Goal: Task Accomplishment & Management: Complete application form

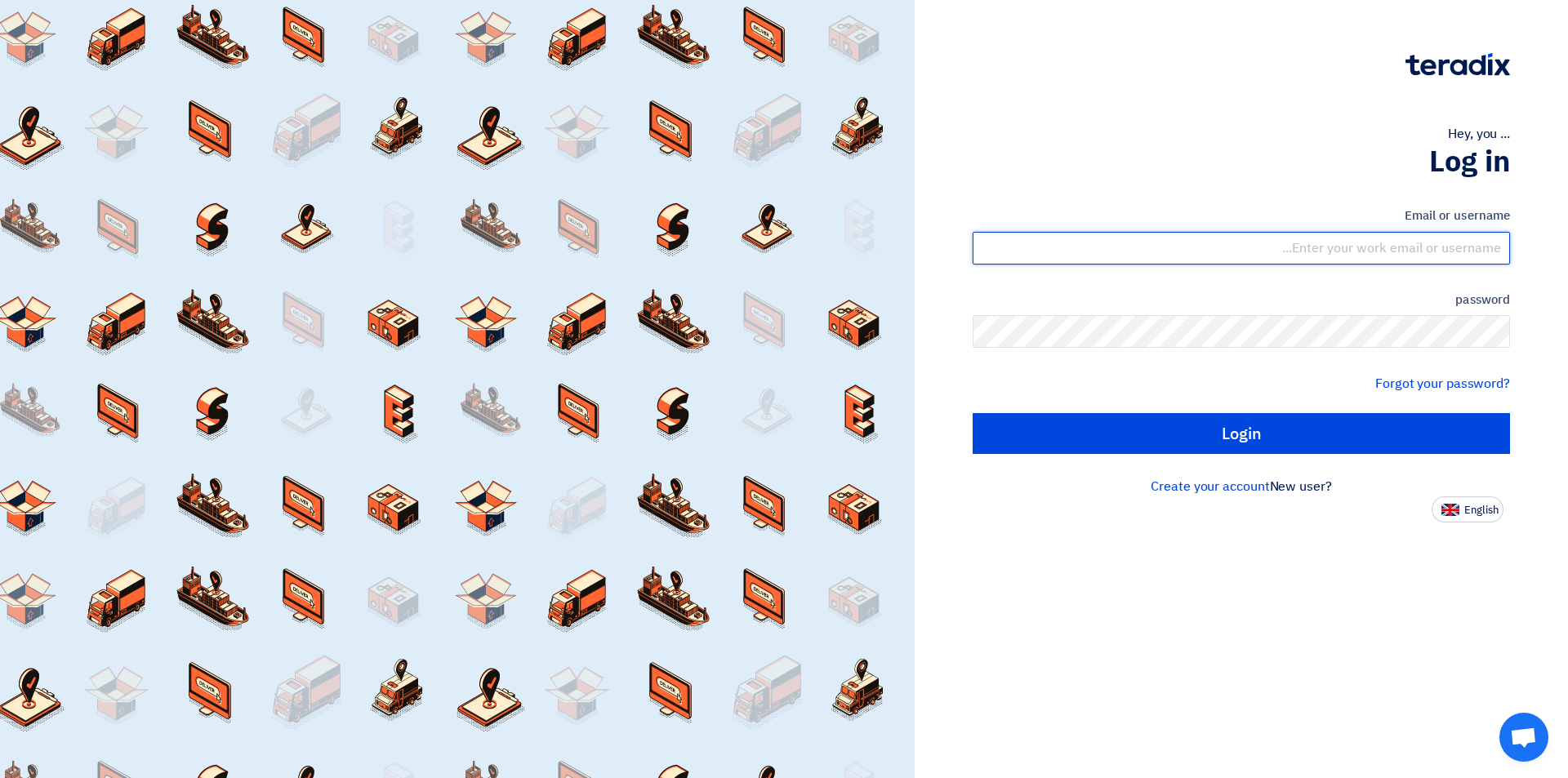
click at [1215, 247] on input "text" at bounding box center [1240, 248] width 537 height 33
type input "[EMAIL_ADDRESS][DOMAIN_NAME]"
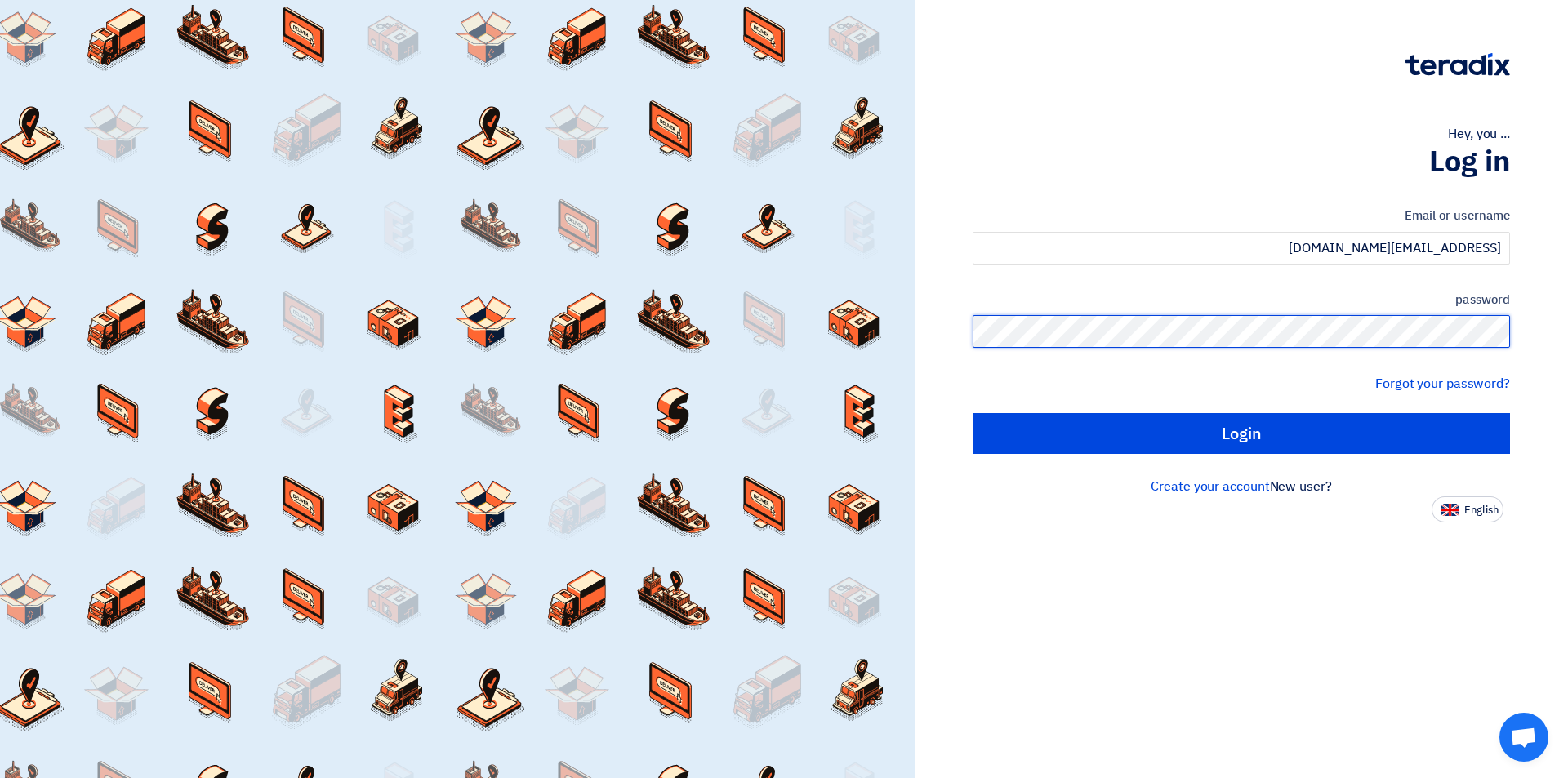
click at [972, 413] on input "Login" at bounding box center [1240, 434] width 537 height 41
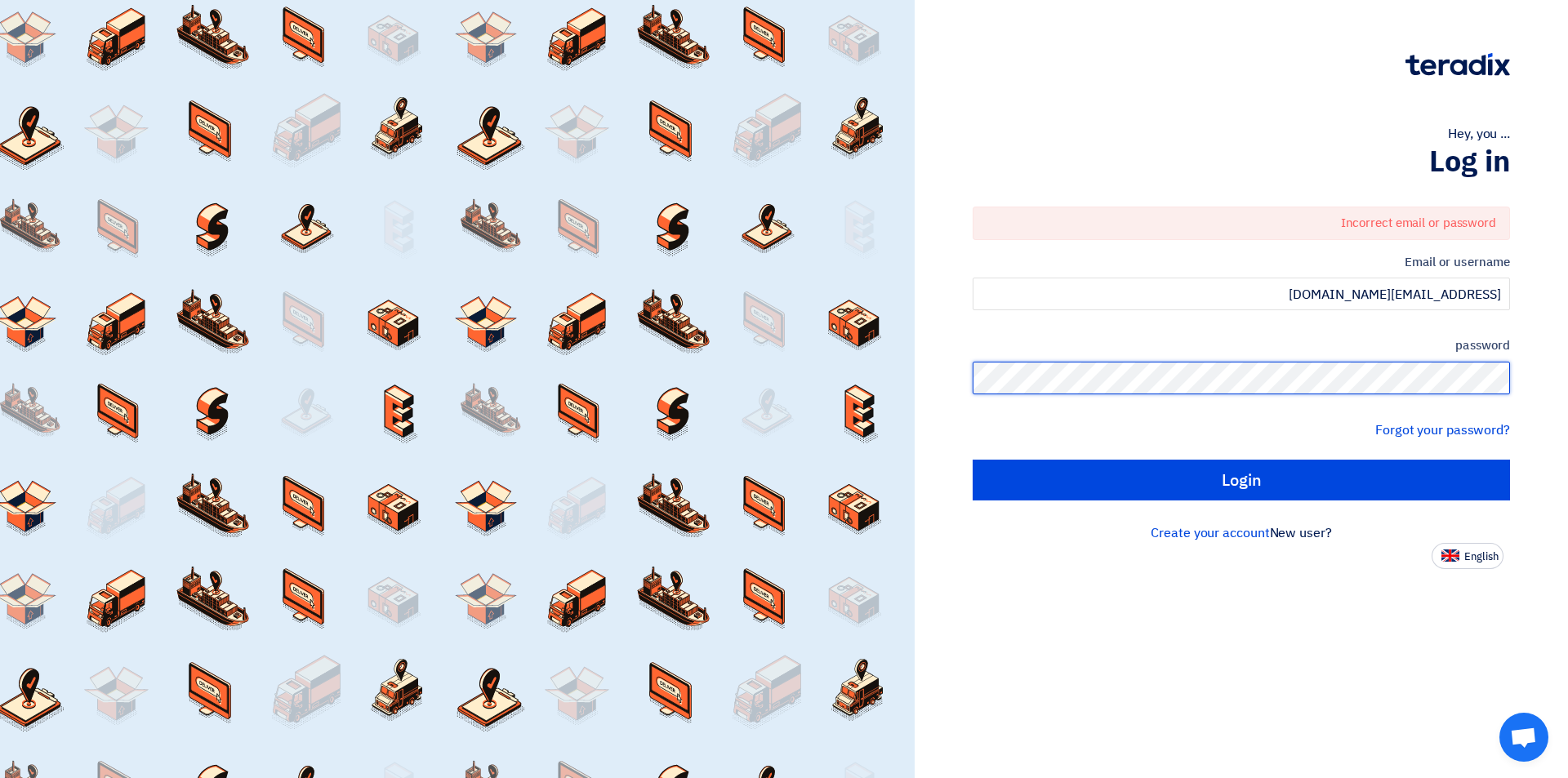
click at [1559, 397] on div "Hey, you ... Log in Incorrect email or password Email or username alfayanbu@gma…" at bounding box center [1240, 389] width 653 height 778
click at [972, 460] on input "Login" at bounding box center [1240, 480] width 537 height 41
click at [1554, 395] on div "Hey, you ... Log in Incorrect email or password Email or username alfayanbu@gma…" at bounding box center [1241, 284] width 629 height 569
click at [972, 460] on input "Login" at bounding box center [1240, 480] width 537 height 41
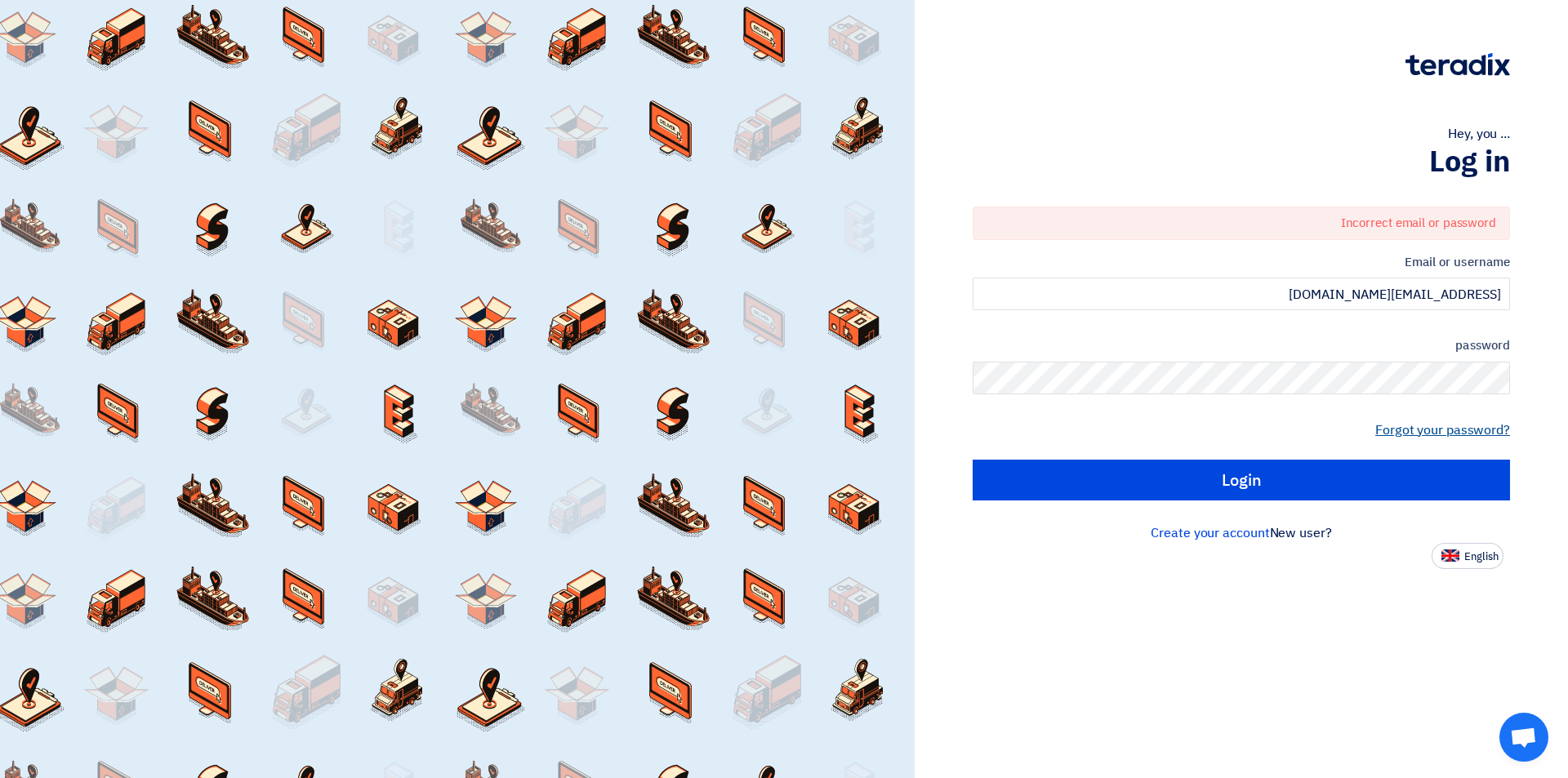
click at [1413, 428] on font "Forgot your password?" at bounding box center [1443, 429] width 134 height 19
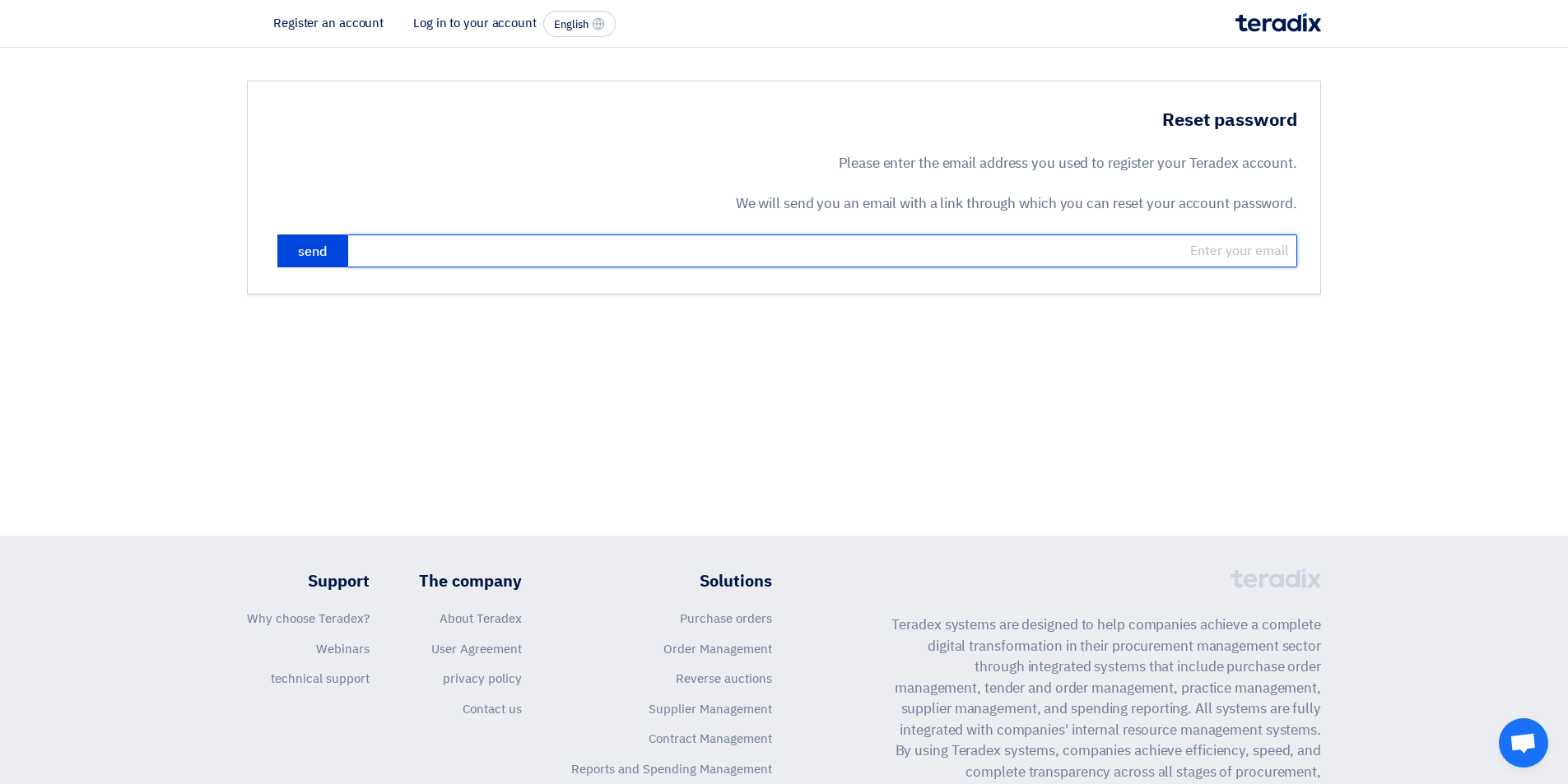
click at [1209, 255] on input "email" at bounding box center [822, 251] width 950 height 33
type input "[EMAIL_ADDRESS][DOMAIN_NAME]"
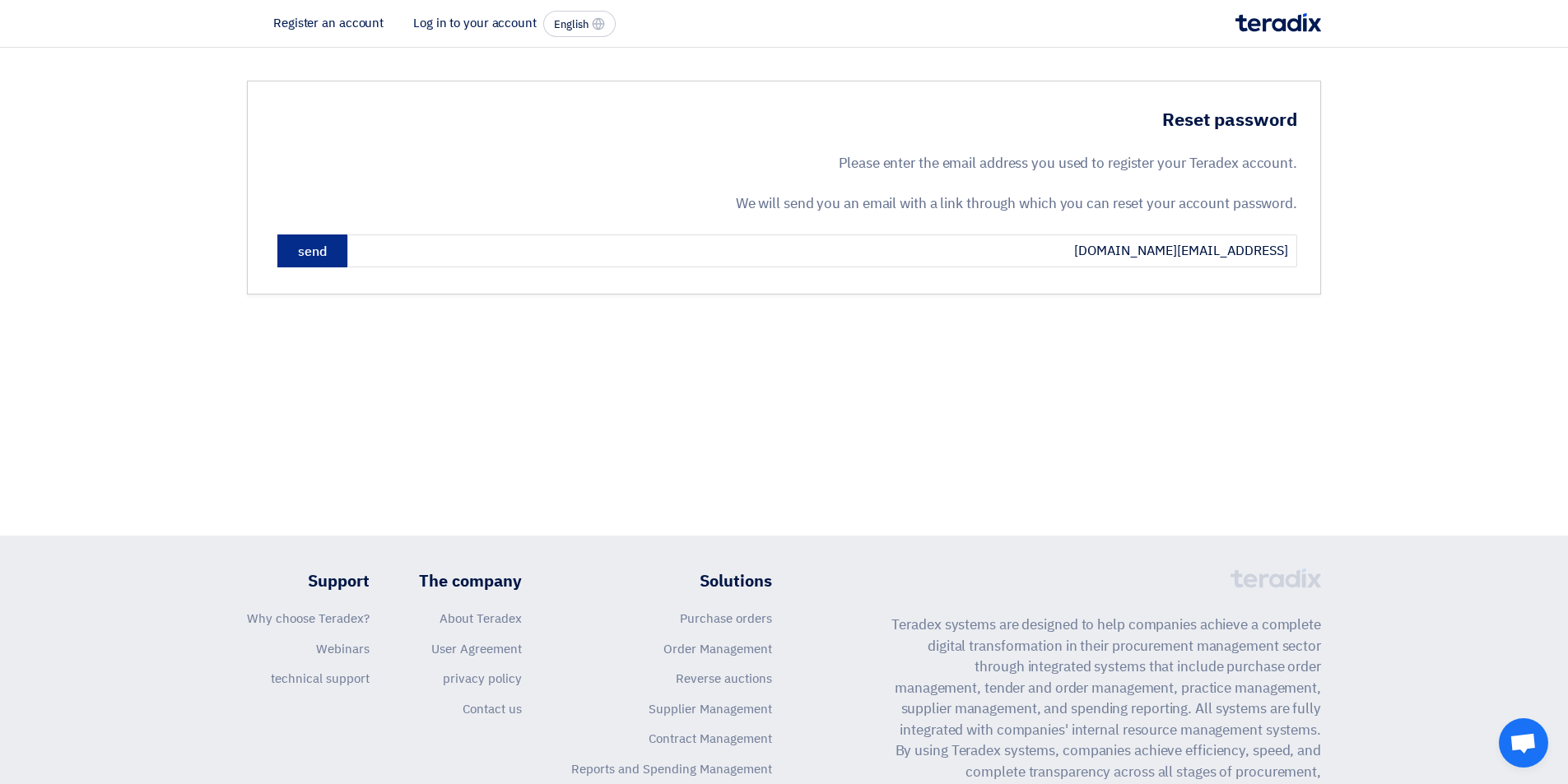
click at [328, 251] on button "send" at bounding box center [313, 251] width 70 height 33
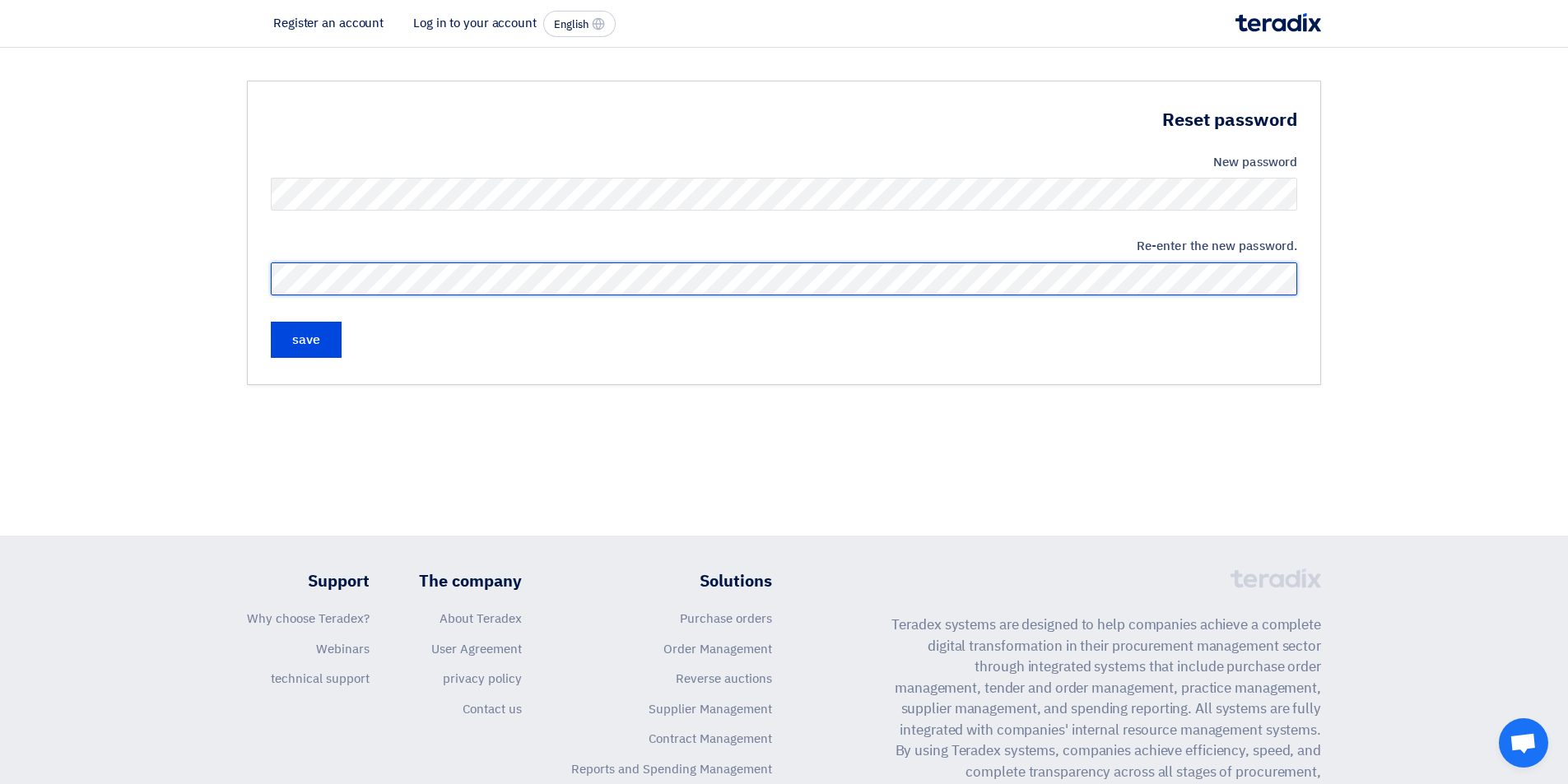
click at [271, 322] on input "save" at bounding box center [307, 340] width 71 height 36
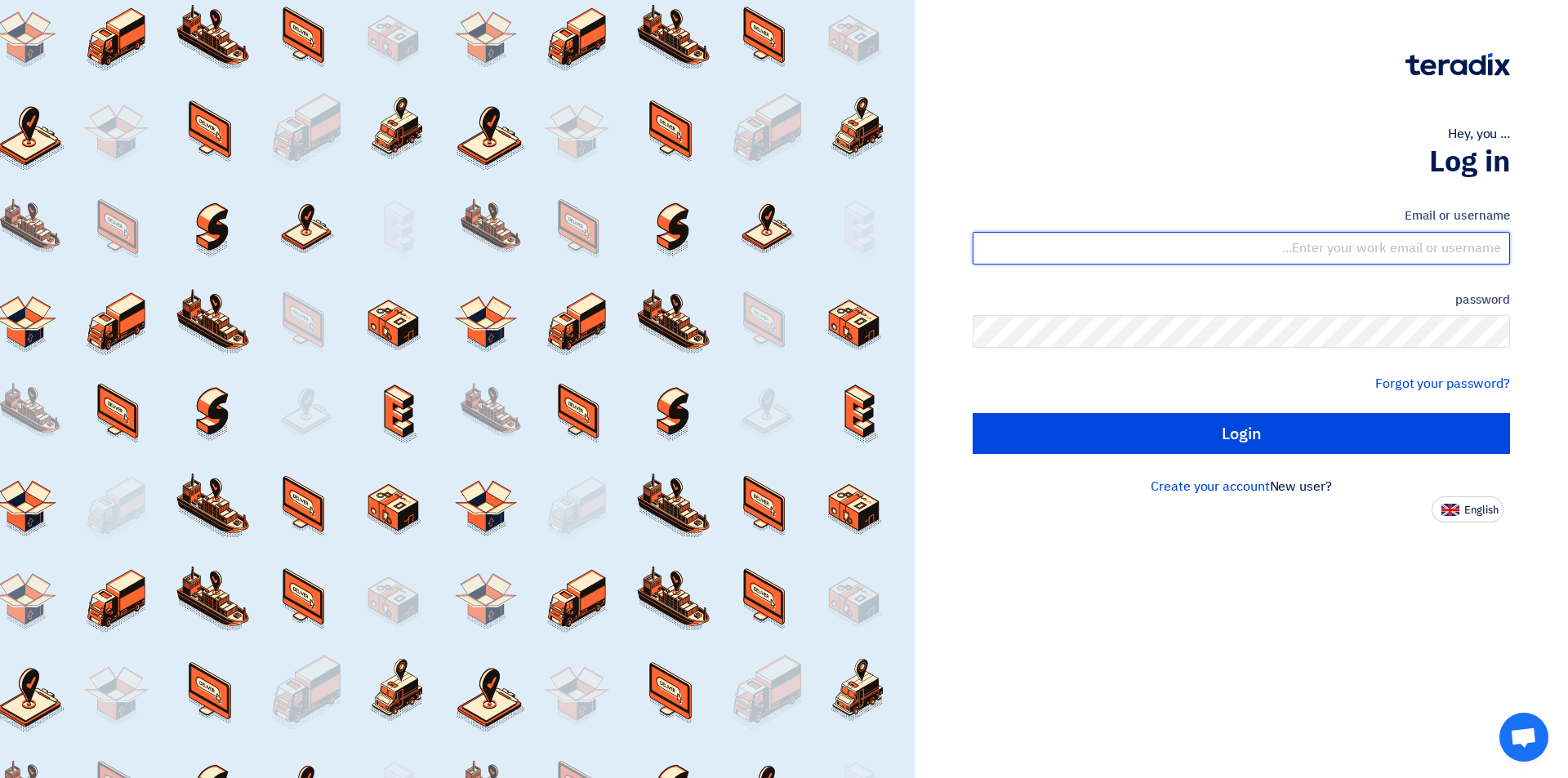
click at [1376, 252] on input "text" at bounding box center [1240, 248] width 537 height 33
type input "[EMAIL_ADDRESS][DOMAIN_NAME]"
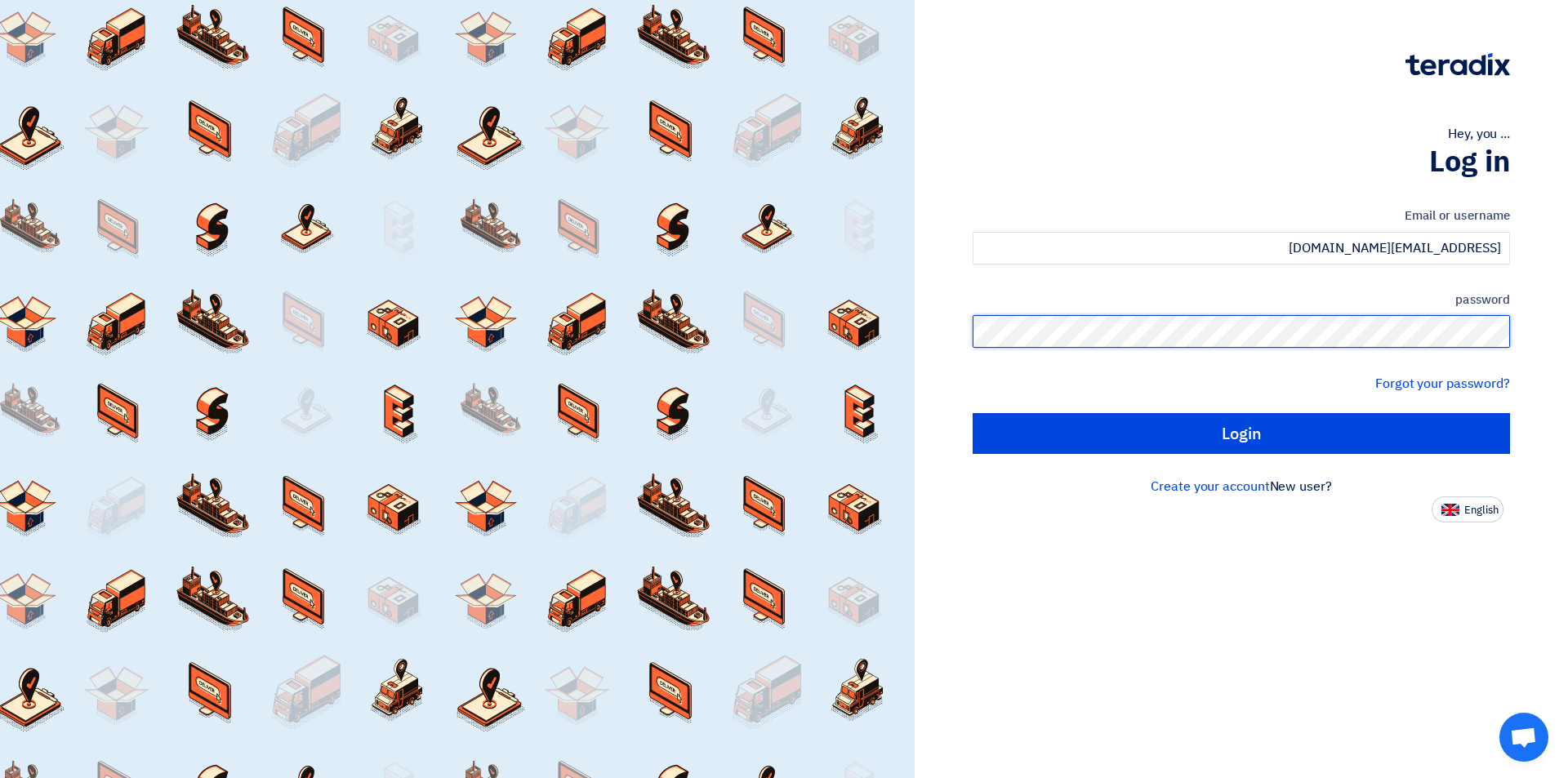
click at [972, 413] on input "Login" at bounding box center [1240, 434] width 537 height 41
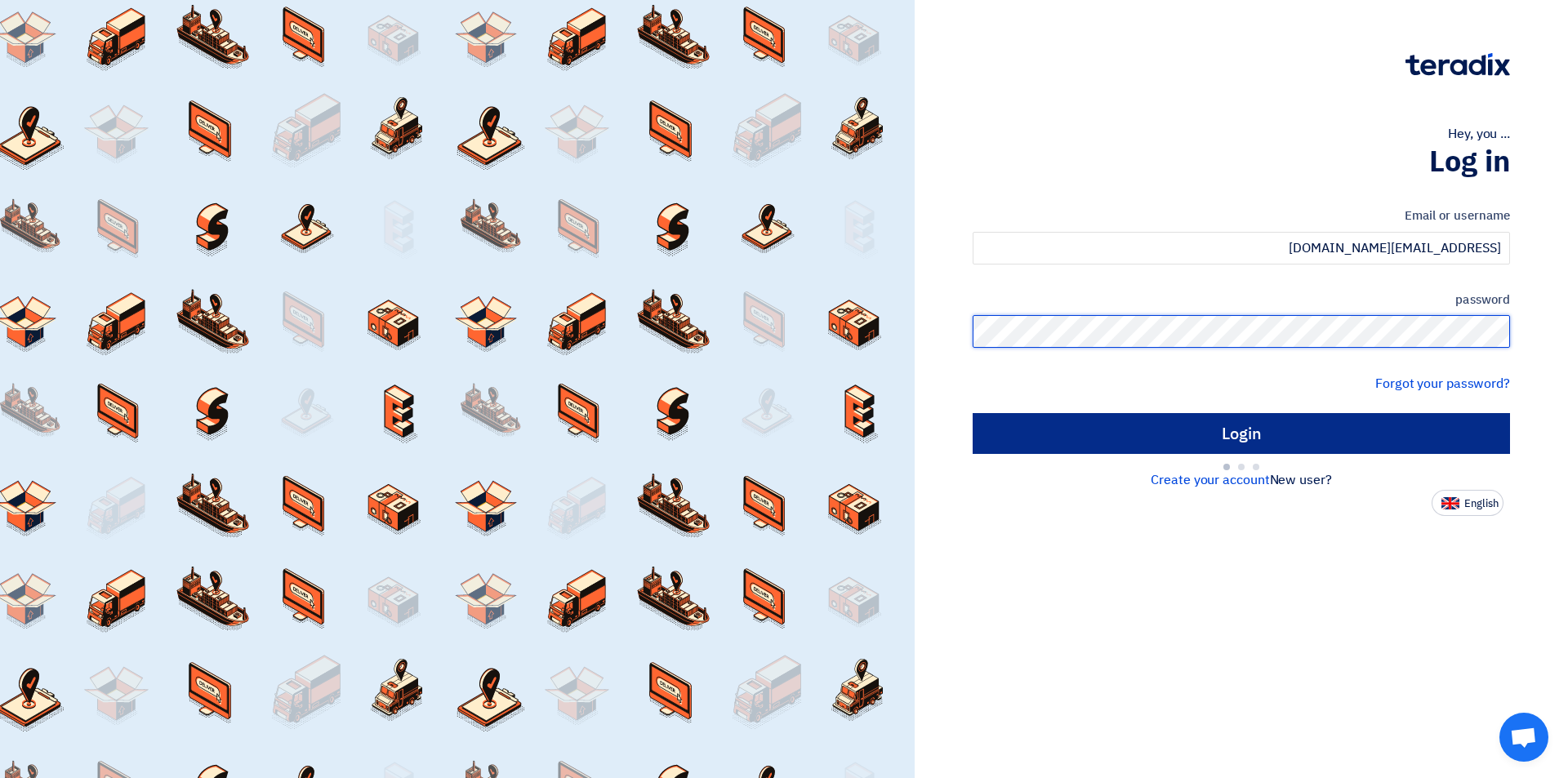
type input "Sign in"
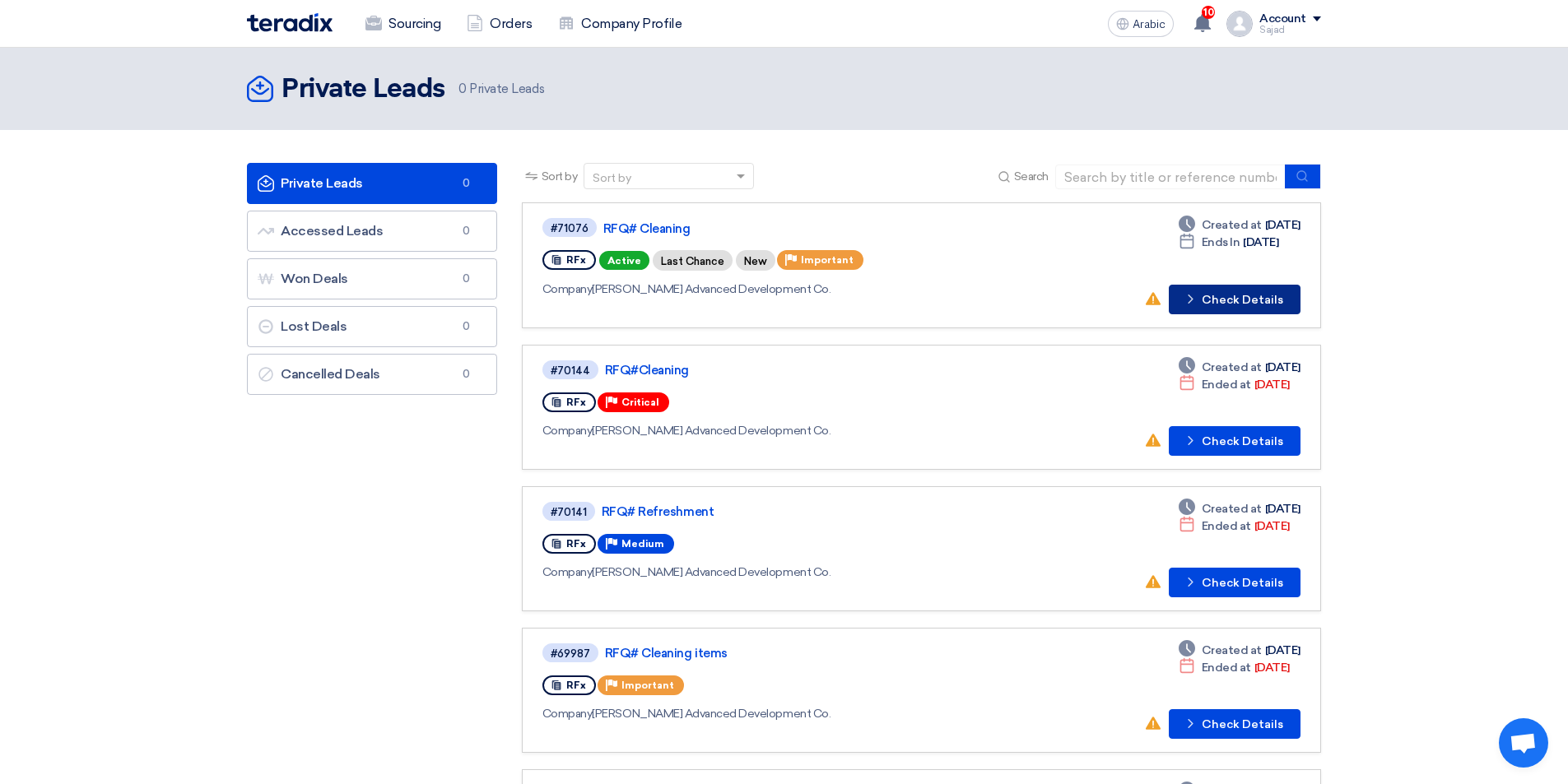
click at [1193, 299] on use at bounding box center [1190, 299] width 5 height 9
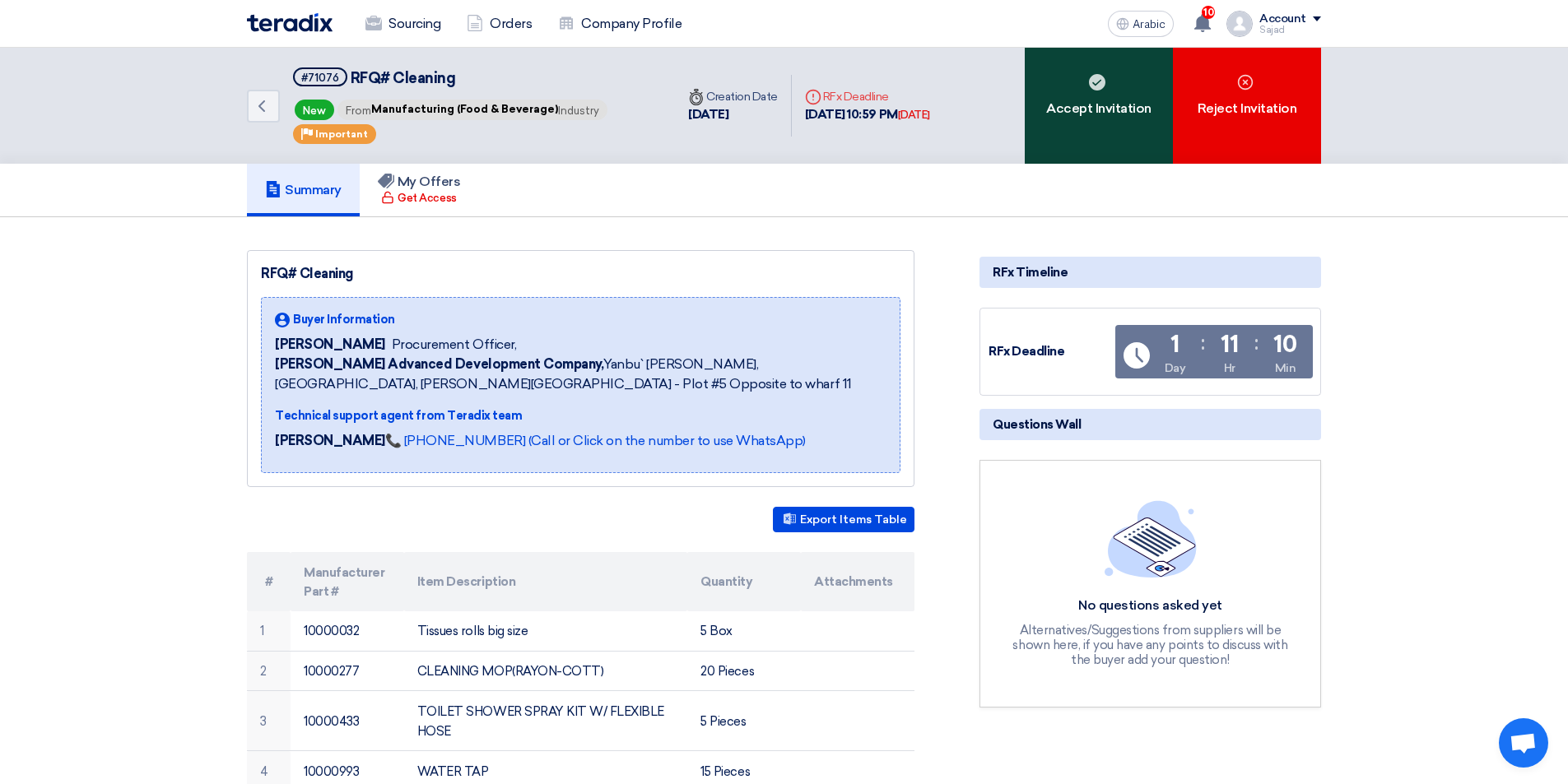
click at [1087, 102] on font "Accept Invitation" at bounding box center [1099, 108] width 105 height 15
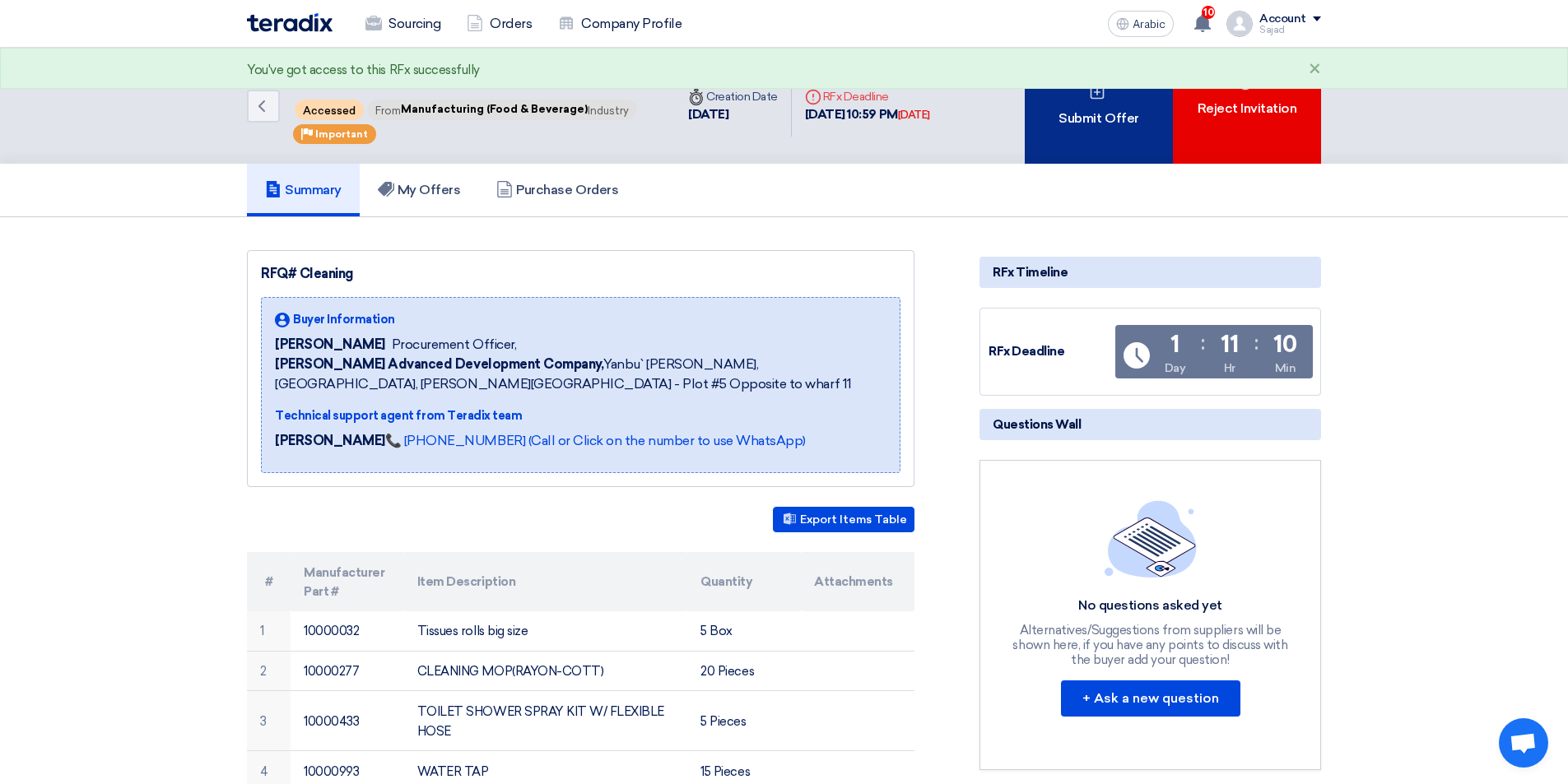
click at [1118, 127] on font "Submit Offer" at bounding box center [1099, 118] width 80 height 19
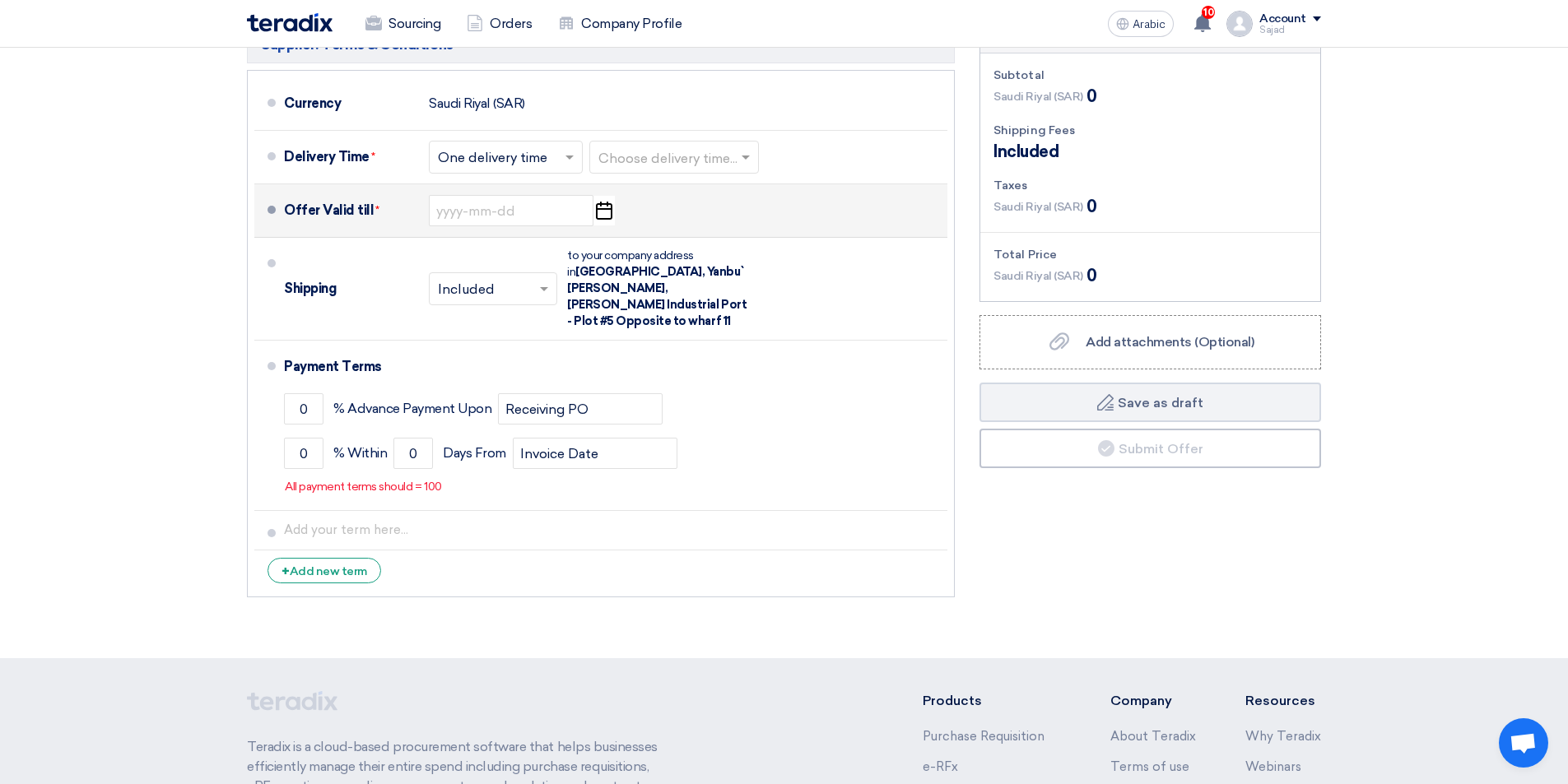
scroll to position [1317, 0]
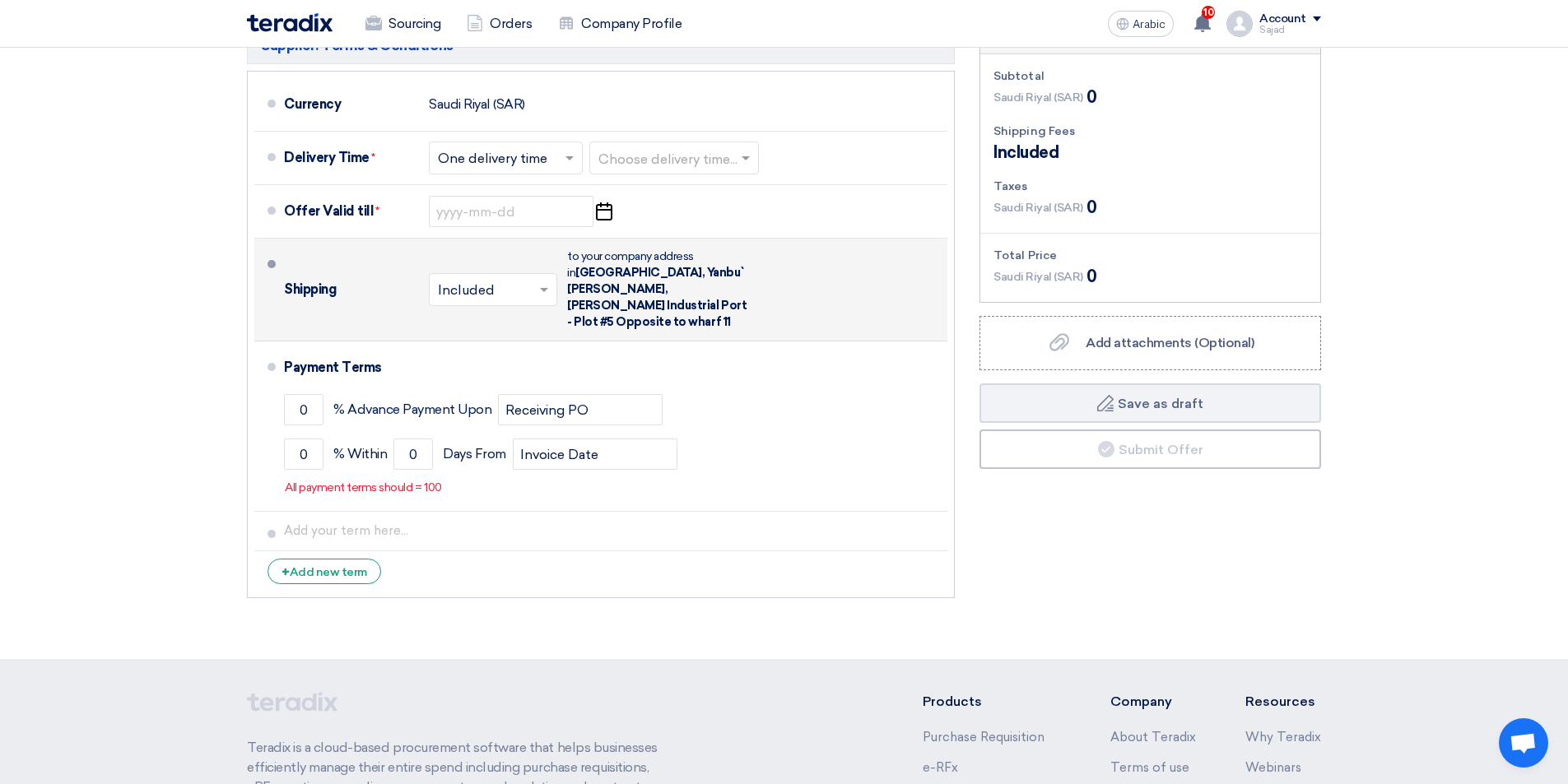
click at [535, 283] on input "text" at bounding box center [494, 291] width 112 height 24
click at [510, 347] on font "Not Included" at bounding box center [480, 355] width 85 height 15
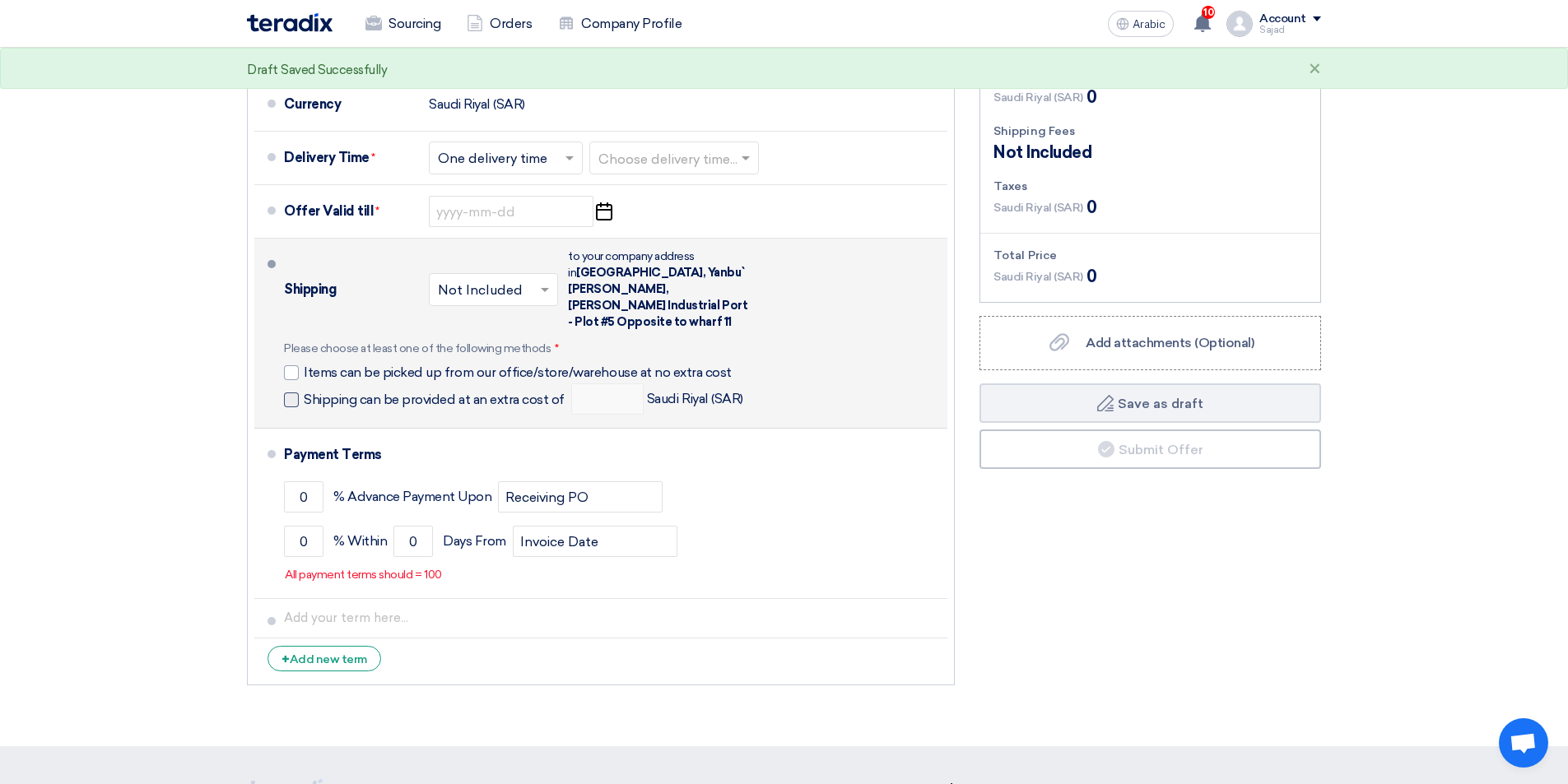
click at [295, 393] on span at bounding box center [291, 400] width 14 height 14
click at [304, 391] on input "Shipping can be provided at an extra cost of" at bounding box center [436, 406] width 264 height 31
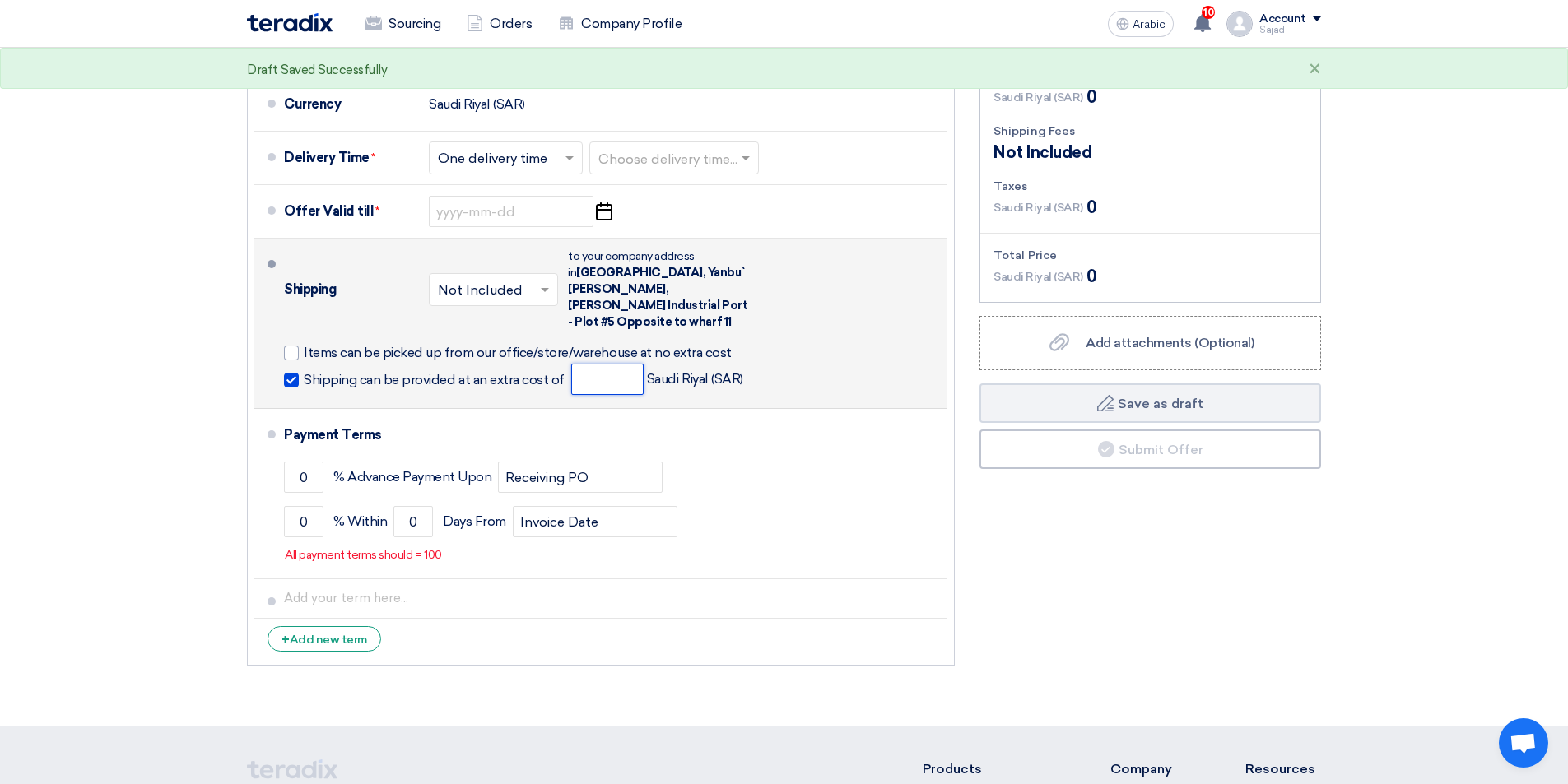
click at [601, 364] on input "number" at bounding box center [607, 379] width 73 height 31
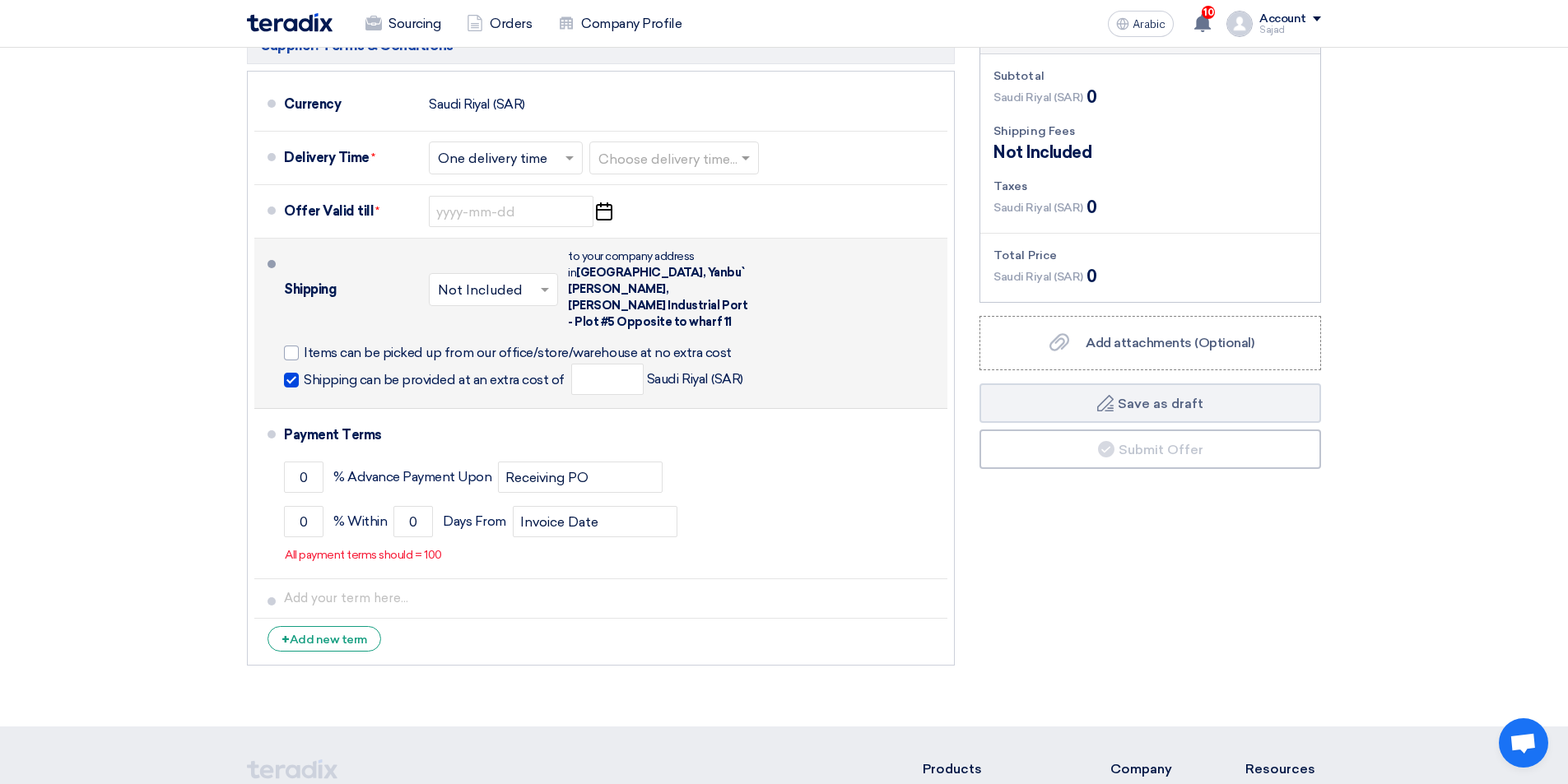
drag, startPoint x: 291, startPoint y: 362, endPoint x: 291, endPoint y: 349, distance: 13.0
click at [291, 373] on span at bounding box center [291, 379] width 14 height 14
click at [304, 371] on input "Shipping can be provided at an extra cost of" at bounding box center [436, 386] width 264 height 31
checkbox input "false"
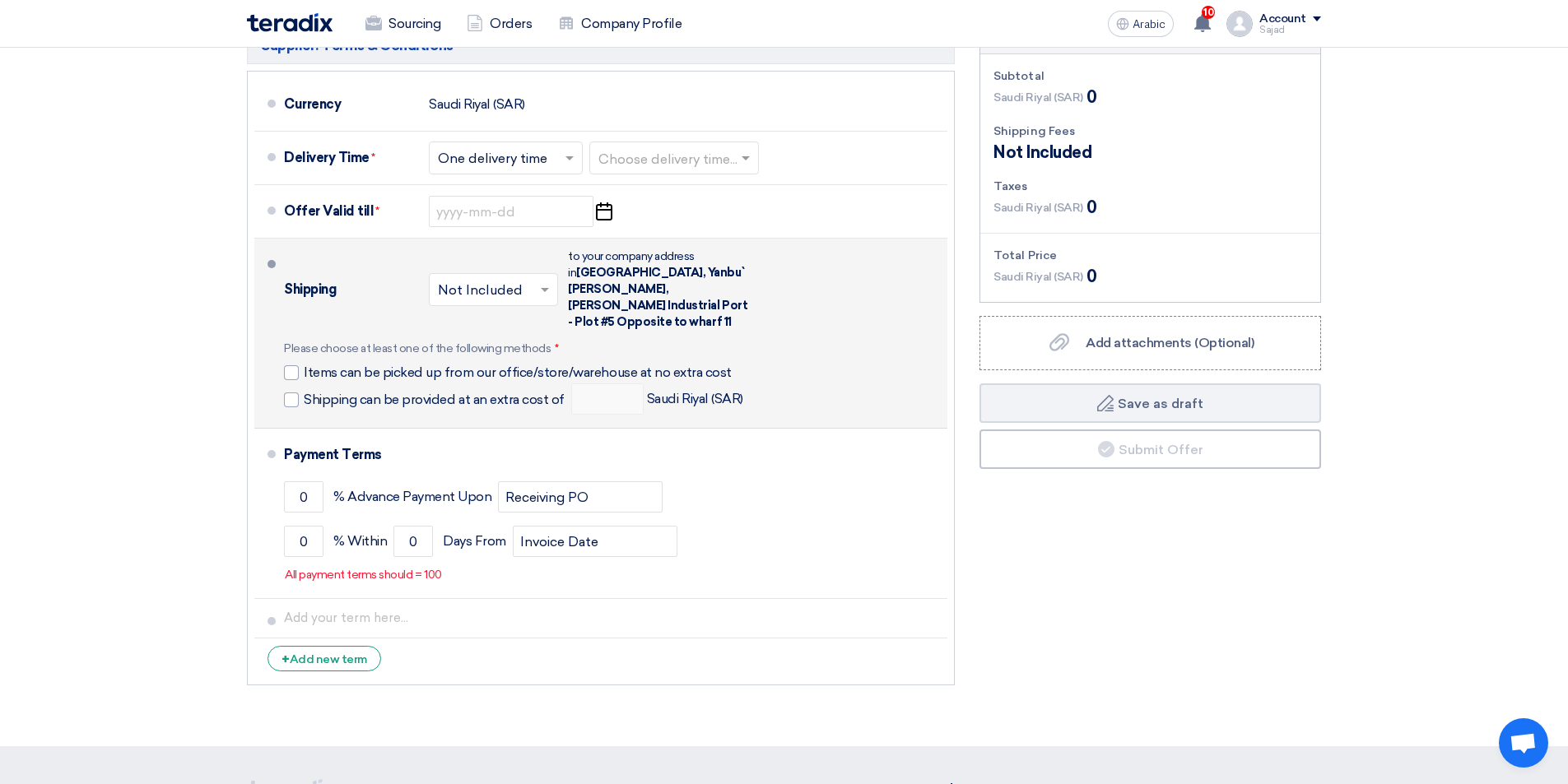
click at [292, 340] on div "Please choose at least one of the following methods * Items can be picked up fr…" at bounding box center [513, 377] width 459 height 74
click at [293, 365] on div at bounding box center [291, 372] width 14 height 14
click at [304, 364] on input "Items can be picked up from our office/store/warehouse at no extra cost" at bounding box center [522, 379] width 436 height 31
checkbox input "true"
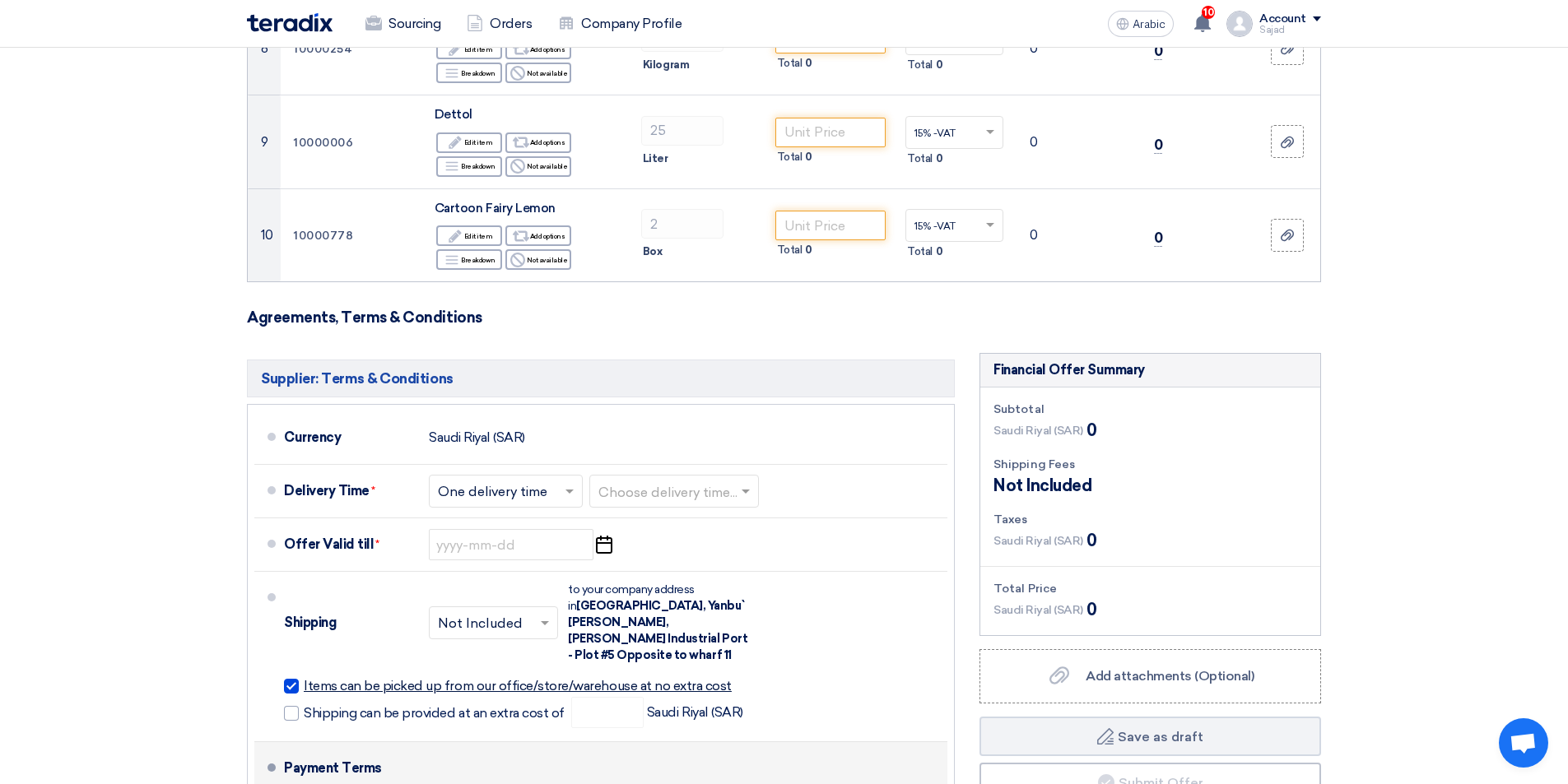
scroll to position [1152, 0]
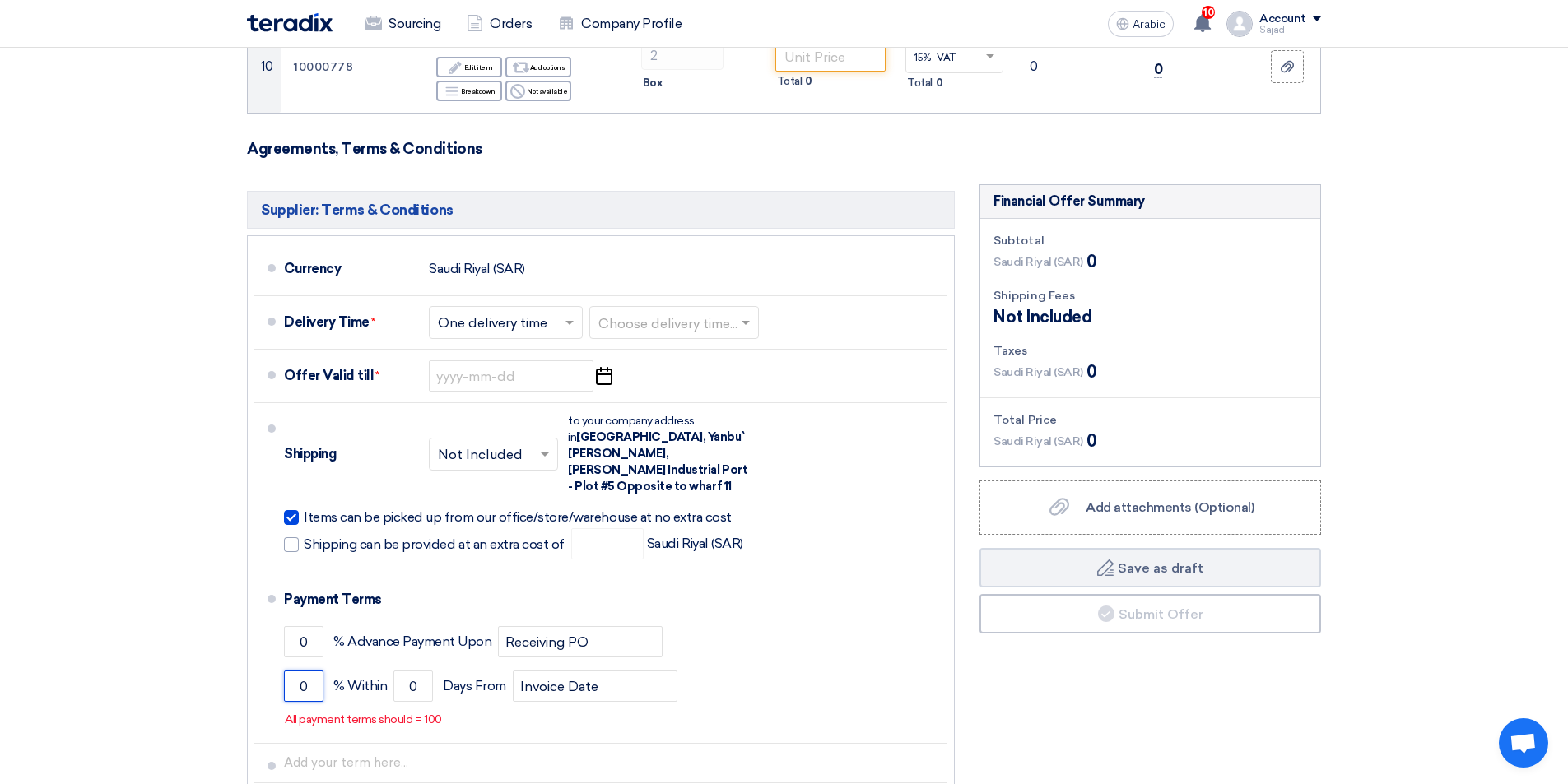
drag, startPoint x: 296, startPoint y: 673, endPoint x: 221, endPoint y: 676, distance: 75.1
type input "3"
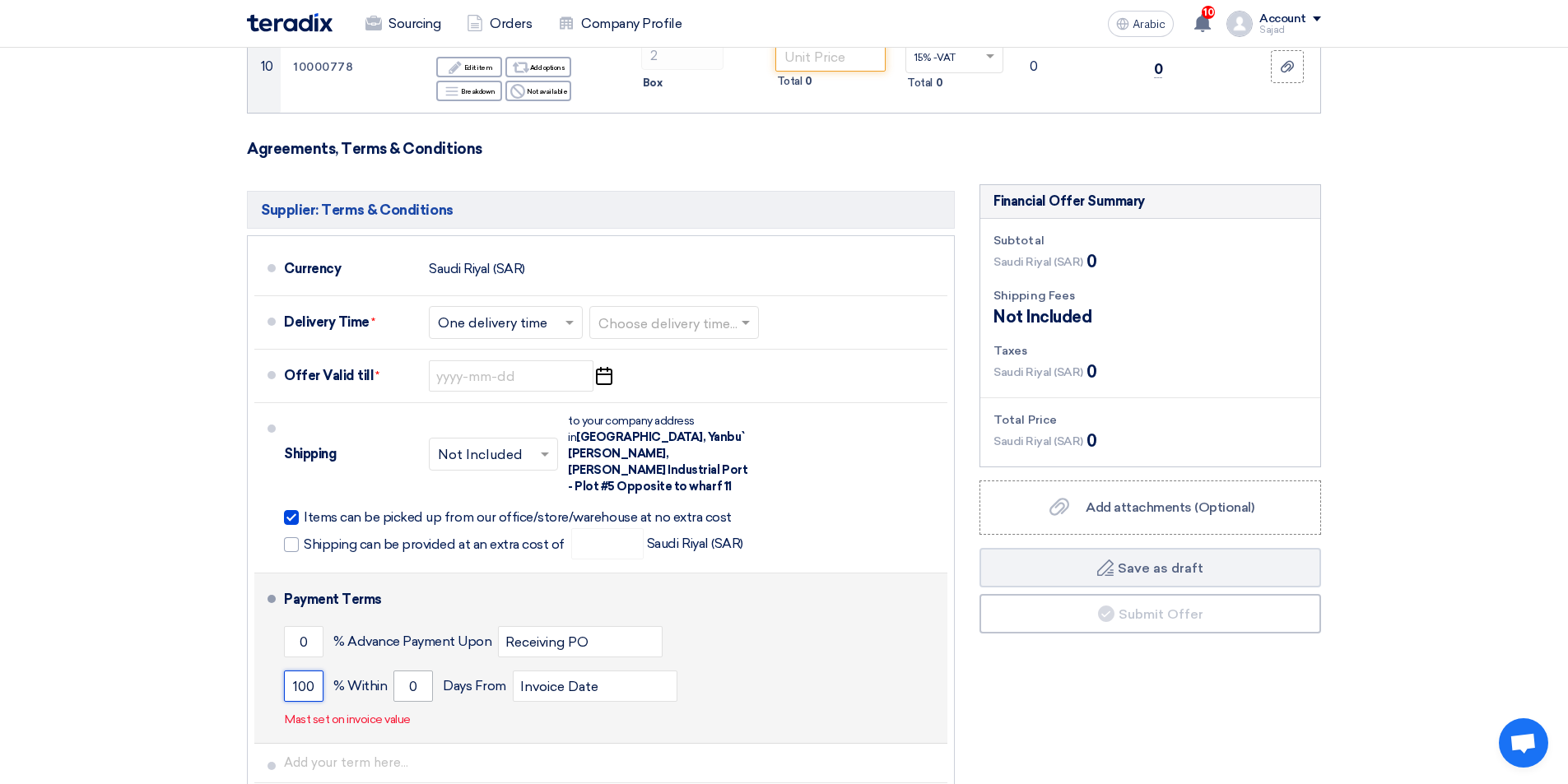
type input "100"
drag, startPoint x: 424, startPoint y: 665, endPoint x: 282, endPoint y: 685, distance: 143.4
click at [289, 682] on div "100 % [DATE] From Invoice Date" at bounding box center [612, 686] width 657 height 44
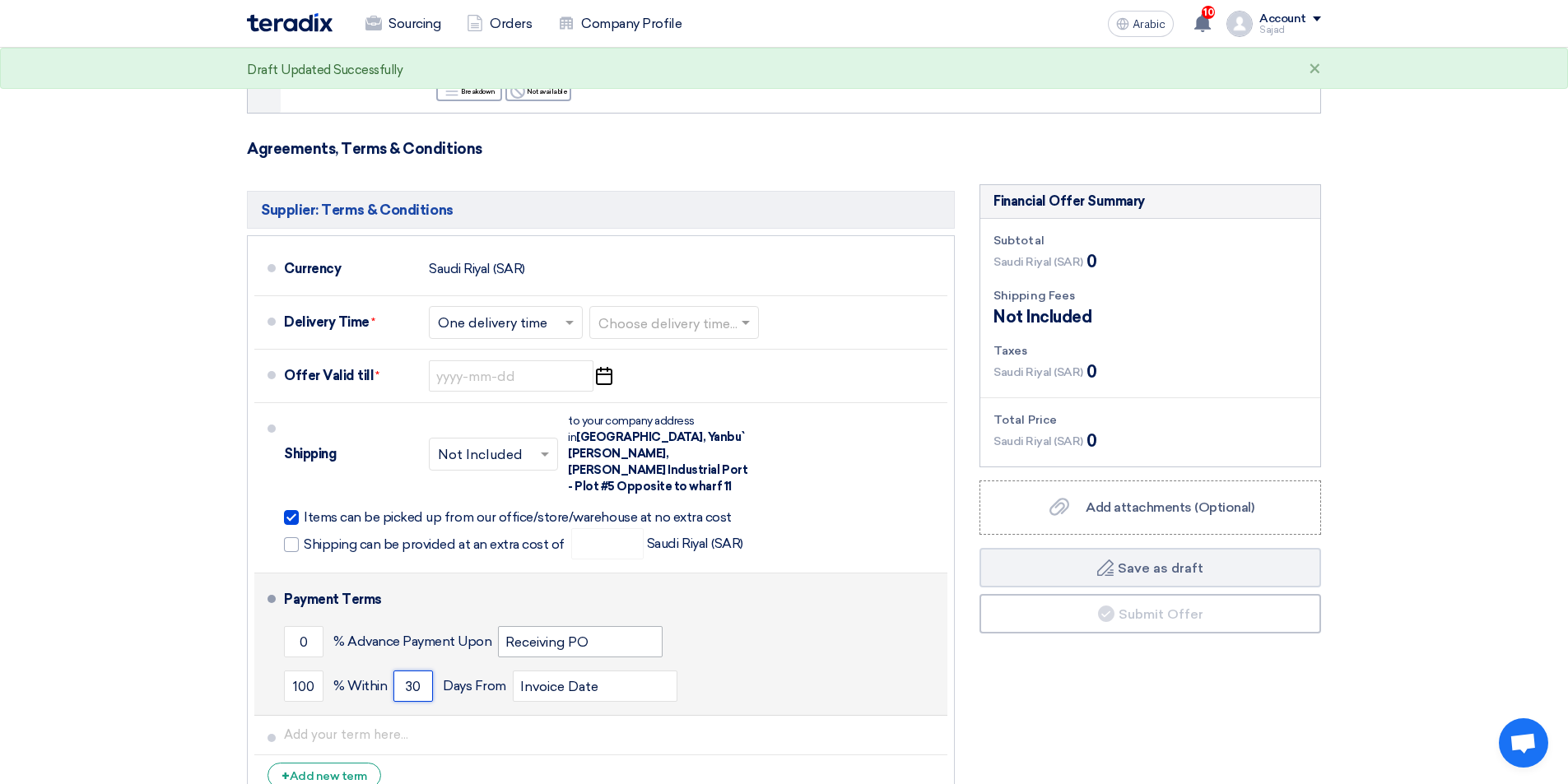
type input "30"
click at [581, 627] on input "Receiving PO" at bounding box center [580, 642] width 164 height 31
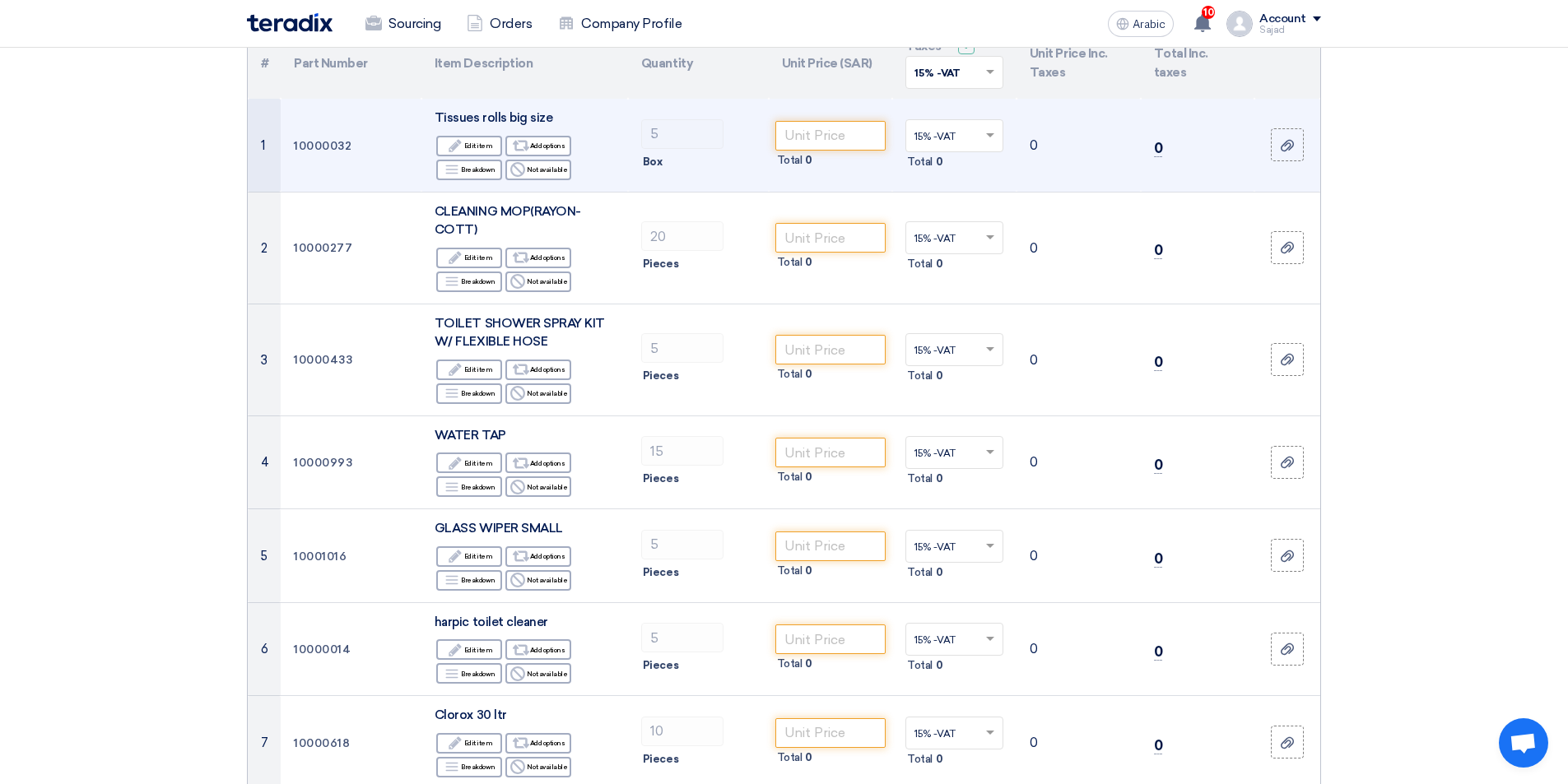
scroll to position [0, 0]
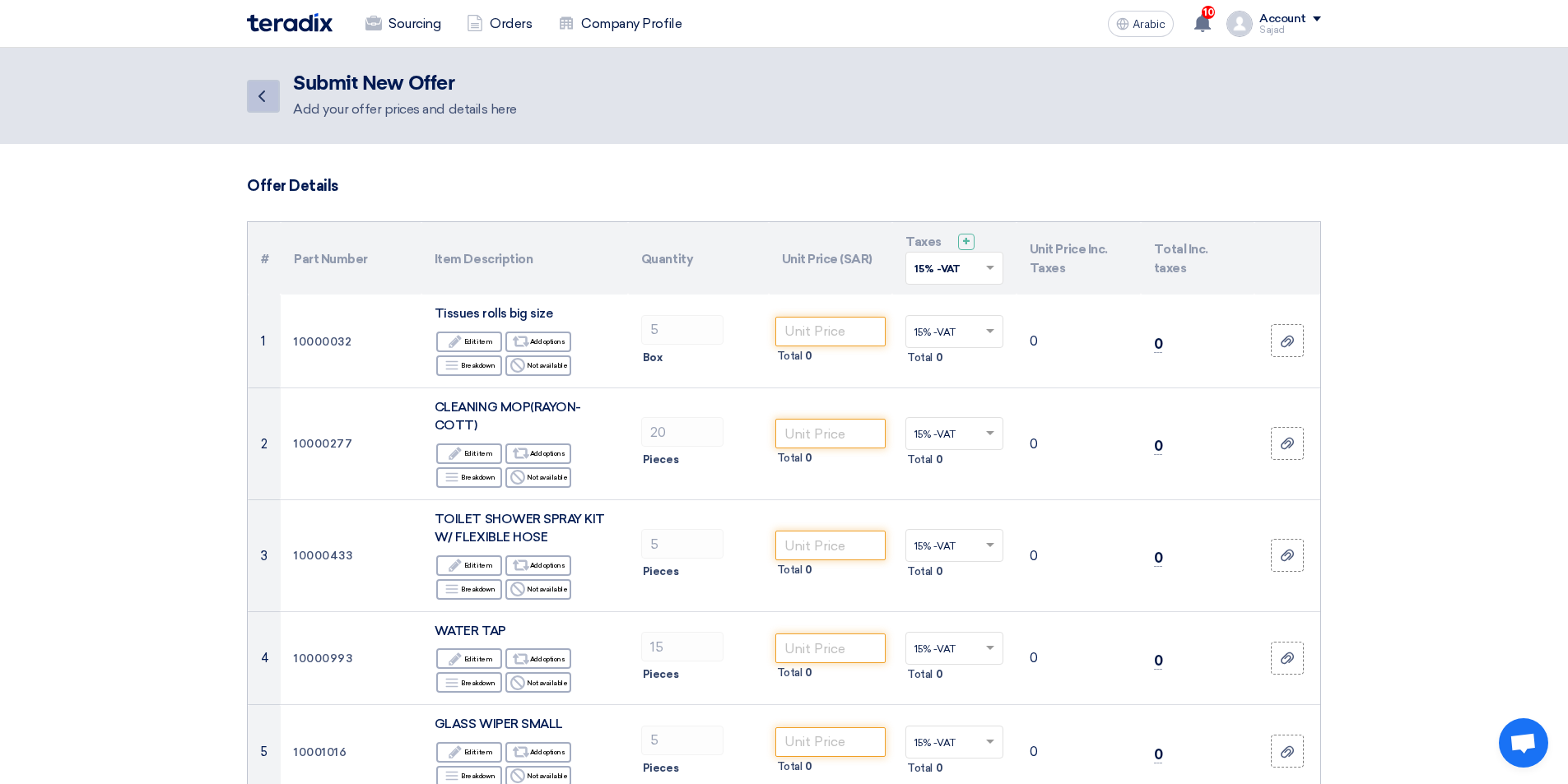
click at [268, 102] on icon "Back" at bounding box center [261, 96] width 19 height 19
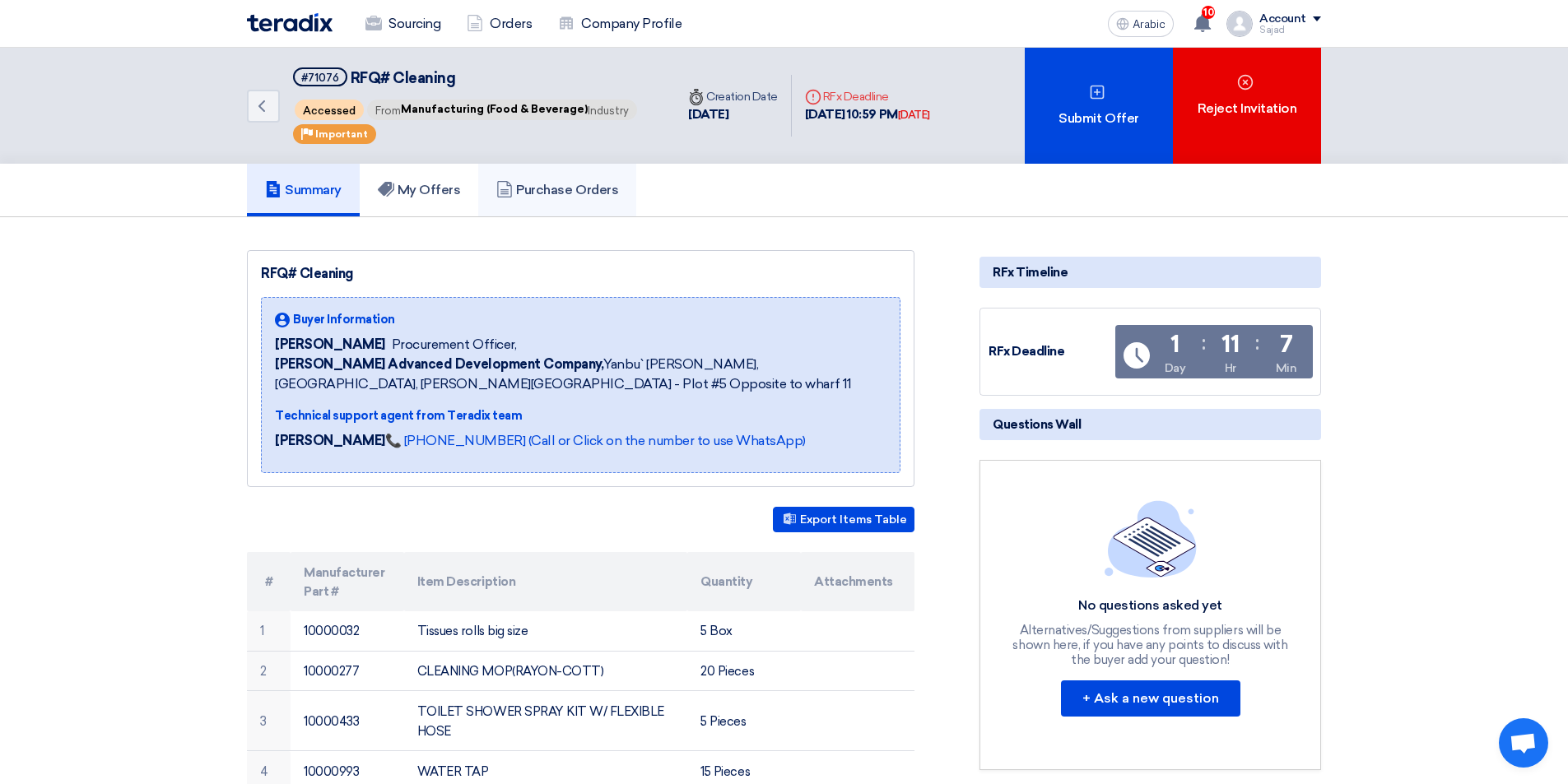
click at [542, 182] on font "Purchase Orders" at bounding box center [567, 190] width 103 height 15
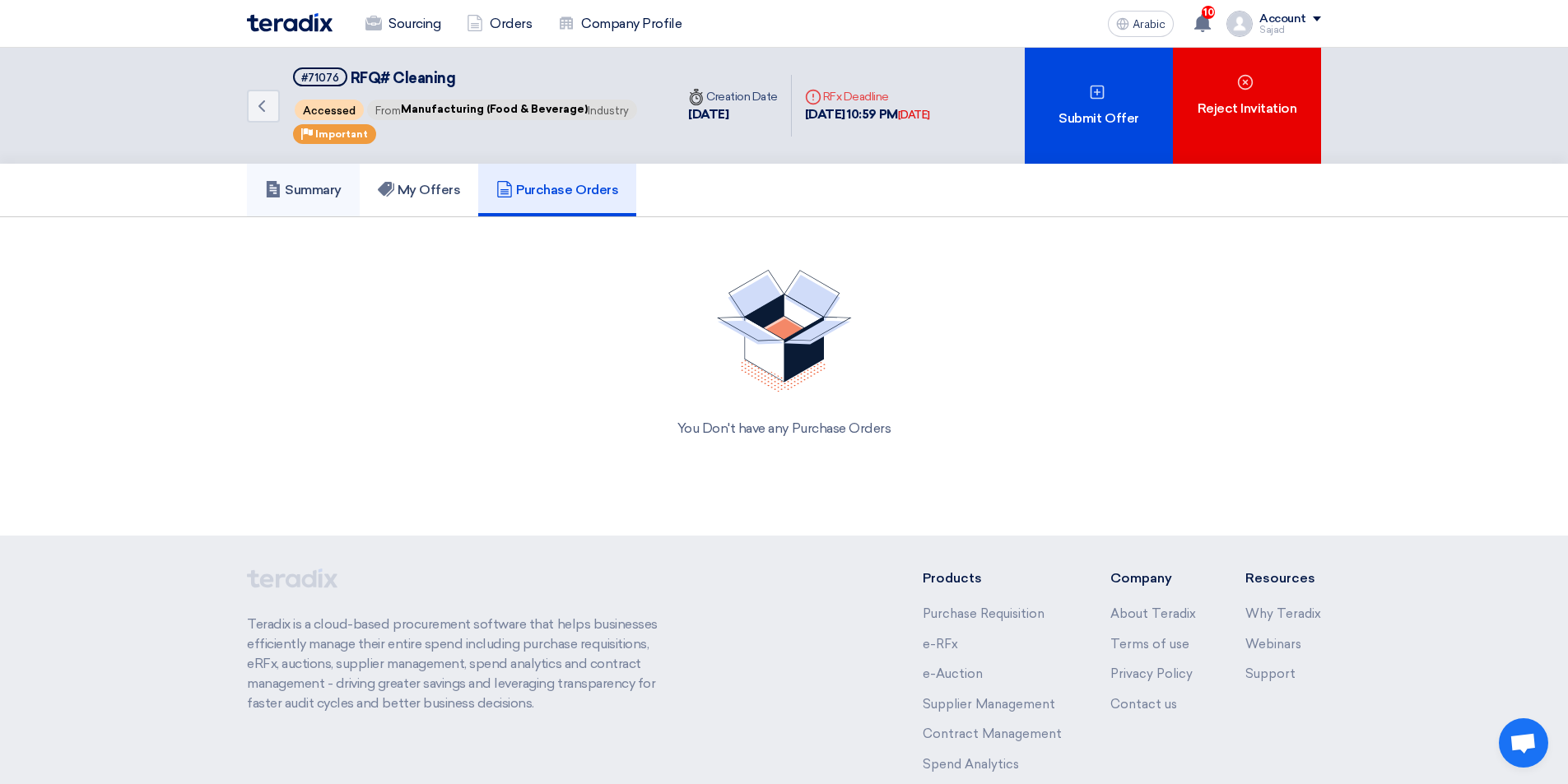
drag, startPoint x: 285, startPoint y: 190, endPoint x: 335, endPoint y: 207, distance: 52.8
click at [287, 190] on font "Summary" at bounding box center [313, 190] width 57 height 15
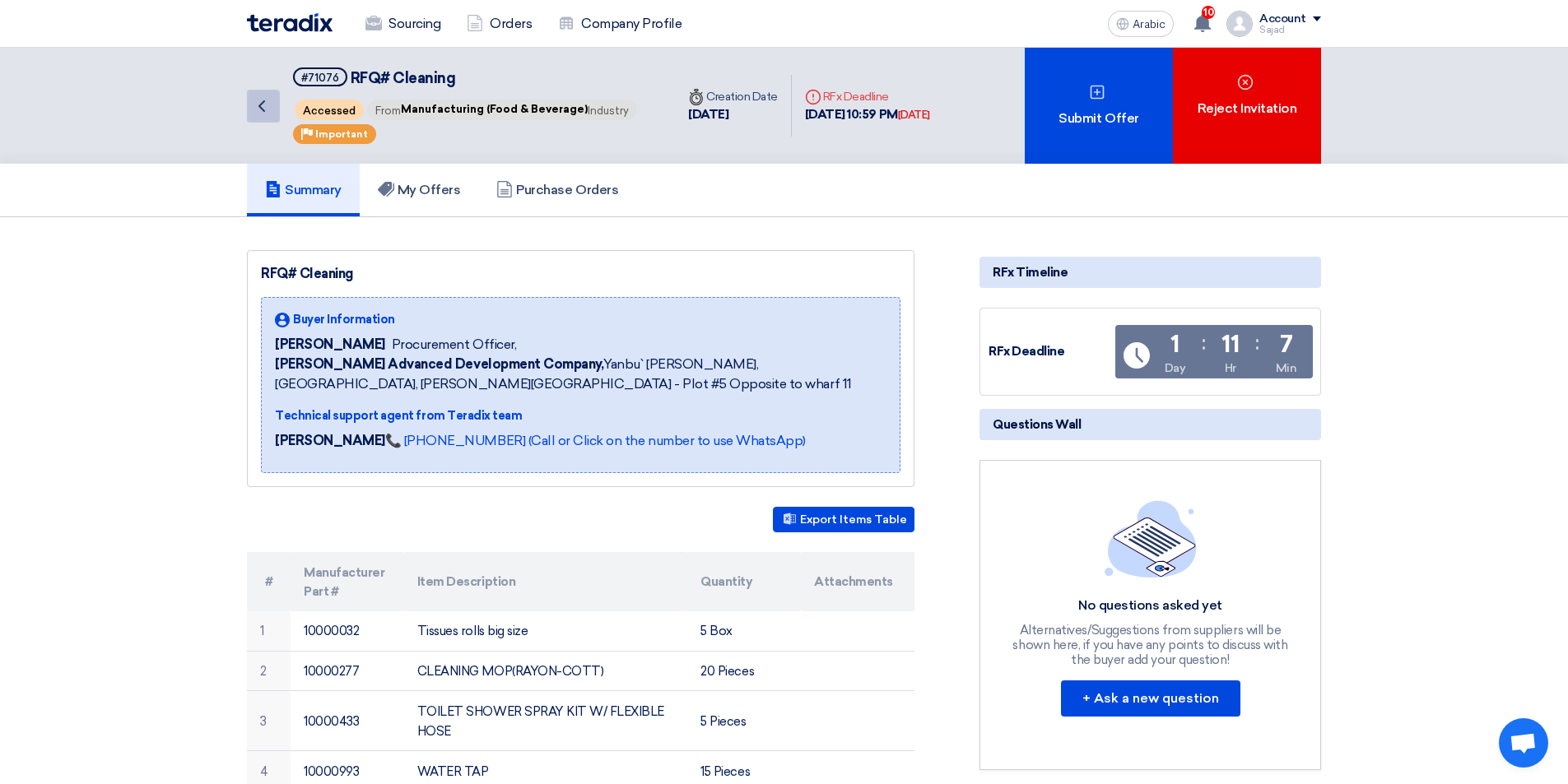
click at [252, 99] on icon "Back" at bounding box center [261, 106] width 19 height 19
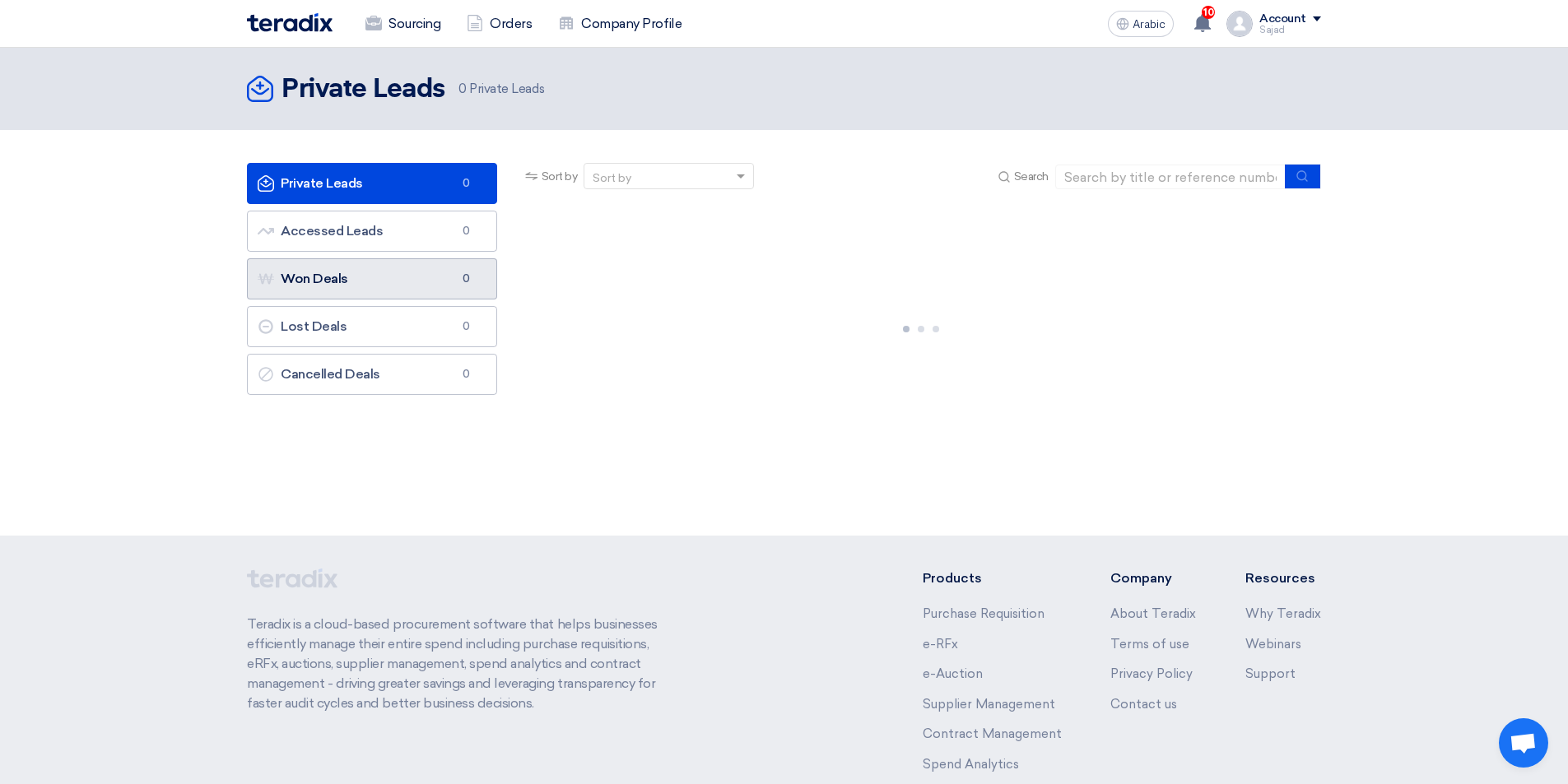
click at [341, 287] on link "Won Deals Won Deals 0" at bounding box center [372, 279] width 250 height 41
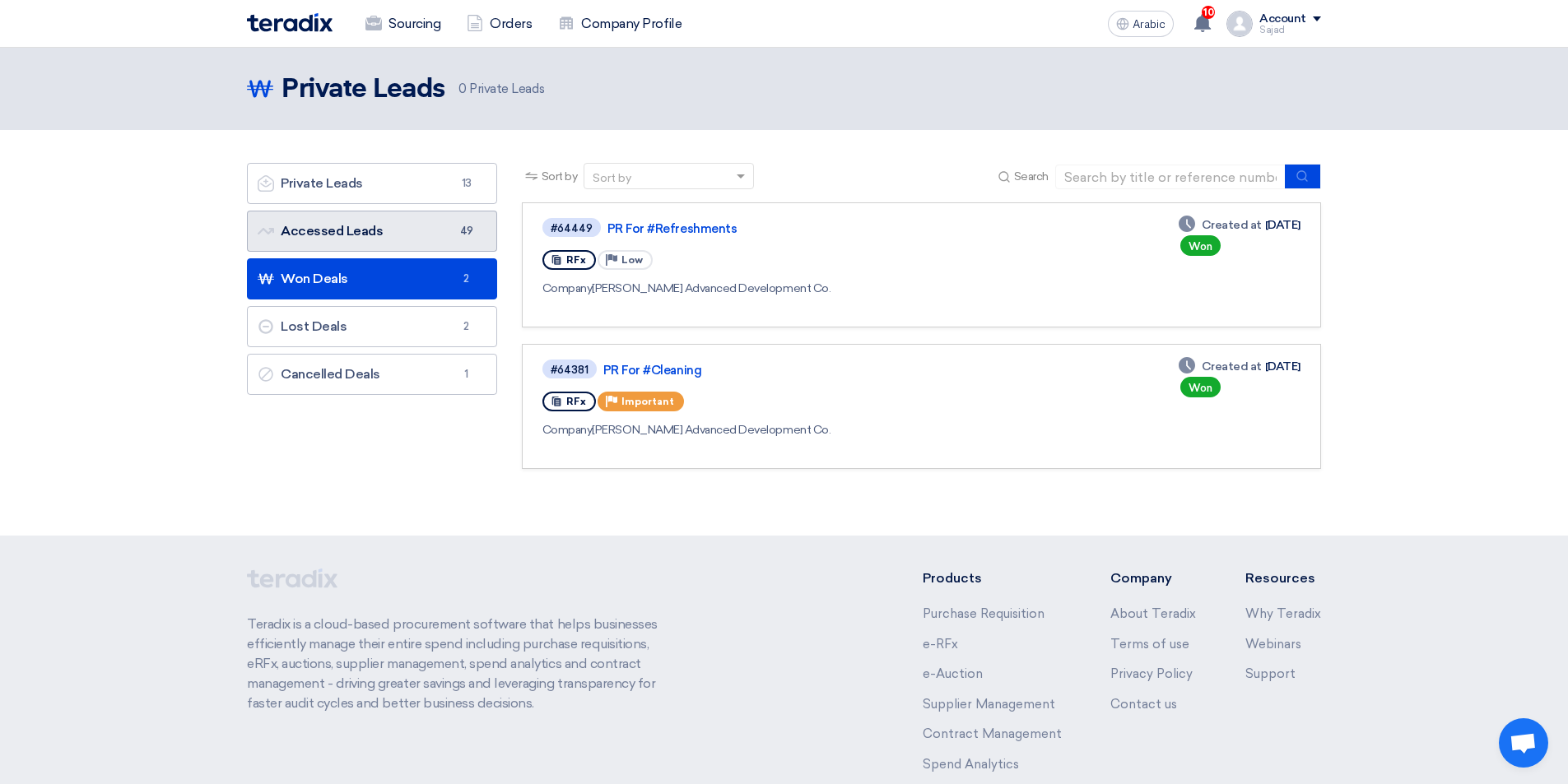
click at [395, 248] on link "Accessed Leads Accessed Leads 49" at bounding box center [372, 231] width 250 height 41
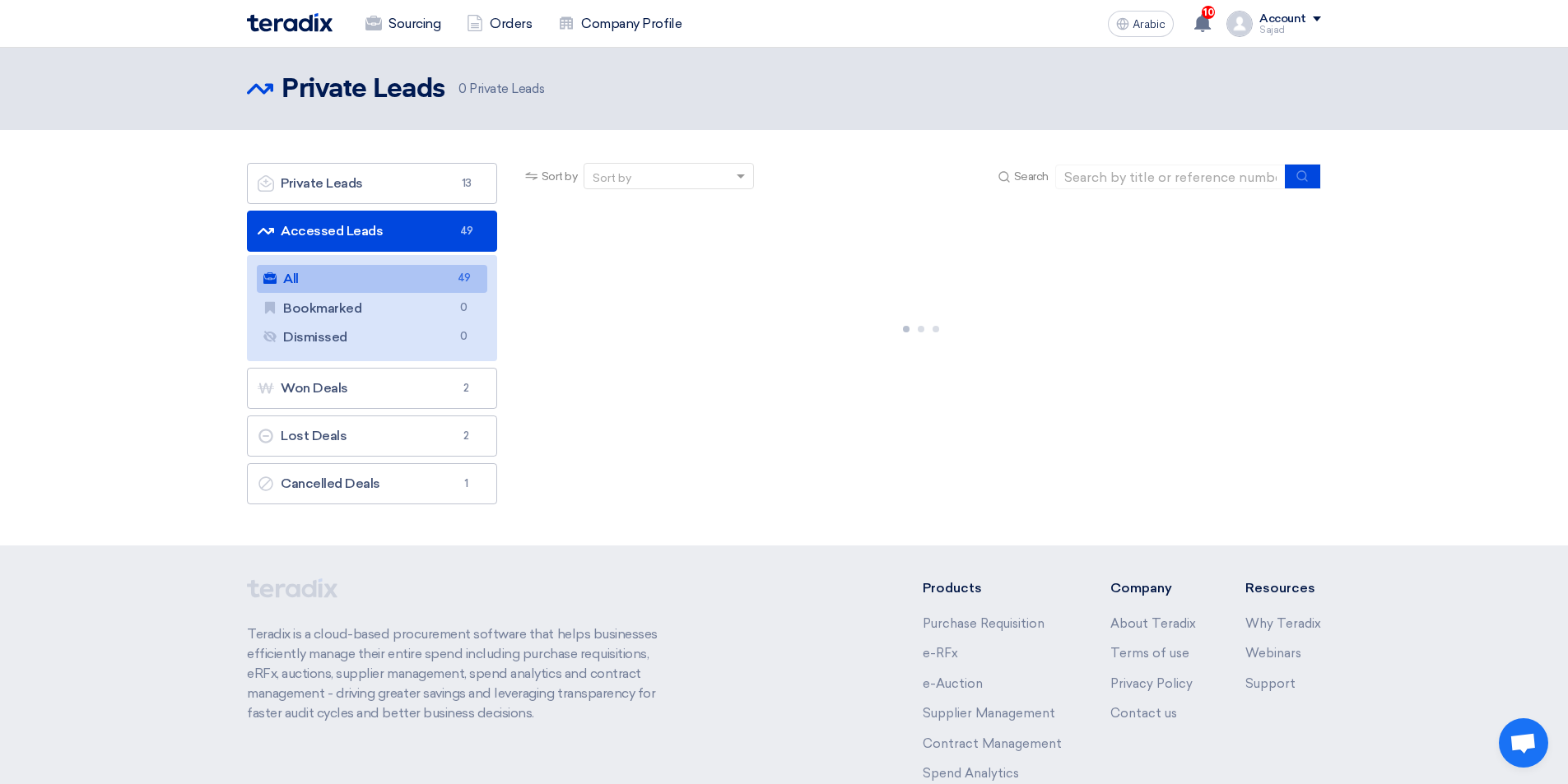
click at [323, 279] on link "All All 49" at bounding box center [372, 279] width 230 height 28
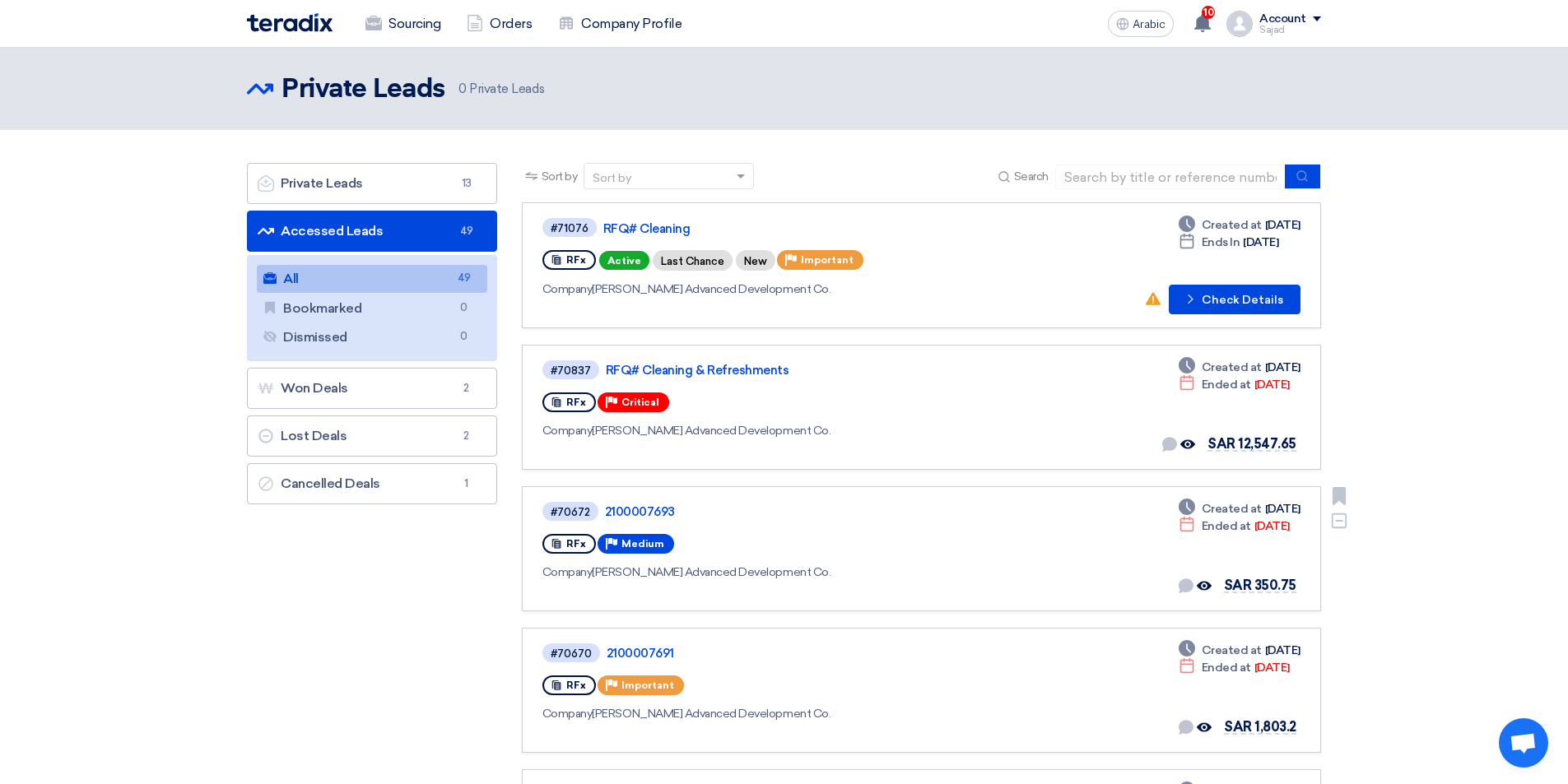
click at [706, 527] on div "#70672 2100007693 RFx Priority Medium Company [PERSON_NAME] Advanced Developmen…" at bounding box center [781, 549] width 478 height 97
click at [650, 511] on font "2100007693" at bounding box center [640, 511] width 70 height 14
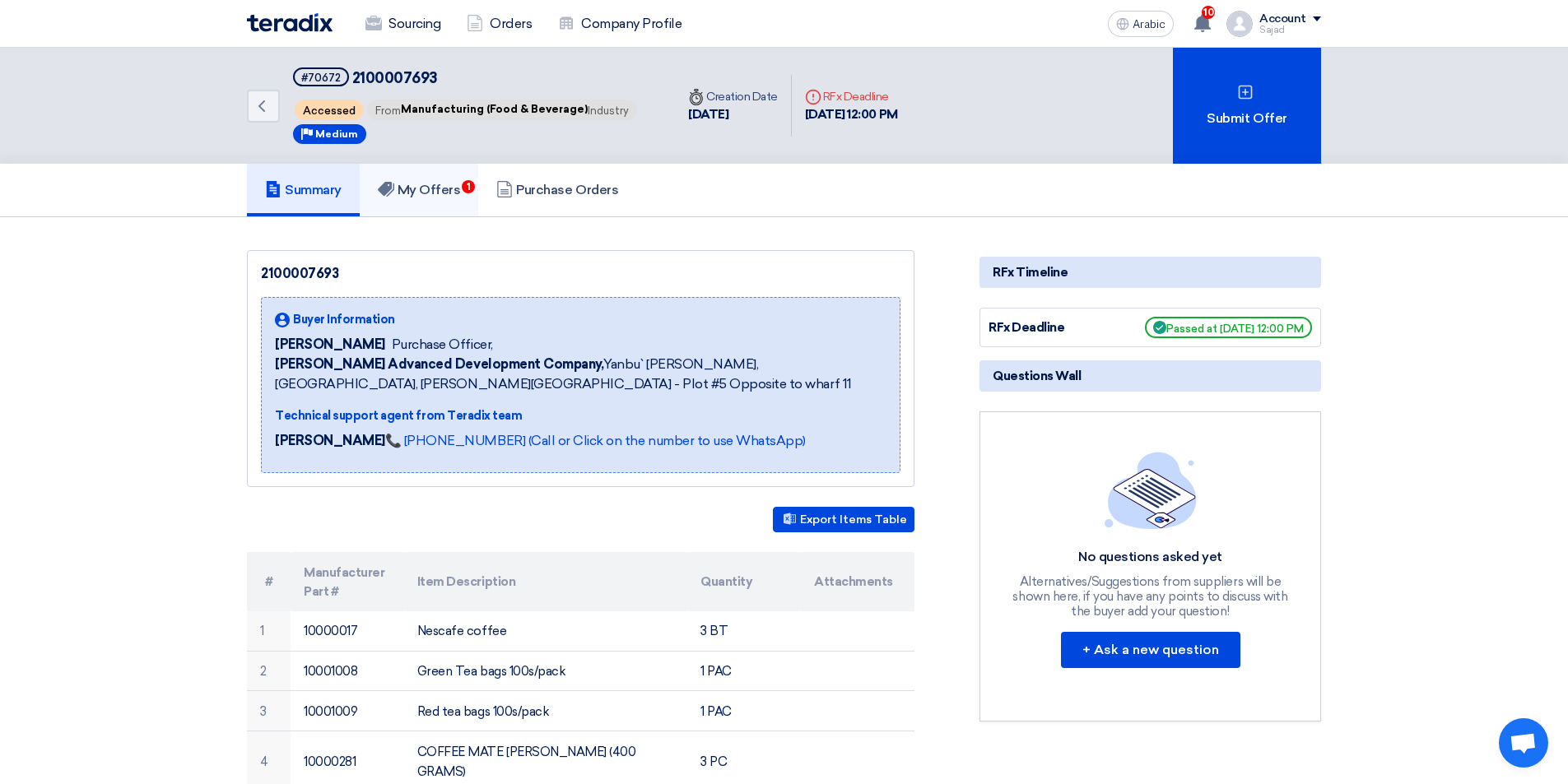
click at [440, 190] on font "My Offers" at bounding box center [429, 190] width 64 height 15
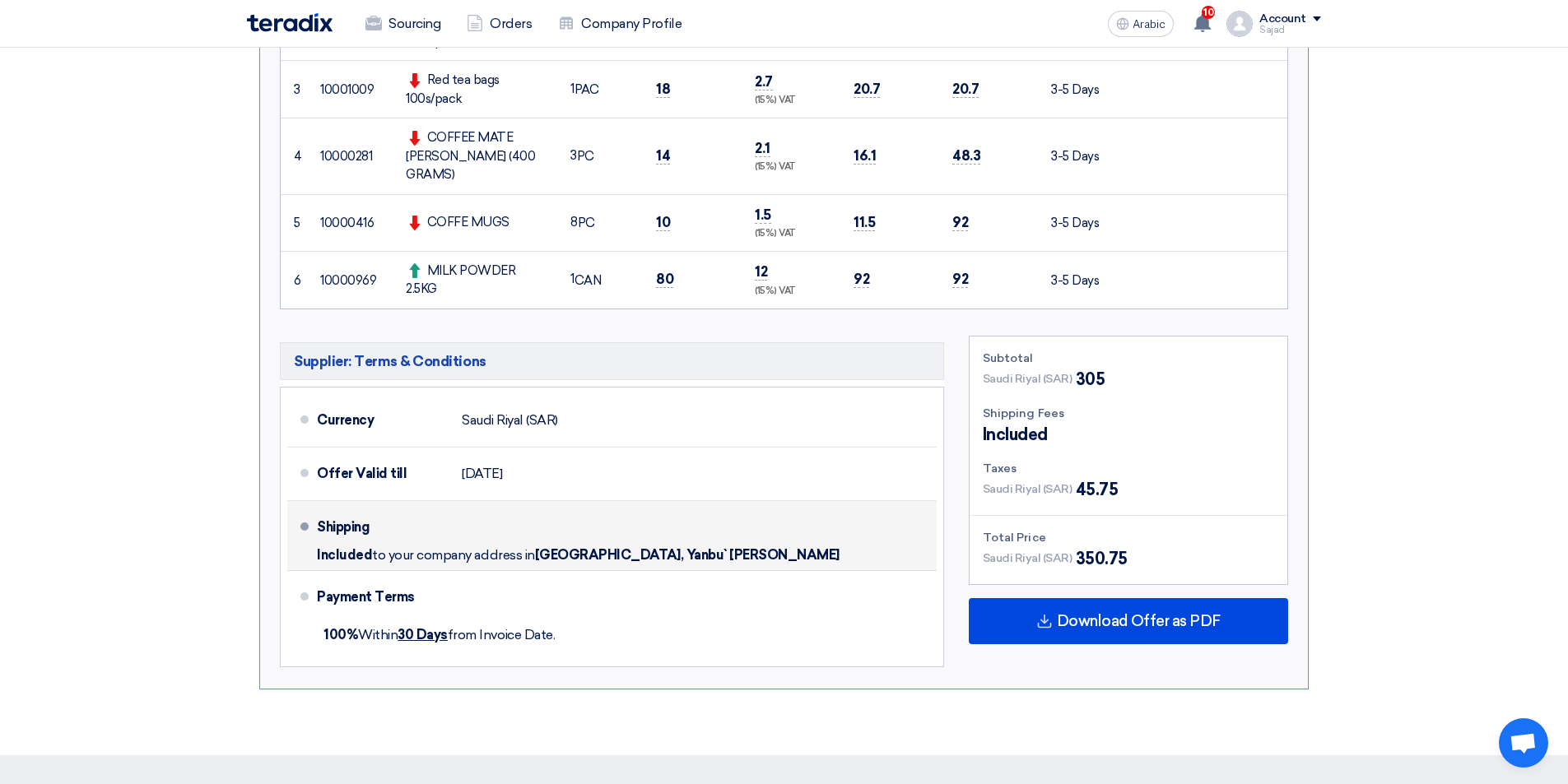
scroll to position [658, 0]
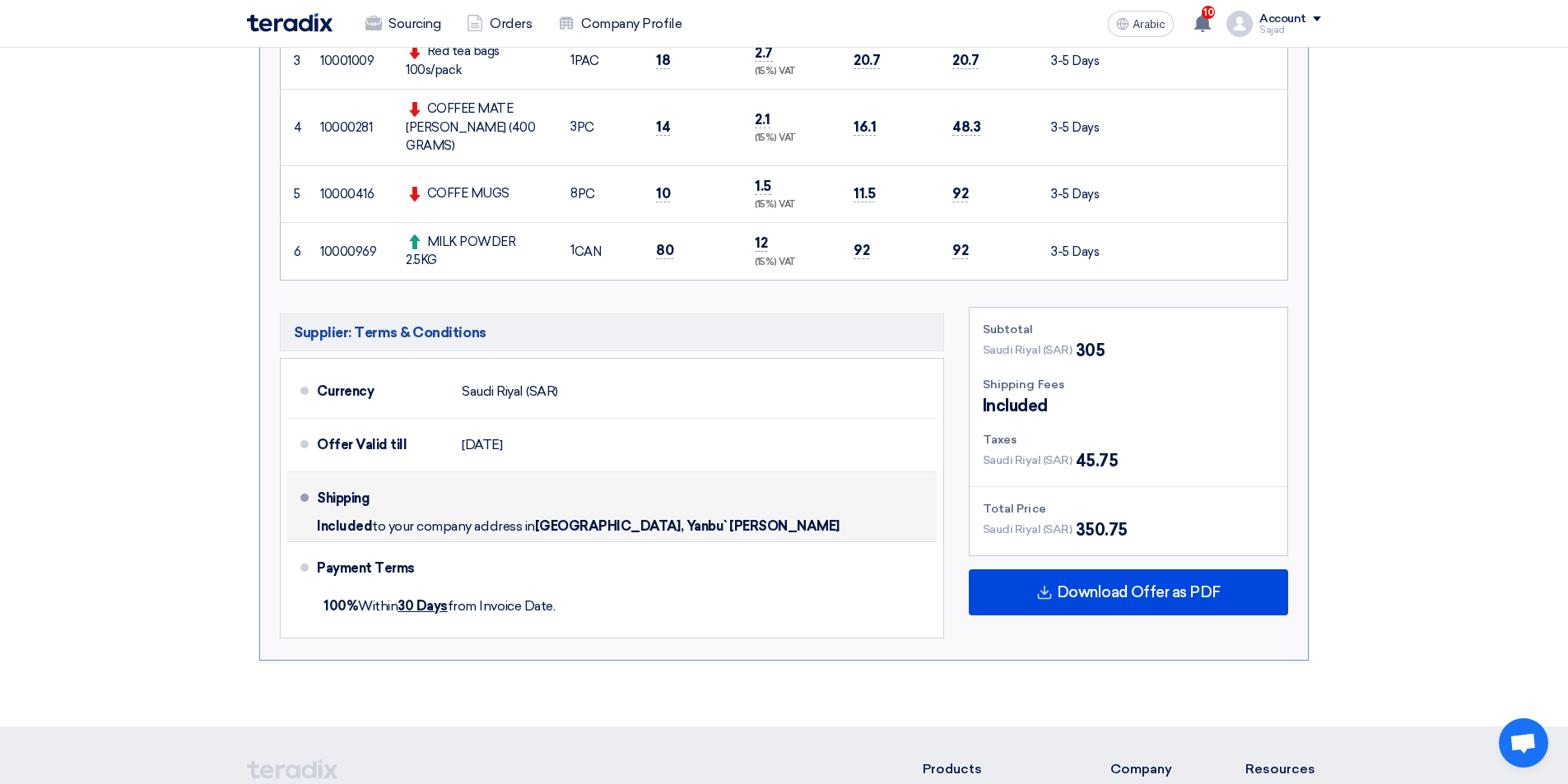
click at [308, 499] on li "Shipping Included to your company address in [GEOGRAPHIC_DATA], [GEOGRAPHIC_DAT…" at bounding box center [612, 507] width 650 height 70
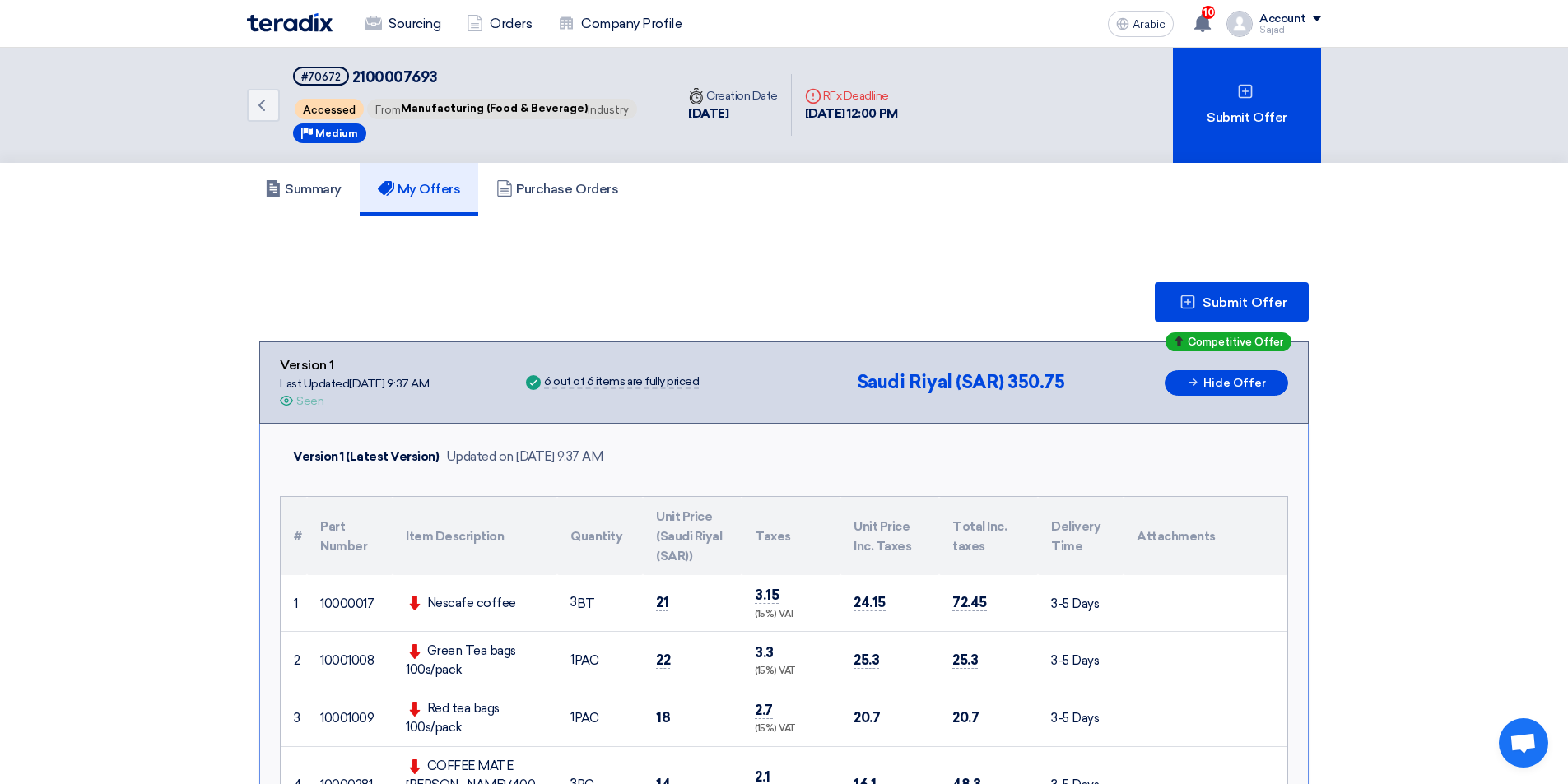
scroll to position [0, 0]
click at [313, 196] on font "Summary" at bounding box center [313, 190] width 57 height 15
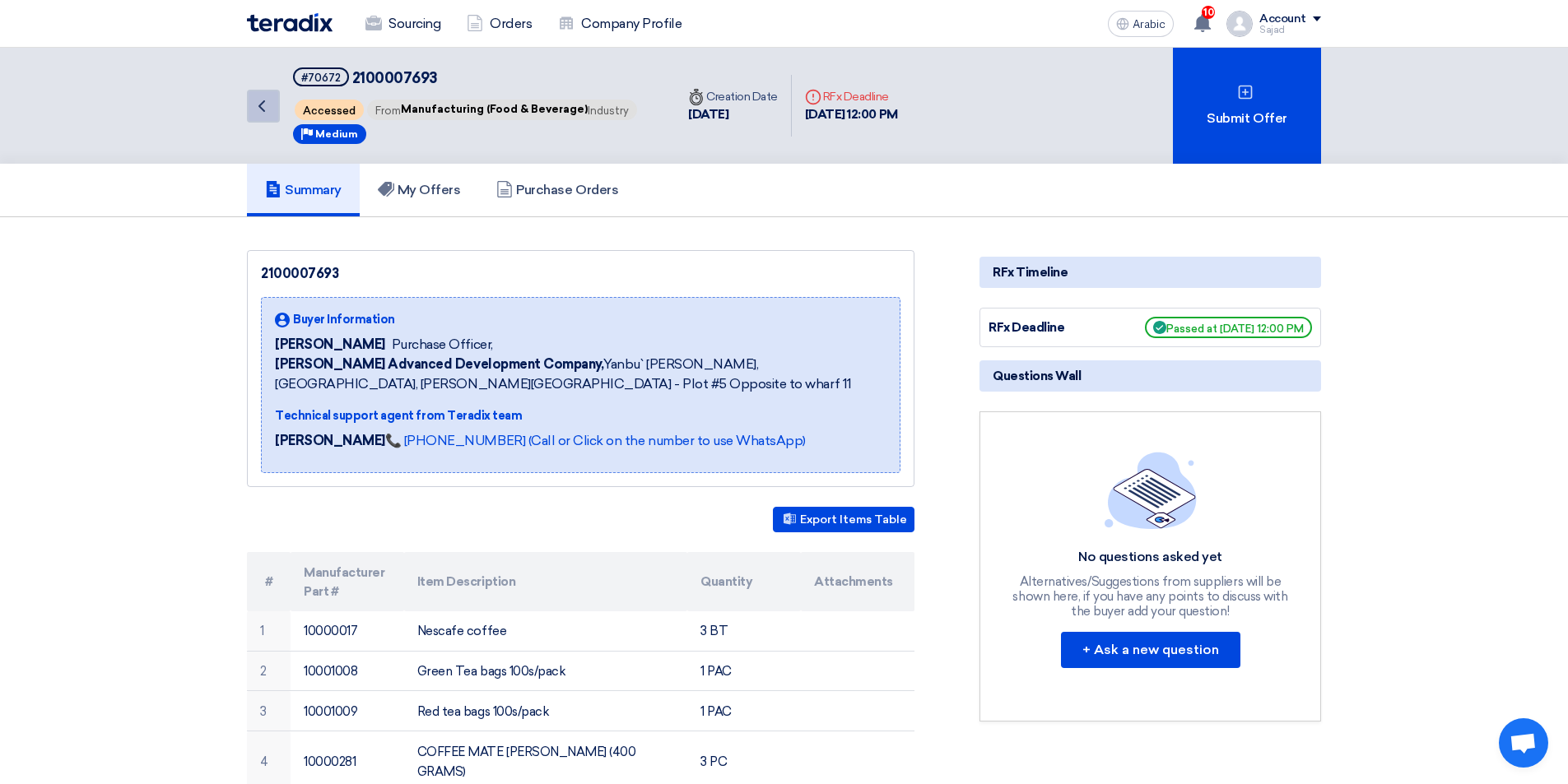
click at [262, 113] on icon "Back" at bounding box center [261, 106] width 19 height 19
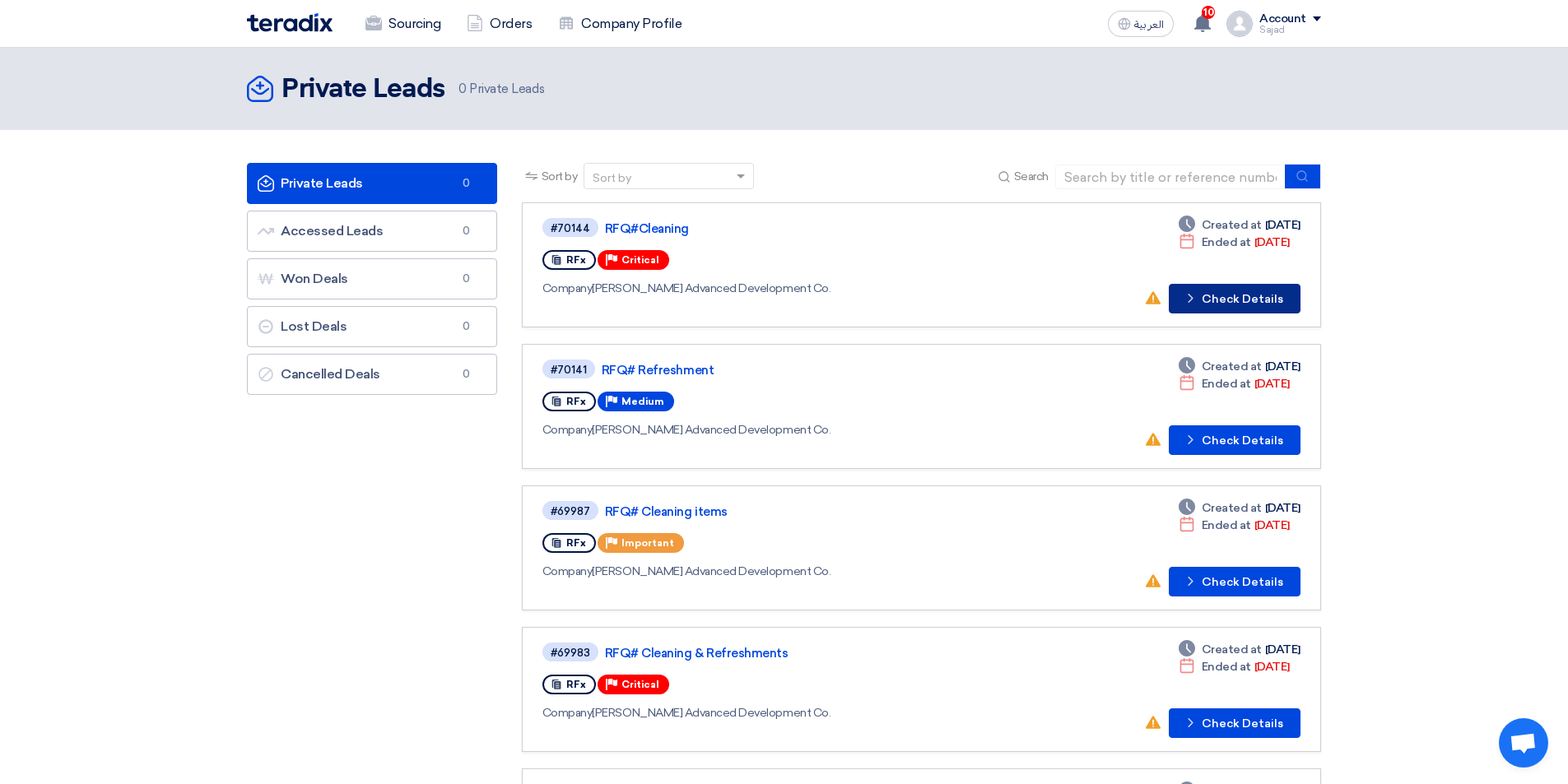
click at [1215, 299] on button "Check details Check Details" at bounding box center [1234, 298] width 131 height 30
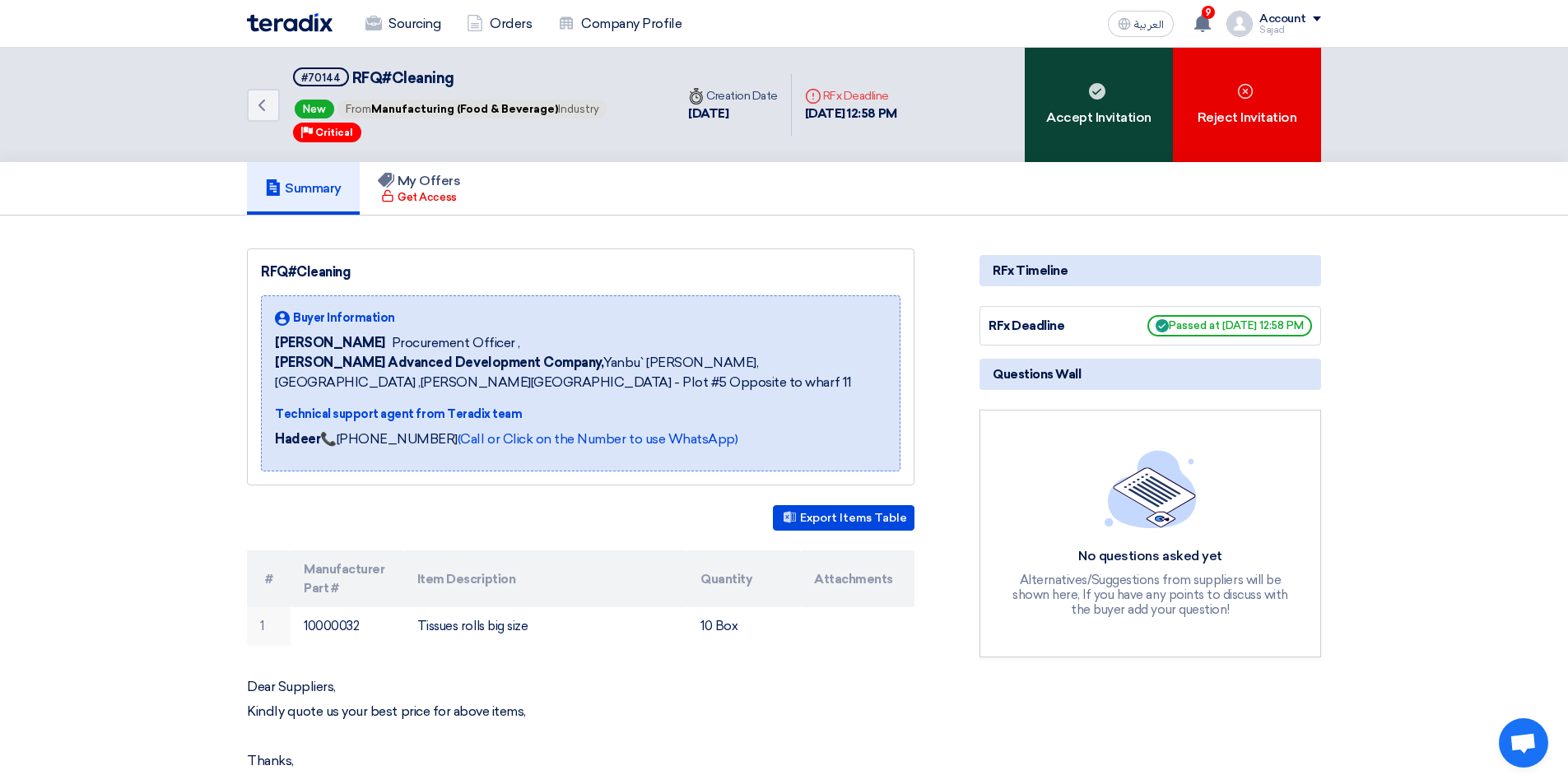
click at [1063, 119] on div "Accept Invitation" at bounding box center [1099, 104] width 148 height 114
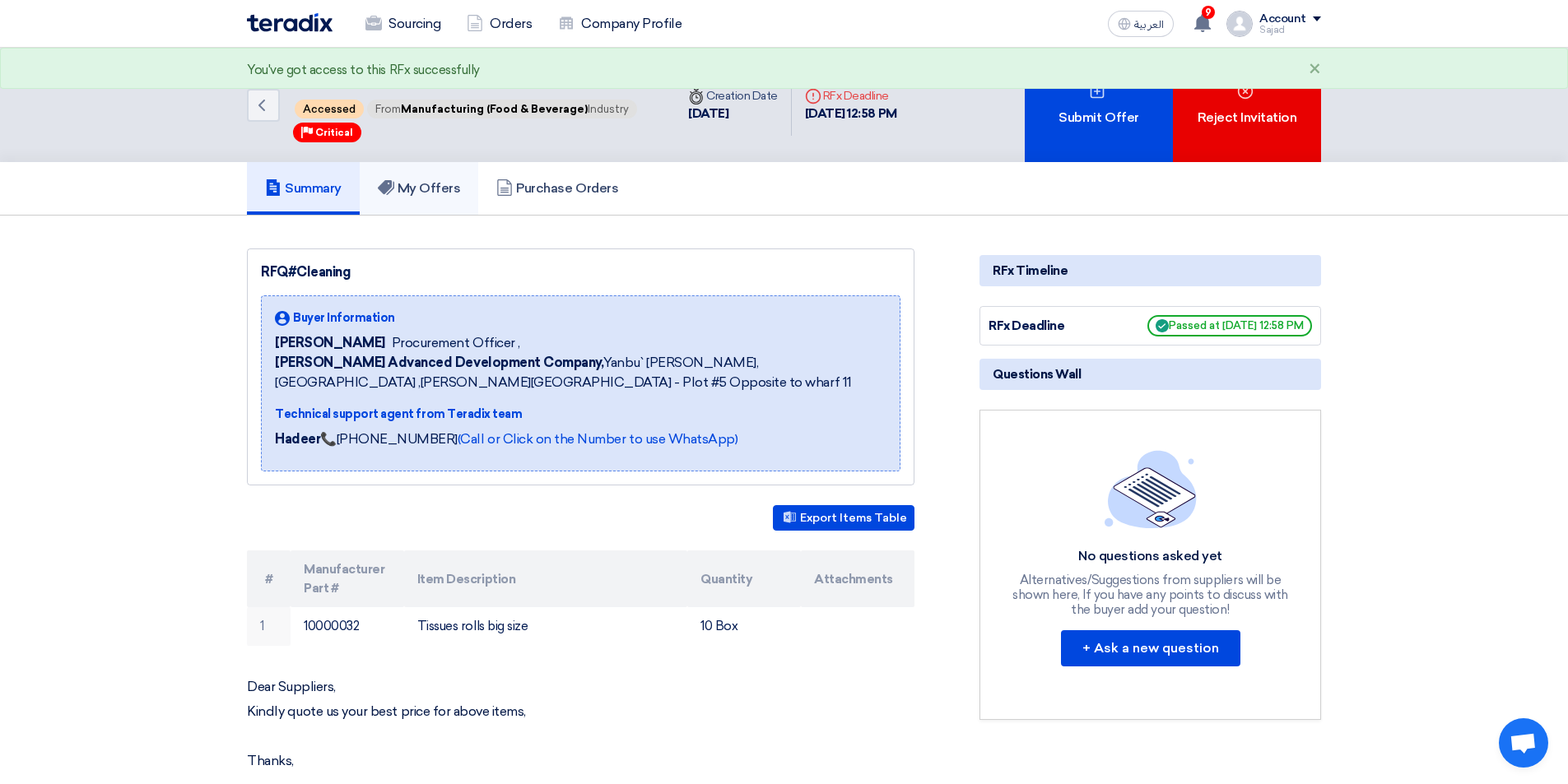
click at [429, 187] on h5 "My Offers" at bounding box center [419, 188] width 83 height 16
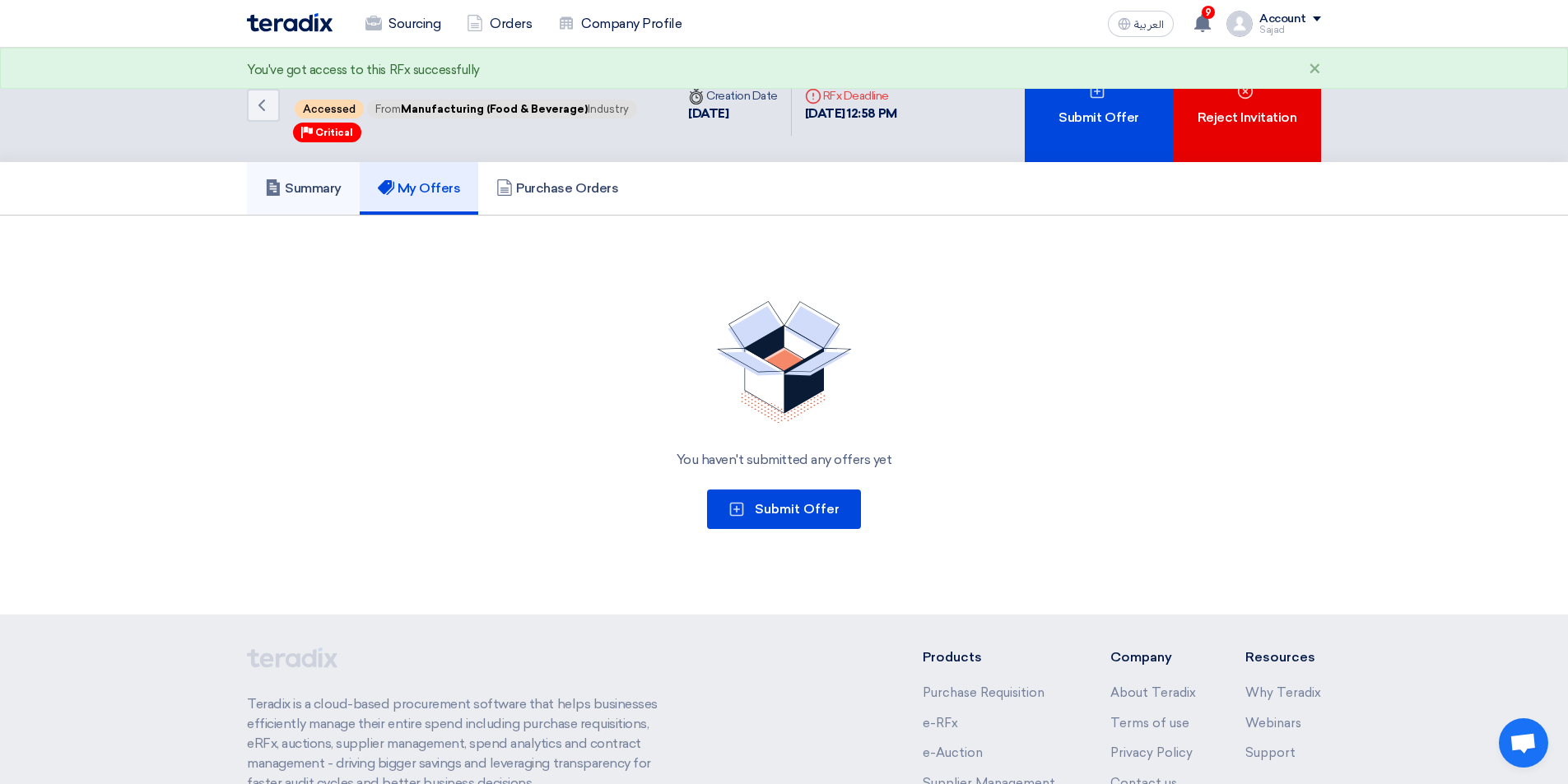
click at [324, 183] on h5 "Summary" at bounding box center [303, 188] width 76 height 16
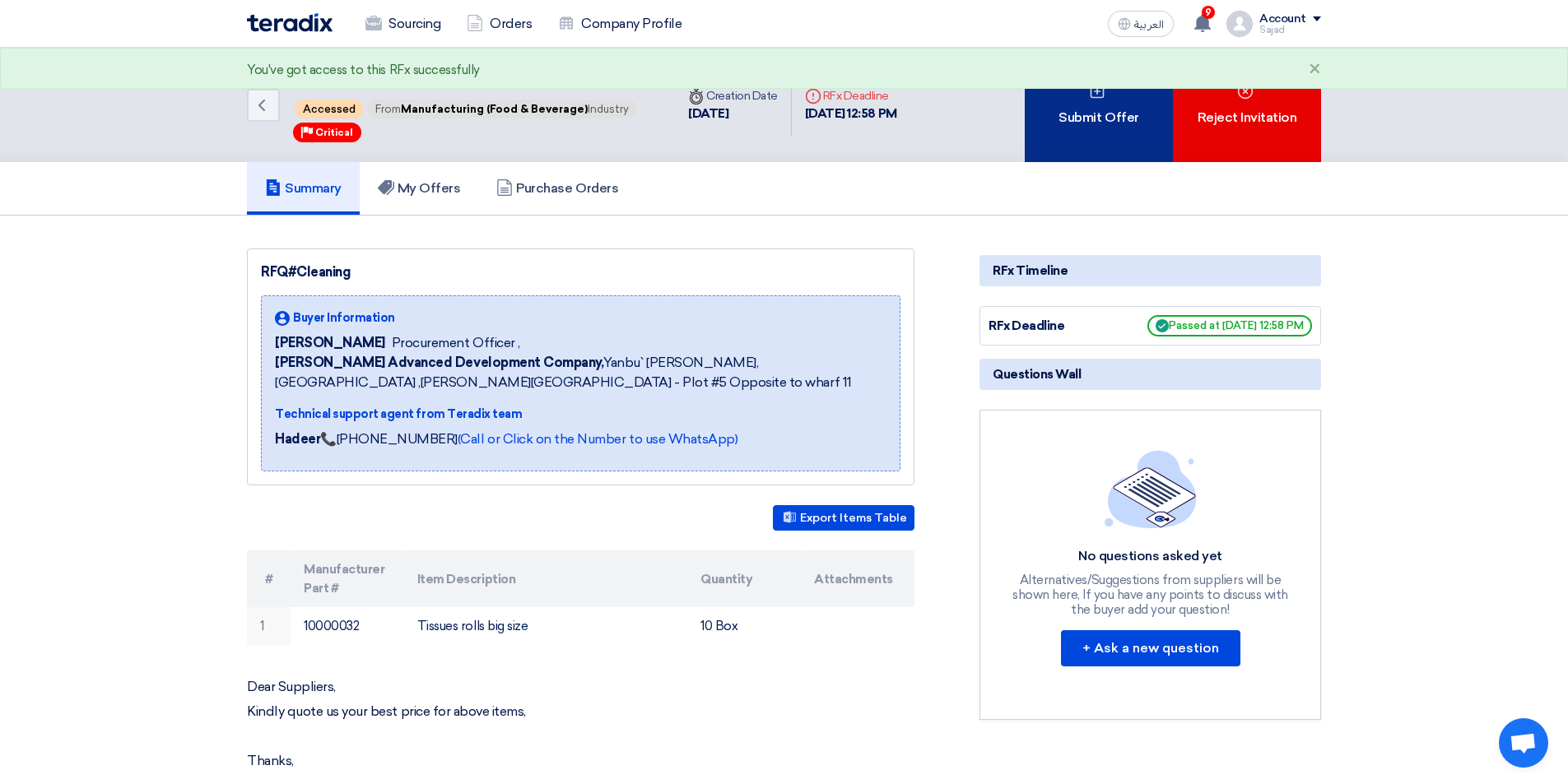
click at [1076, 122] on div "Submit Offer" at bounding box center [1099, 104] width 148 height 114
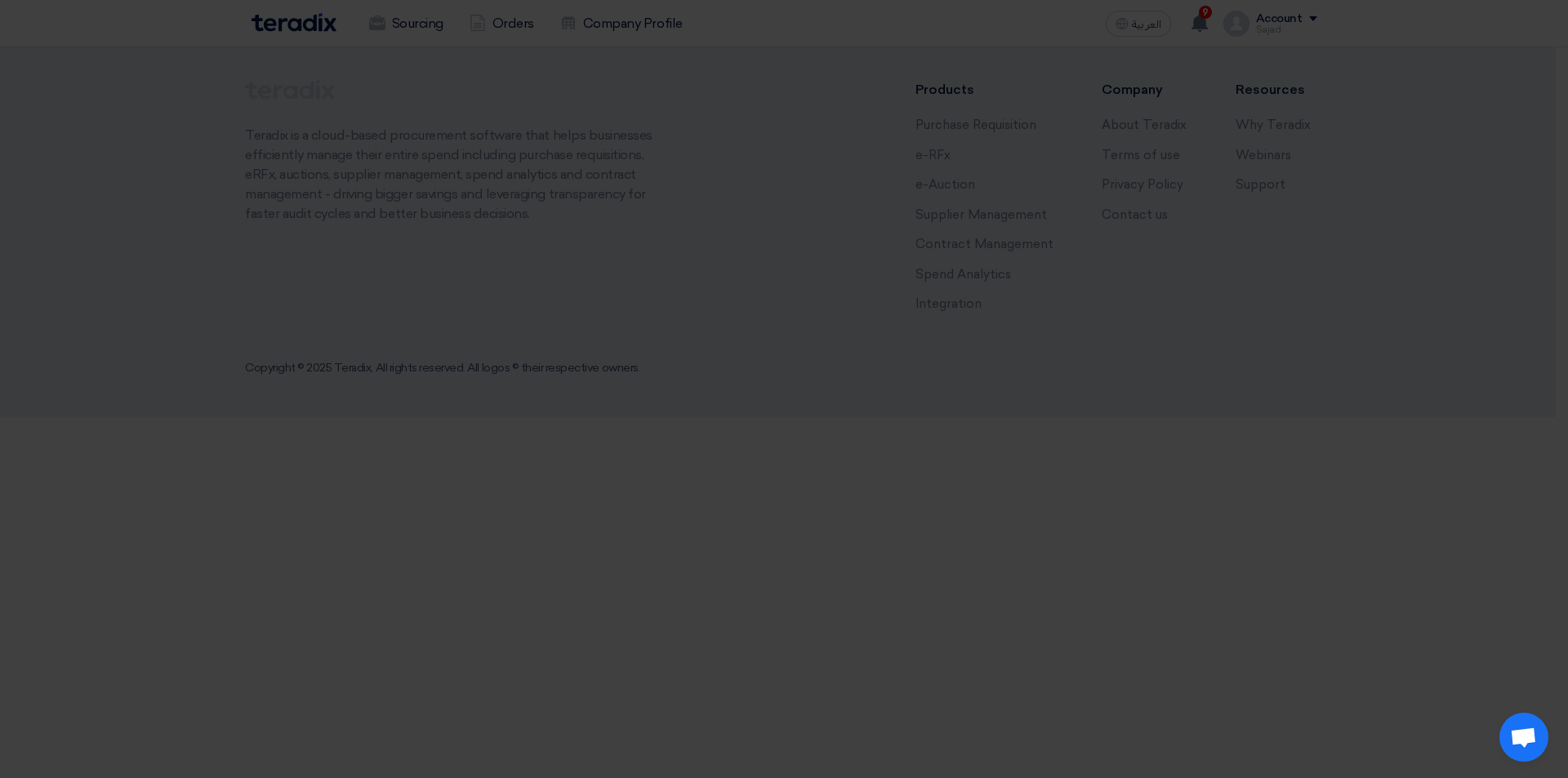
click at [802, 259] on div "Submit a new offer for this request Start a new offer submission from scratch" at bounding box center [783, 158] width 898 height 233
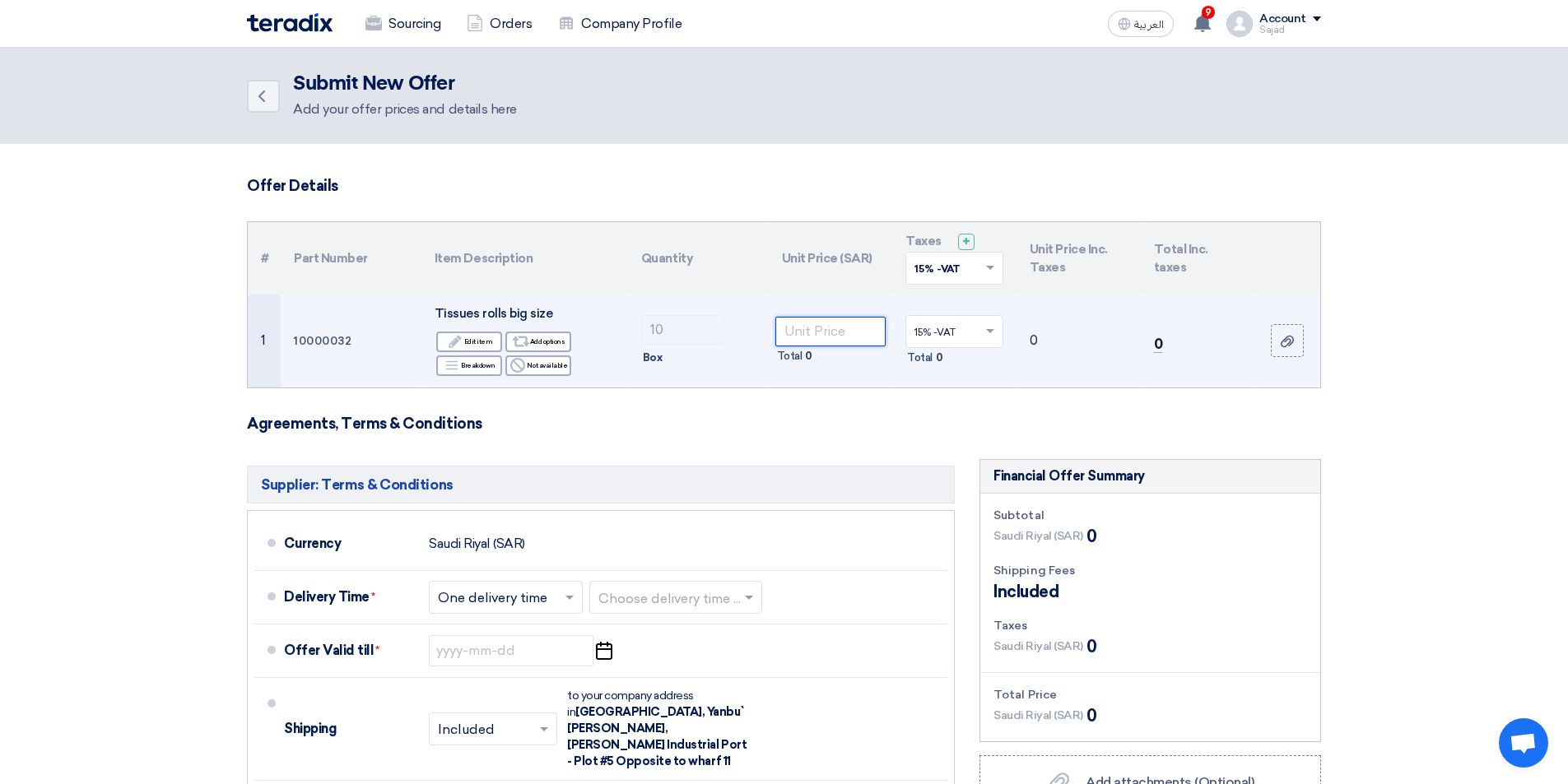
click at [817, 334] on input "number" at bounding box center [830, 331] width 111 height 30
click at [807, 336] on input "number" at bounding box center [830, 331] width 111 height 30
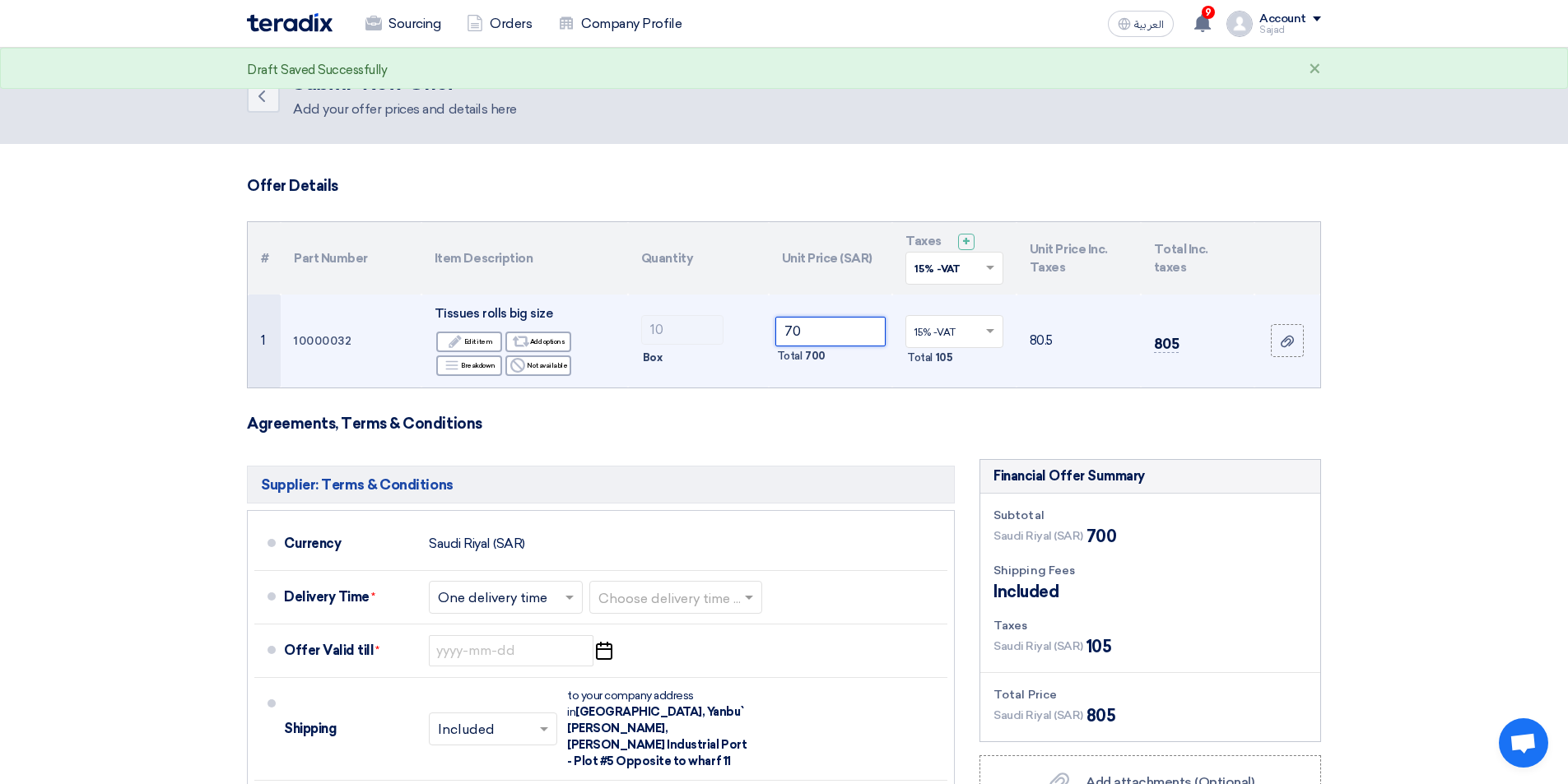
type input "70"
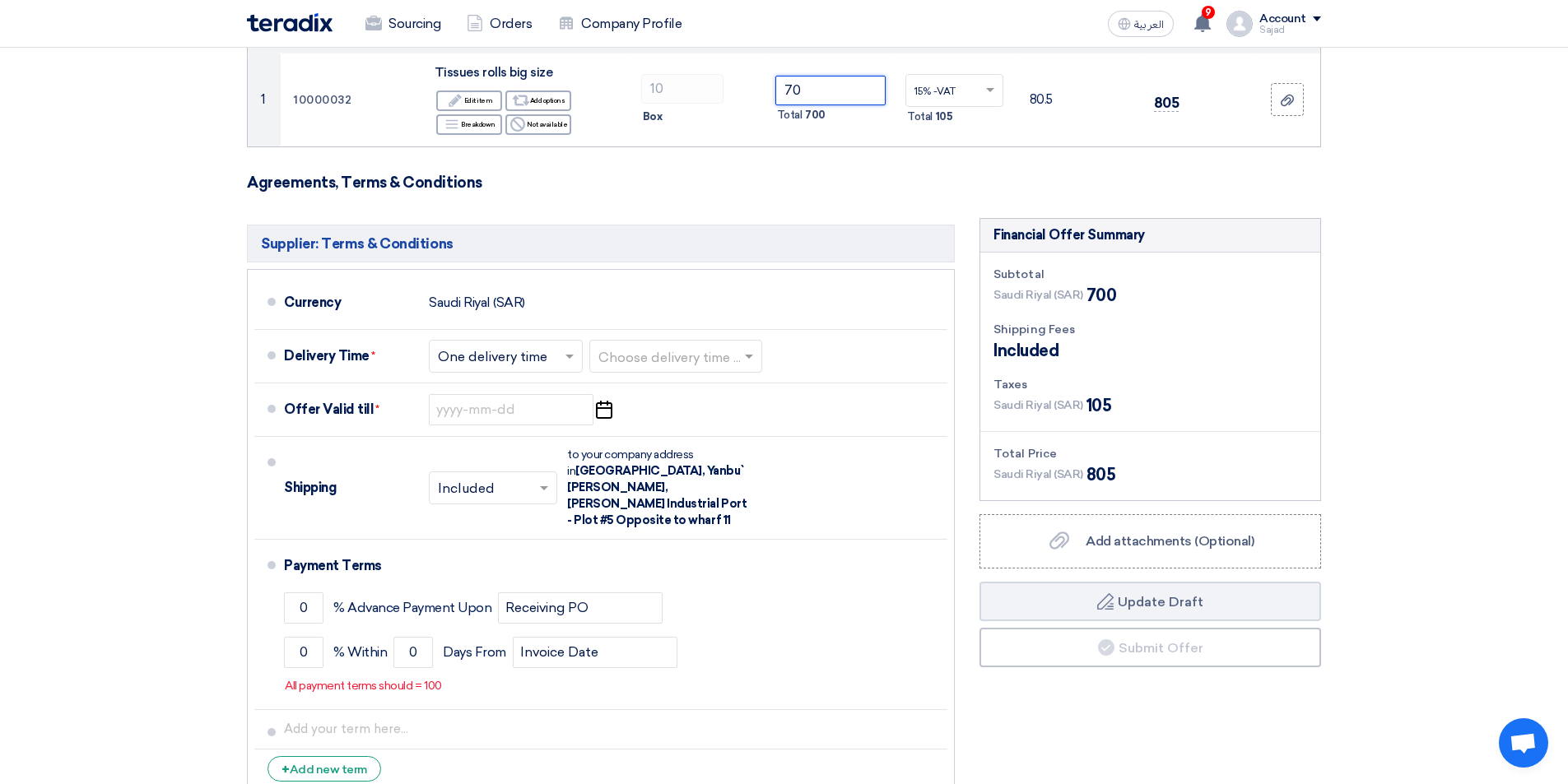
scroll to position [247, 0]
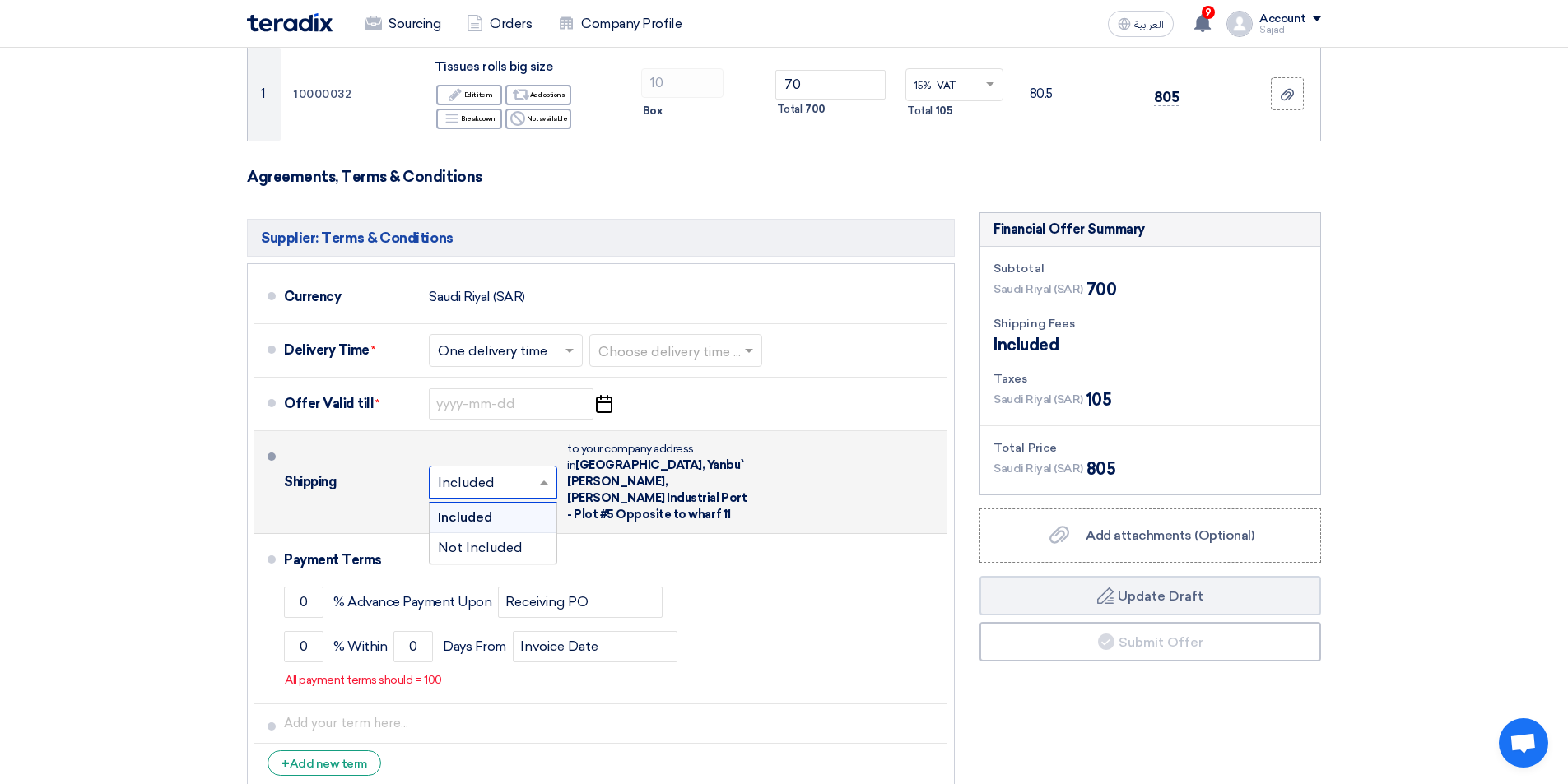
drag, startPoint x: 524, startPoint y: 466, endPoint x: 495, endPoint y: 492, distance: 38.9
click at [524, 472] on input "text" at bounding box center [494, 483] width 112 height 24
click at [479, 540] on span "Not Included" at bounding box center [480, 548] width 85 height 15
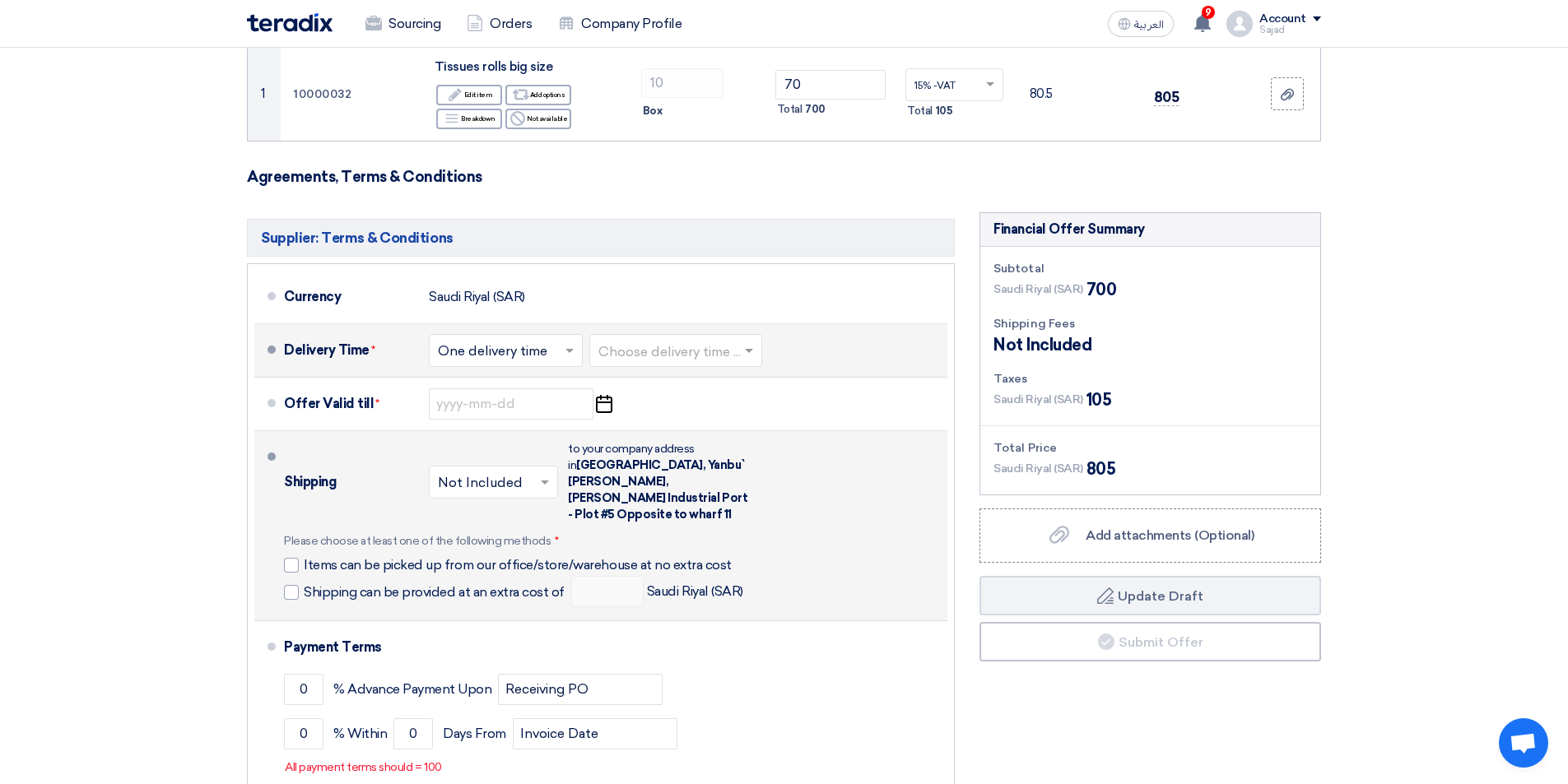
click at [670, 351] on input "text" at bounding box center [677, 351] width 157 height 24
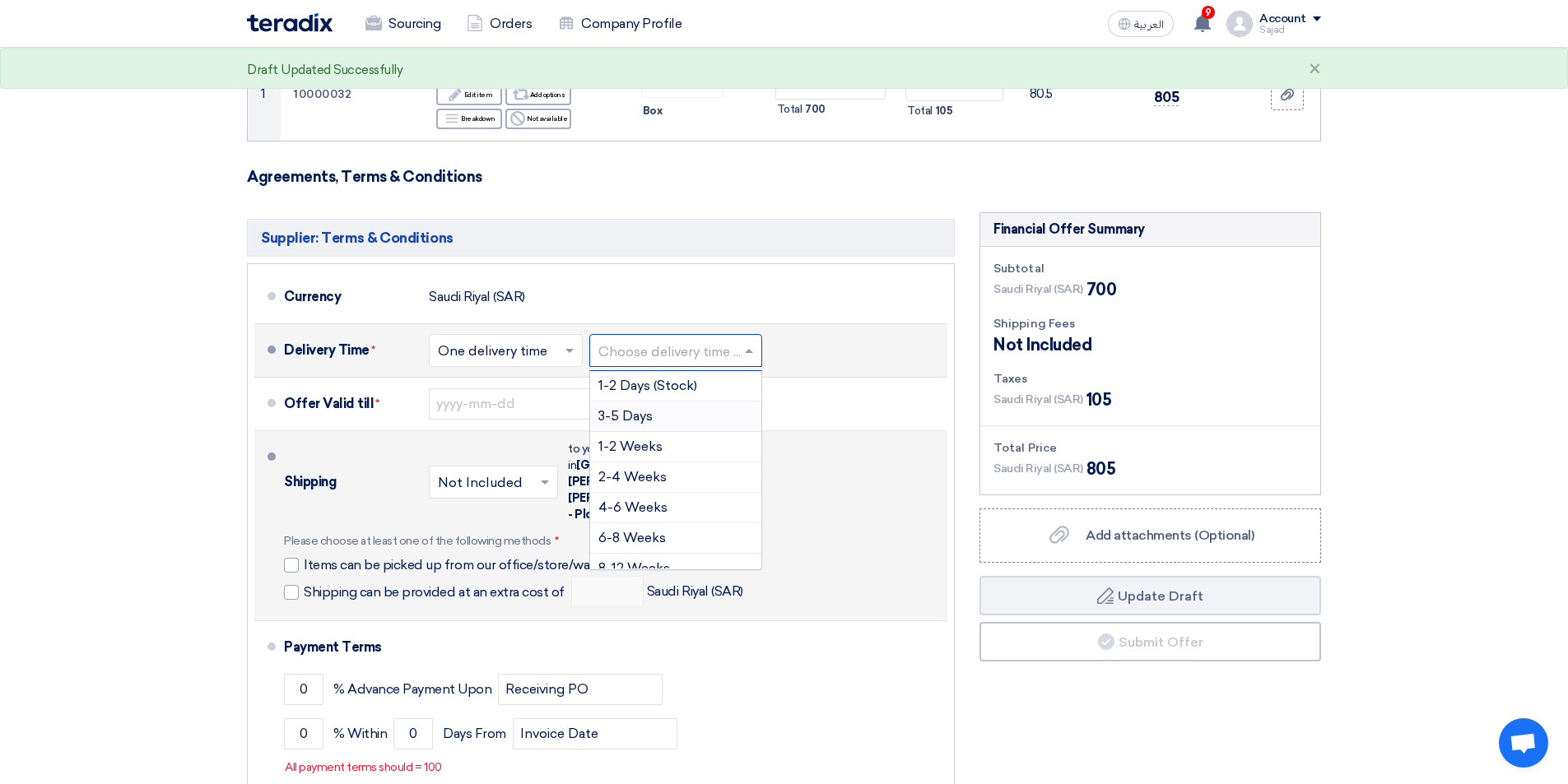
click at [630, 411] on span "3-5 Days" at bounding box center [626, 416] width 54 height 15
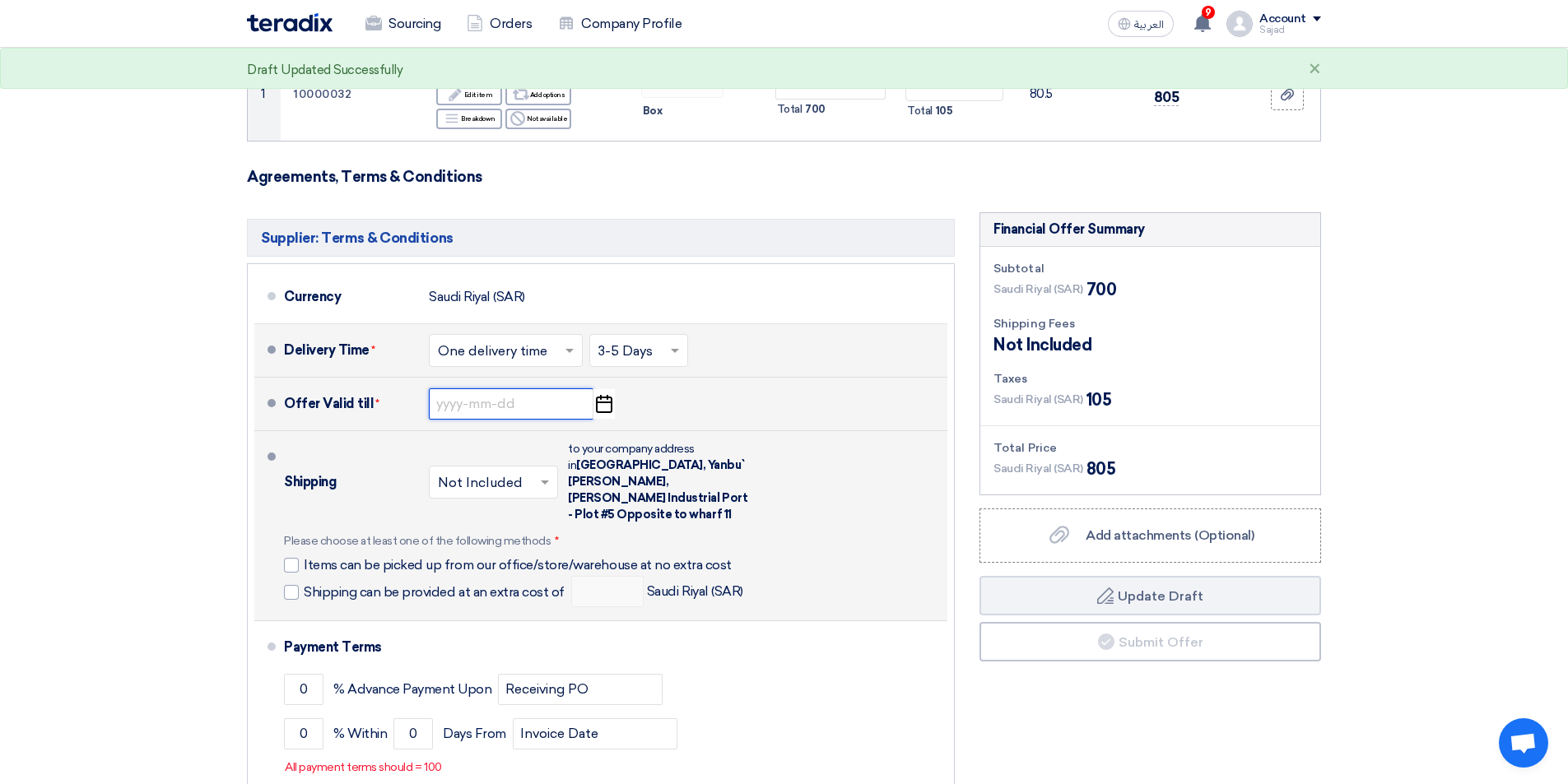
click at [455, 406] on input at bounding box center [511, 404] width 164 height 31
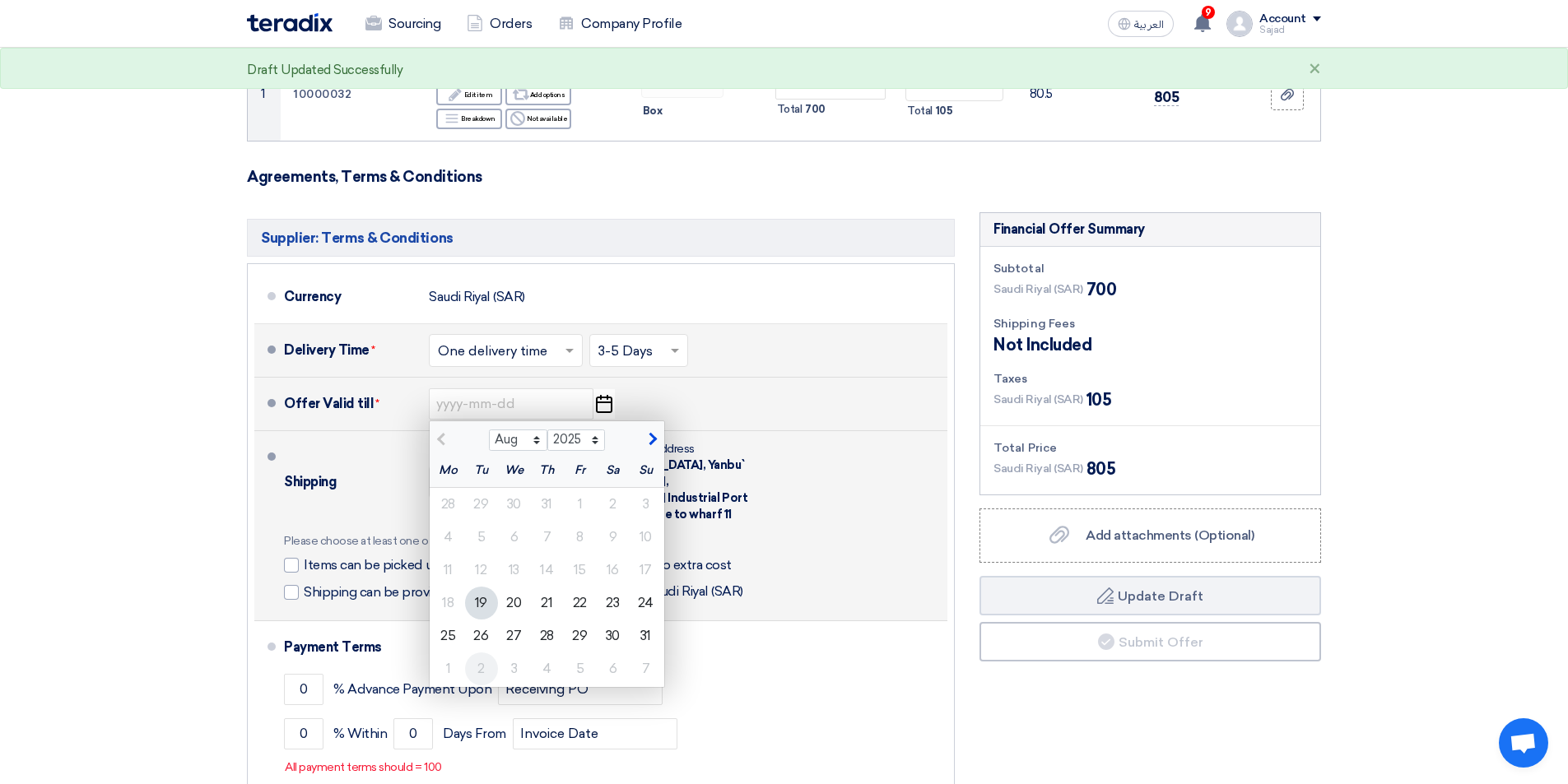
click at [482, 654] on div "2" at bounding box center [481, 669] width 33 height 33
type input "[DATE]"
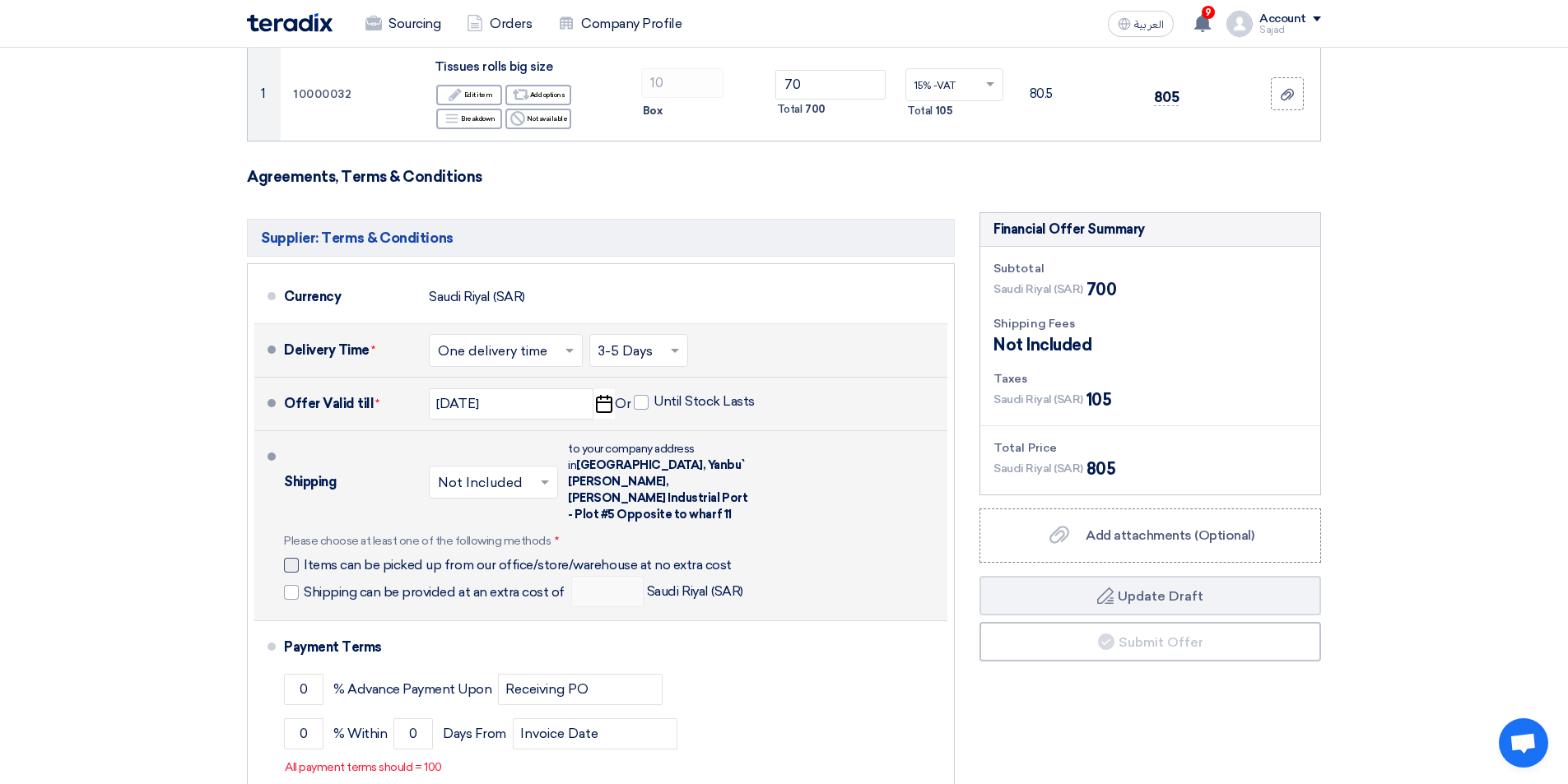
click at [300, 556] on label "Items can be picked up from our office/store/warehouse at no extra cost" at bounding box center [510, 564] width 453 height 16
click at [304, 556] on input "Items can be picked up from our office/store/warehouse at no extra cost" at bounding box center [522, 571] width 436 height 31
checkbox input "true"
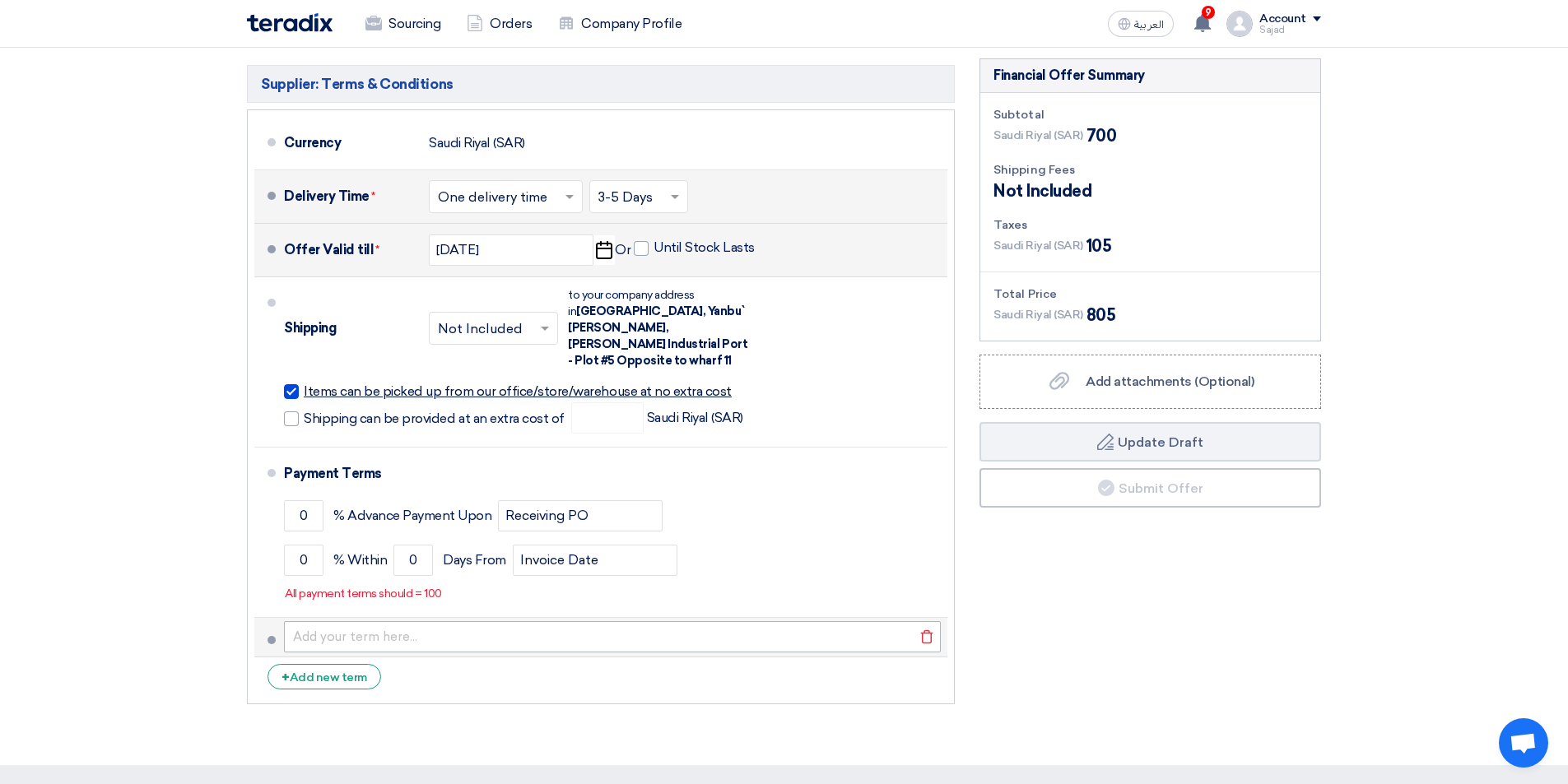
scroll to position [411, 0]
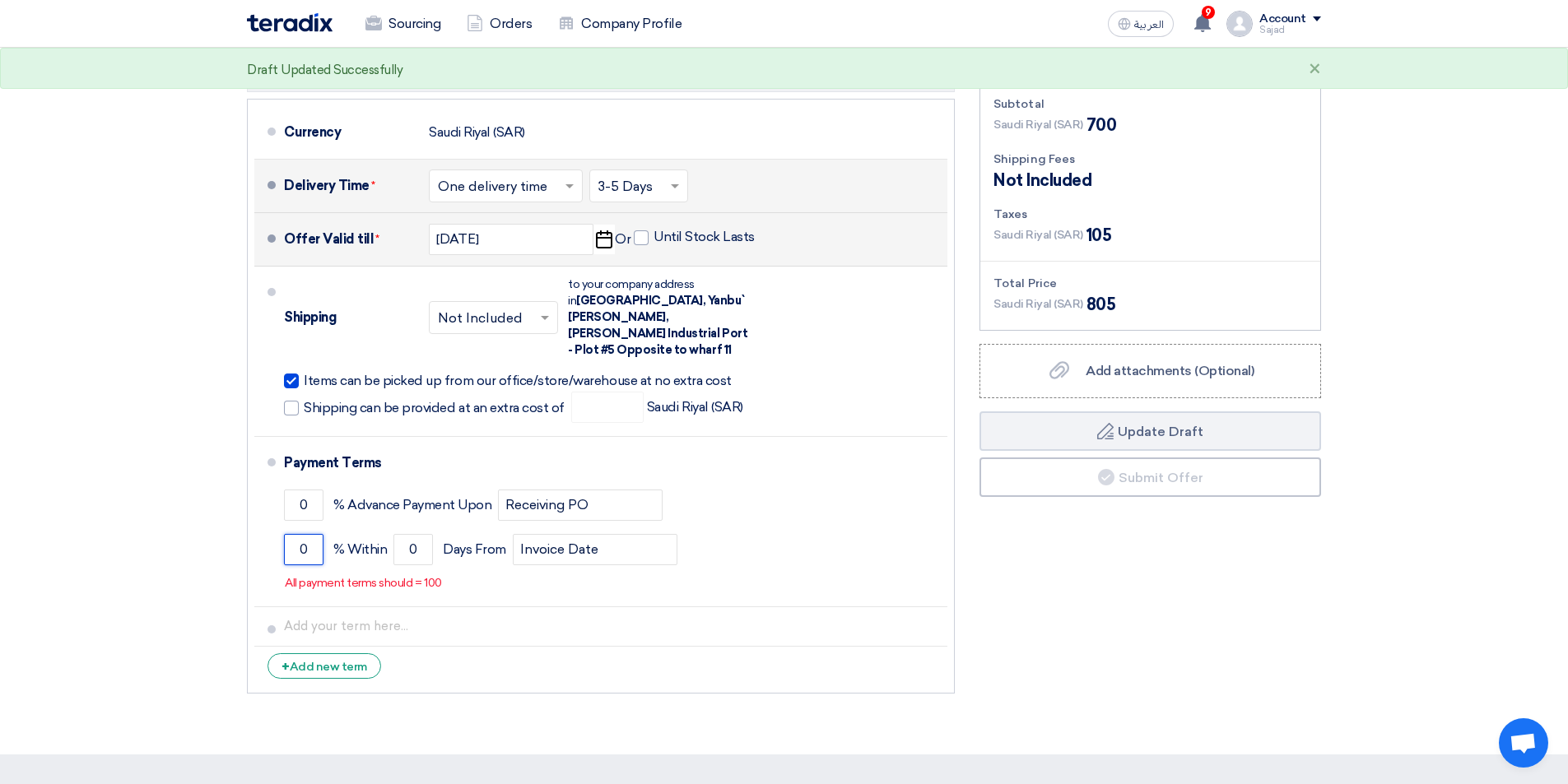
drag, startPoint x: 308, startPoint y: 532, endPoint x: 200, endPoint y: 539, distance: 108.2
click at [208, 544] on section "Offer Details # Part Number Item Description Quantity Unit Price (SAR) Taxes + …" at bounding box center [784, 243] width 1568 height 1022
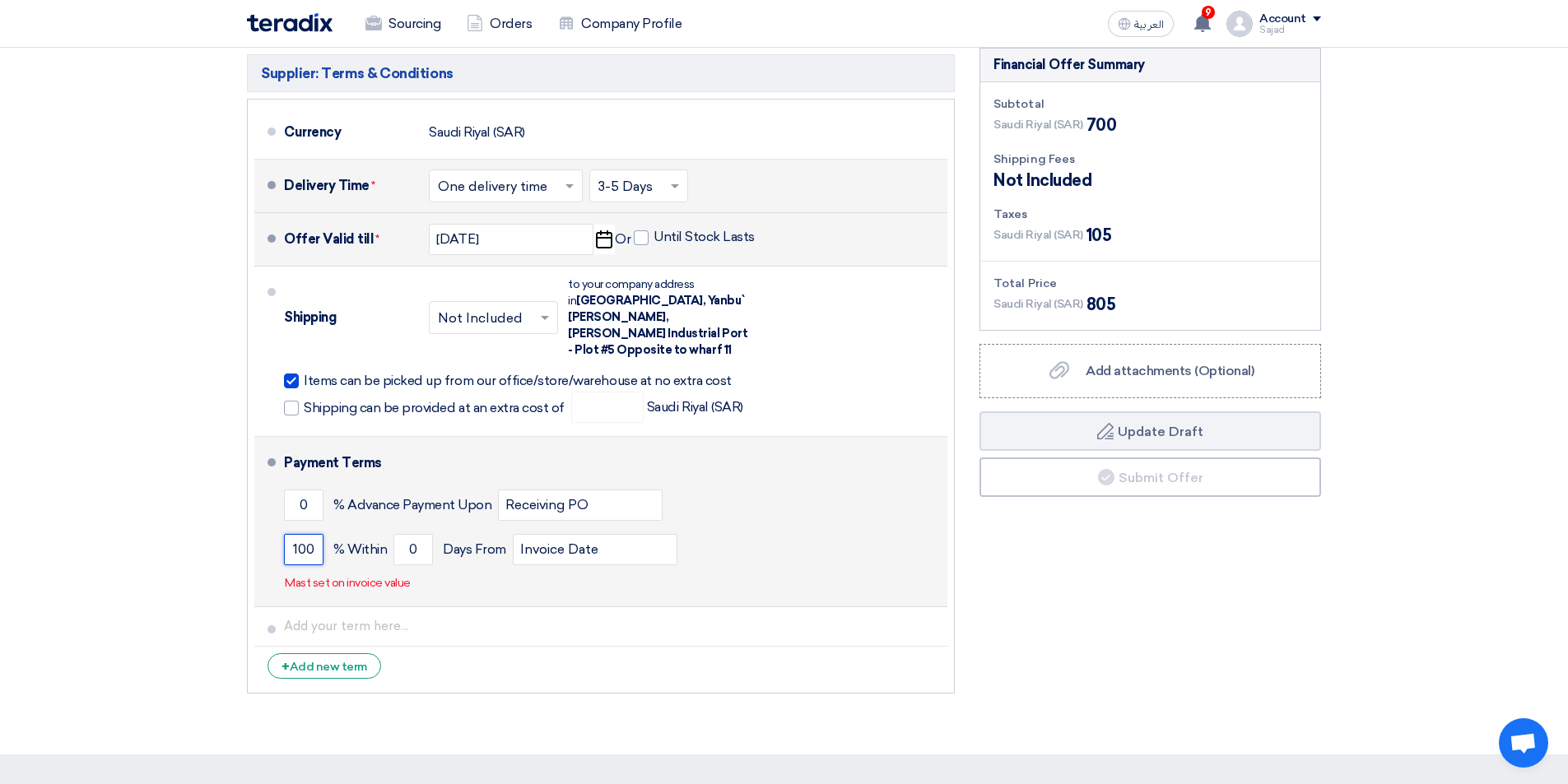
type input "100"
drag, startPoint x: 376, startPoint y: 536, endPoint x: 307, endPoint y: 541, distance: 69.2
click at [322, 544] on div "100 % [DATE] From Invoice Date" at bounding box center [612, 549] width 657 height 44
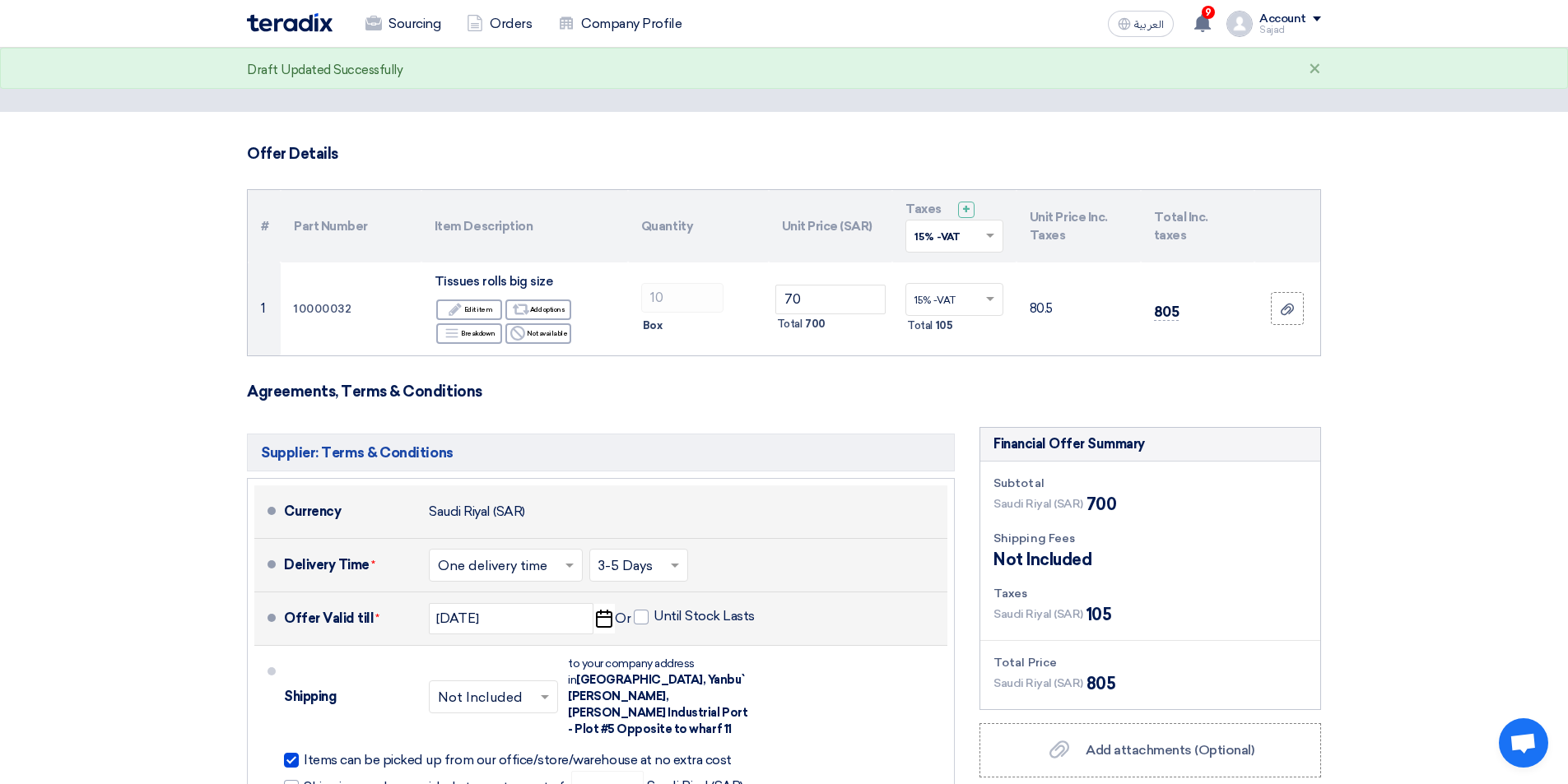
scroll to position [329, 0]
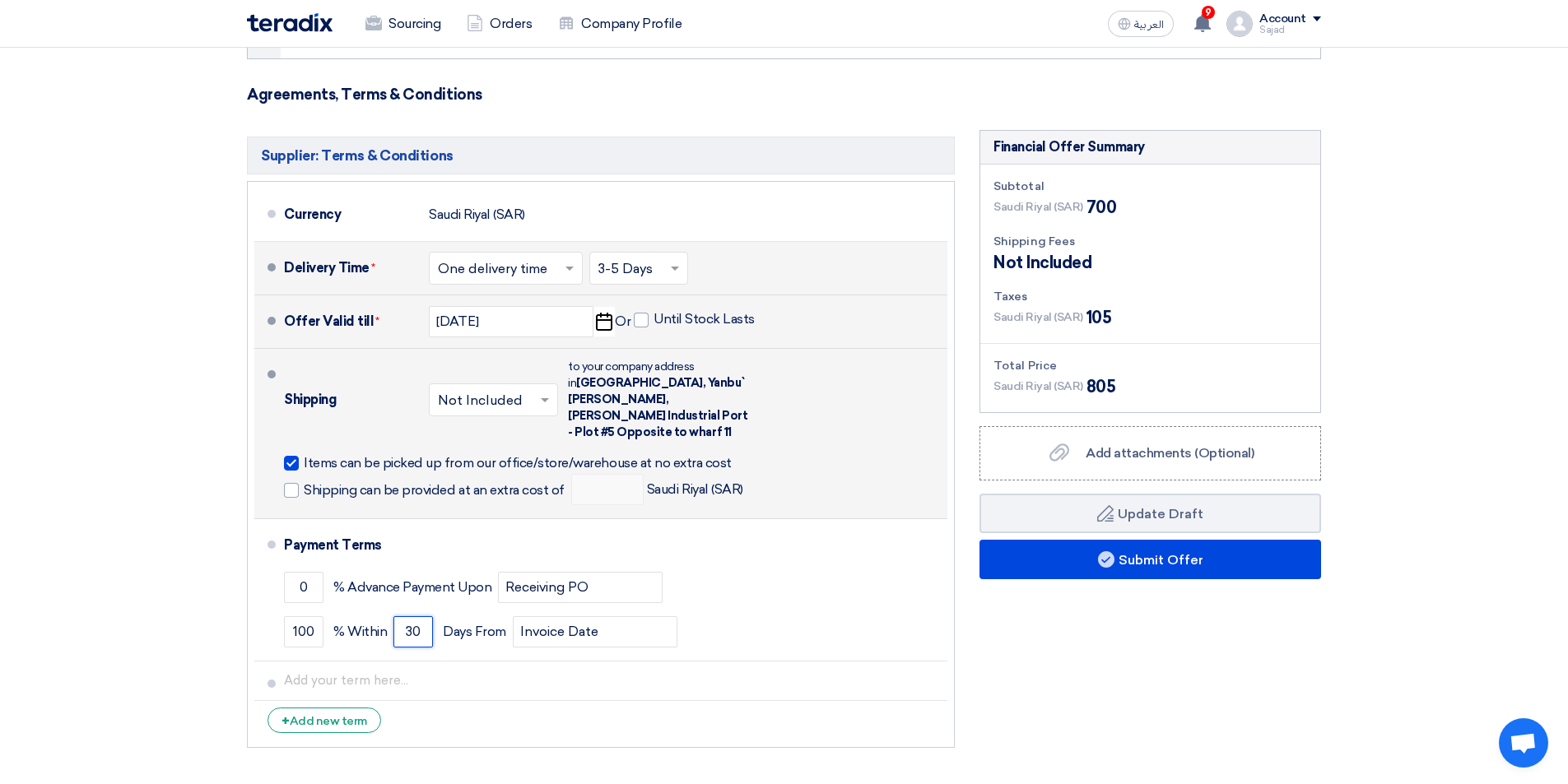
type input "30"
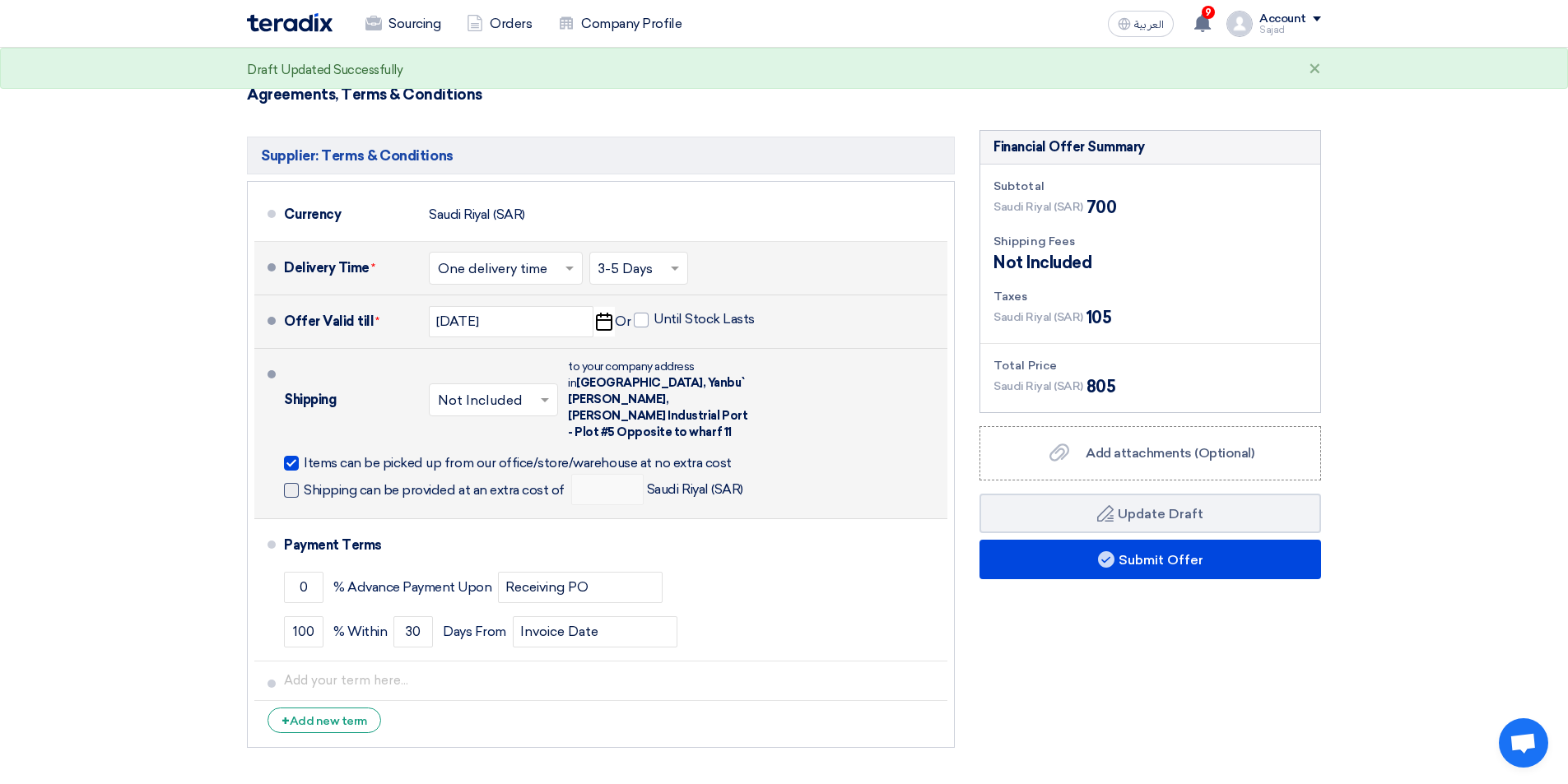
click at [286, 483] on span at bounding box center [291, 489] width 14 height 14
click at [304, 482] on input "Shipping can be provided at an extra cost of" at bounding box center [436, 497] width 264 height 31
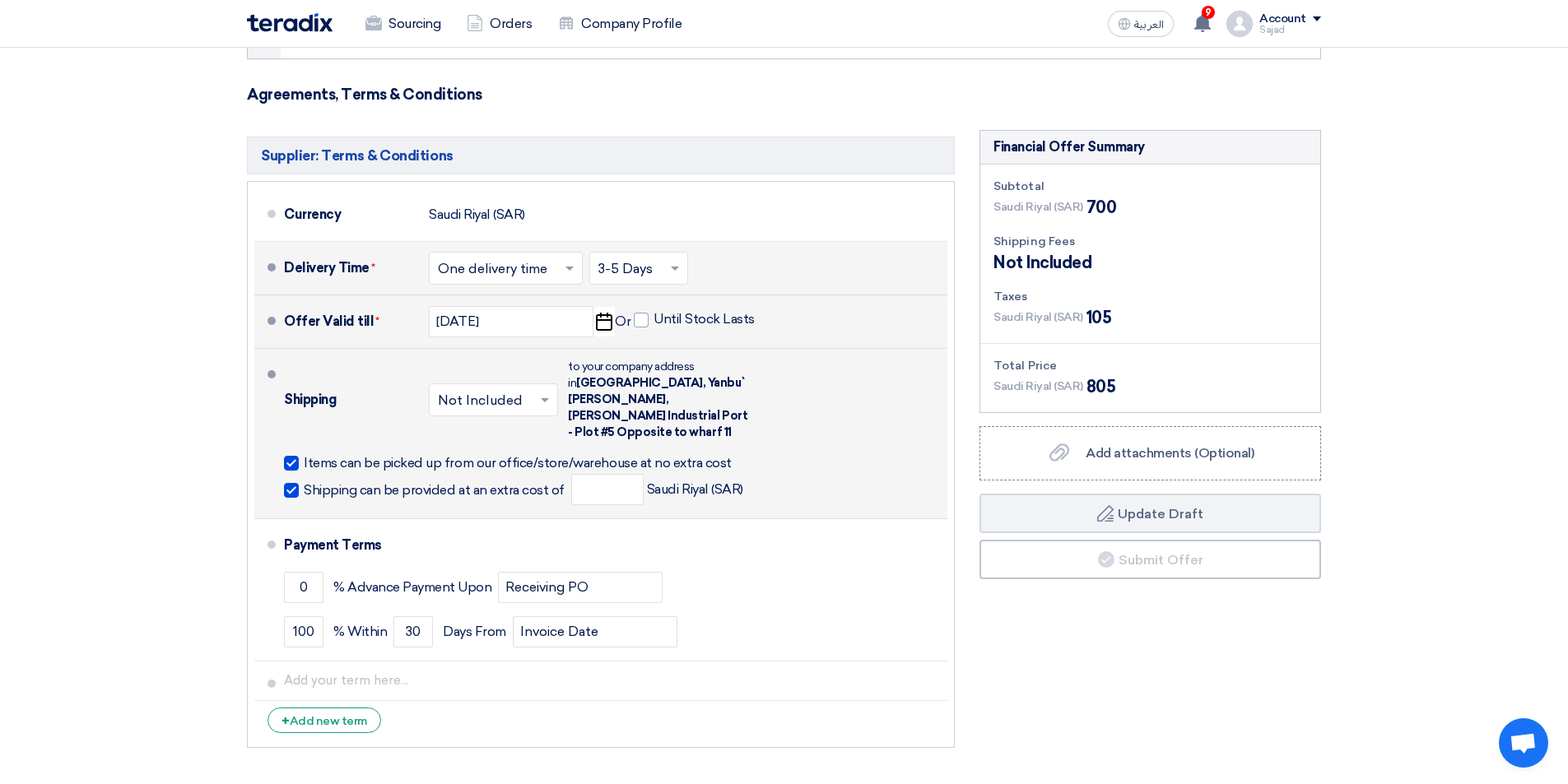
click at [294, 483] on span at bounding box center [291, 489] width 14 height 14
click at [304, 482] on input "Shipping can be provided at an extra cost of" at bounding box center [436, 497] width 264 height 31
checkbox input "false"
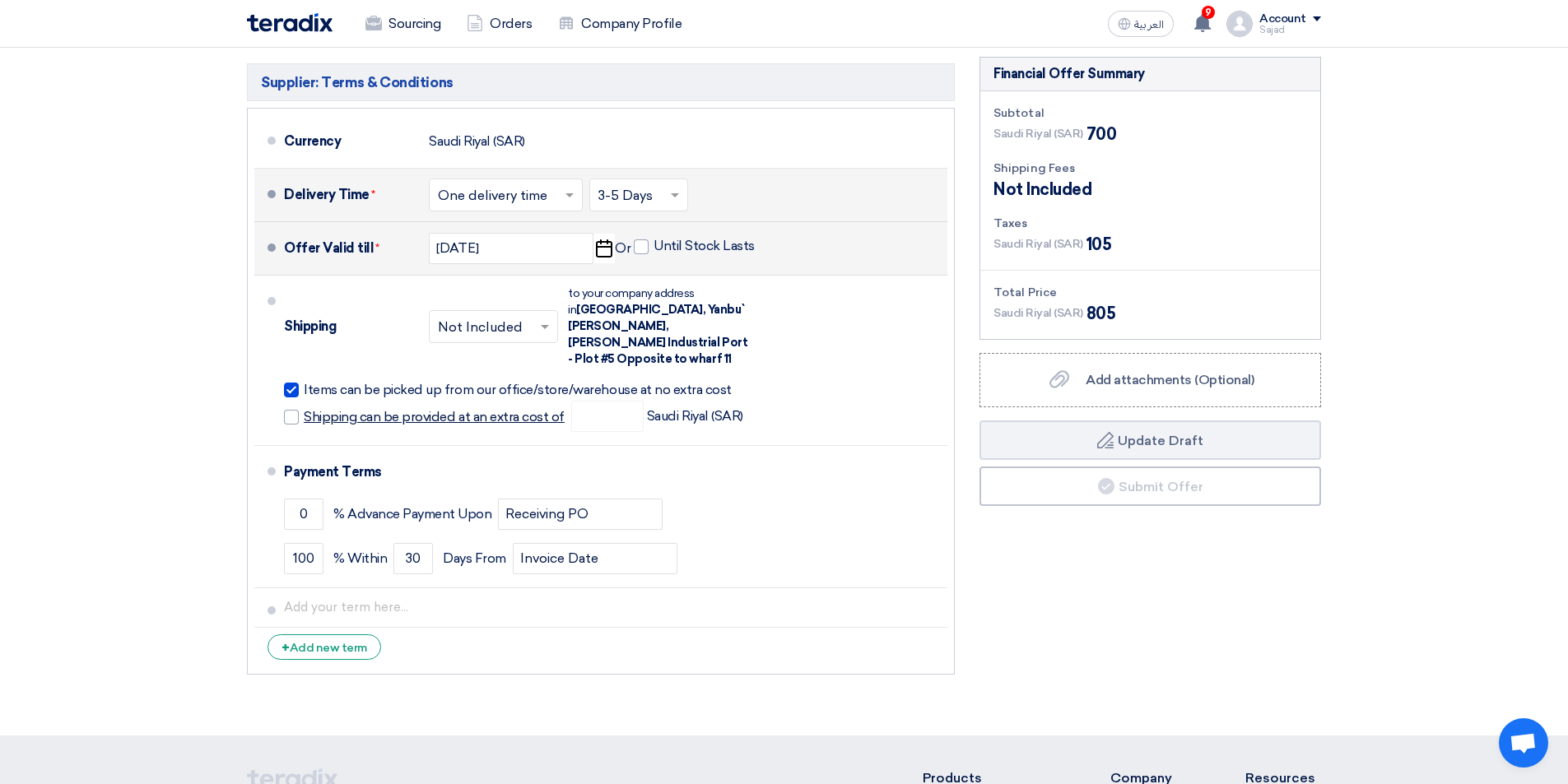
scroll to position [411, 0]
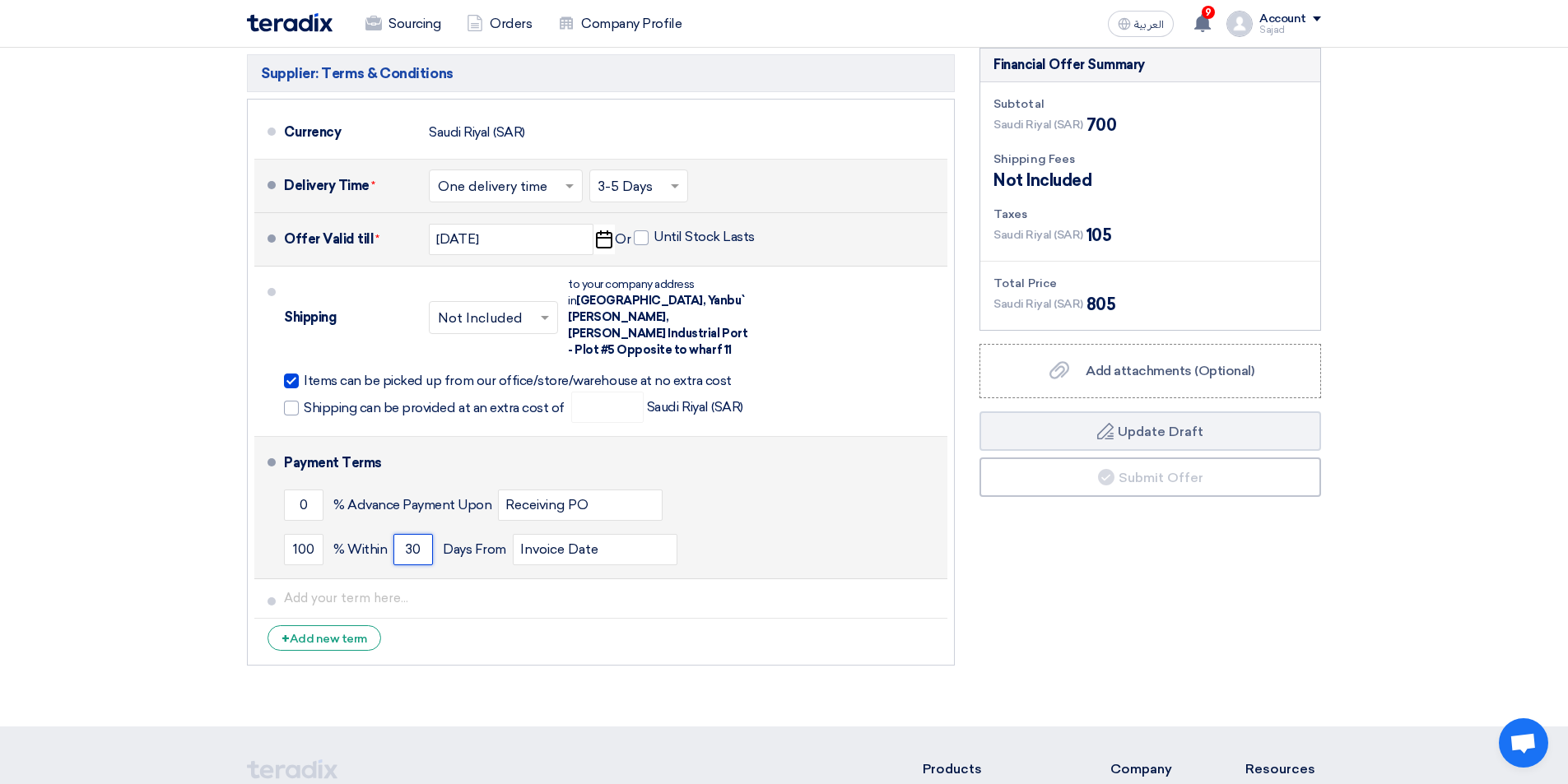
drag, startPoint x: 424, startPoint y: 529, endPoint x: 332, endPoint y: 550, distance: 94.4
click at [332, 550] on div "100 % [DATE] From Invoice Date" at bounding box center [612, 549] width 657 height 44
type input "30"
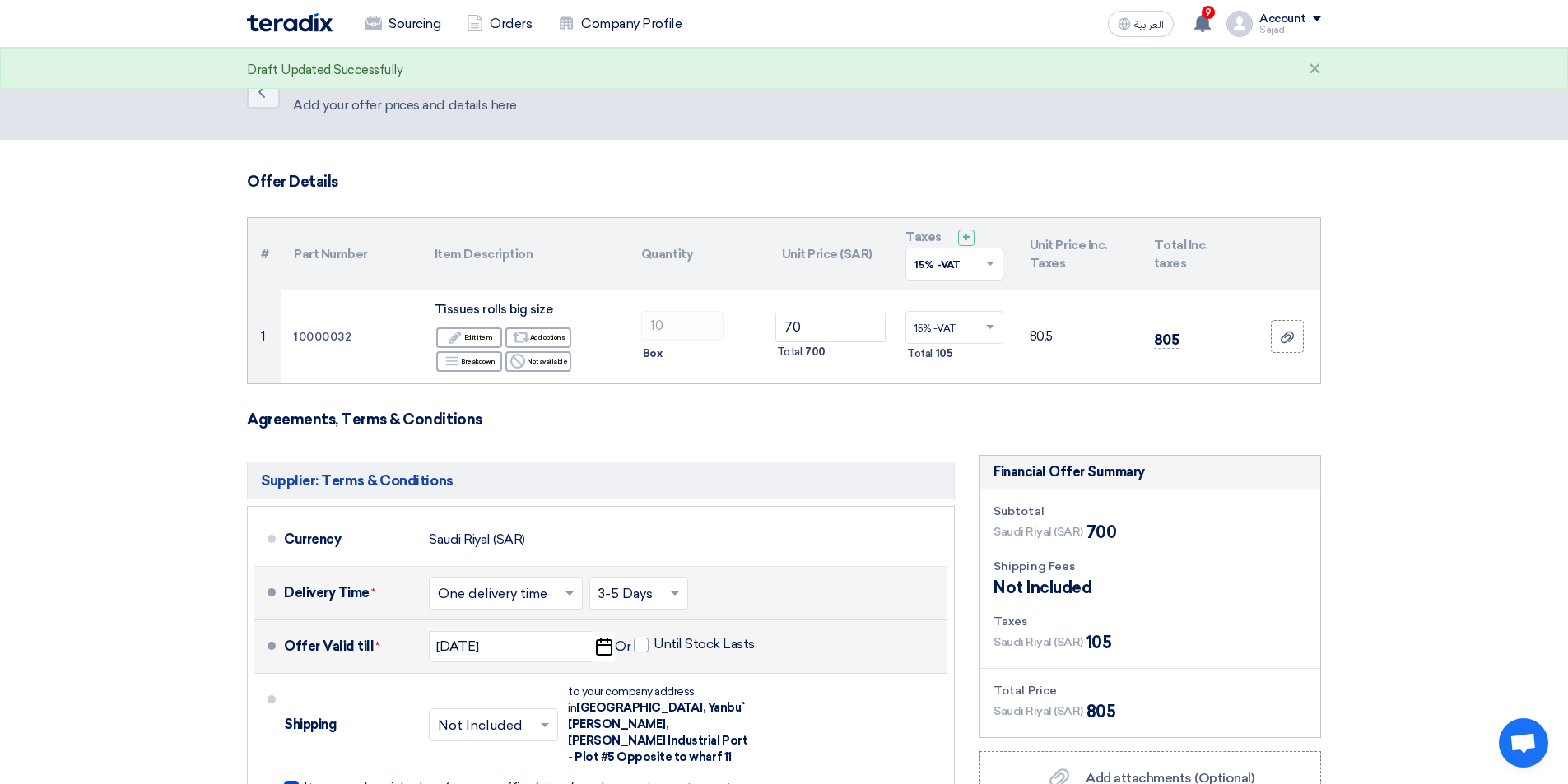
scroll to position [0, 0]
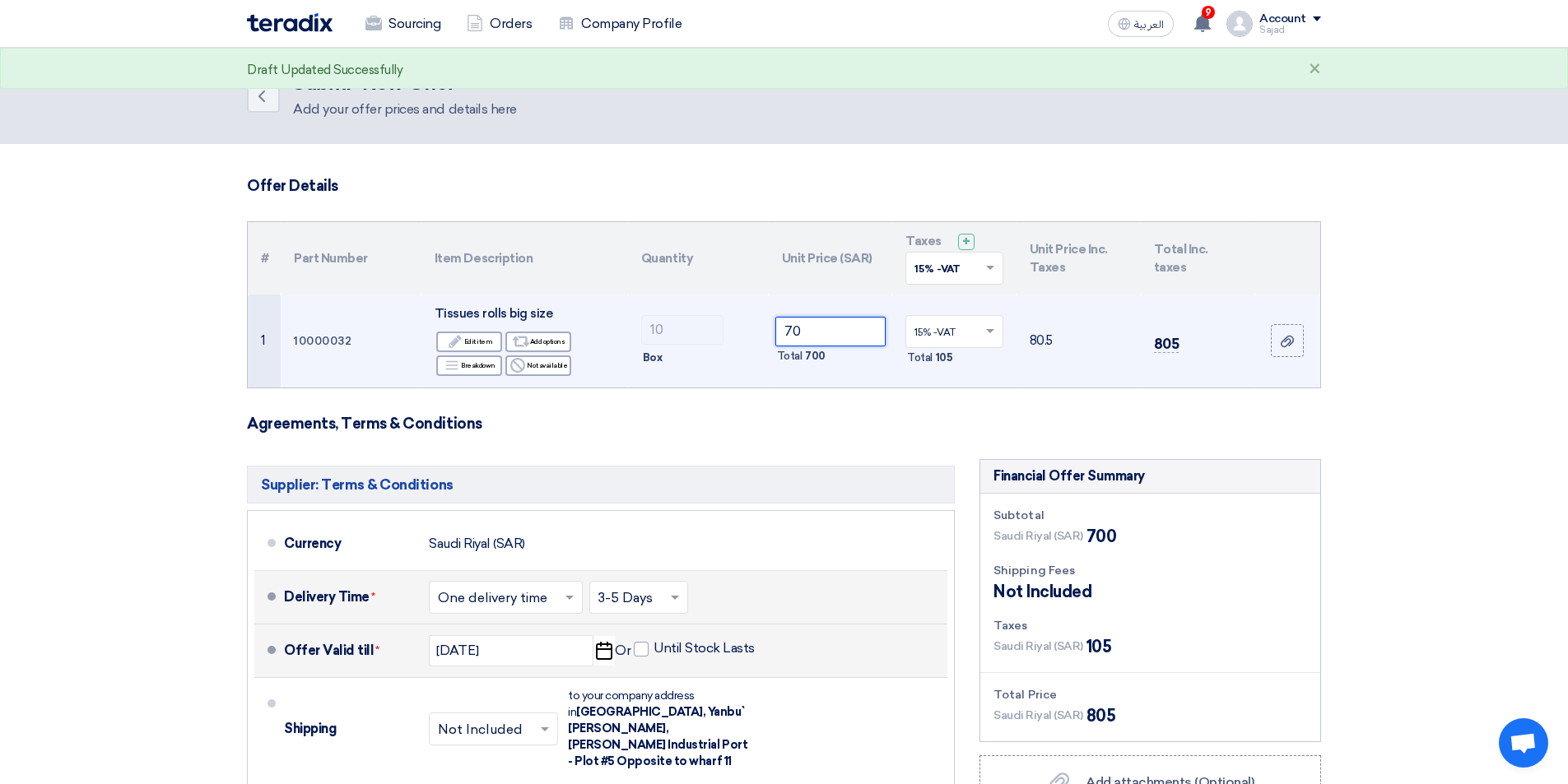
click at [849, 331] on input "70" at bounding box center [830, 331] width 111 height 30
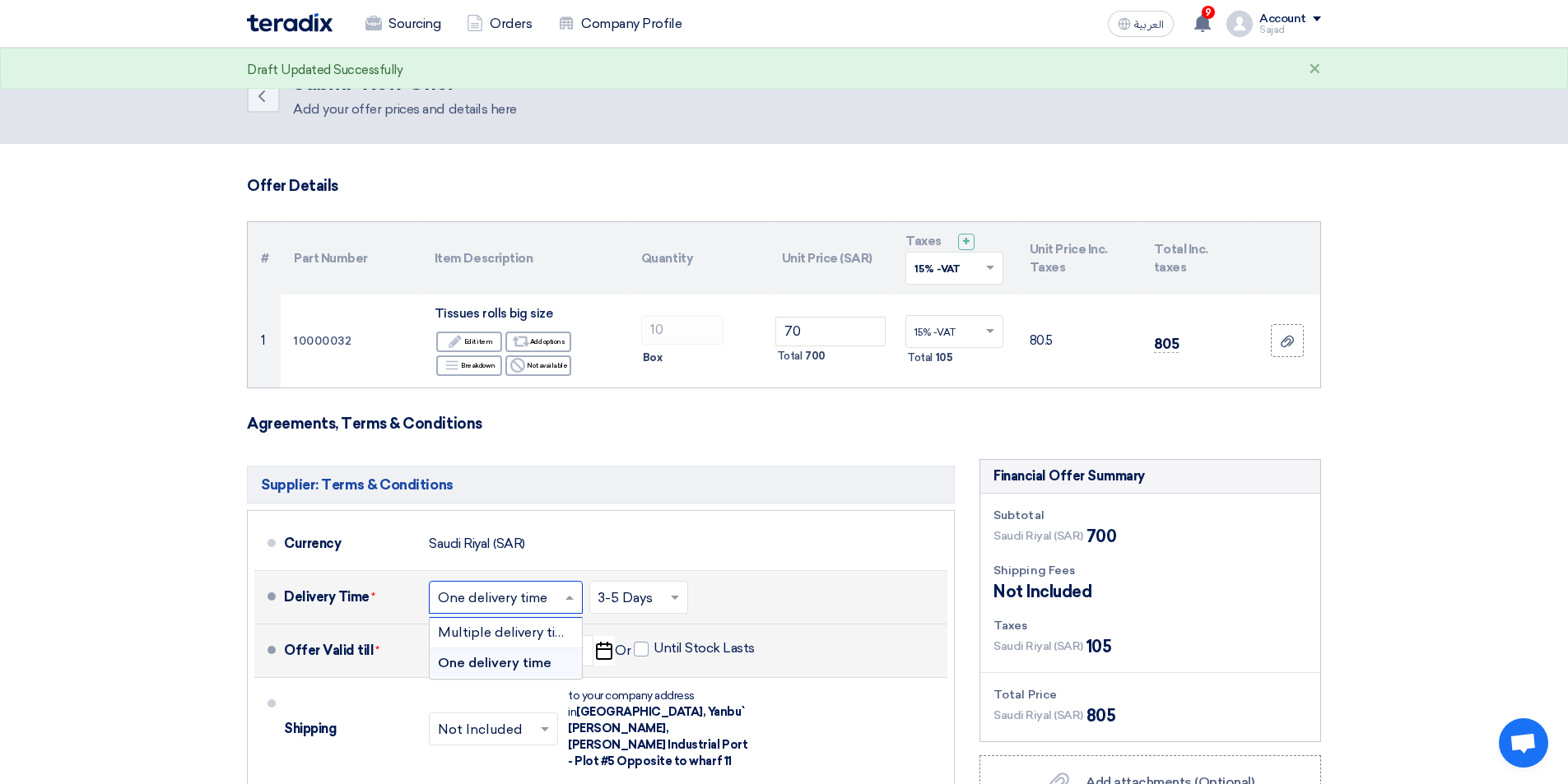
click at [530, 600] on input "text" at bounding box center [507, 599] width 137 height 24
click at [485, 661] on span "One delivery time" at bounding box center [495, 663] width 114 height 15
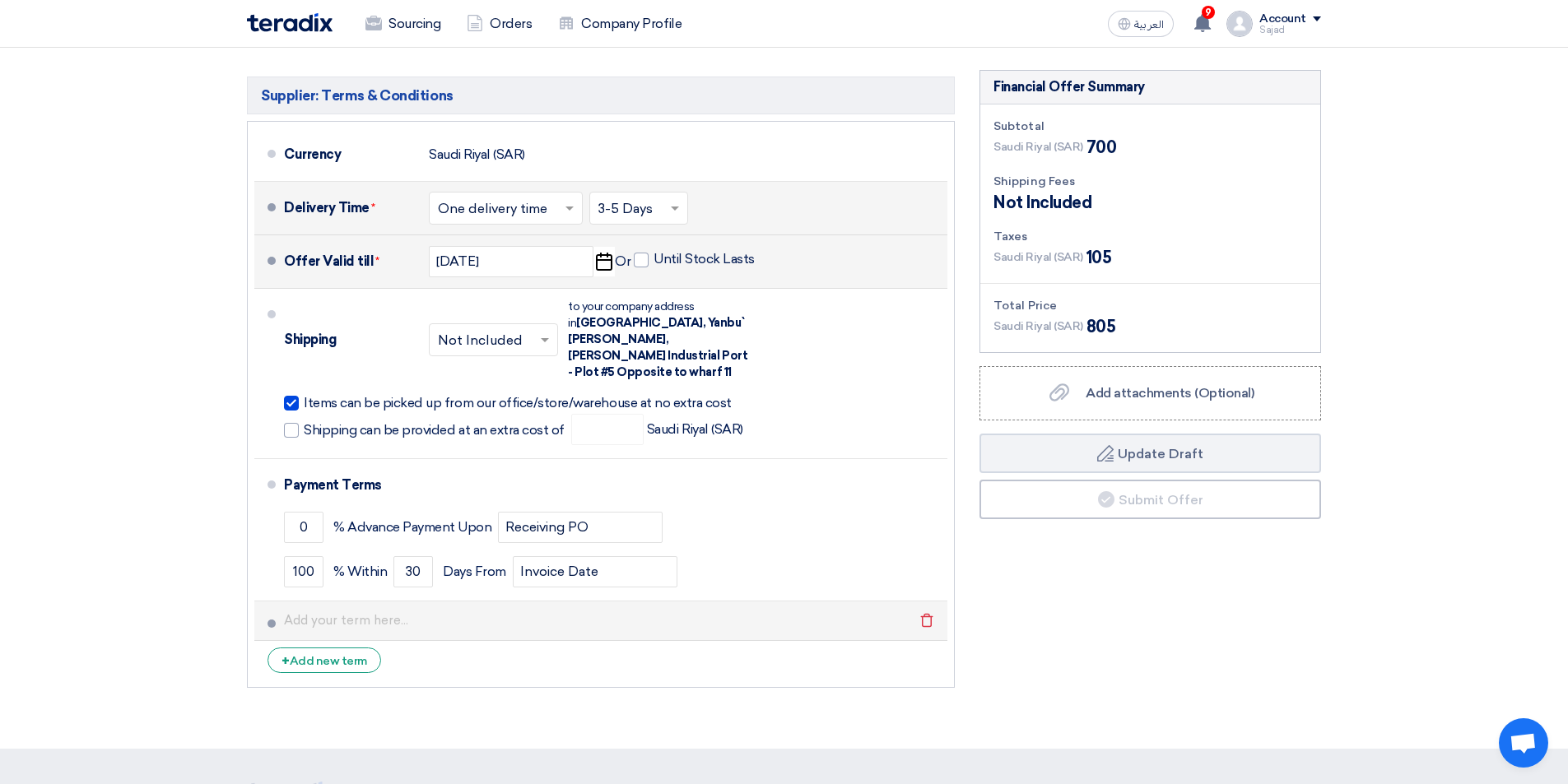
scroll to position [411, 0]
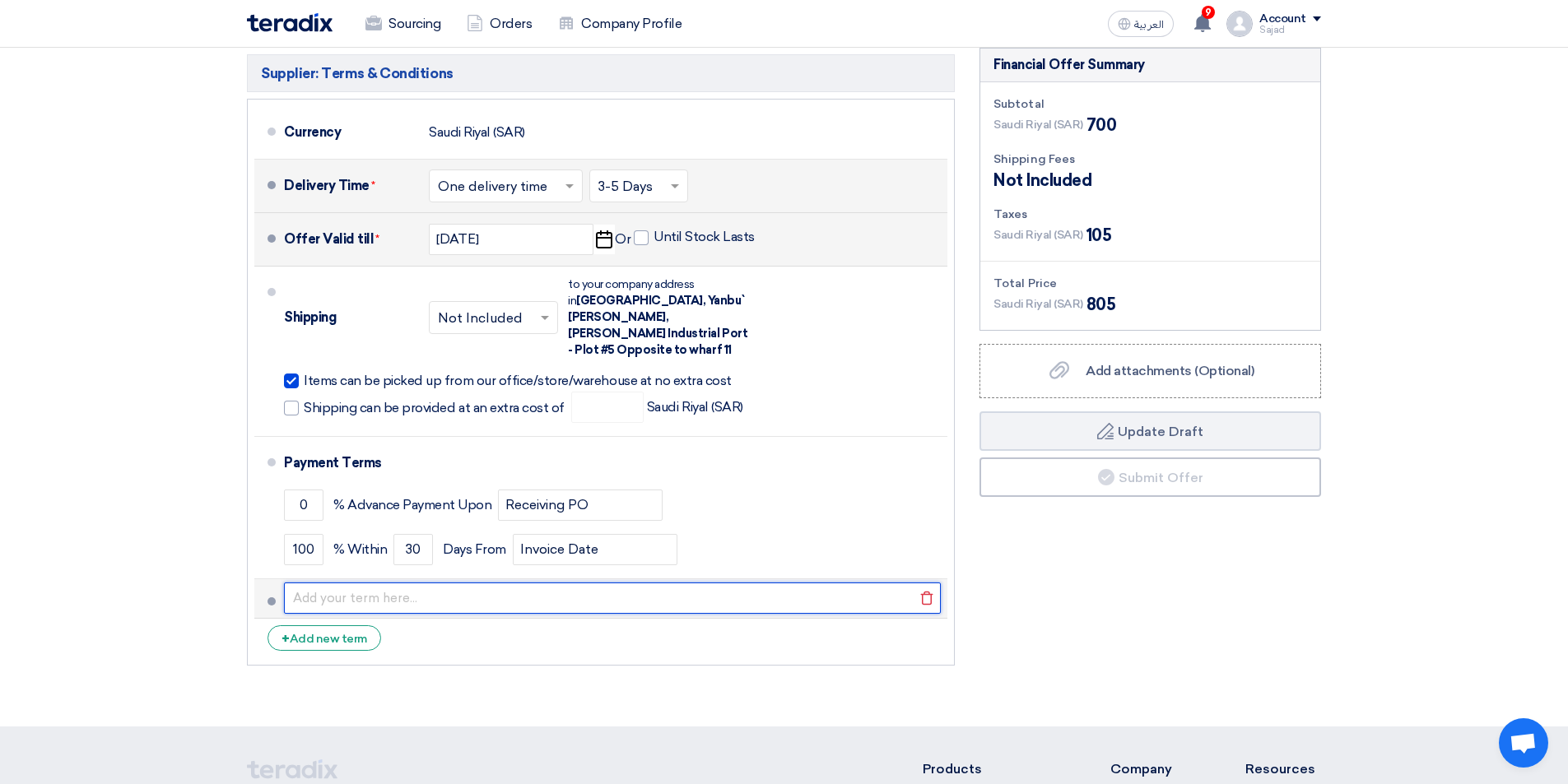
click at [353, 588] on input "text" at bounding box center [612, 598] width 657 height 31
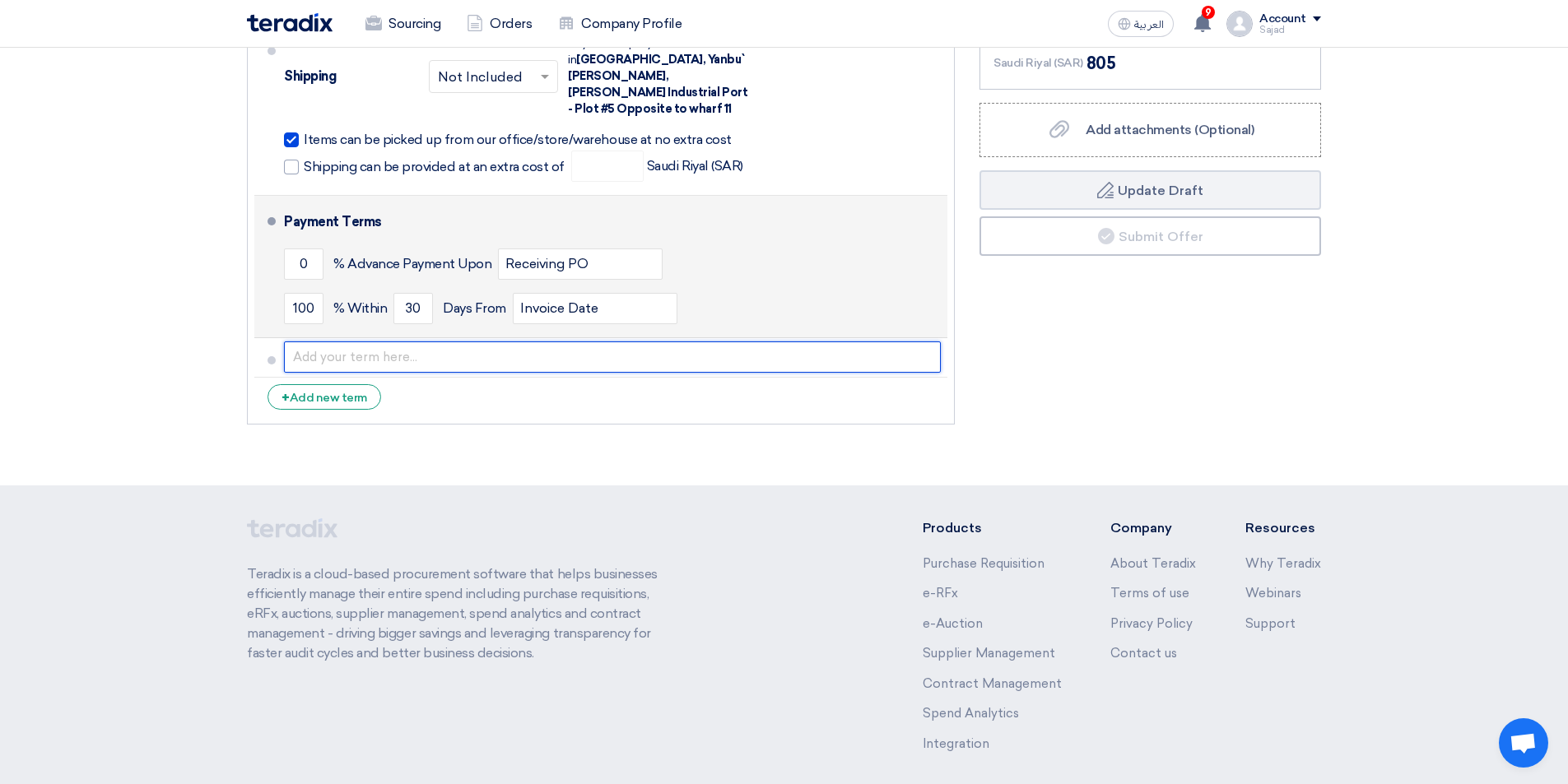
scroll to position [627, 0]
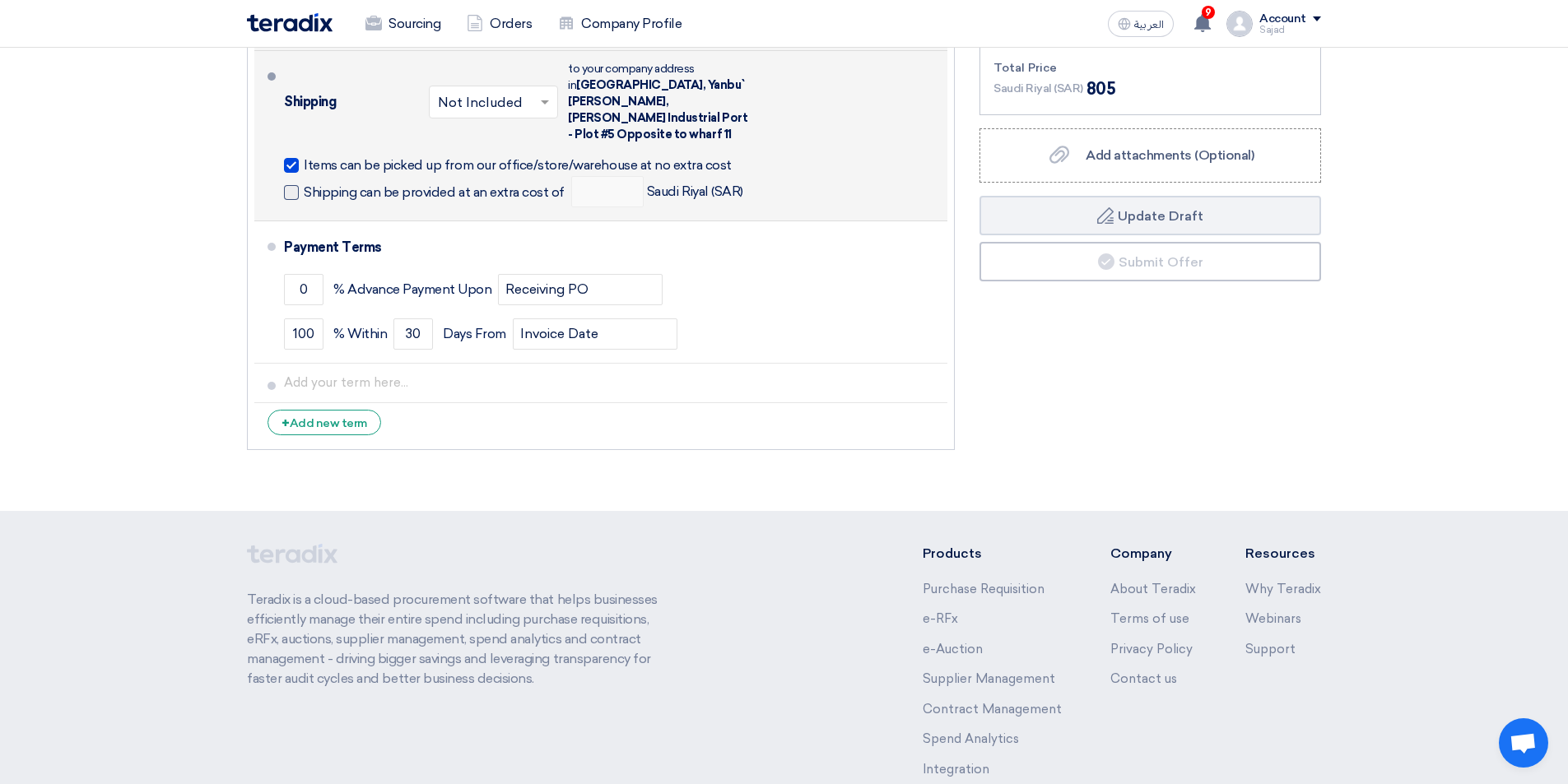
click at [293, 185] on span at bounding box center [291, 192] width 14 height 14
click at [304, 184] on input "Shipping can be provided at an extra cost of" at bounding box center [436, 199] width 264 height 31
click at [603, 179] on input "number" at bounding box center [607, 191] width 73 height 31
click at [283, 171] on li "Shipping × Not Included × to your company address in [STREET_ADDRESS][PERSON_NA…" at bounding box center [601, 135] width 693 height 170
click at [294, 185] on span at bounding box center [291, 192] width 14 height 14
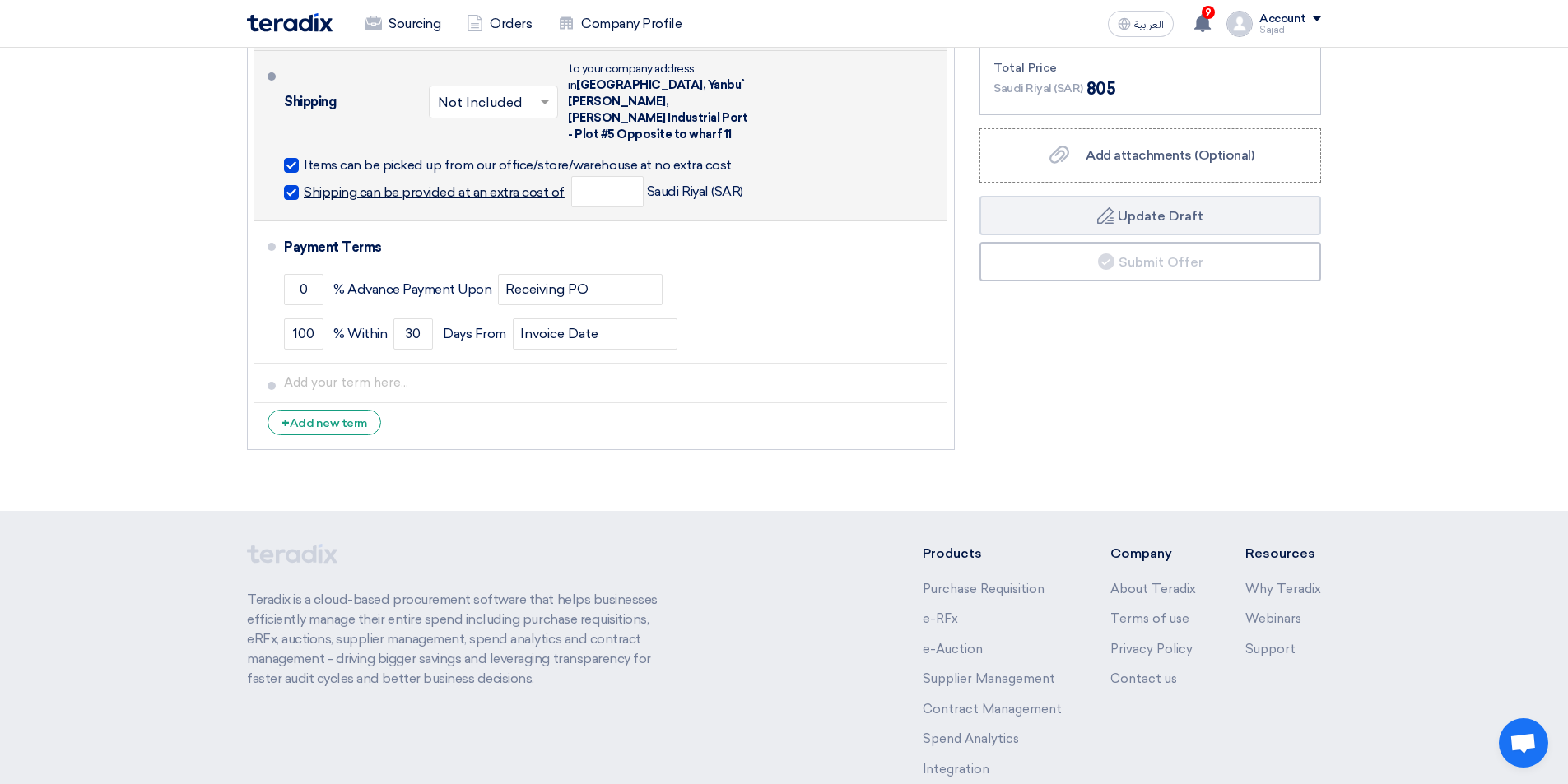
click at [304, 184] on input "Shipping can be provided at an extra cost of" at bounding box center [436, 199] width 264 height 31
checkbox input "false"
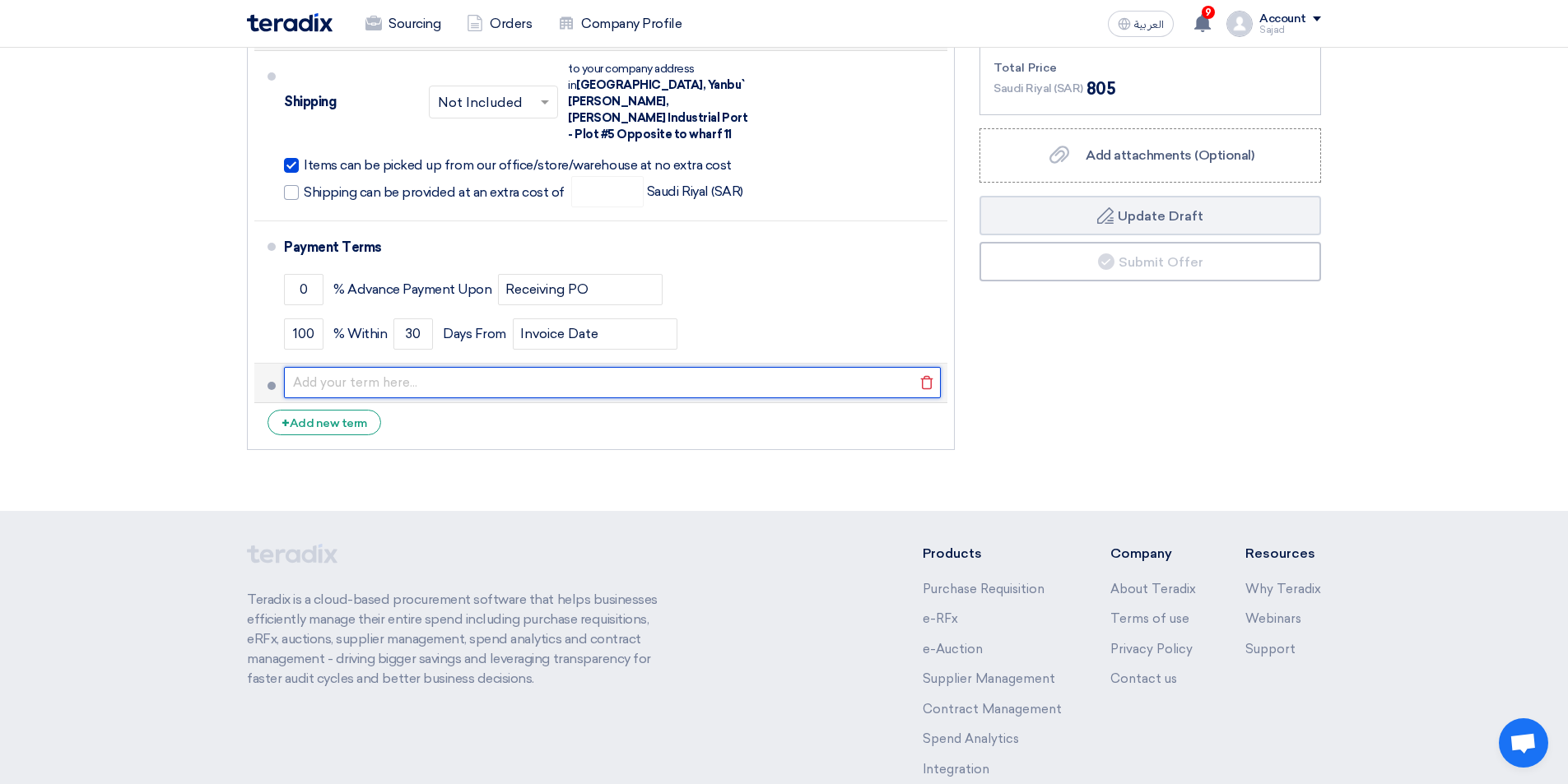
click at [336, 370] on input "text" at bounding box center [612, 382] width 657 height 31
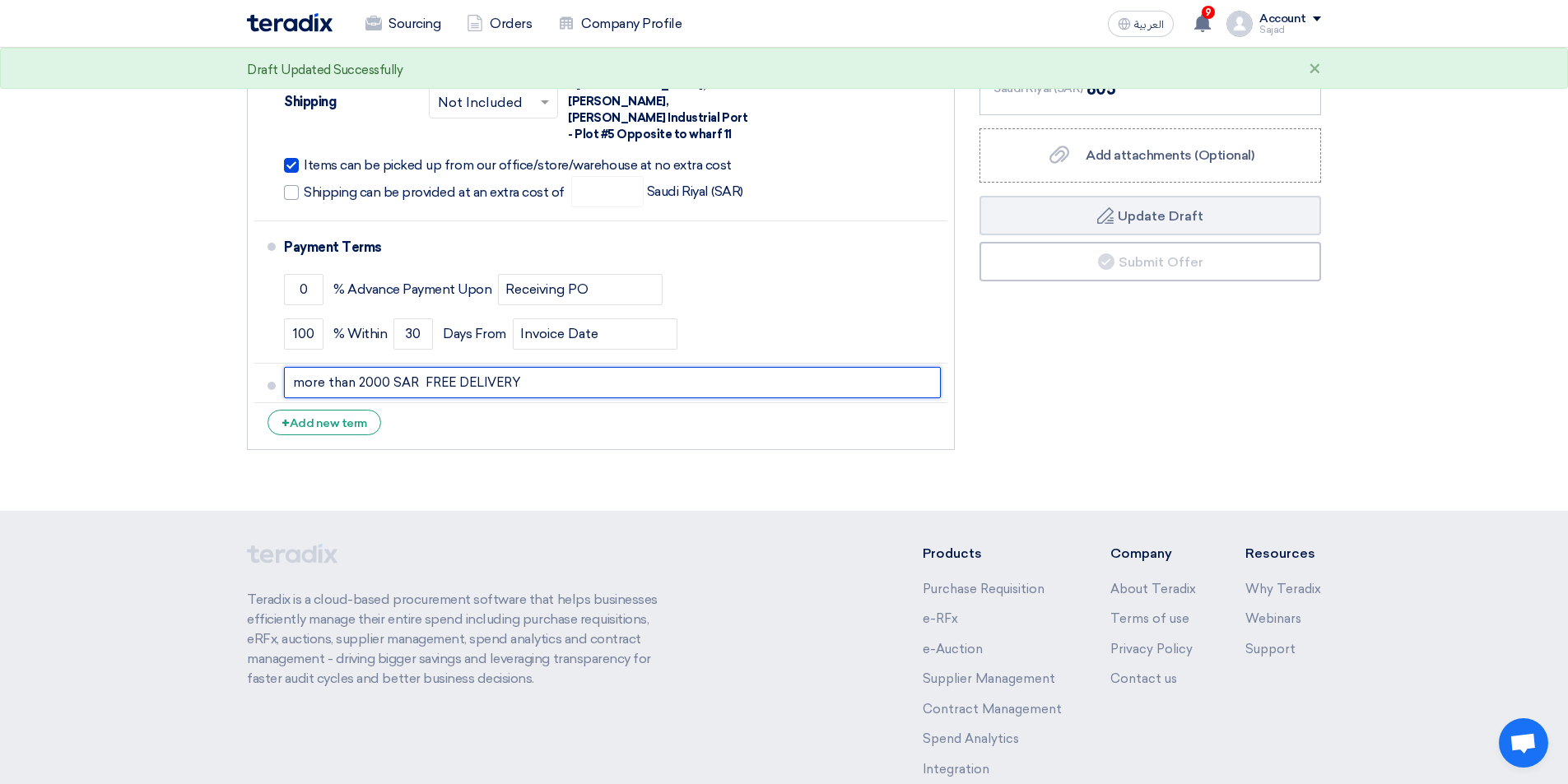
drag, startPoint x: 357, startPoint y: 364, endPoint x: 189, endPoint y: 371, distance: 168.1
click at [189, 371] on section "Offer Details # Part Number Item Description Quantity Unit Price (SAR) Taxes + …" at bounding box center [784, 14] width 1568 height 994
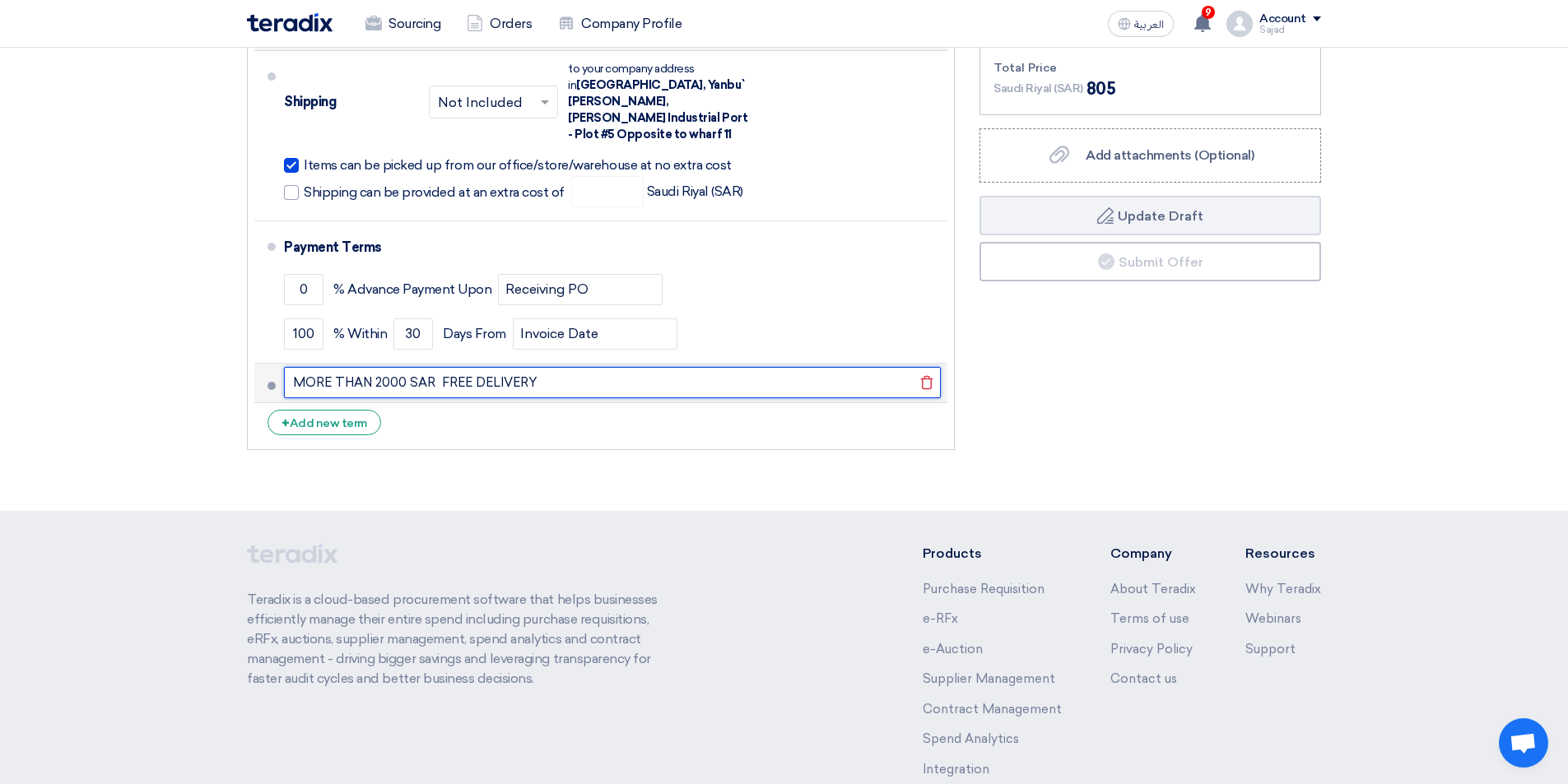
drag, startPoint x: 372, startPoint y: 363, endPoint x: 308, endPoint y: 382, distance: 66.8
click at [308, 382] on li "MORE THAN 2000 SAR FREE DELIVERY [GEOGRAPHIC_DATA]" at bounding box center [601, 384] width 693 height 40
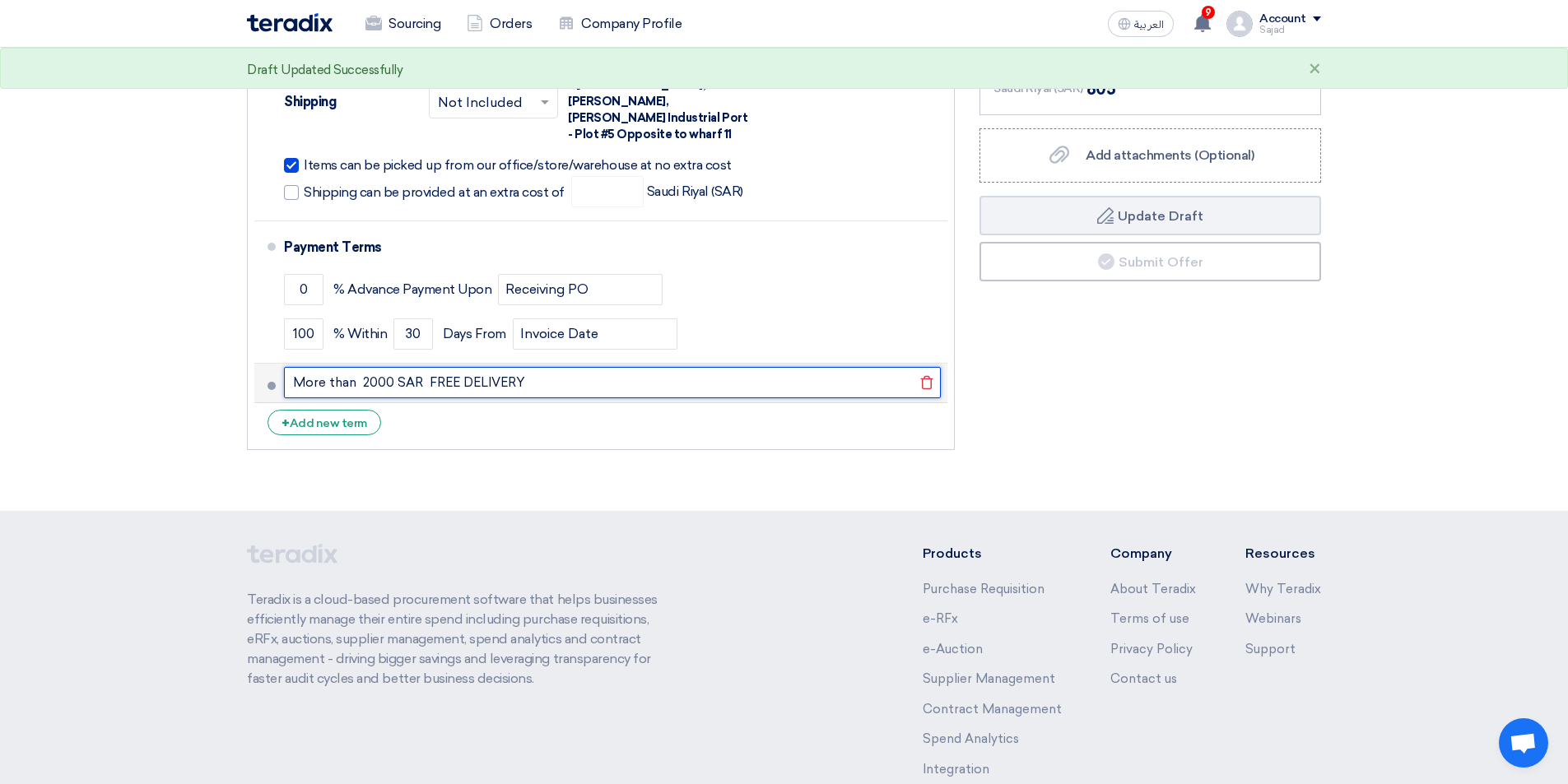
drag, startPoint x: 452, startPoint y: 366, endPoint x: 435, endPoint y: 374, distance: 18.8
click at [435, 374] on input "More than 2000 SAR FREE DELIVERY" at bounding box center [612, 382] width 657 height 31
drag, startPoint x: 513, startPoint y: 367, endPoint x: 462, endPoint y: 378, distance: 52.2
click at [462, 378] on input "More than 2000 SAR Free DELIVERY" at bounding box center [612, 382] width 657 height 31
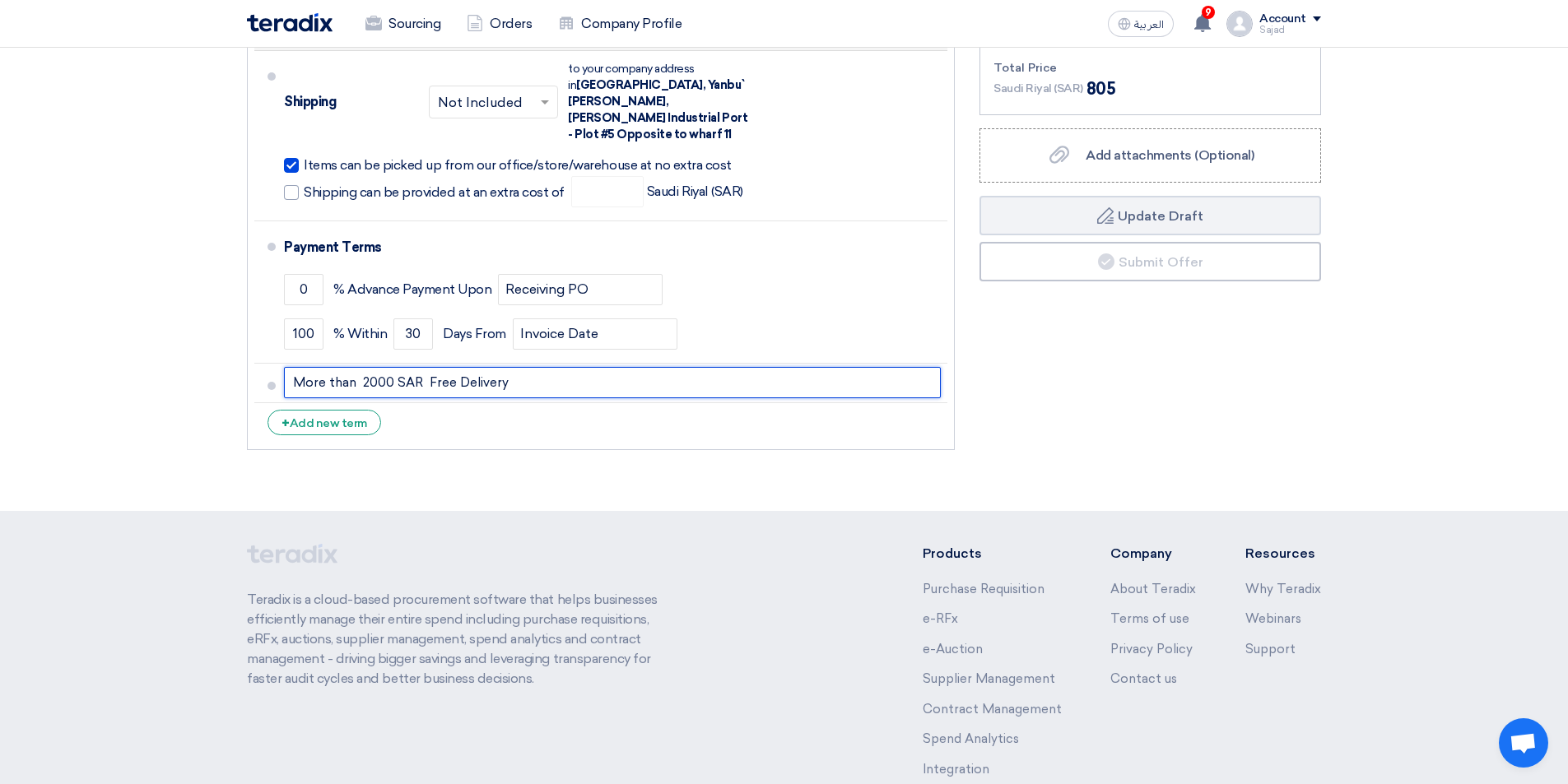
drag, startPoint x: 485, startPoint y: 377, endPoint x: 423, endPoint y: 388, distance: 63.0
click at [423, 388] on ul "Currency [GEOGRAPHIC_DATA] (SAR) Delivery Time * Choose delivery time ... × One…" at bounding box center [601, 167] width 708 height 567
click at [285, 367] on input "More than 2000 SAR" at bounding box center [612, 382] width 657 height 31
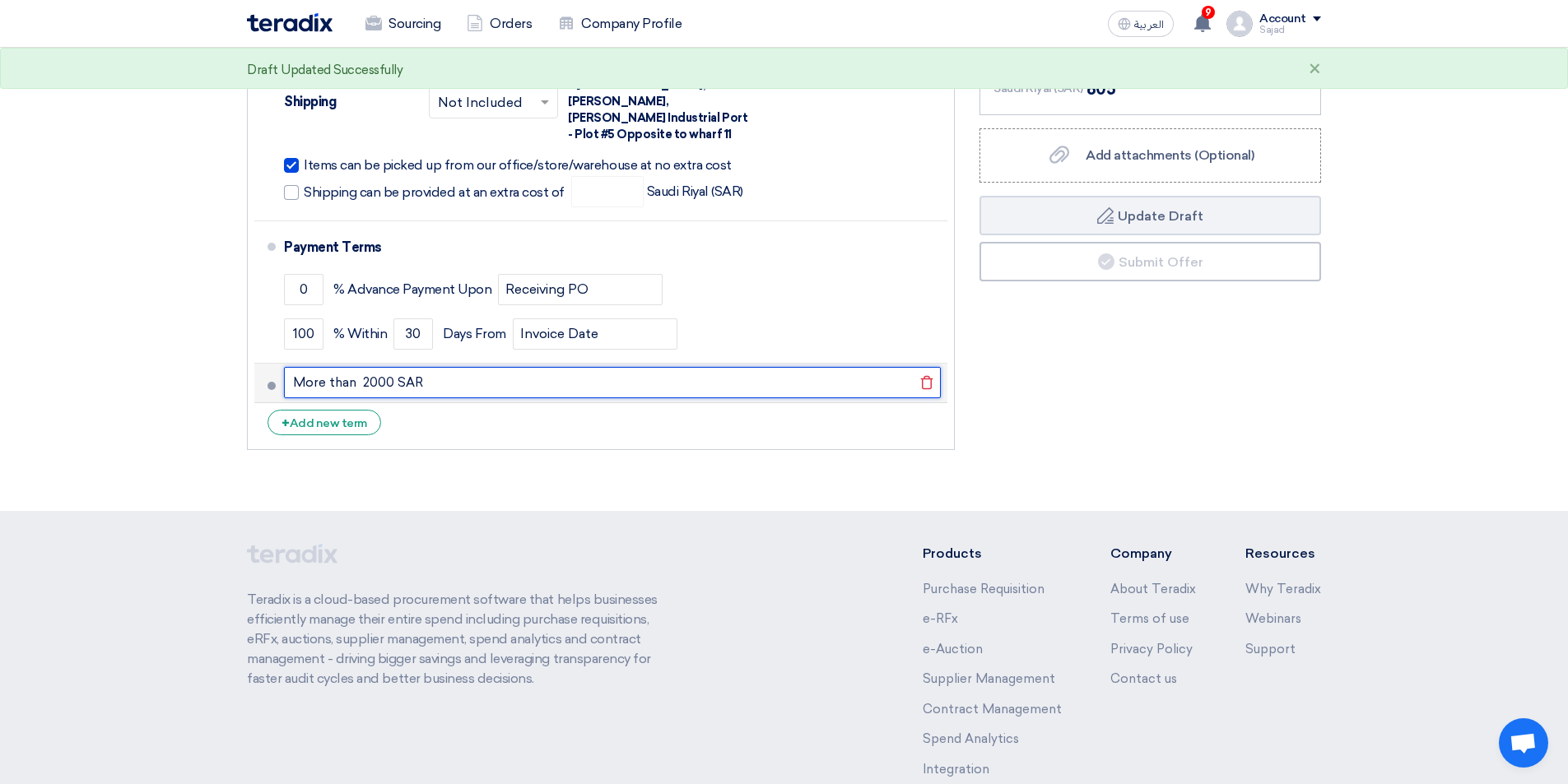
paste input "Free Delivery"
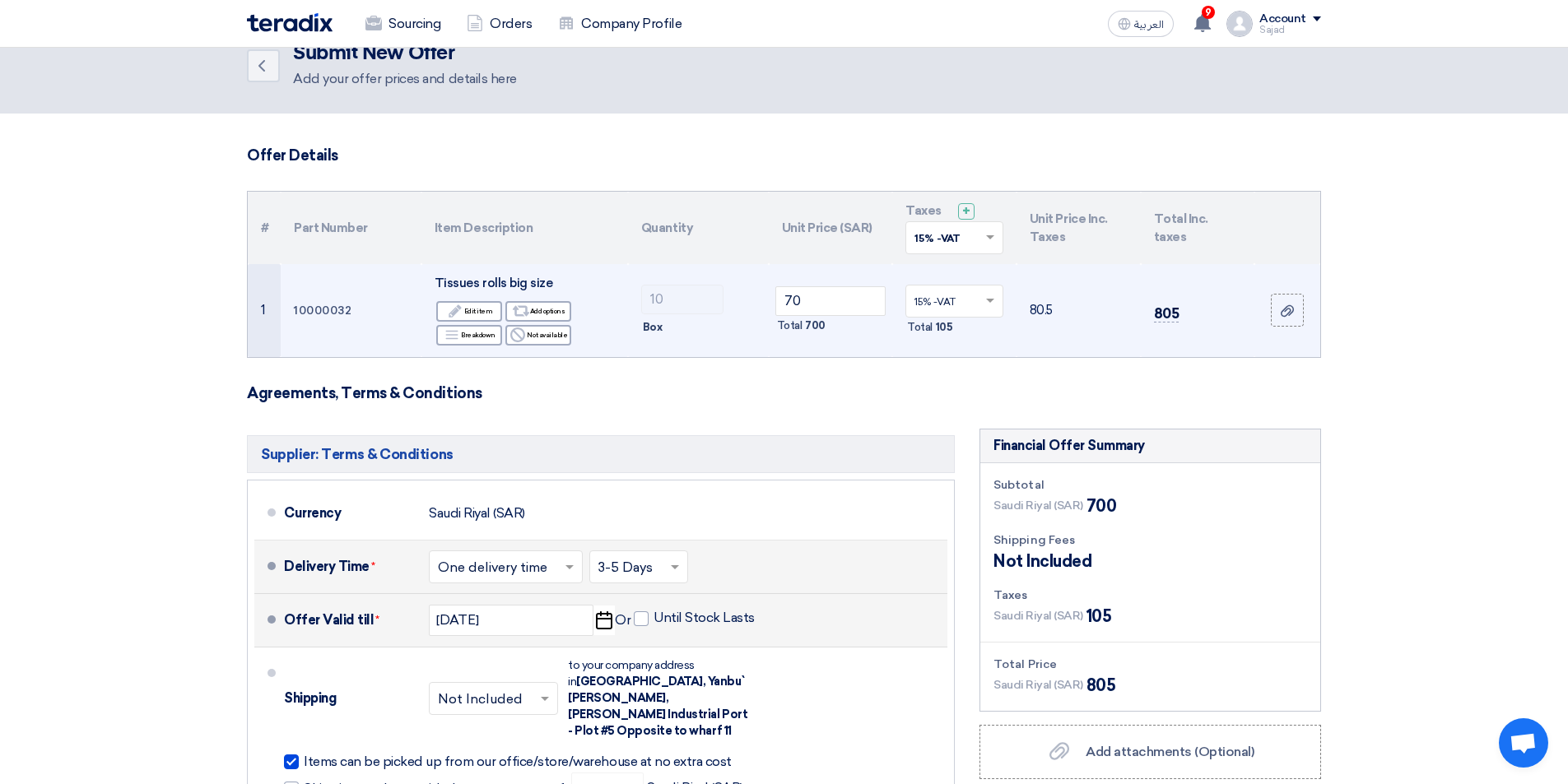
scroll to position [0, 0]
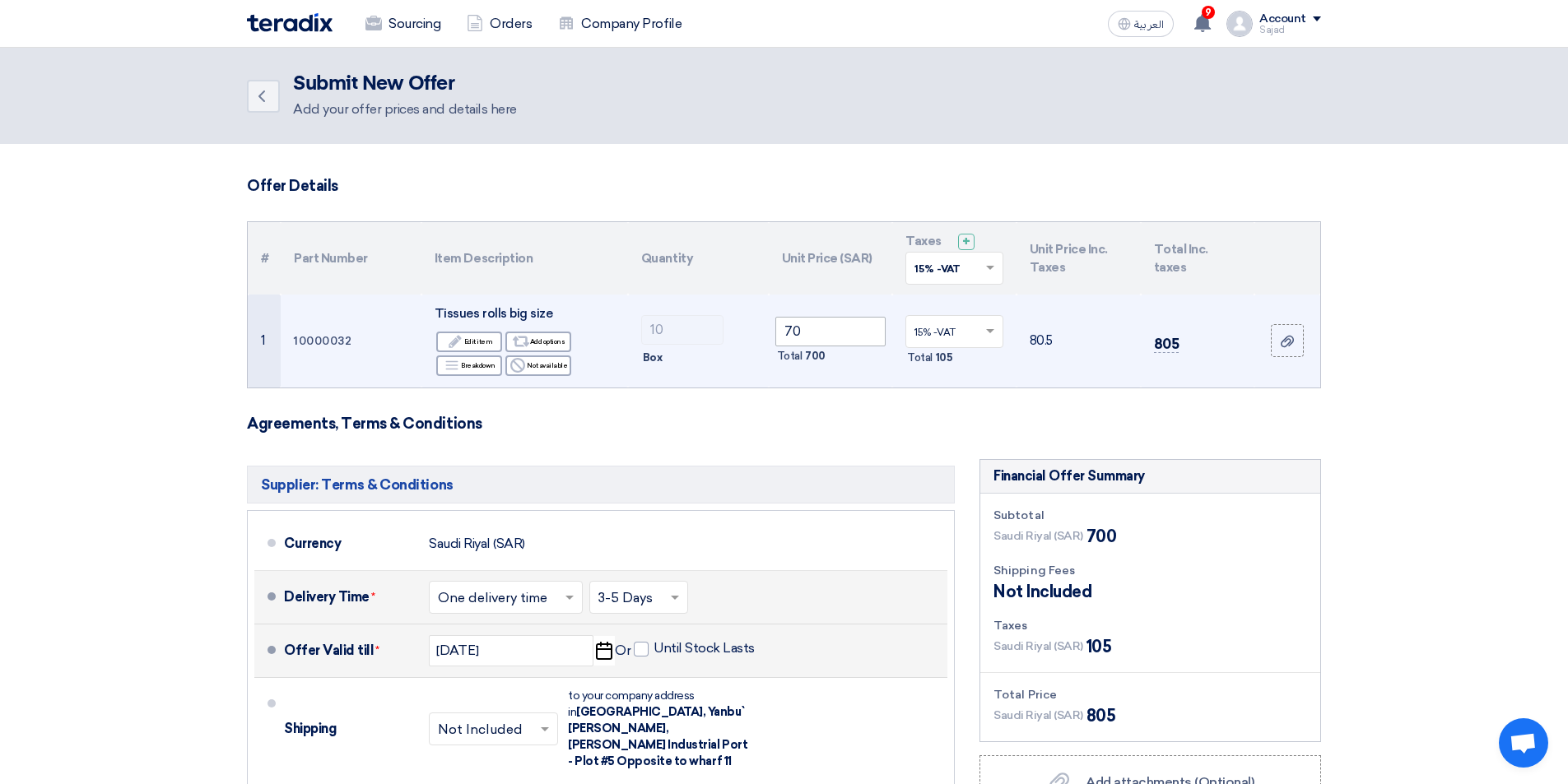
type input "Free Delivery for More than 2000 SAR"
drag, startPoint x: 809, startPoint y: 336, endPoint x: 715, endPoint y: 349, distance: 94.9
click at [716, 349] on tr "1 10000032 Tissues rolls big size Edit Edit item Alternative Add options Breakd…" at bounding box center [784, 341] width 1072 height 93
type input "70"
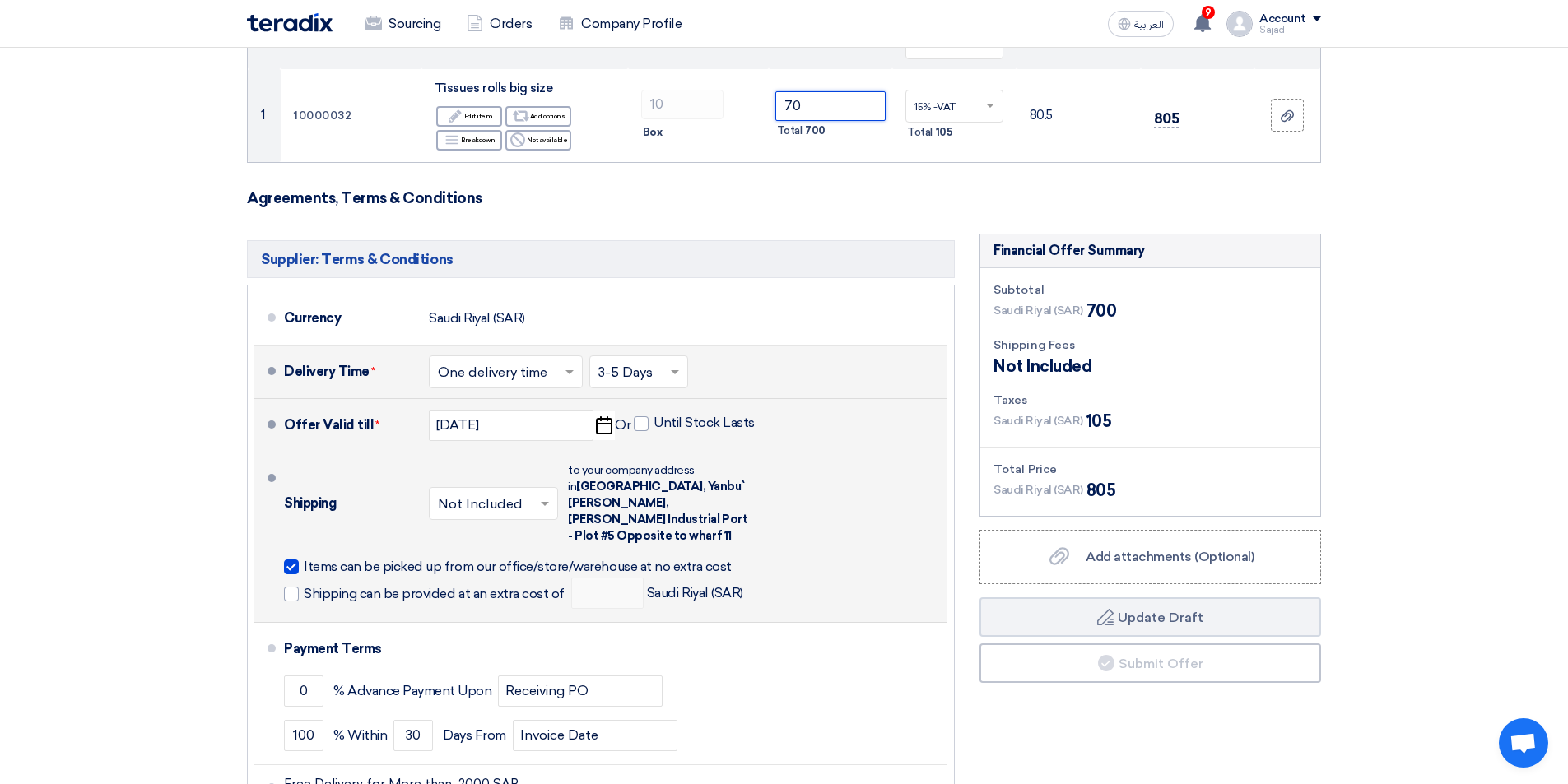
scroll to position [329, 0]
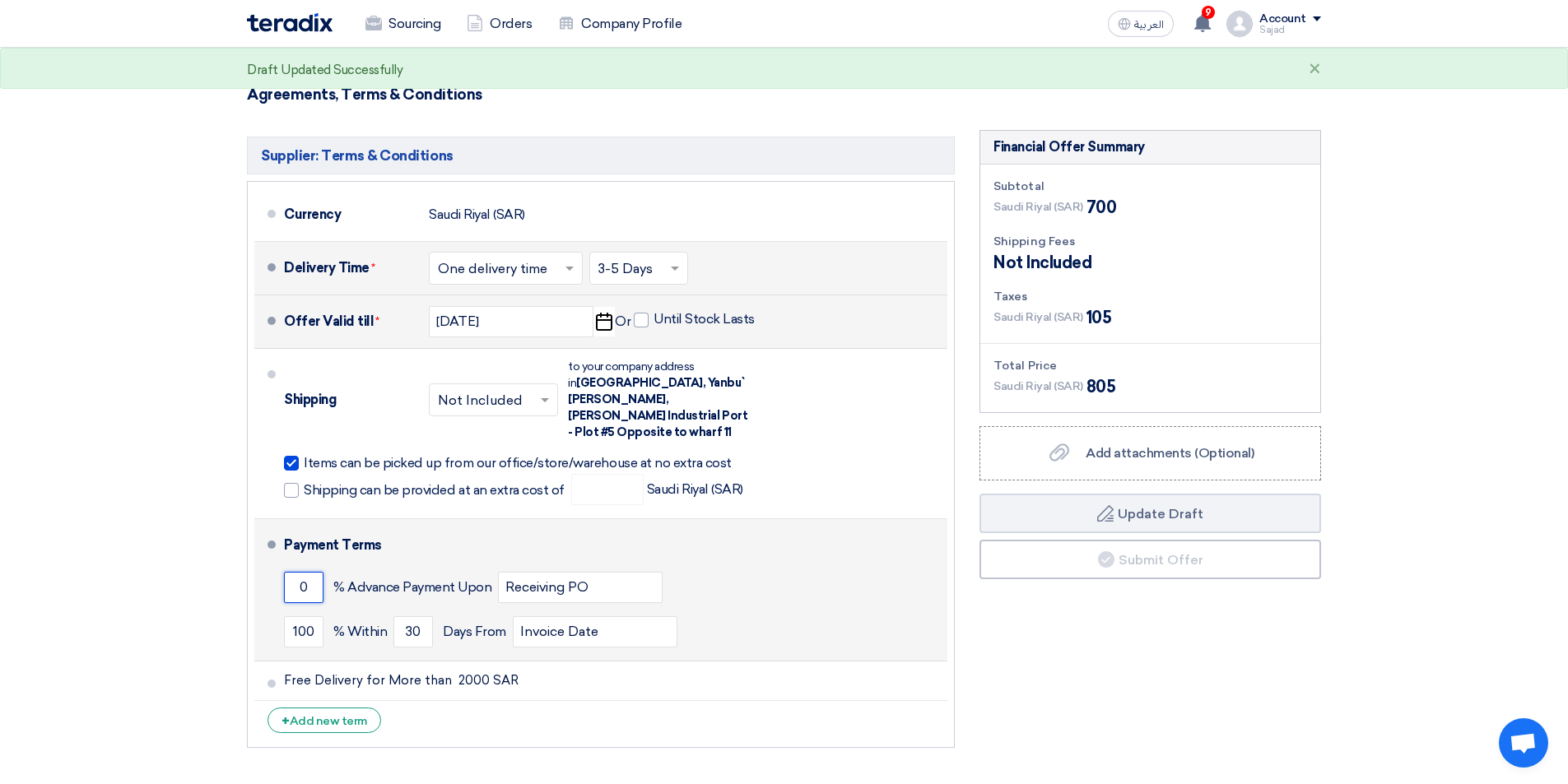
drag, startPoint x: 312, startPoint y: 570, endPoint x: 283, endPoint y: 582, distance: 31.4
click at [283, 582] on li "Payment Terms 0 % Advance Payment Upon Receiving PO 100 % Within 30" at bounding box center [601, 590] width 693 height 142
drag, startPoint x: 574, startPoint y: 589, endPoint x: 585, endPoint y: 571, distance: 21.1
click at [574, 588] on div "0 % Advance Payment Upon Receiving PO" at bounding box center [612, 588] width 657 height 44
click at [580, 577] on input "Receiving PO" at bounding box center [580, 587] width 164 height 31
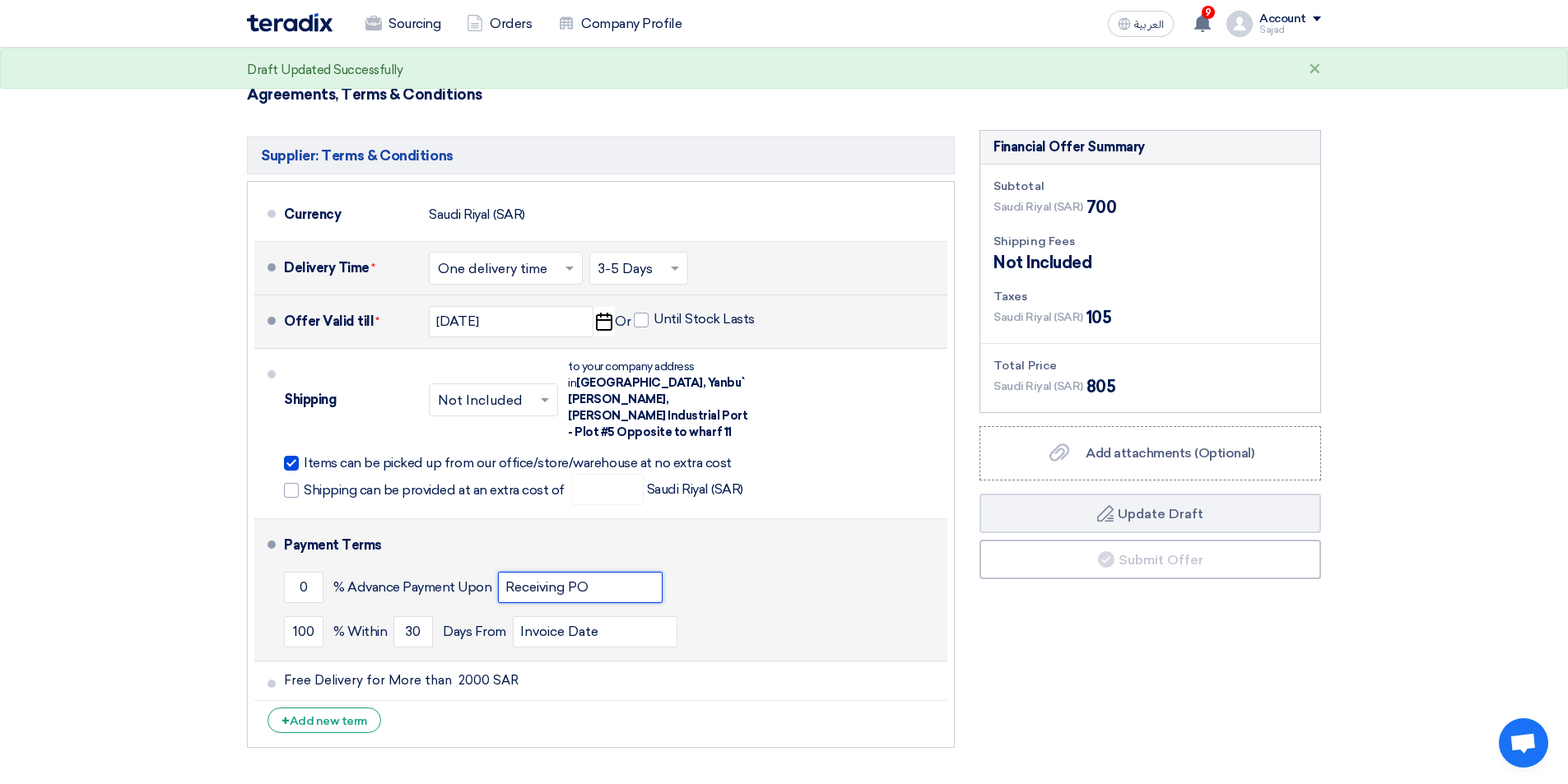
click at [585, 576] on input "Receiving PO" at bounding box center [580, 587] width 164 height 31
click at [590, 571] on input "Receiving PO" at bounding box center [580, 587] width 164 height 31
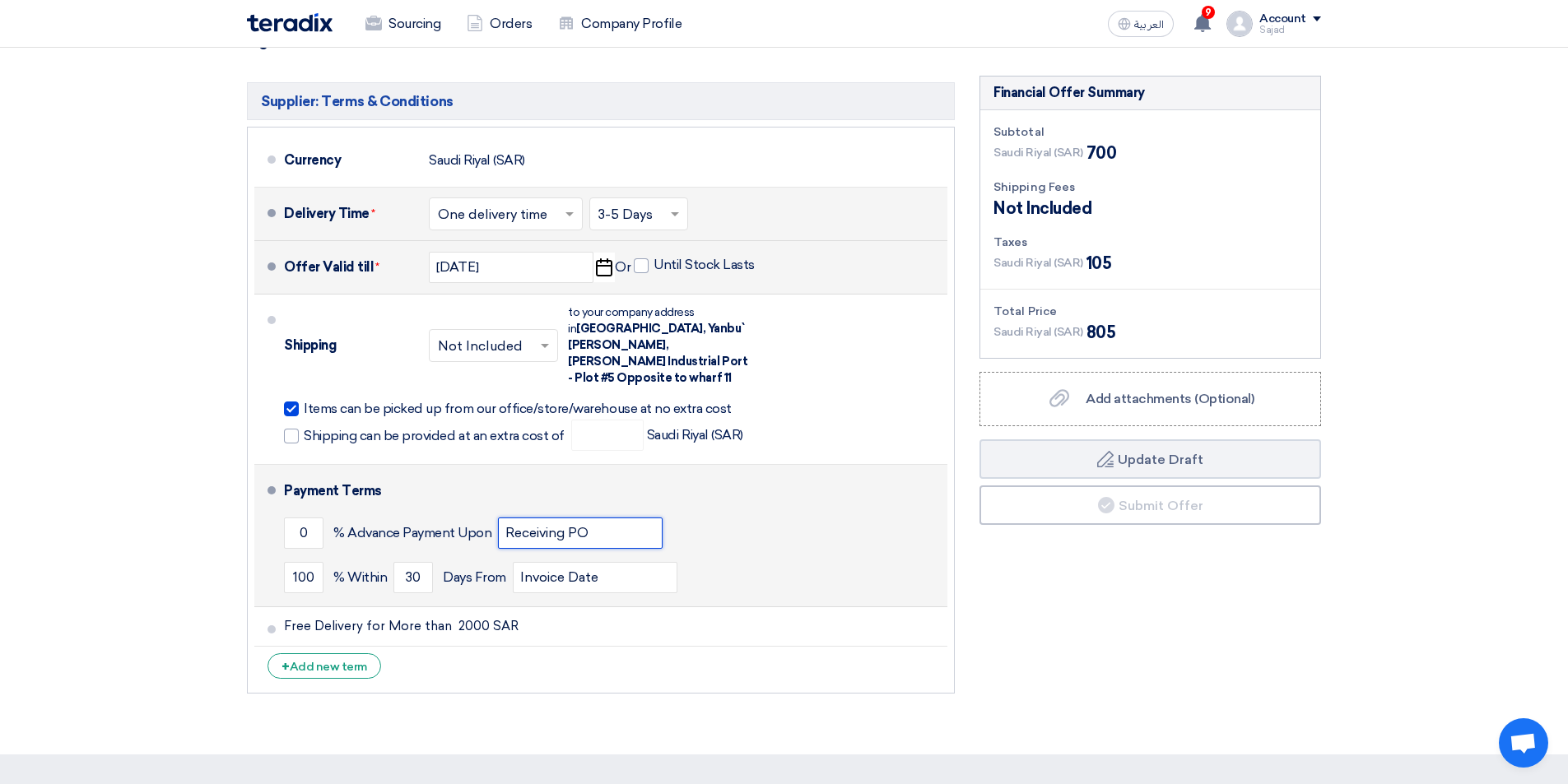
scroll to position [411, 0]
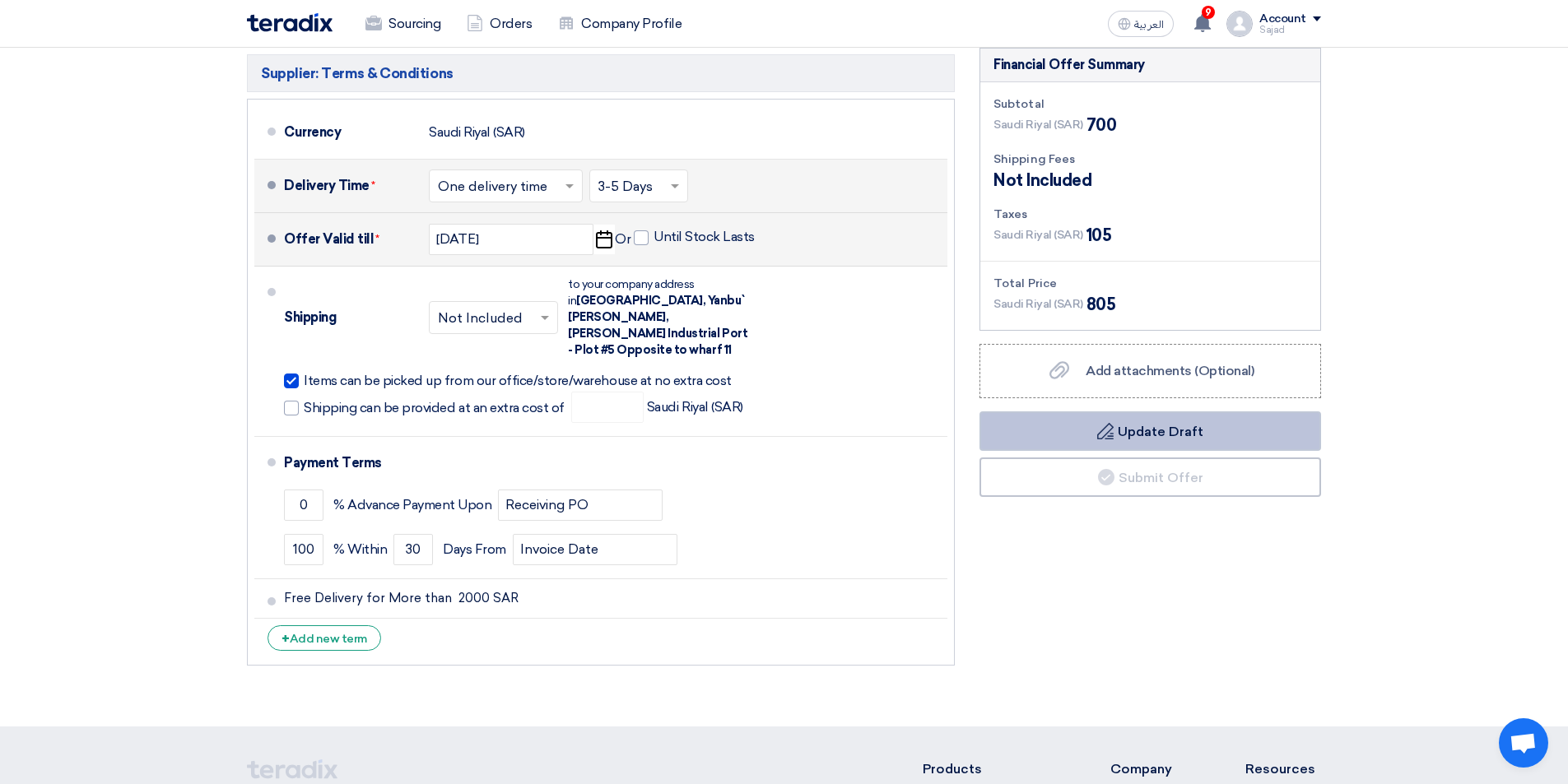
click at [1140, 437] on button "Draft Update Draft" at bounding box center [1150, 431] width 341 height 40
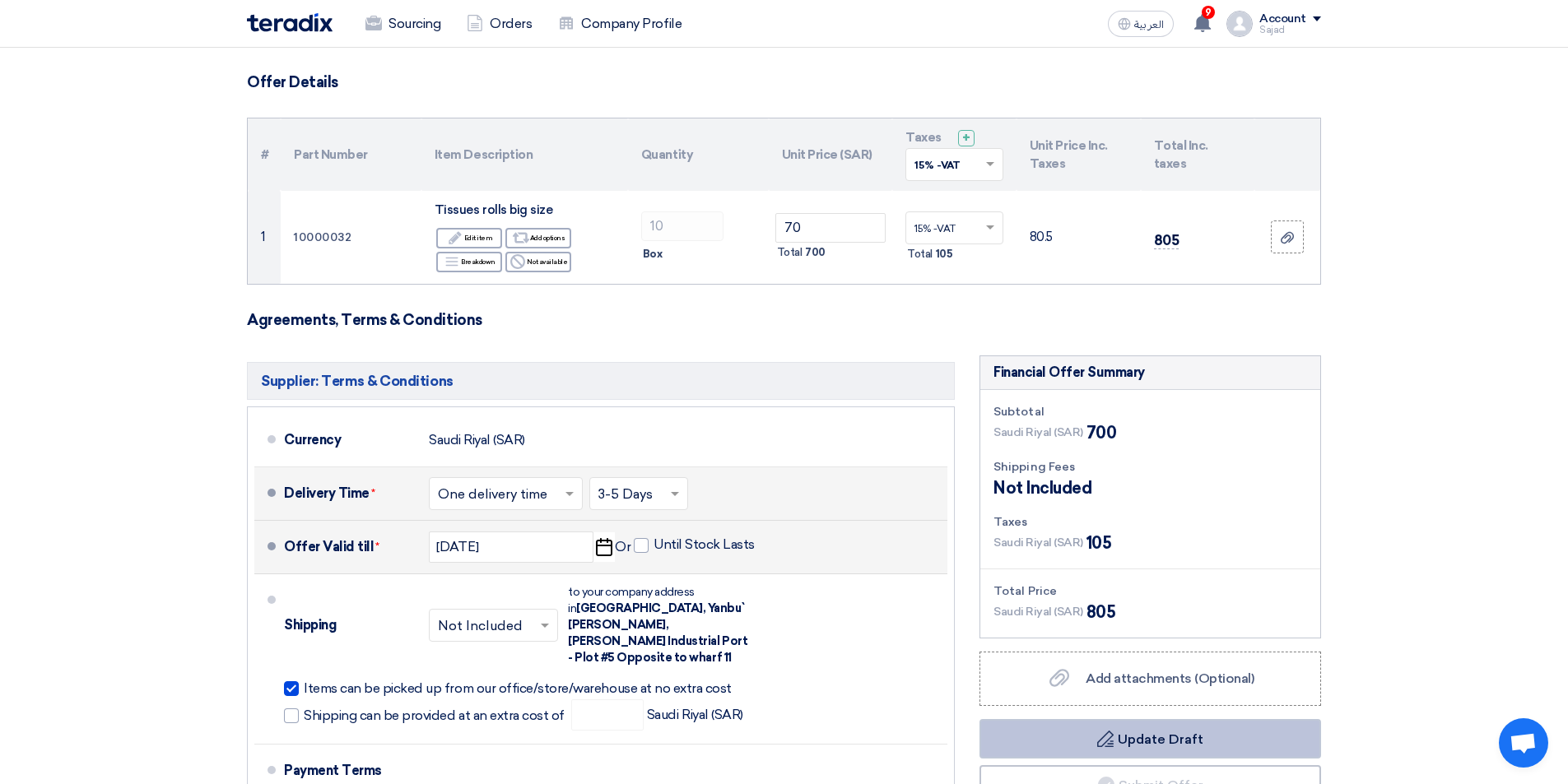
scroll to position [0, 0]
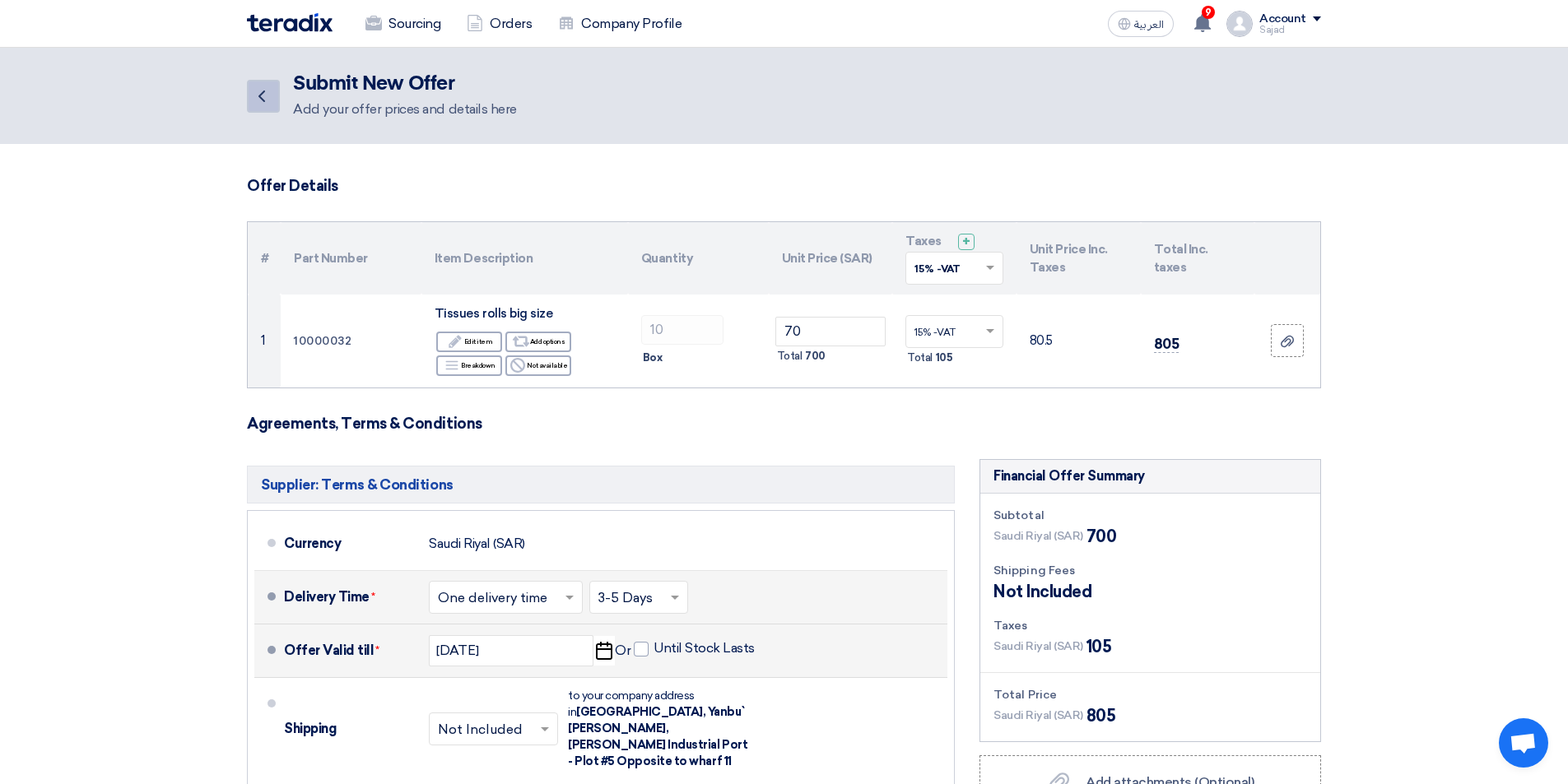
click at [268, 98] on icon "Back" at bounding box center [261, 96] width 19 height 19
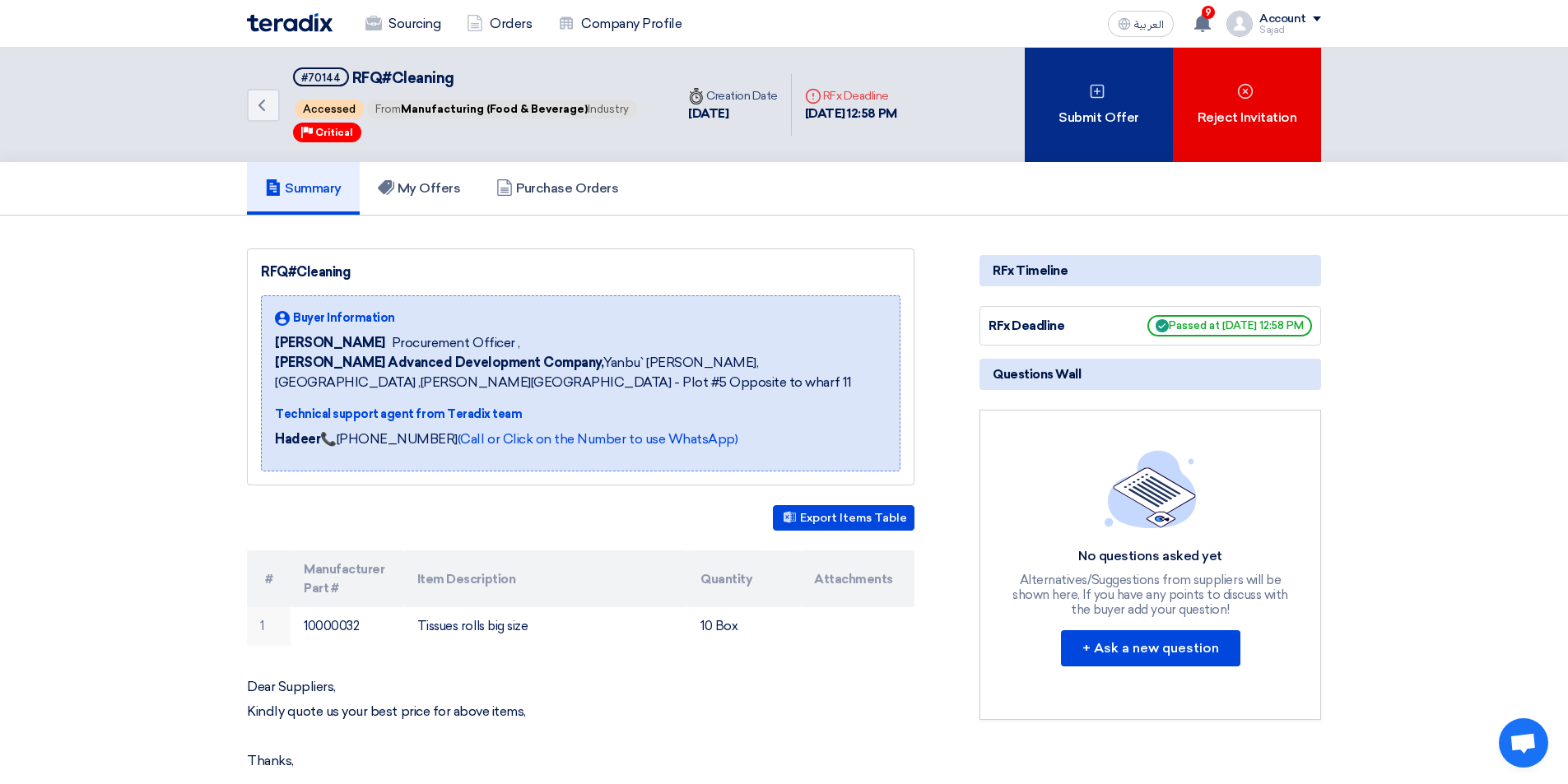
click at [1099, 130] on div "Submit Offer" at bounding box center [1099, 104] width 148 height 114
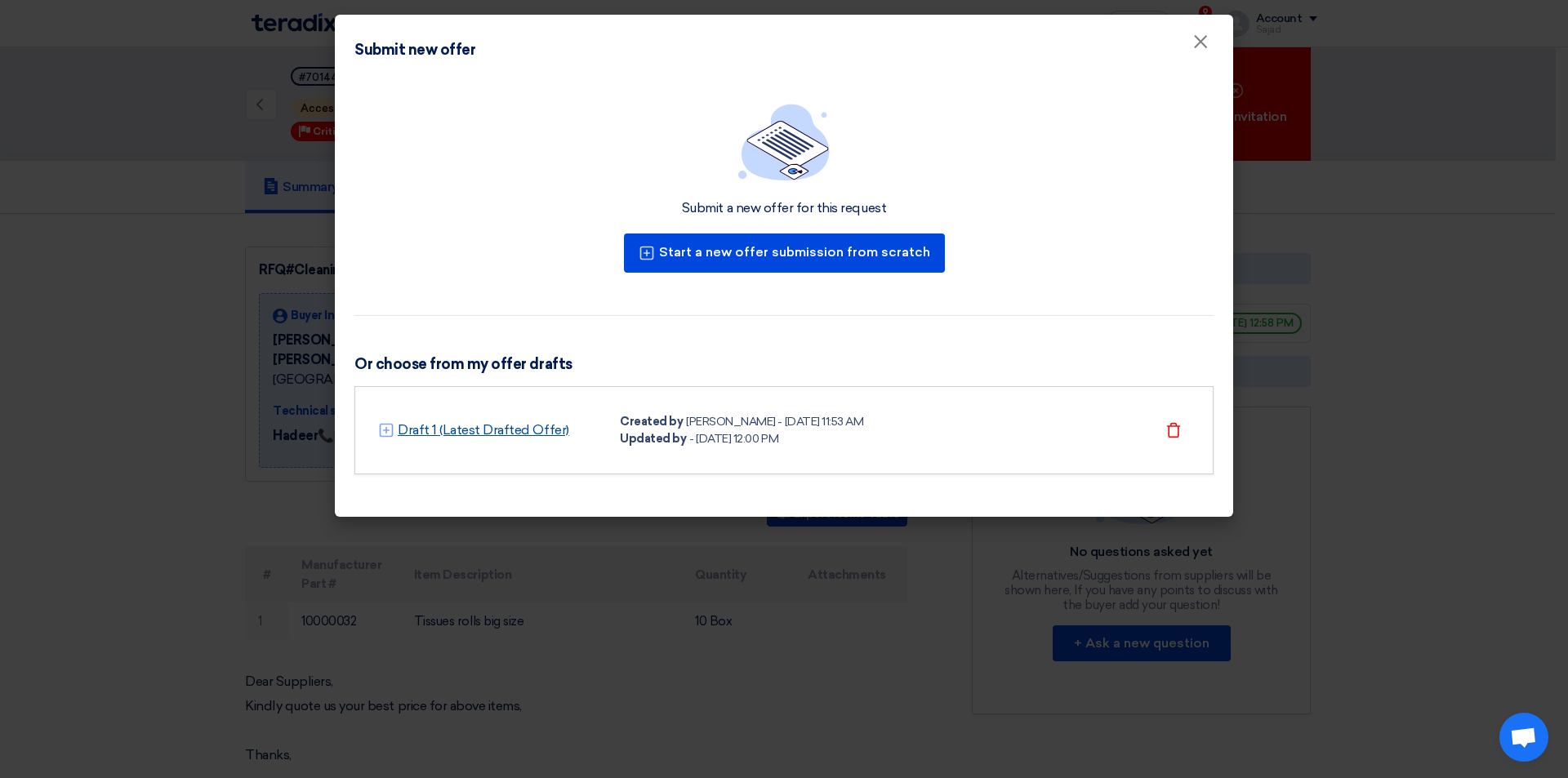
click at [522, 428] on link "Draft 1 (Latest Drafted Offer)" at bounding box center [483, 429] width 171 height 19
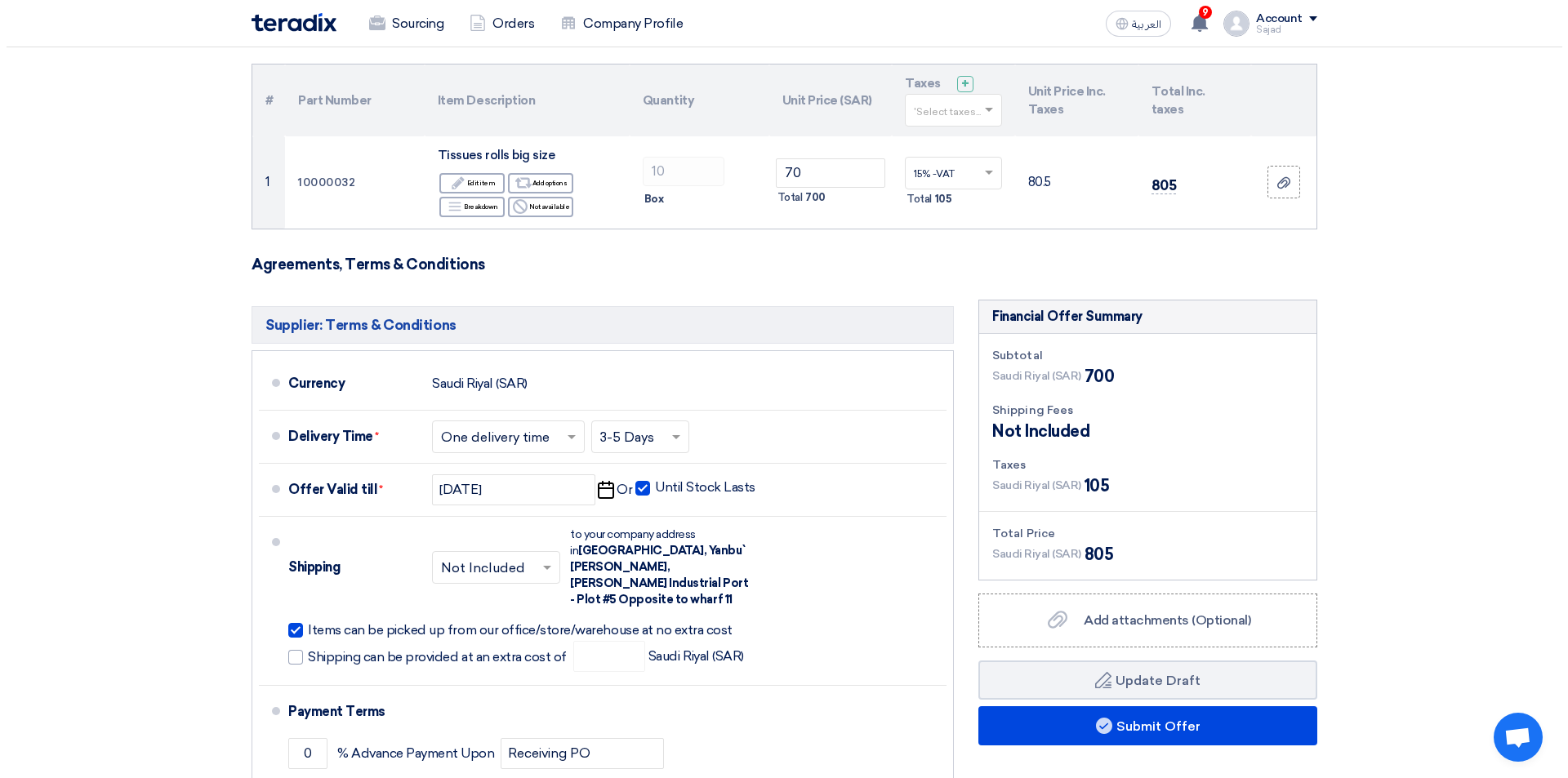
scroll to position [408, 0]
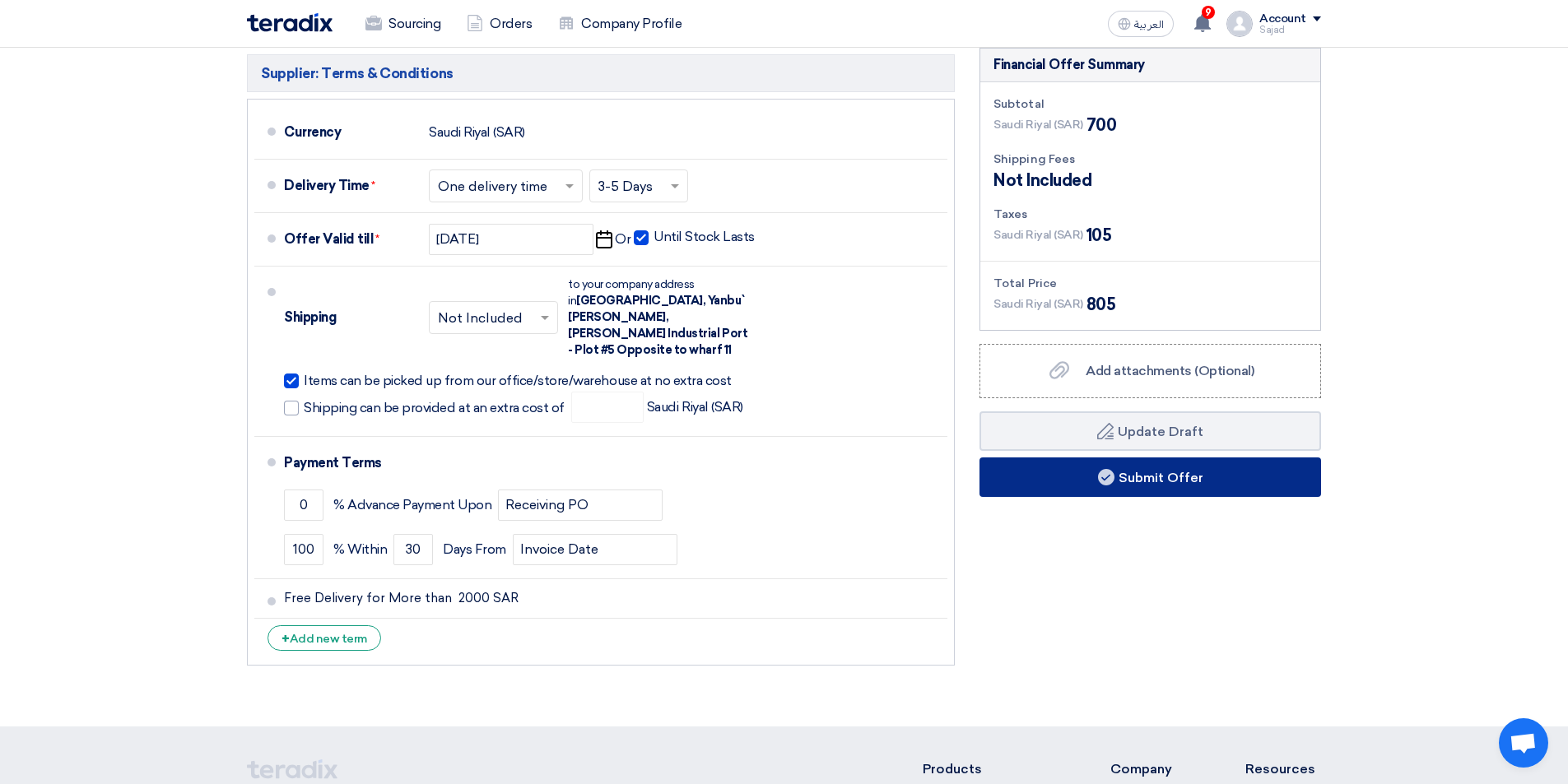
click at [1123, 476] on button "Submit Offer" at bounding box center [1150, 477] width 341 height 40
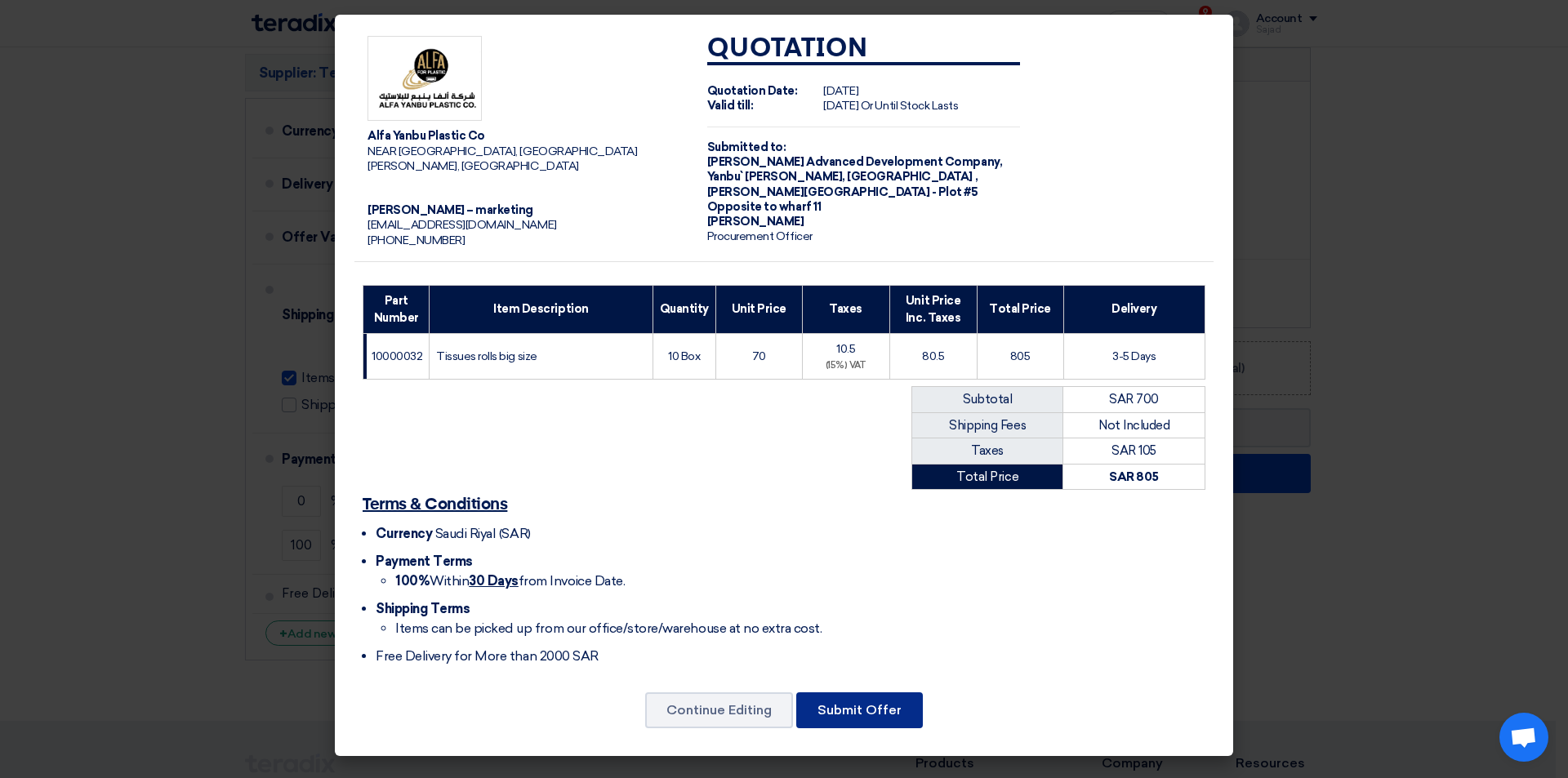
click at [865, 692] on button "Submit Offer" at bounding box center [860, 710] width 127 height 36
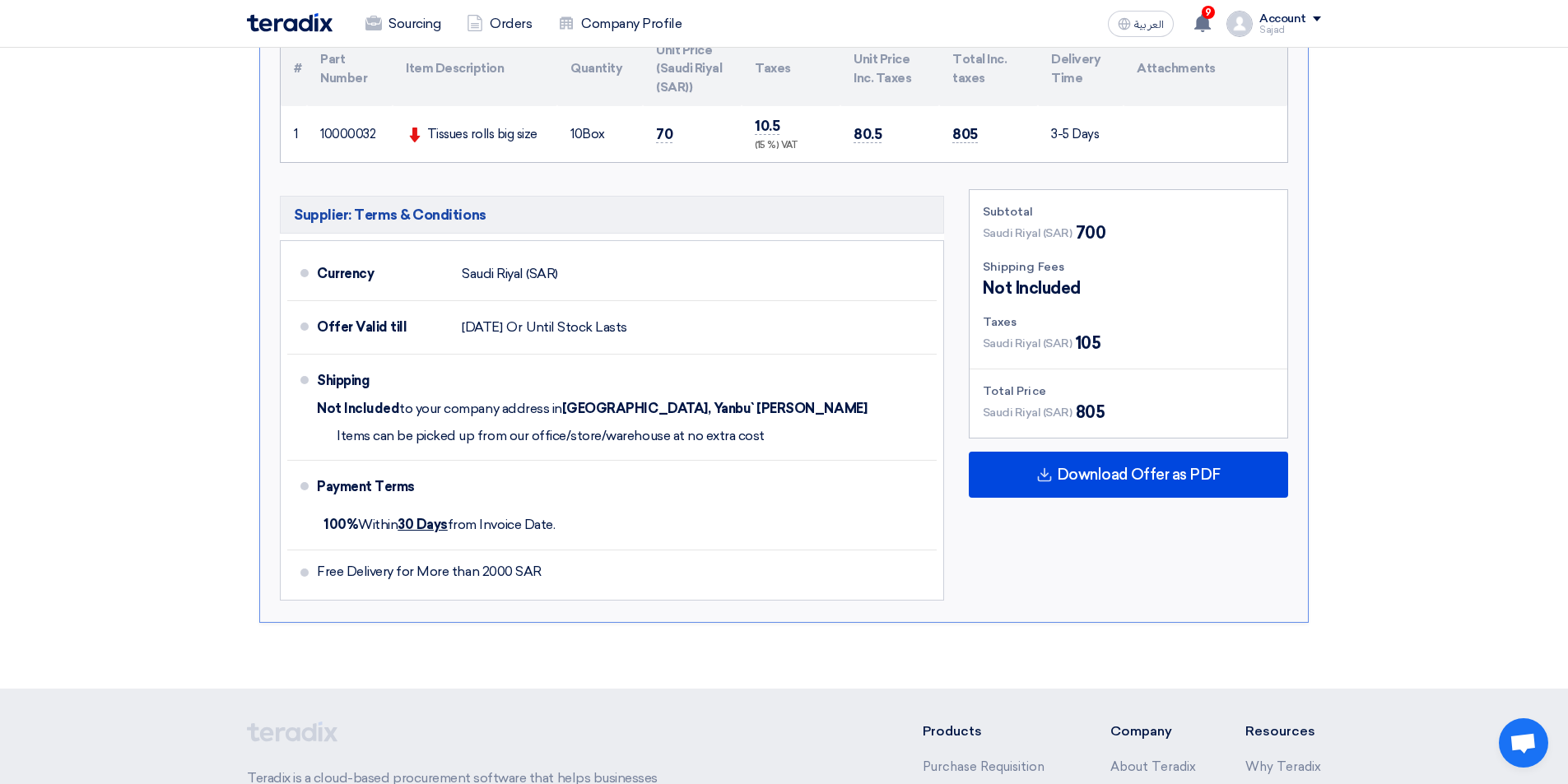
scroll to position [494, 0]
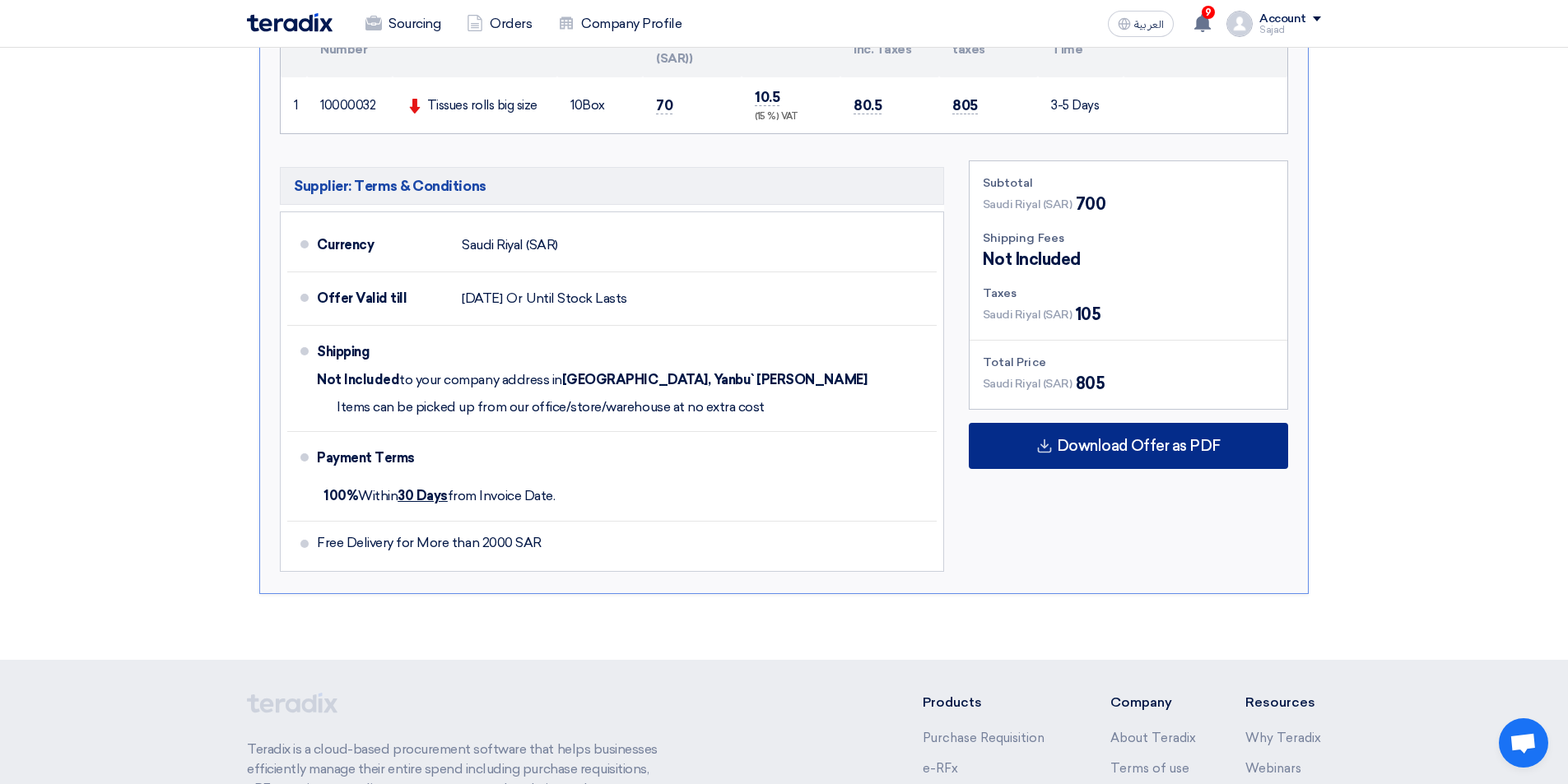
click at [1101, 453] on span "Download Offer as PDF" at bounding box center [1139, 445] width 163 height 14
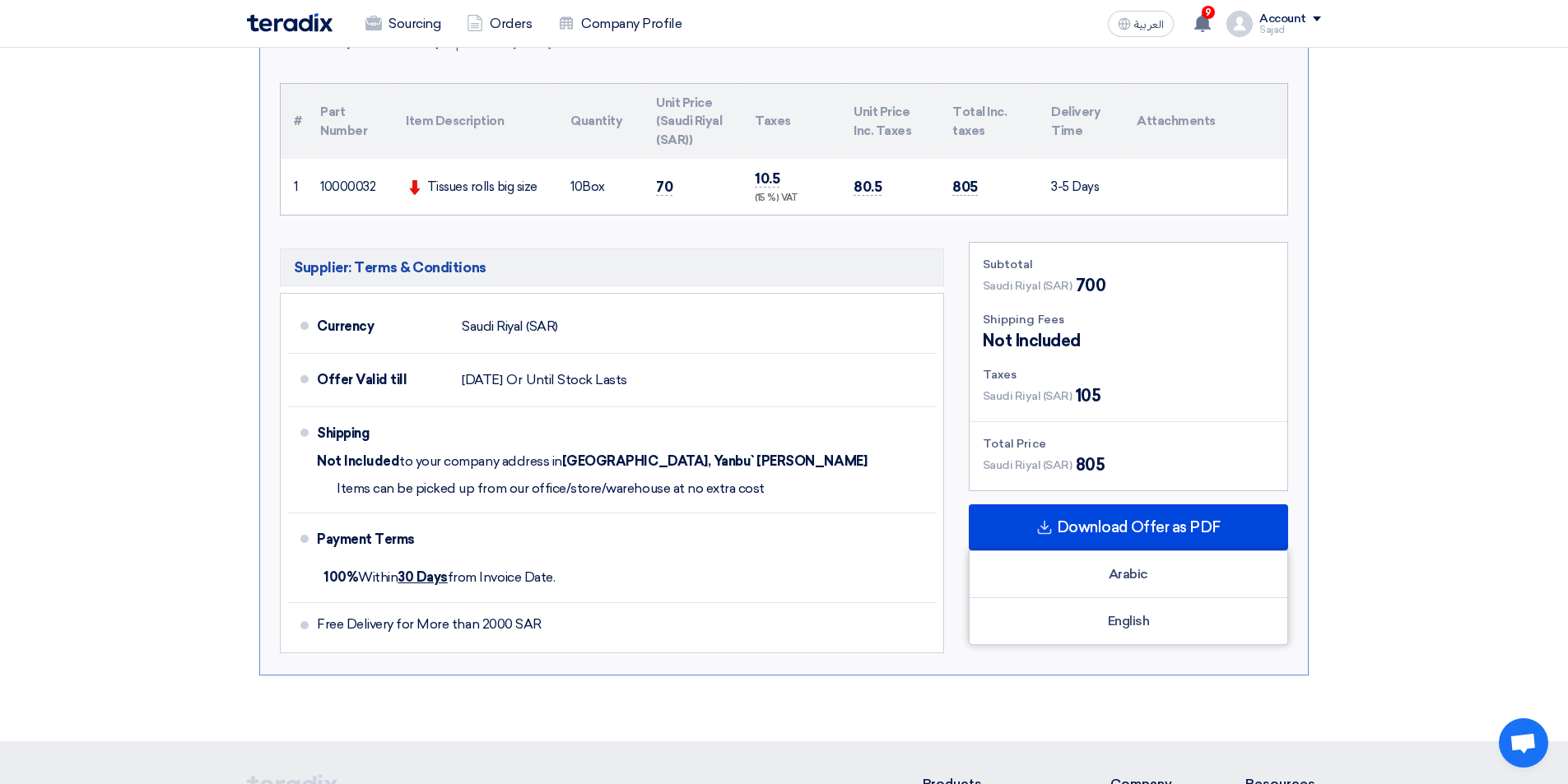
scroll to position [411, 0]
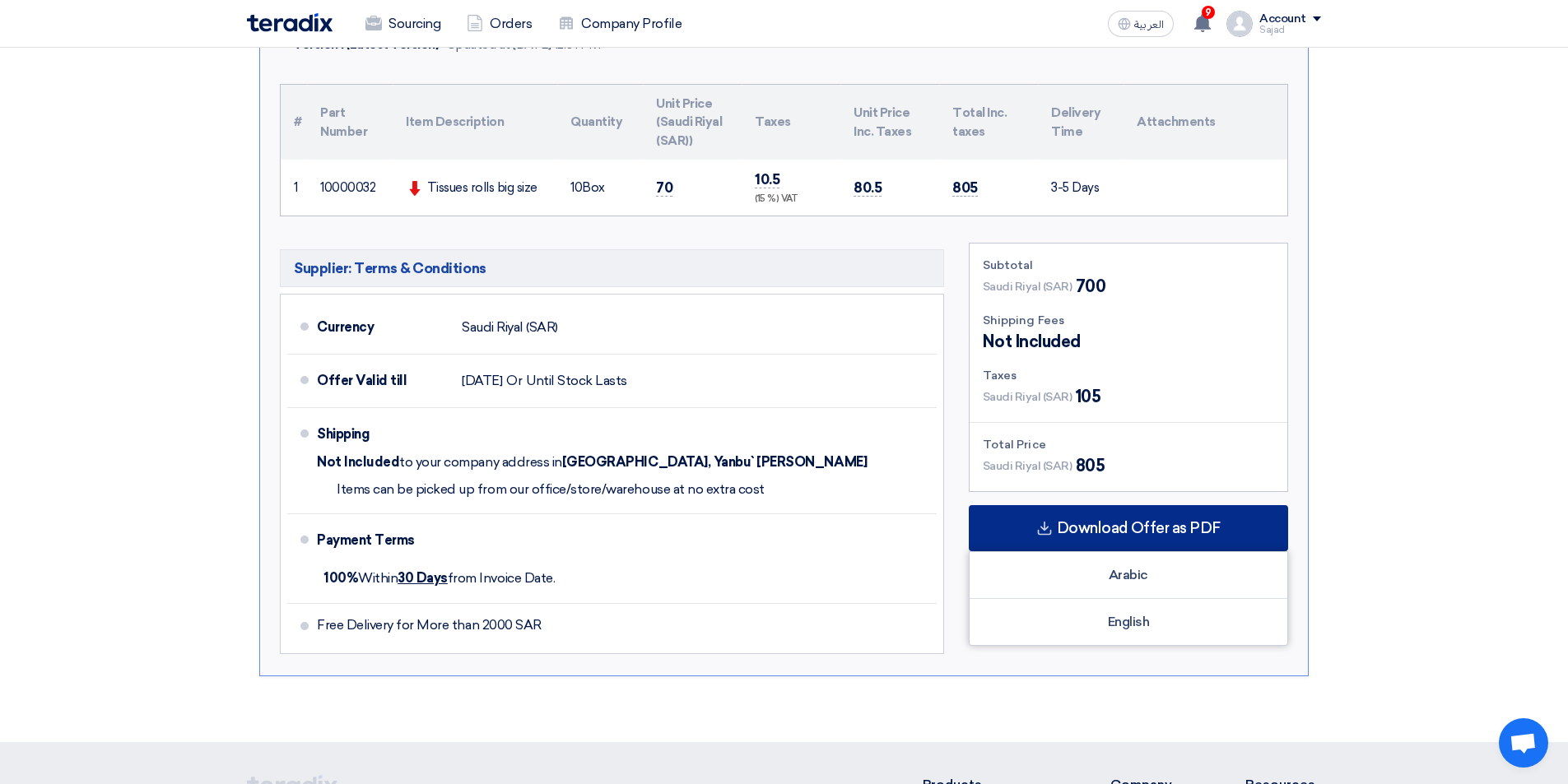
click at [1116, 536] on span "Download Offer as PDF" at bounding box center [1139, 527] width 163 height 14
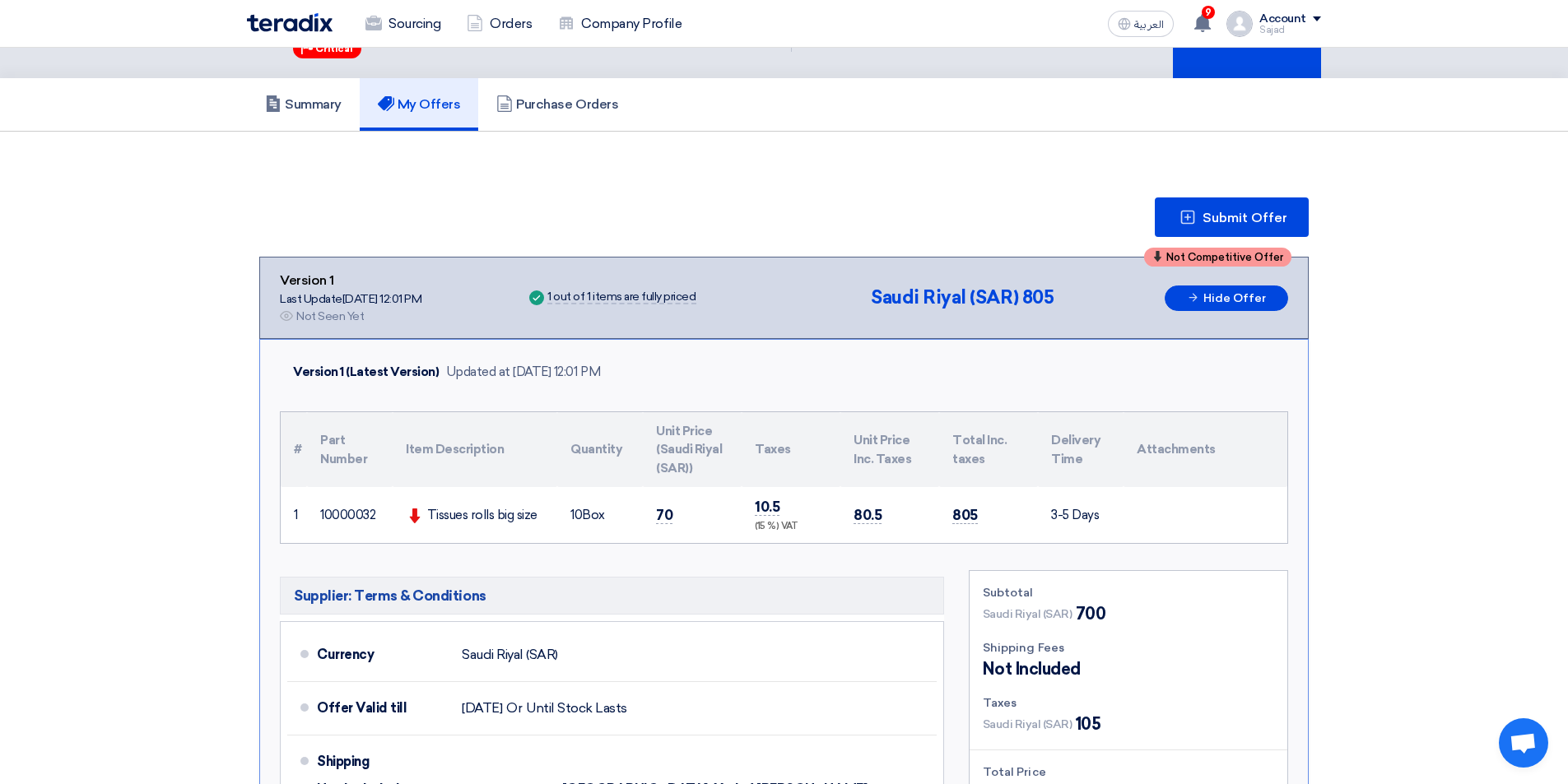
scroll to position [0, 0]
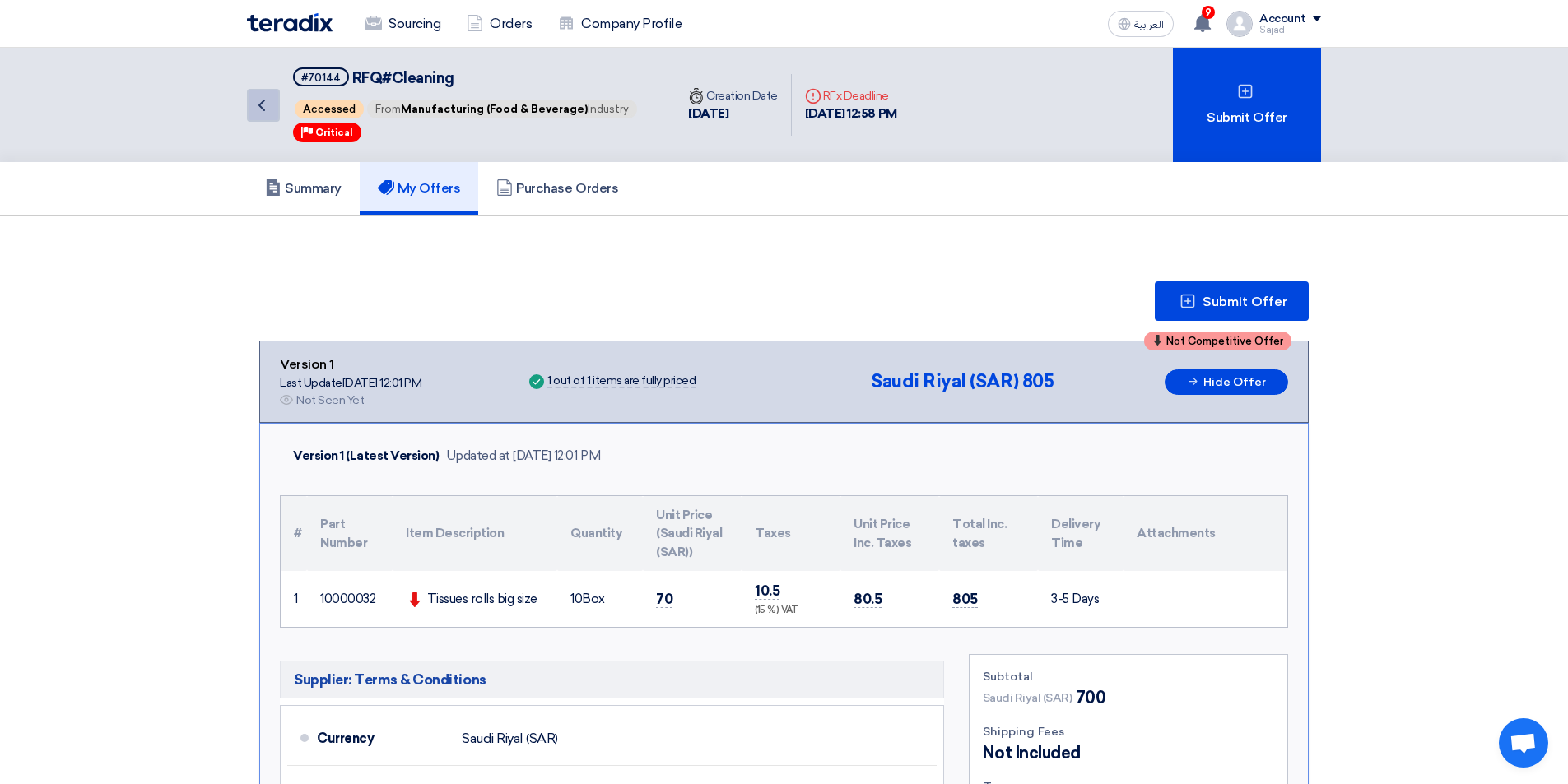
click at [266, 116] on link "Back" at bounding box center [263, 105] width 33 height 33
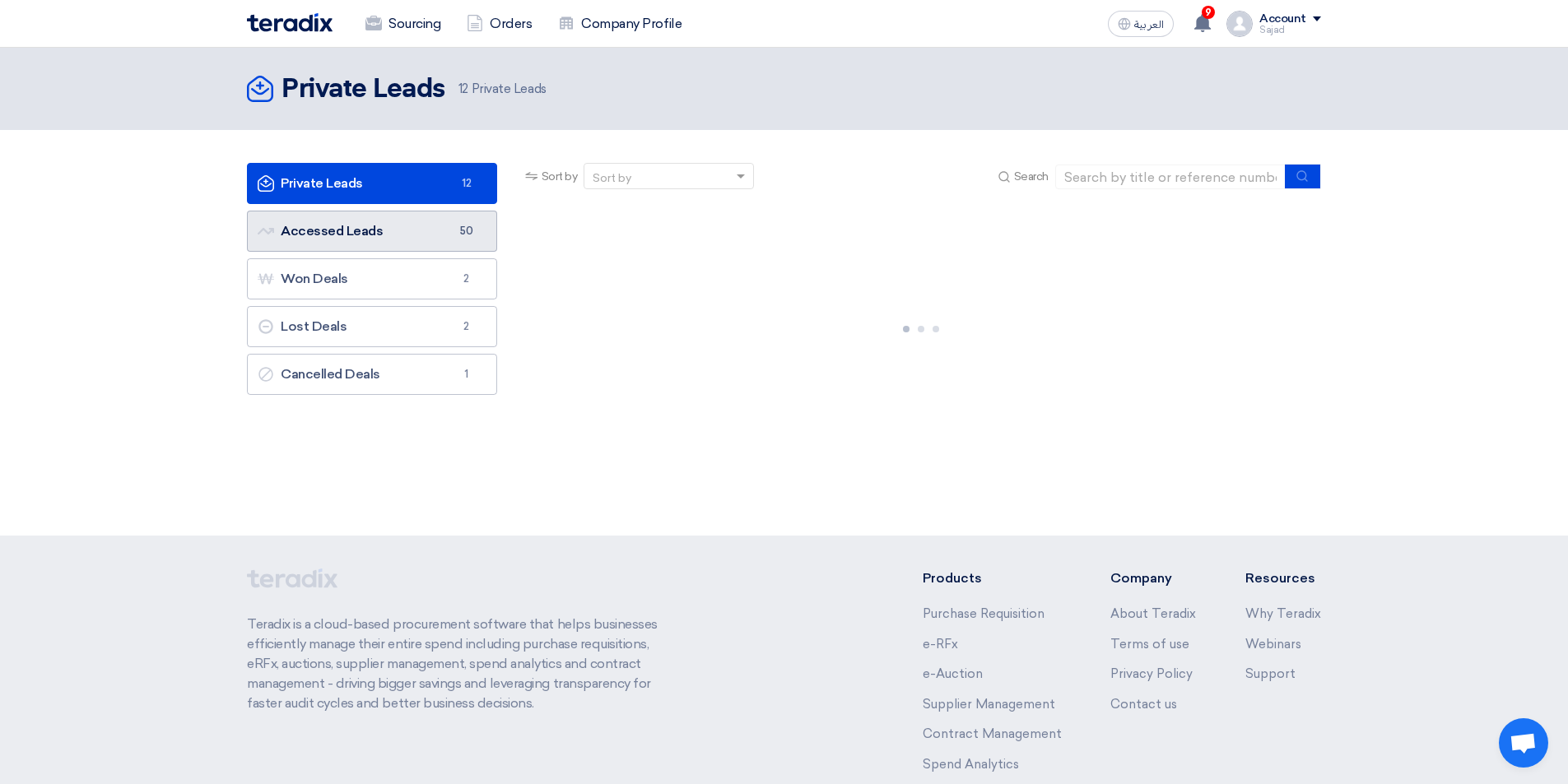
click at [374, 241] on link "Accessed Leads Accessed Leads 50" at bounding box center [372, 231] width 250 height 41
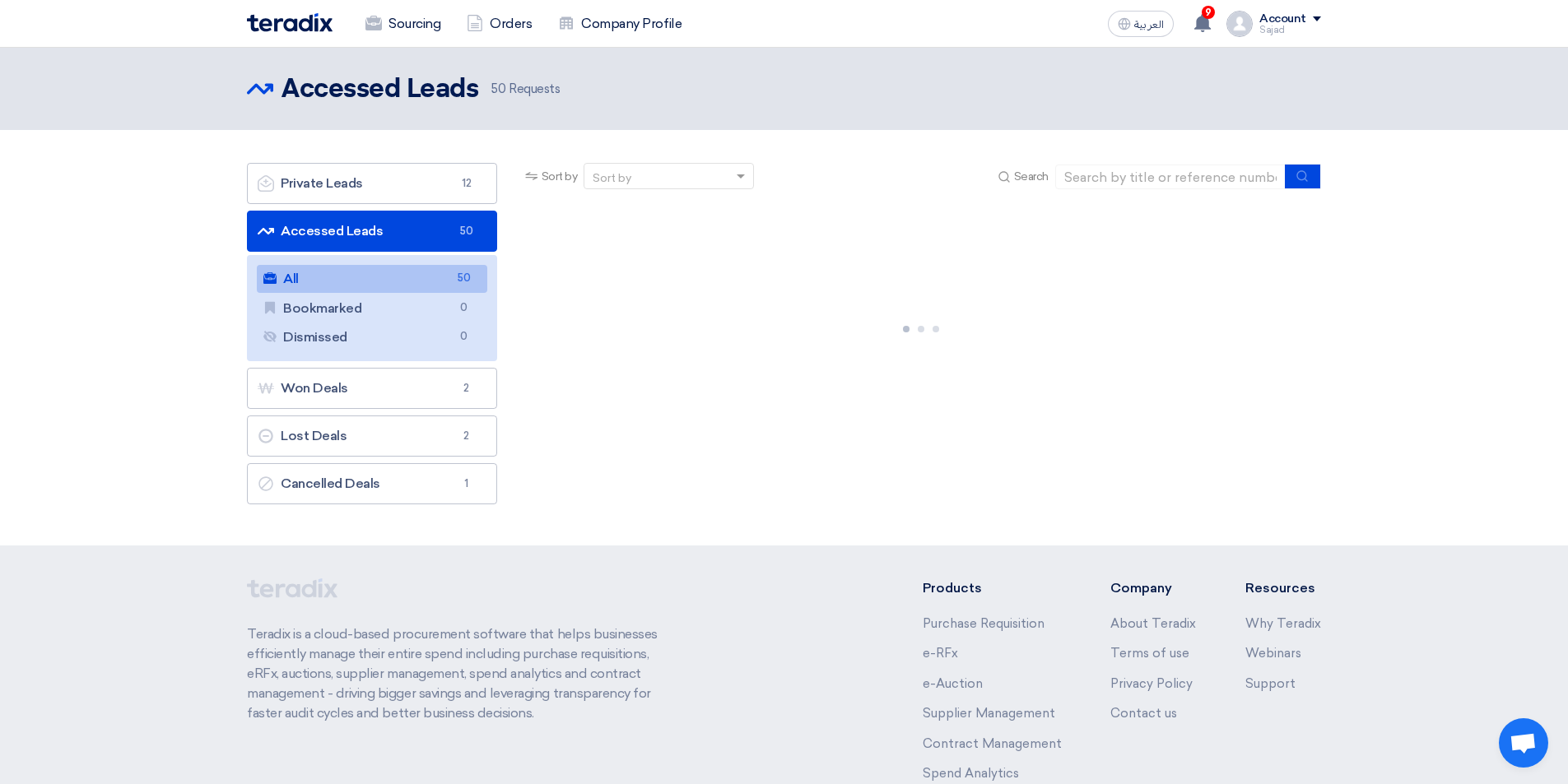
click at [413, 278] on link "All All 50" at bounding box center [372, 279] width 230 height 28
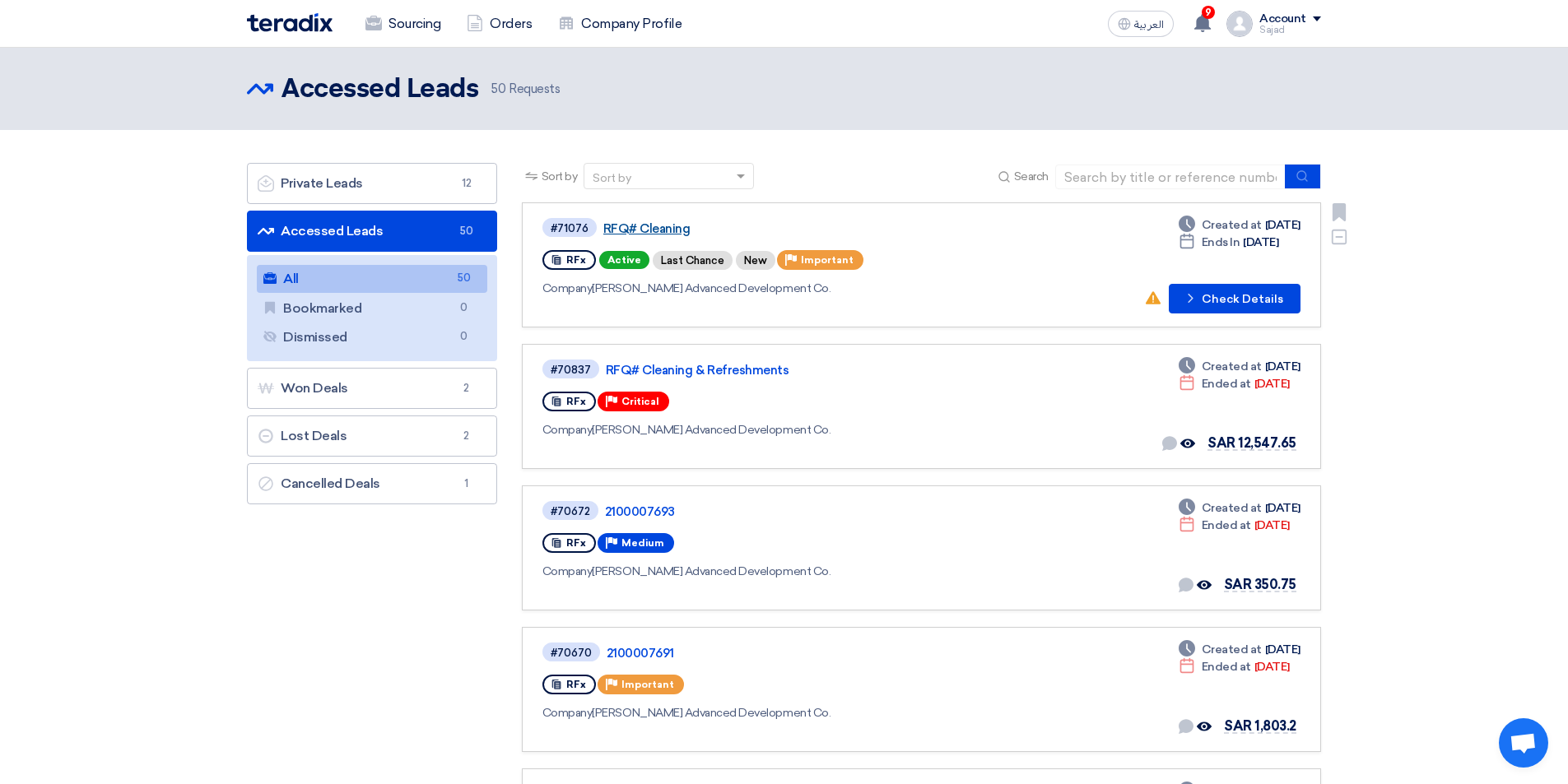
click at [623, 227] on link "RFQ# Cleaning" at bounding box center [809, 228] width 412 height 14
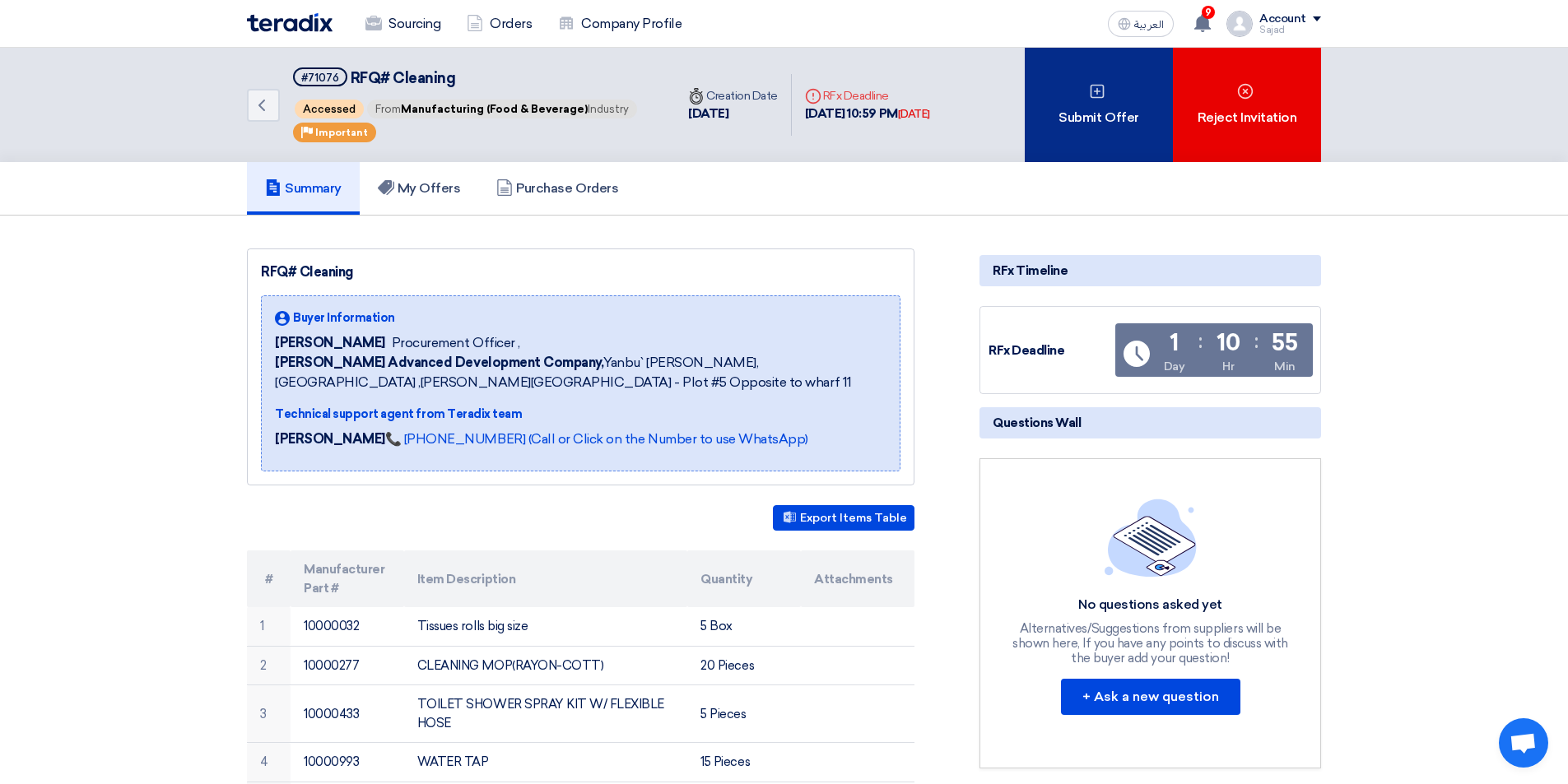
click at [1100, 124] on div "Submit Offer" at bounding box center [1099, 104] width 148 height 114
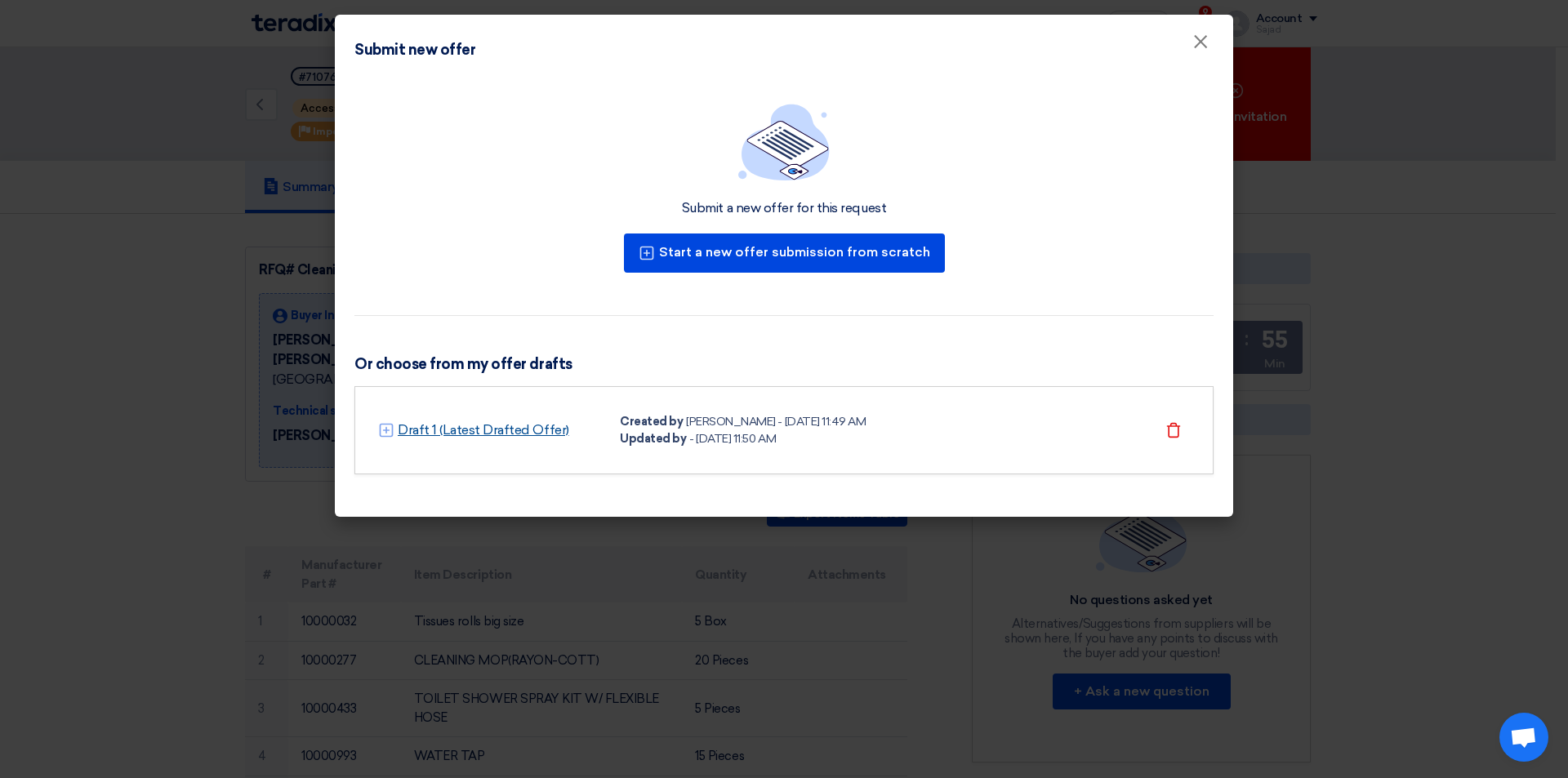
click at [502, 434] on link "Draft 1 (Latest Drafted Offer)" at bounding box center [483, 429] width 171 height 19
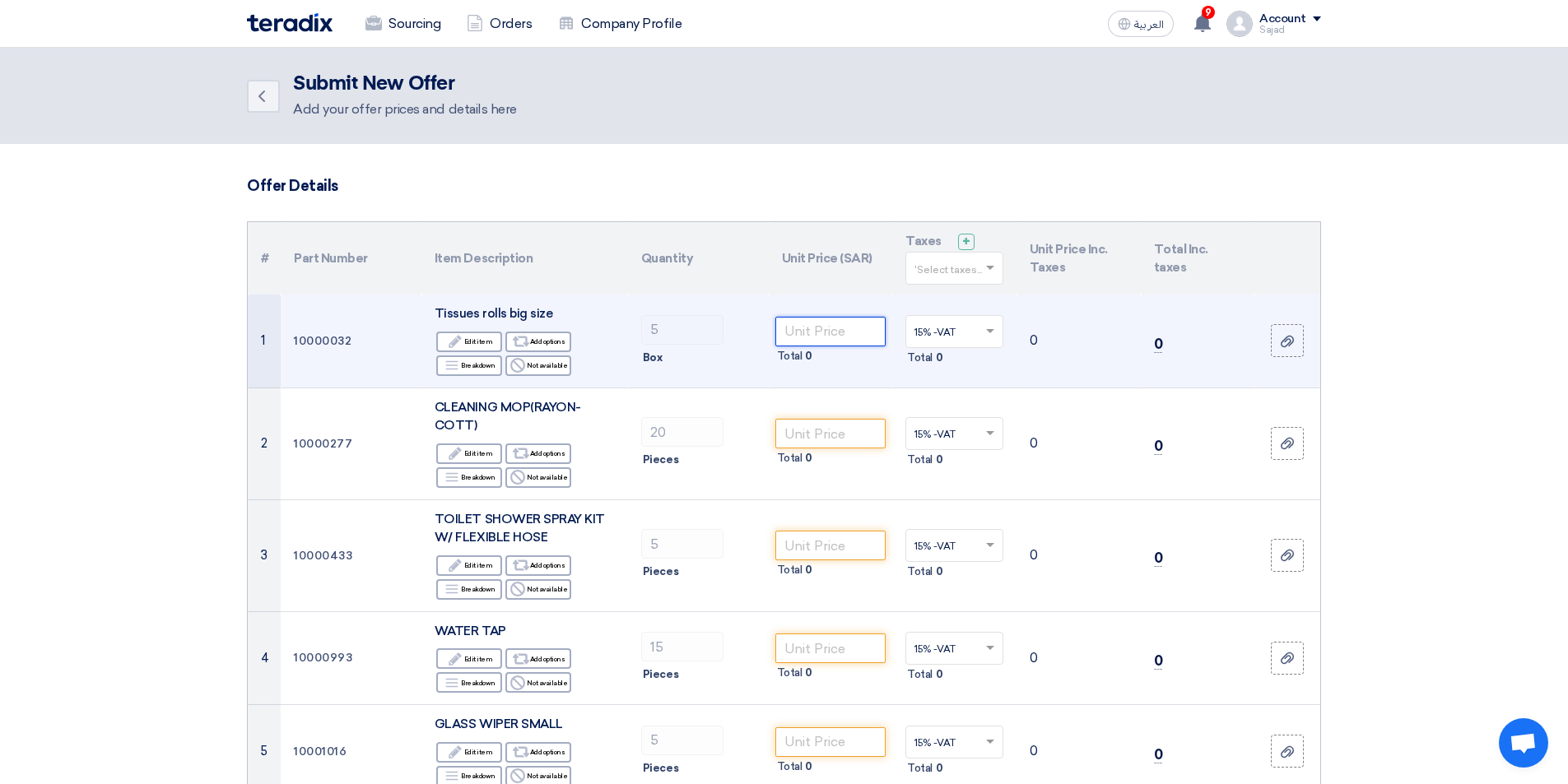
click at [809, 336] on input "number" at bounding box center [830, 331] width 111 height 30
type input "70"
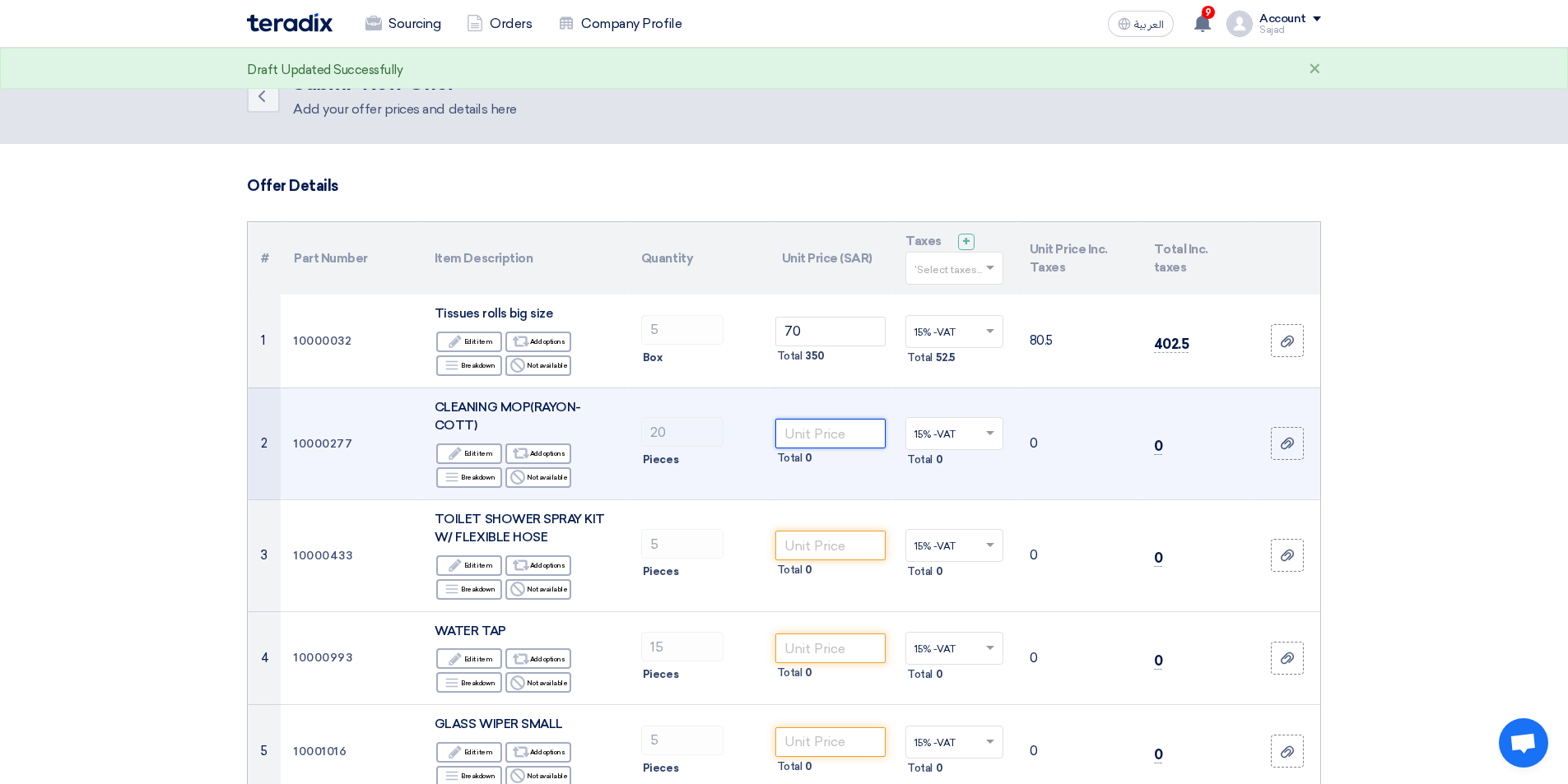
click at [820, 440] on input "number" at bounding box center [830, 433] width 111 height 30
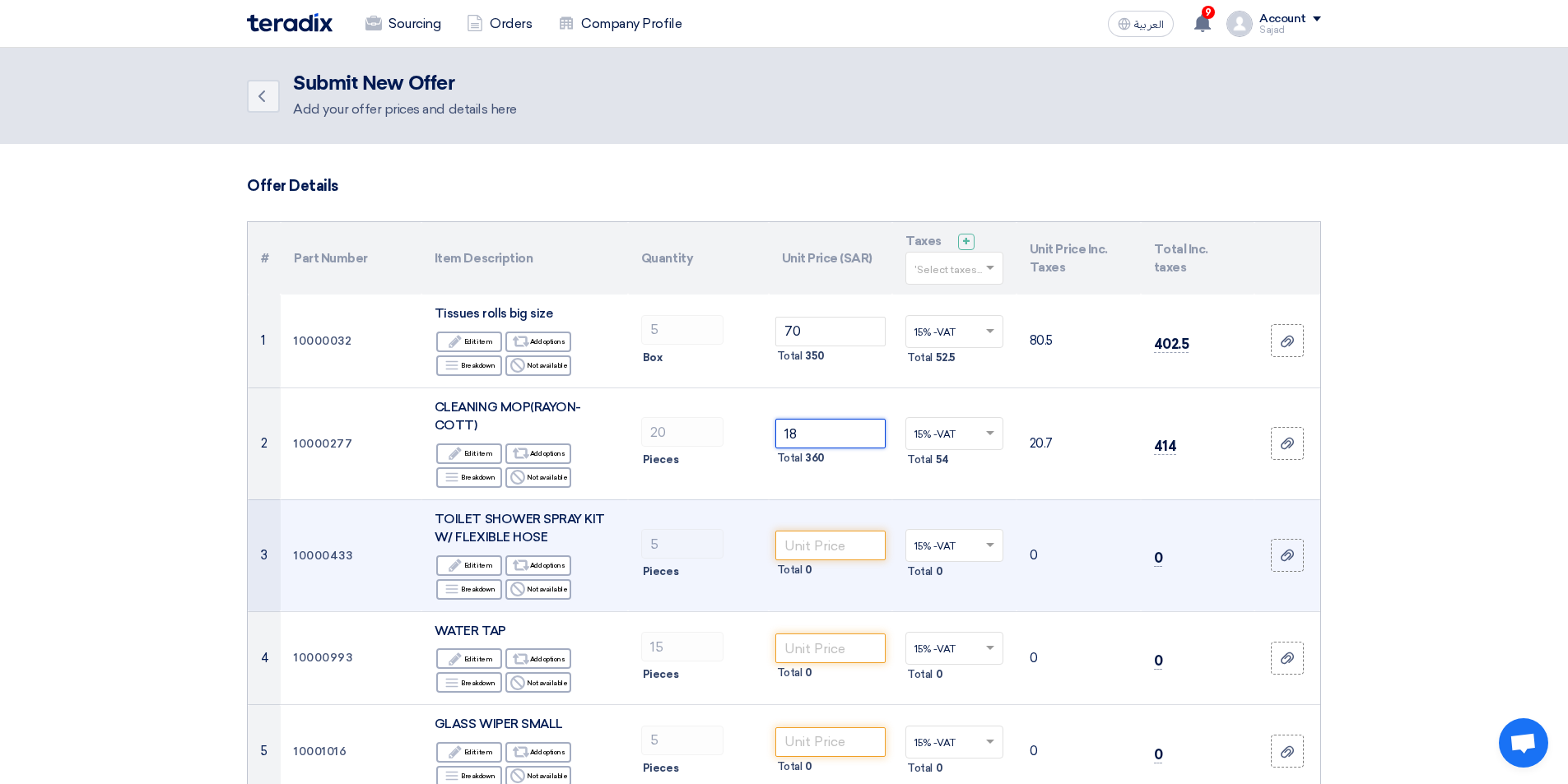
scroll to position [164, 0]
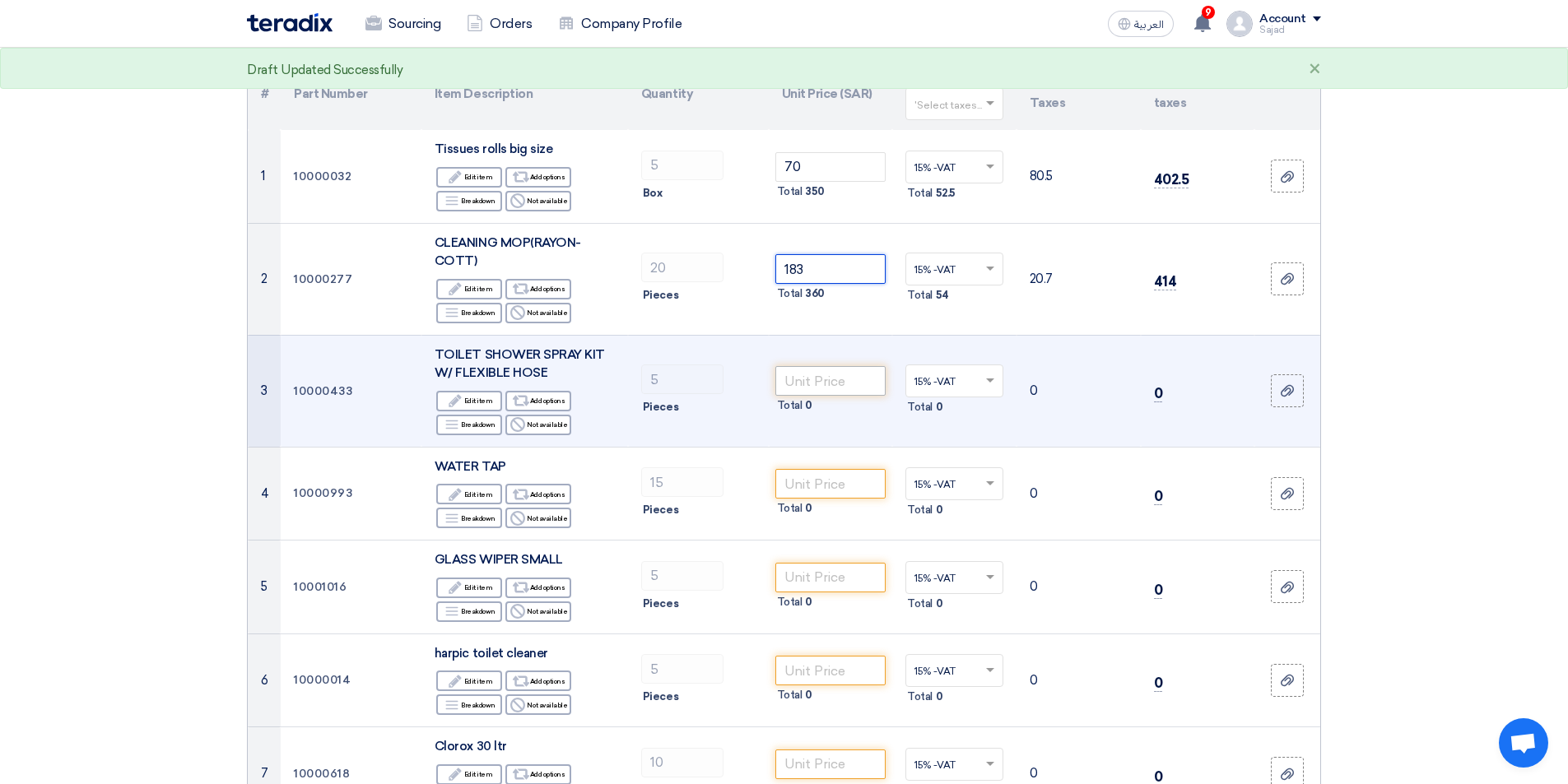
type input "18"
click at [806, 375] on input "number" at bounding box center [830, 380] width 111 height 30
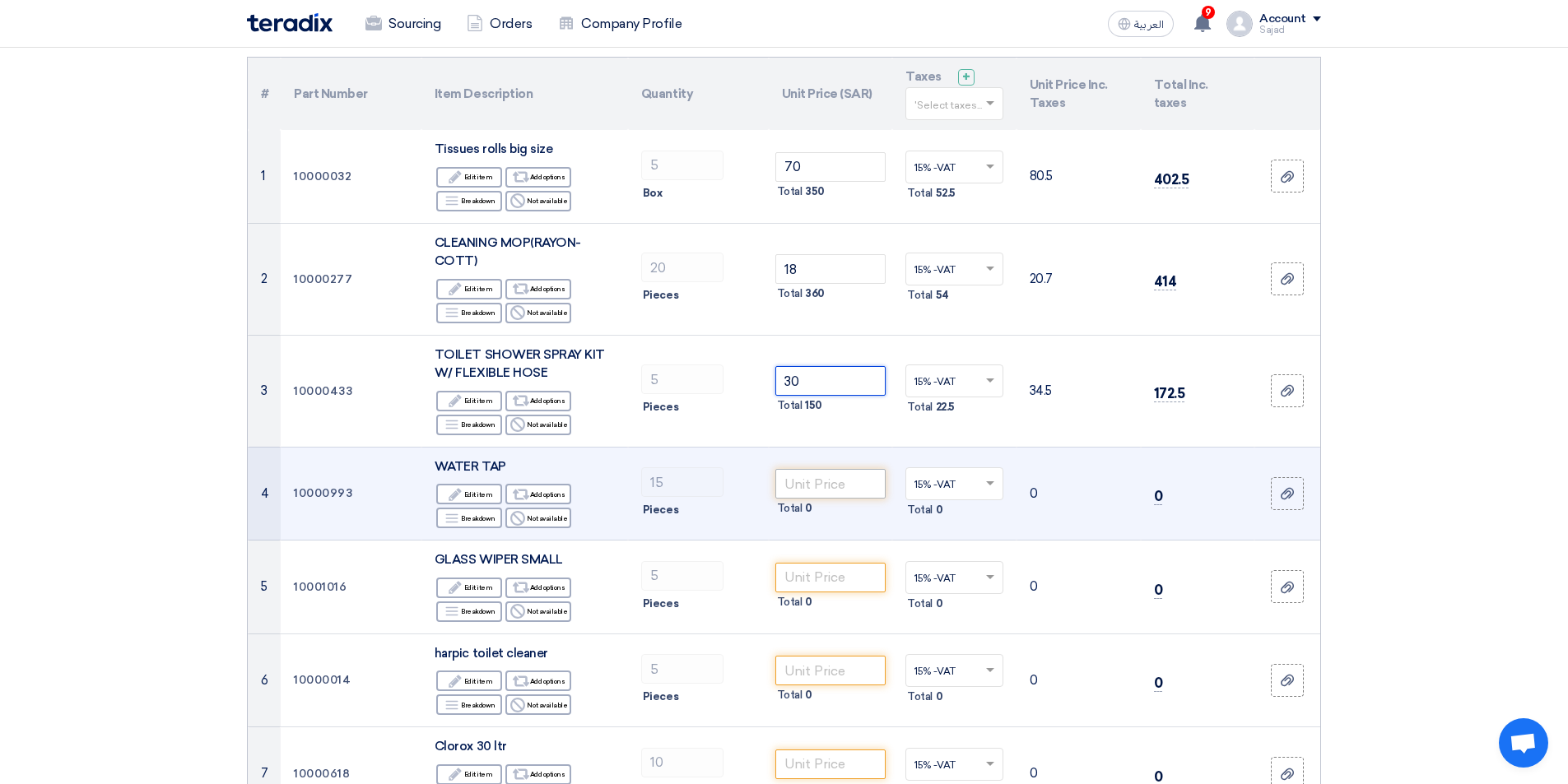
type input "30"
click at [829, 482] on input "number" at bounding box center [830, 483] width 111 height 30
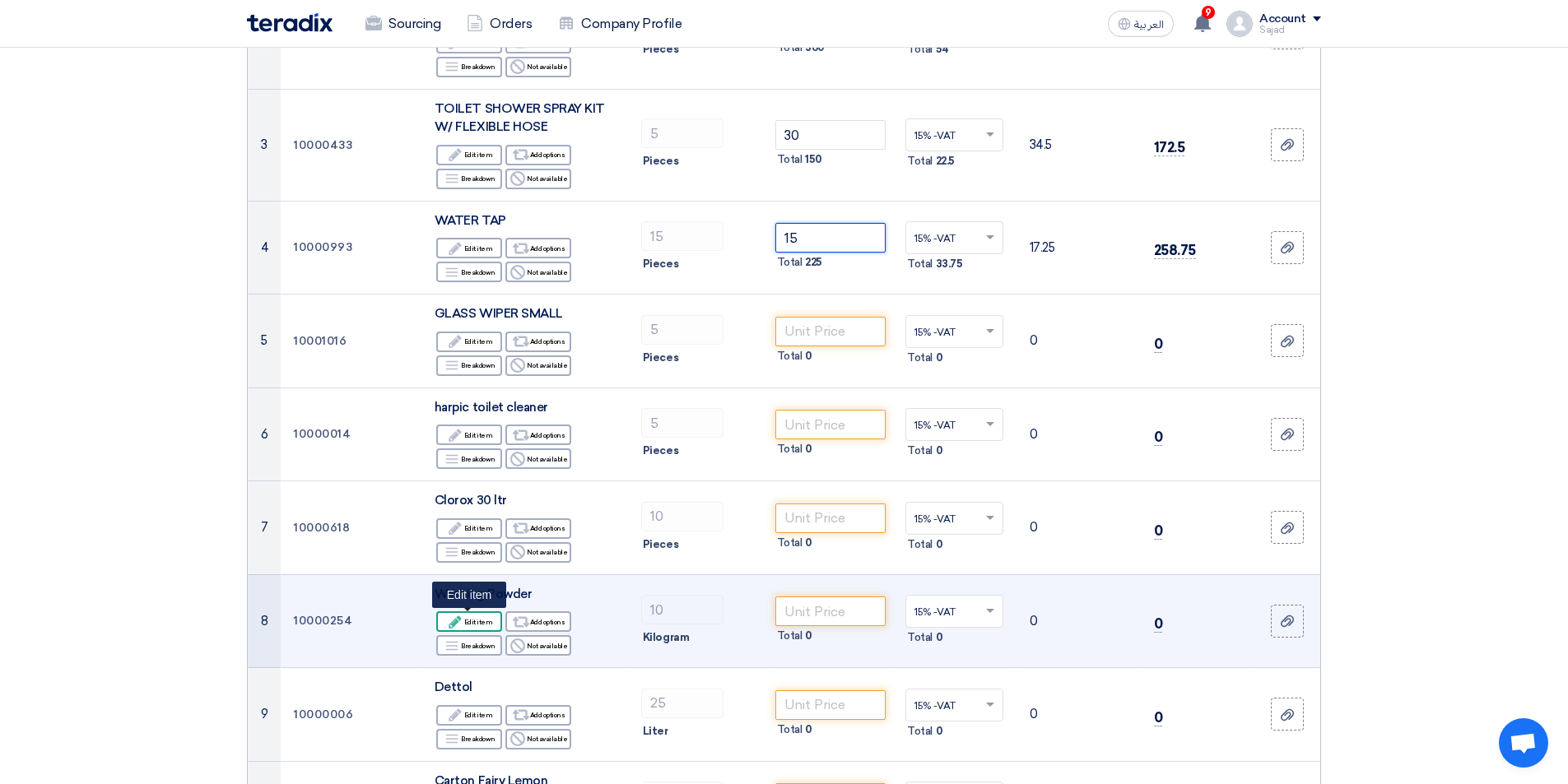
scroll to position [411, 0]
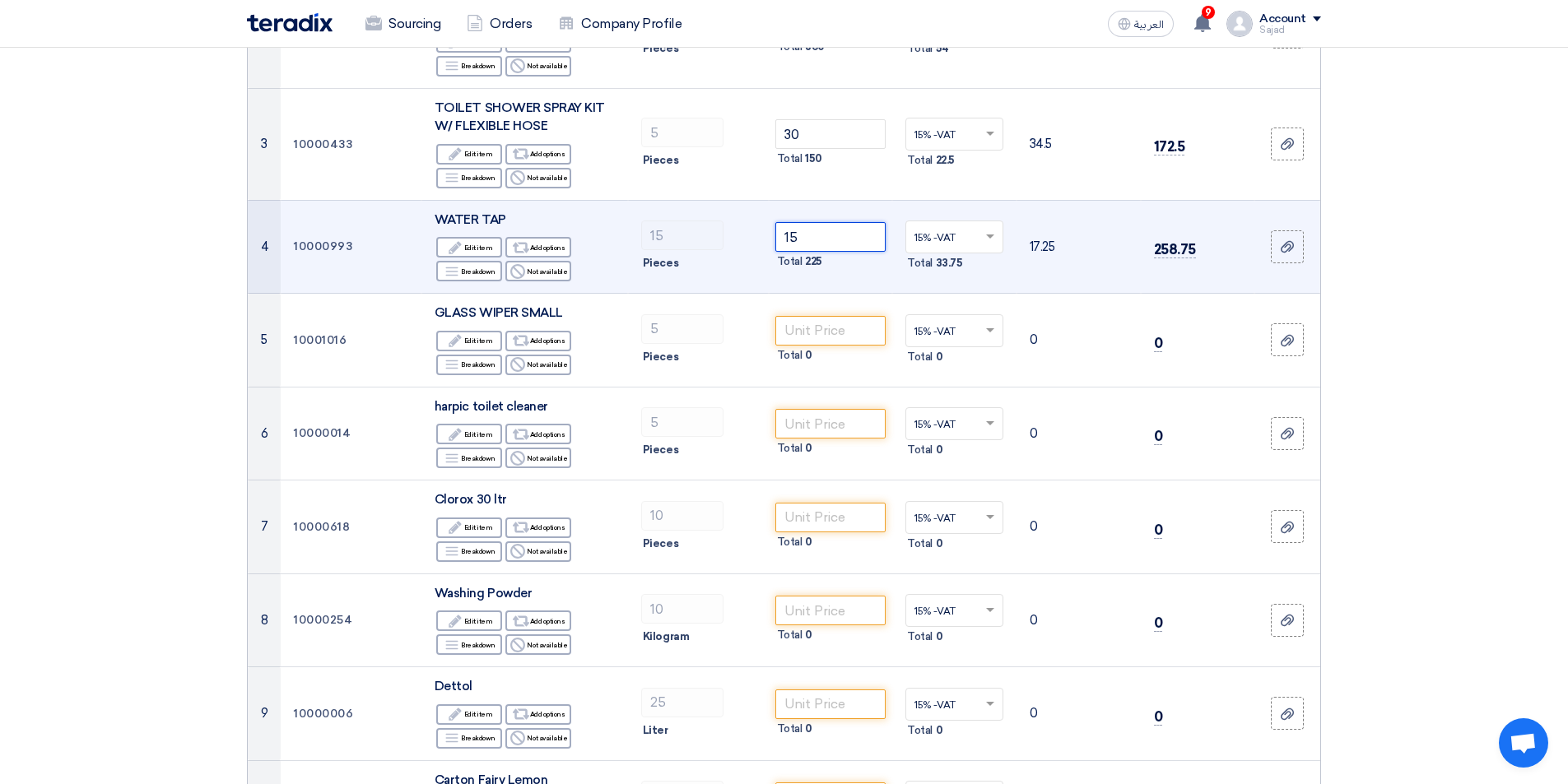
click at [699, 238] on tr "4 10000993 WATER TAP Edit Edit item Alternative Add options Breakdown 15" at bounding box center [784, 246] width 1072 height 94
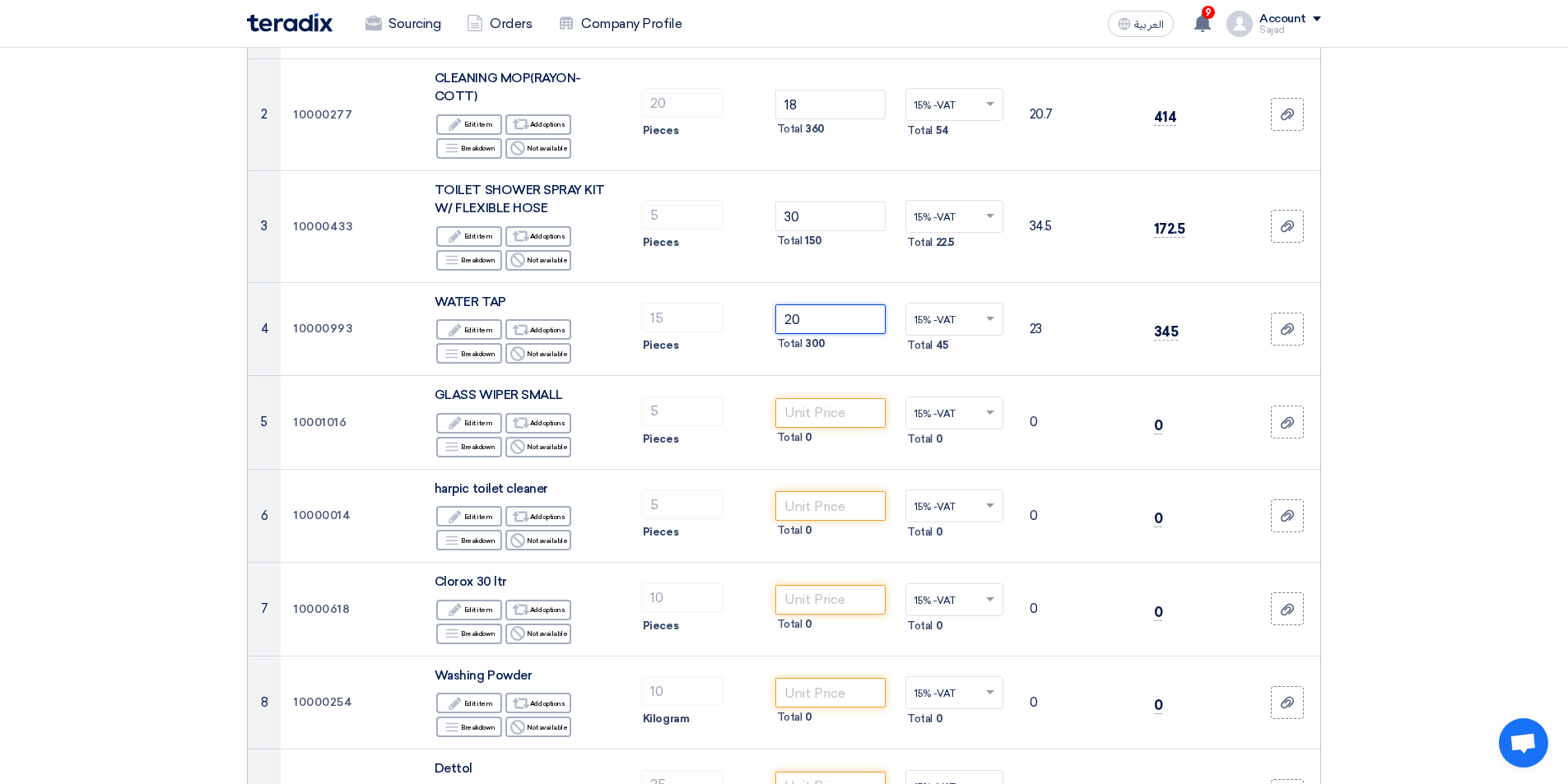
scroll to position [247, 0]
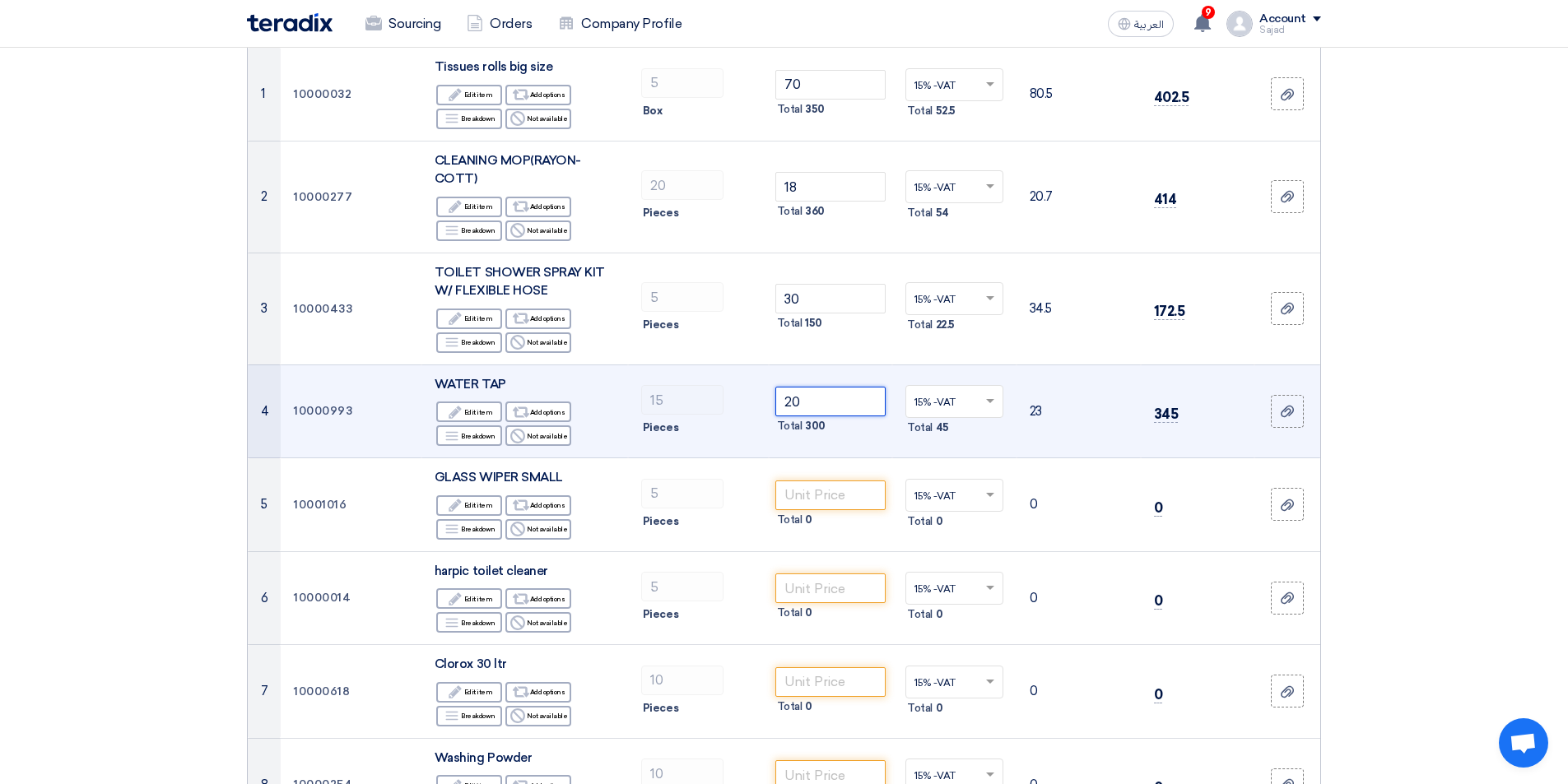
click at [679, 399] on tr "4 10000993 WATER TAP Edit Edit item Alternative Add options Breakdown 15" at bounding box center [784, 411] width 1072 height 94
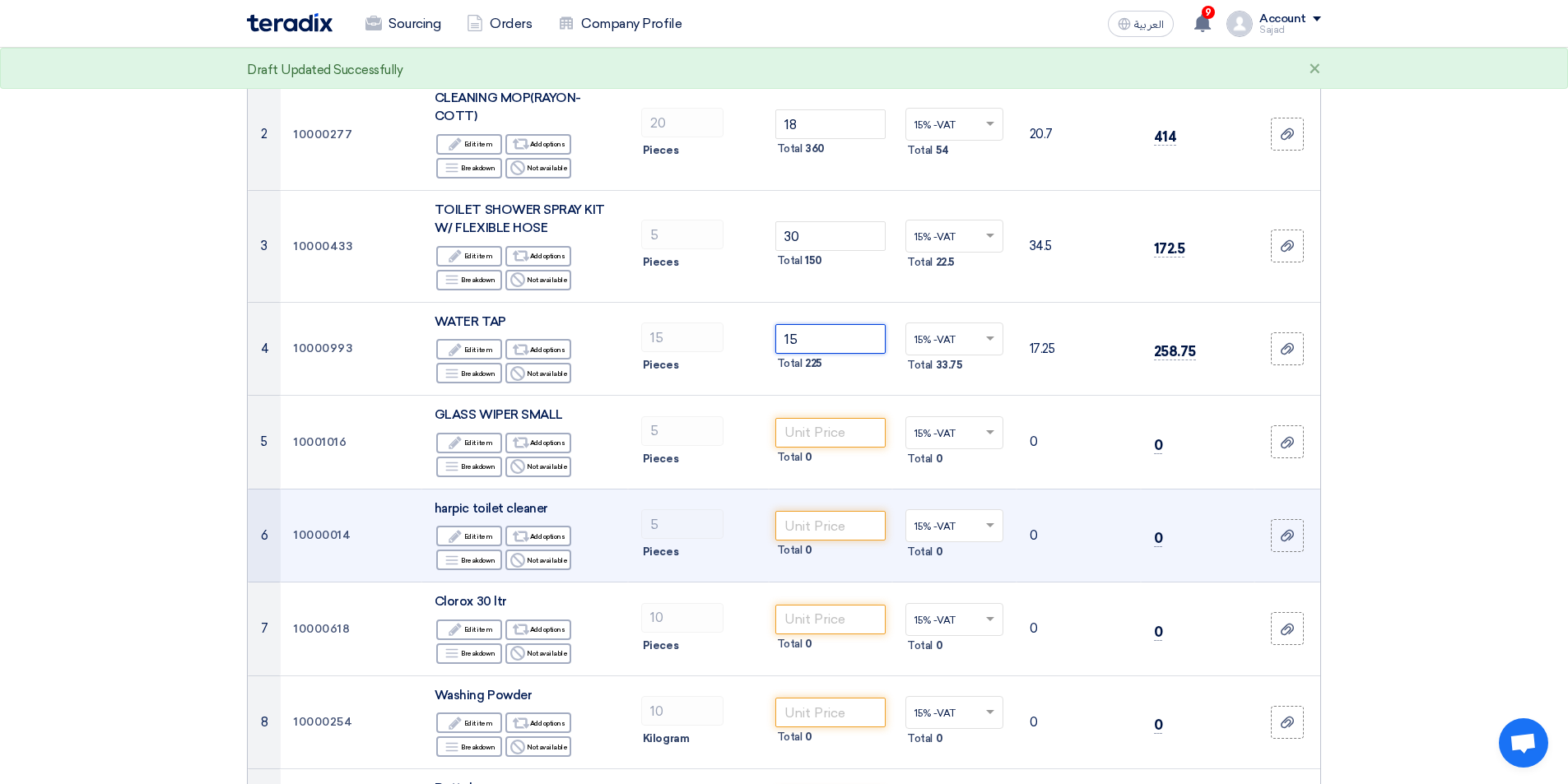
scroll to position [411, 0]
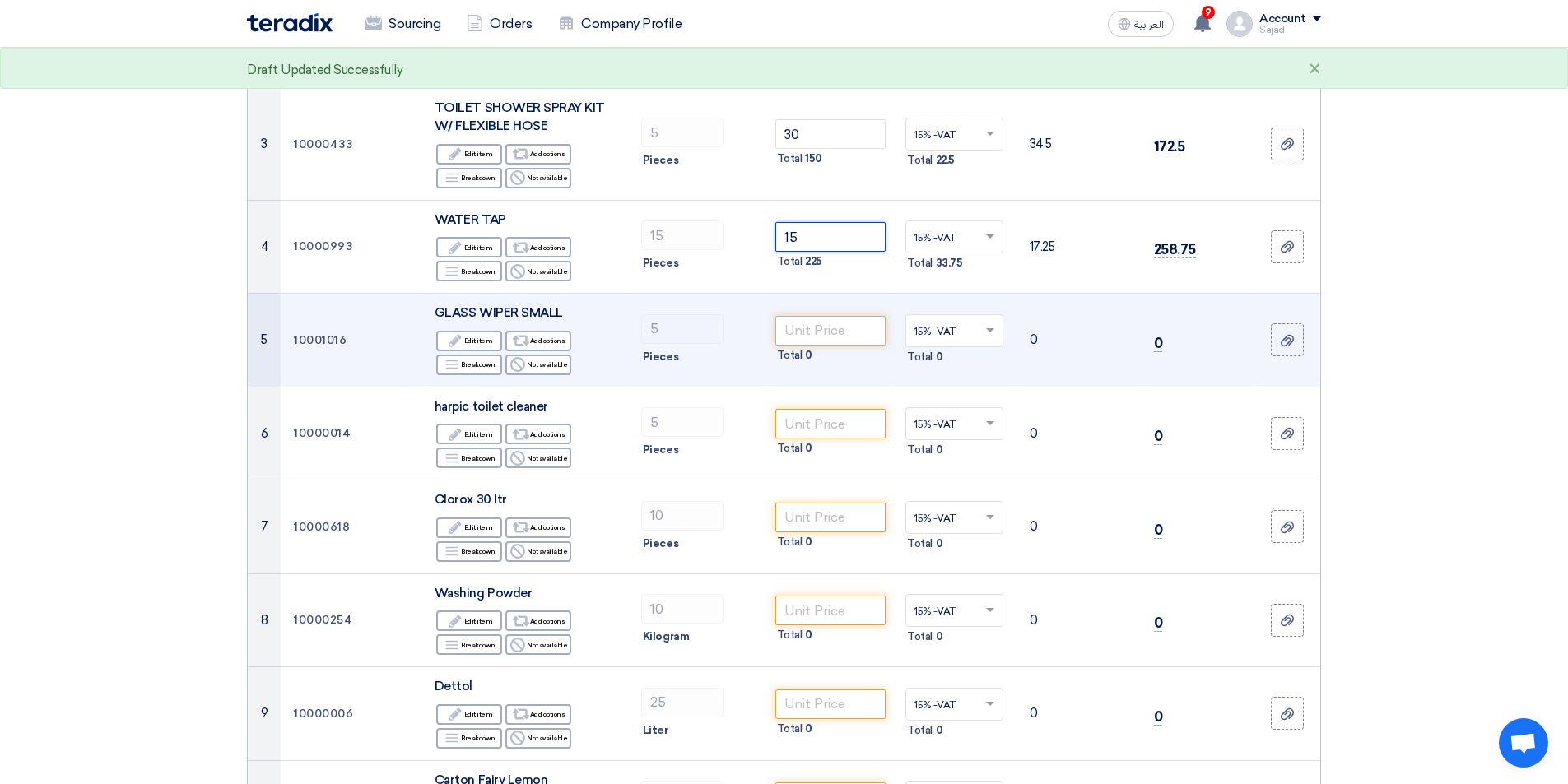
type input "15"
click at [813, 318] on input "number" at bounding box center [830, 330] width 111 height 30
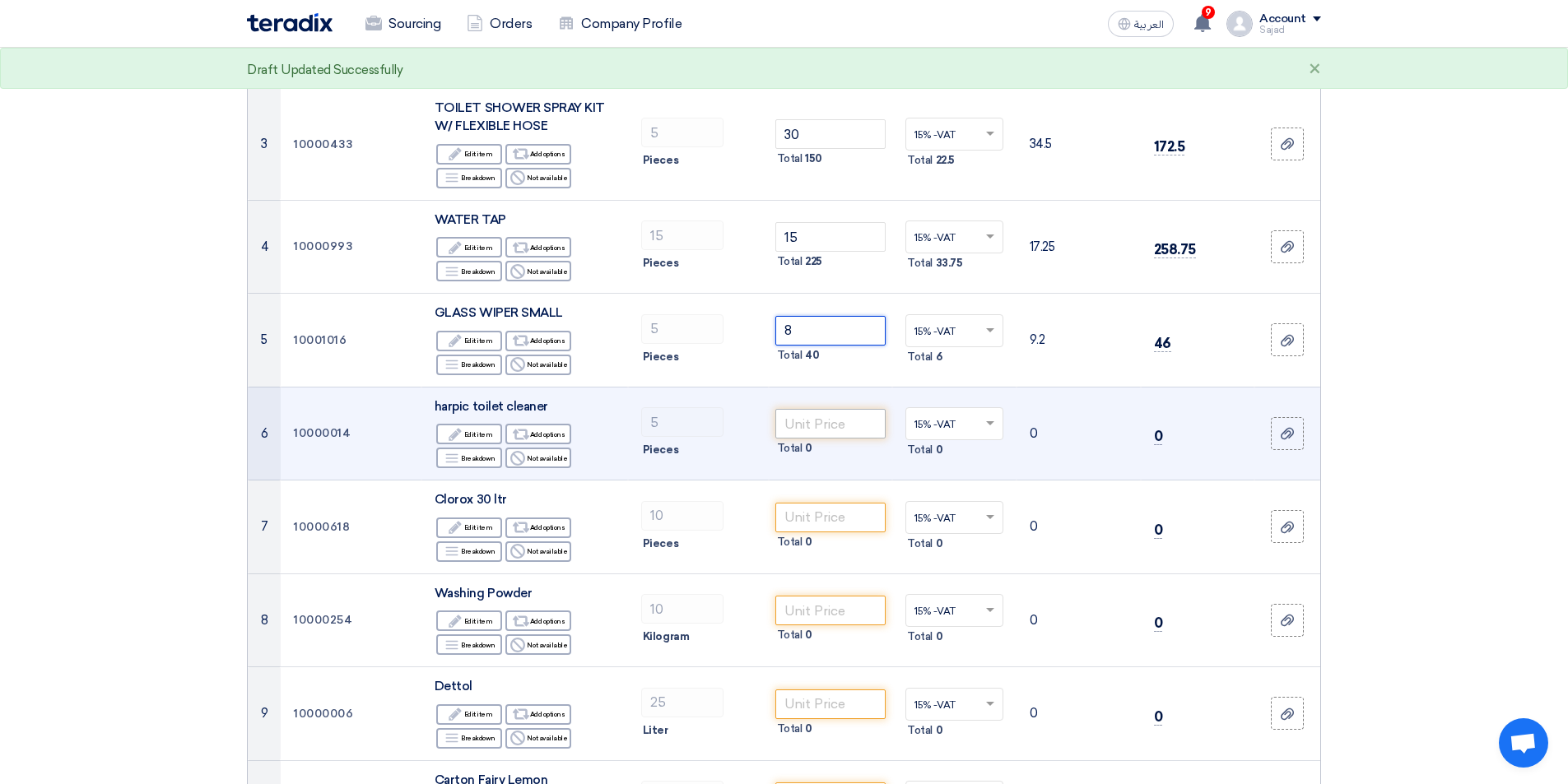
type input "8"
click at [828, 422] on input "number" at bounding box center [830, 423] width 111 height 30
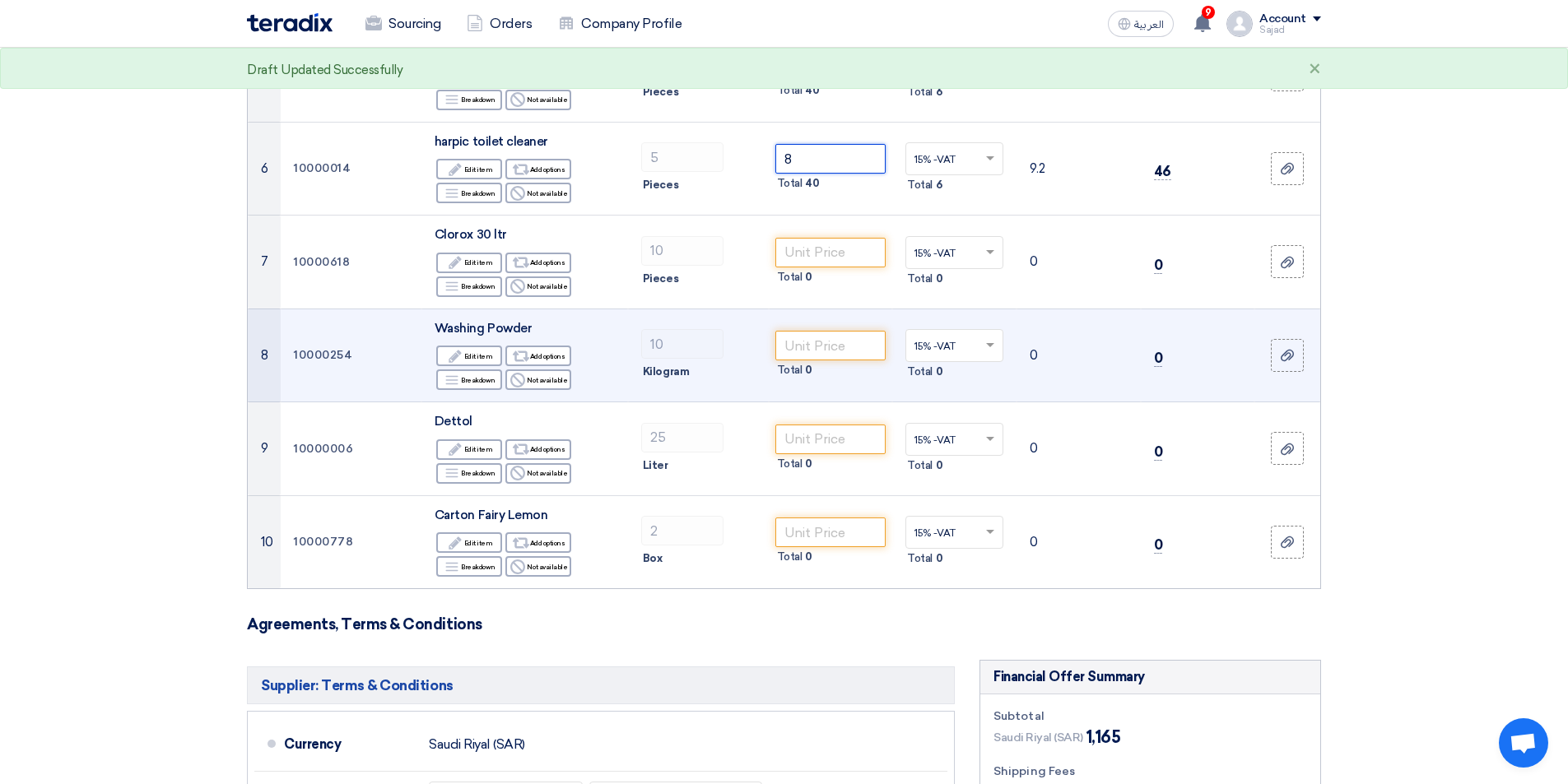
scroll to position [576, 0]
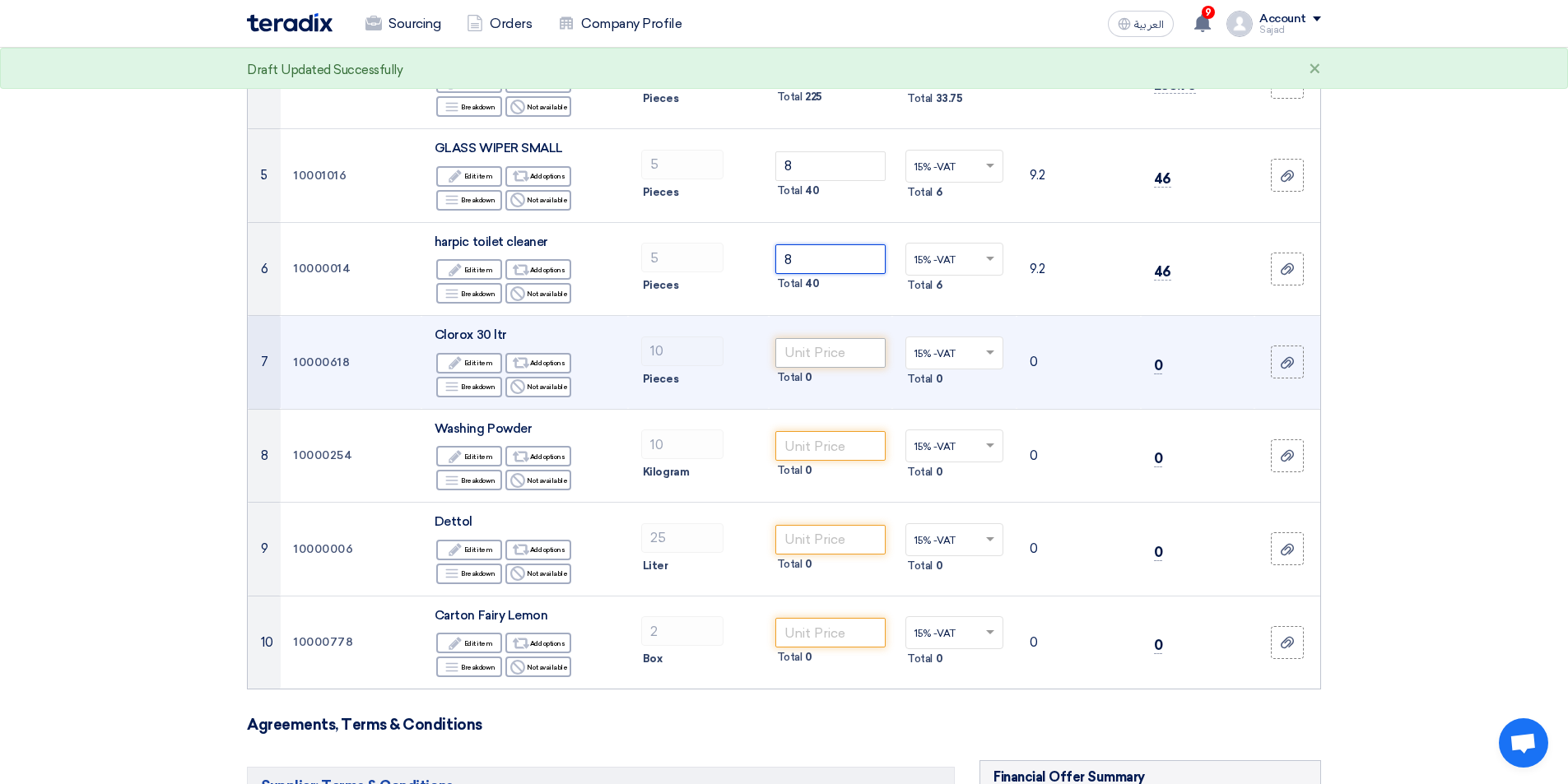
type input "8"
click at [816, 354] on input "number" at bounding box center [830, 352] width 111 height 30
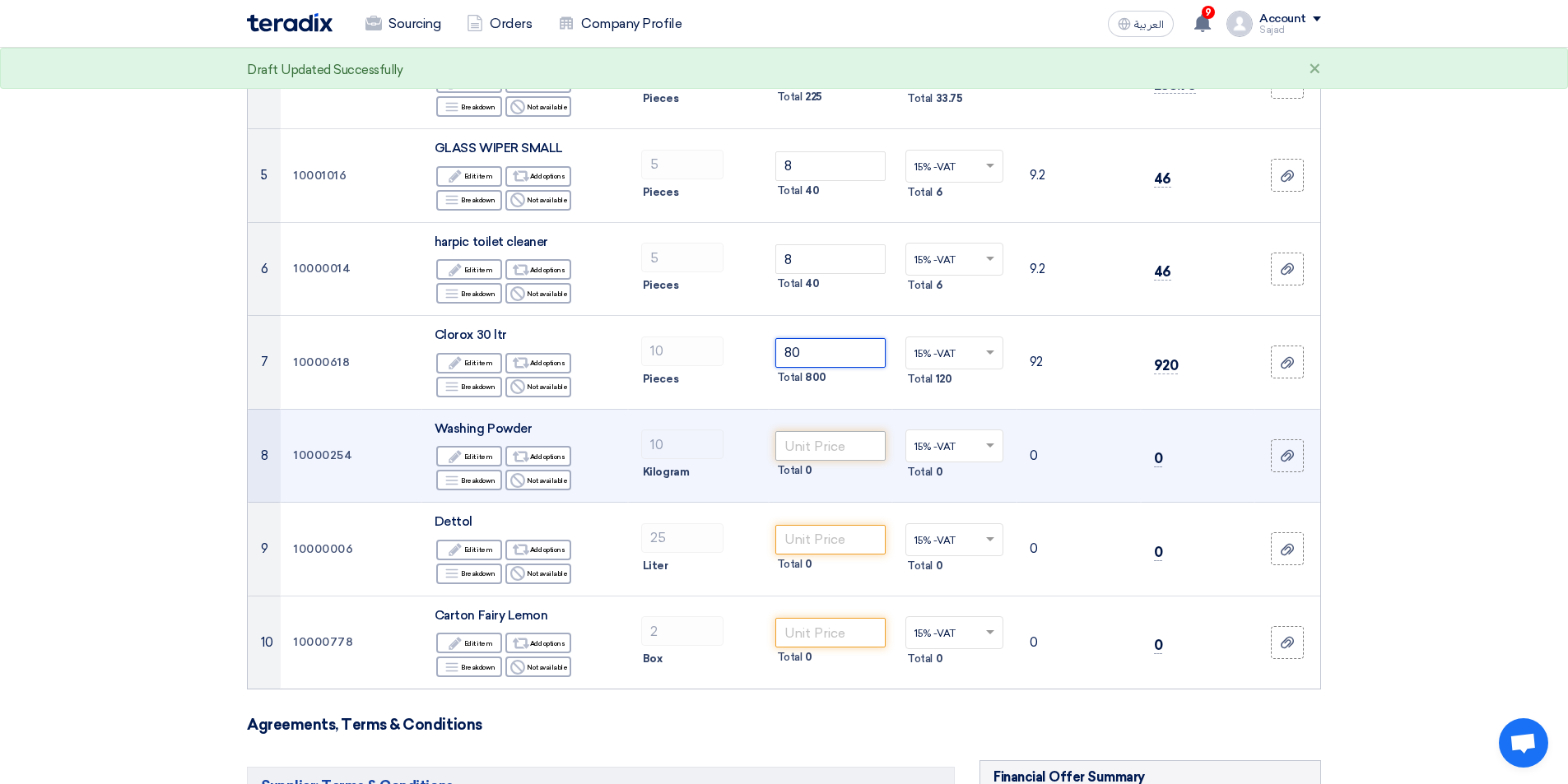
type input "80"
click at [822, 444] on input "number" at bounding box center [830, 445] width 111 height 30
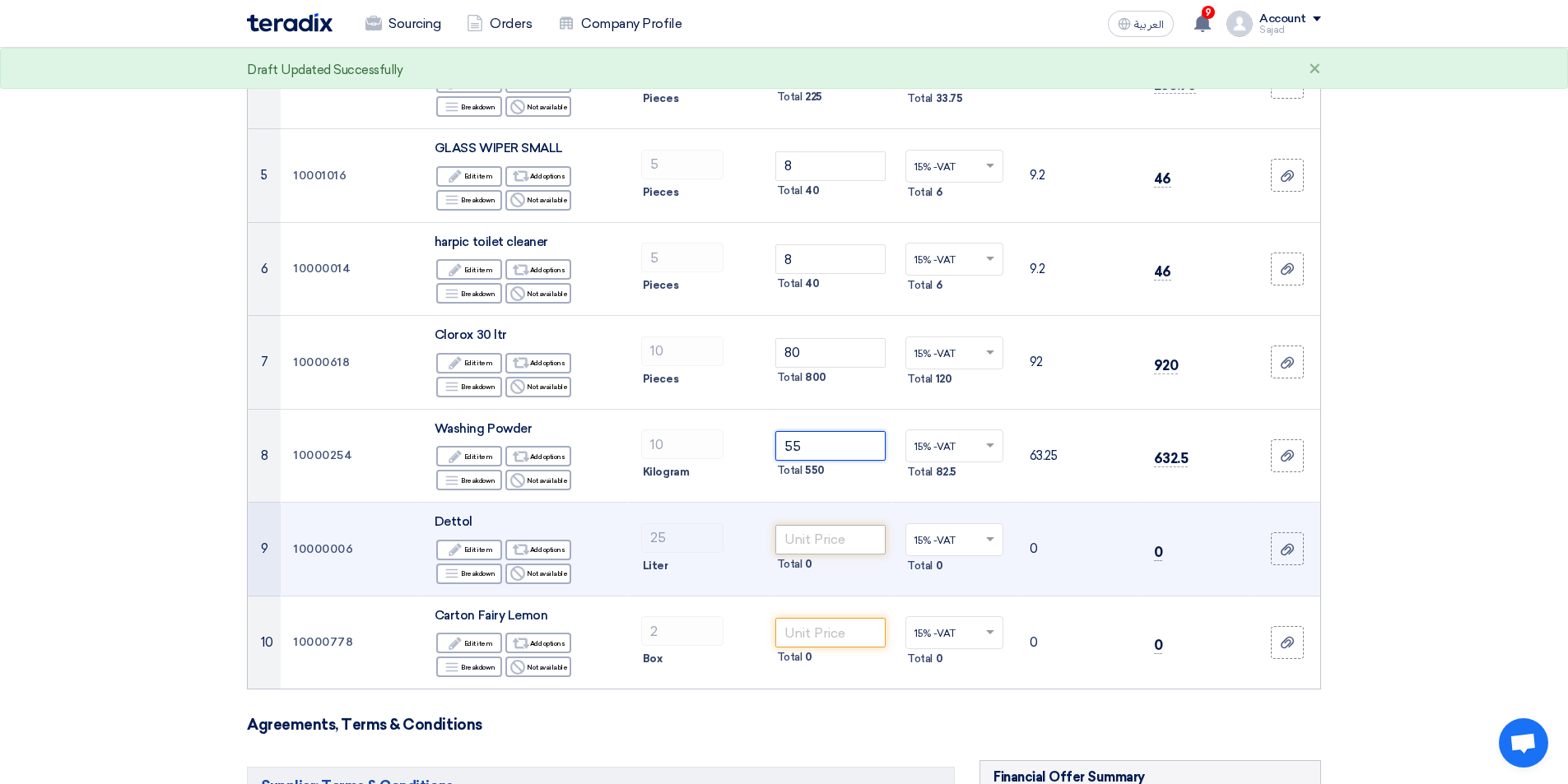
type input "55"
click at [808, 533] on input "number" at bounding box center [830, 539] width 111 height 30
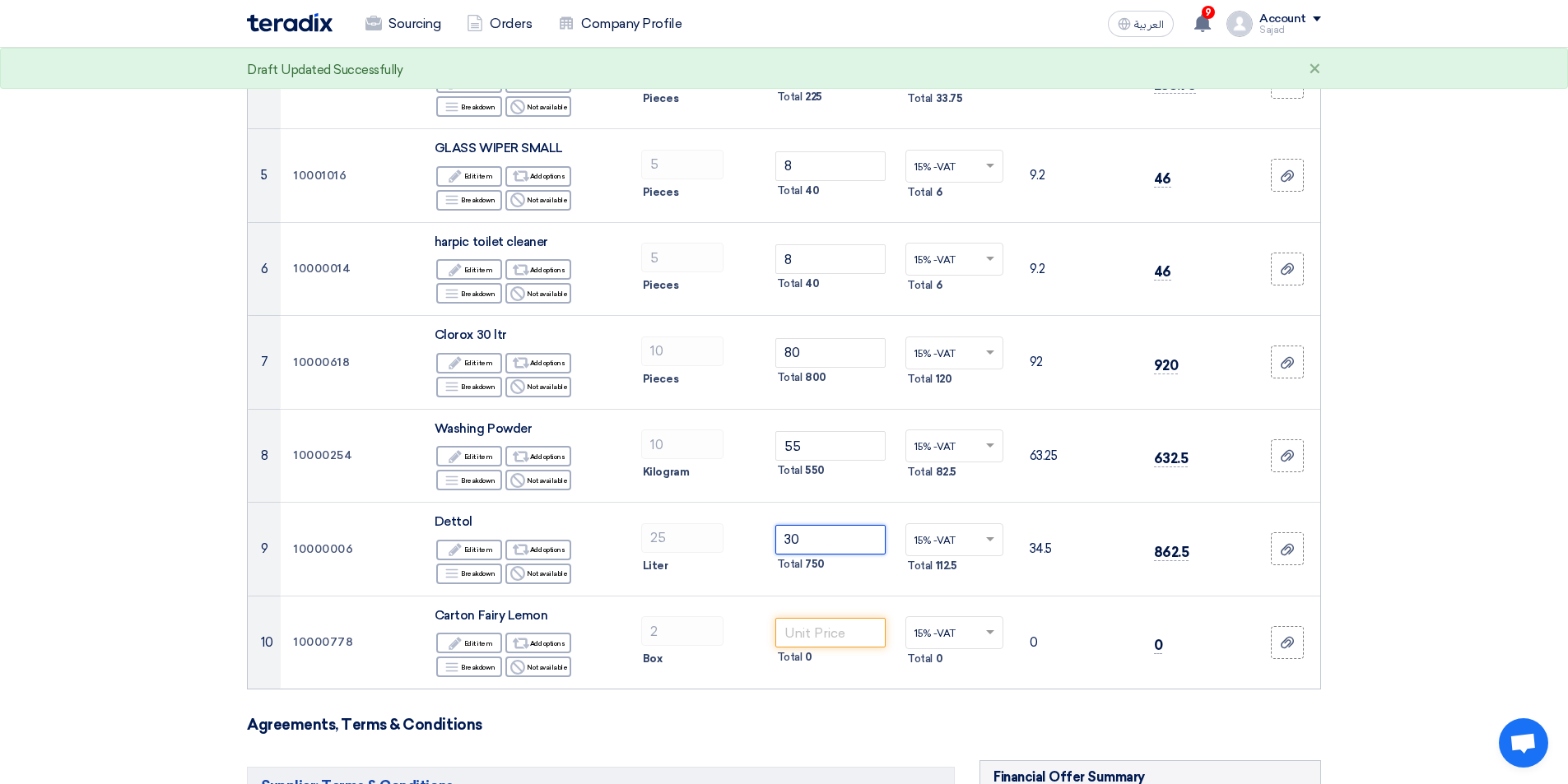
type input "30"
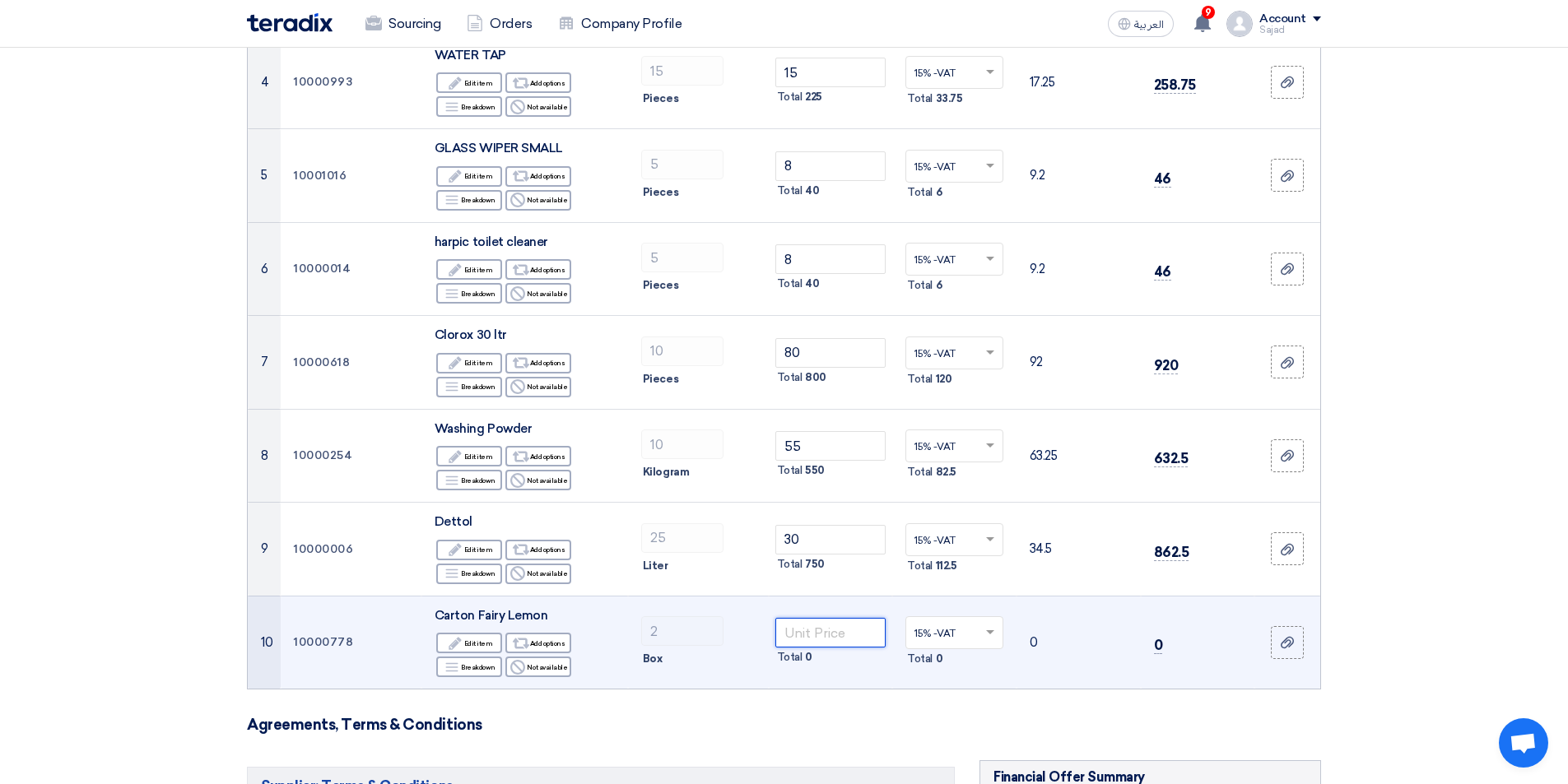
click at [797, 623] on input "number" at bounding box center [830, 632] width 111 height 30
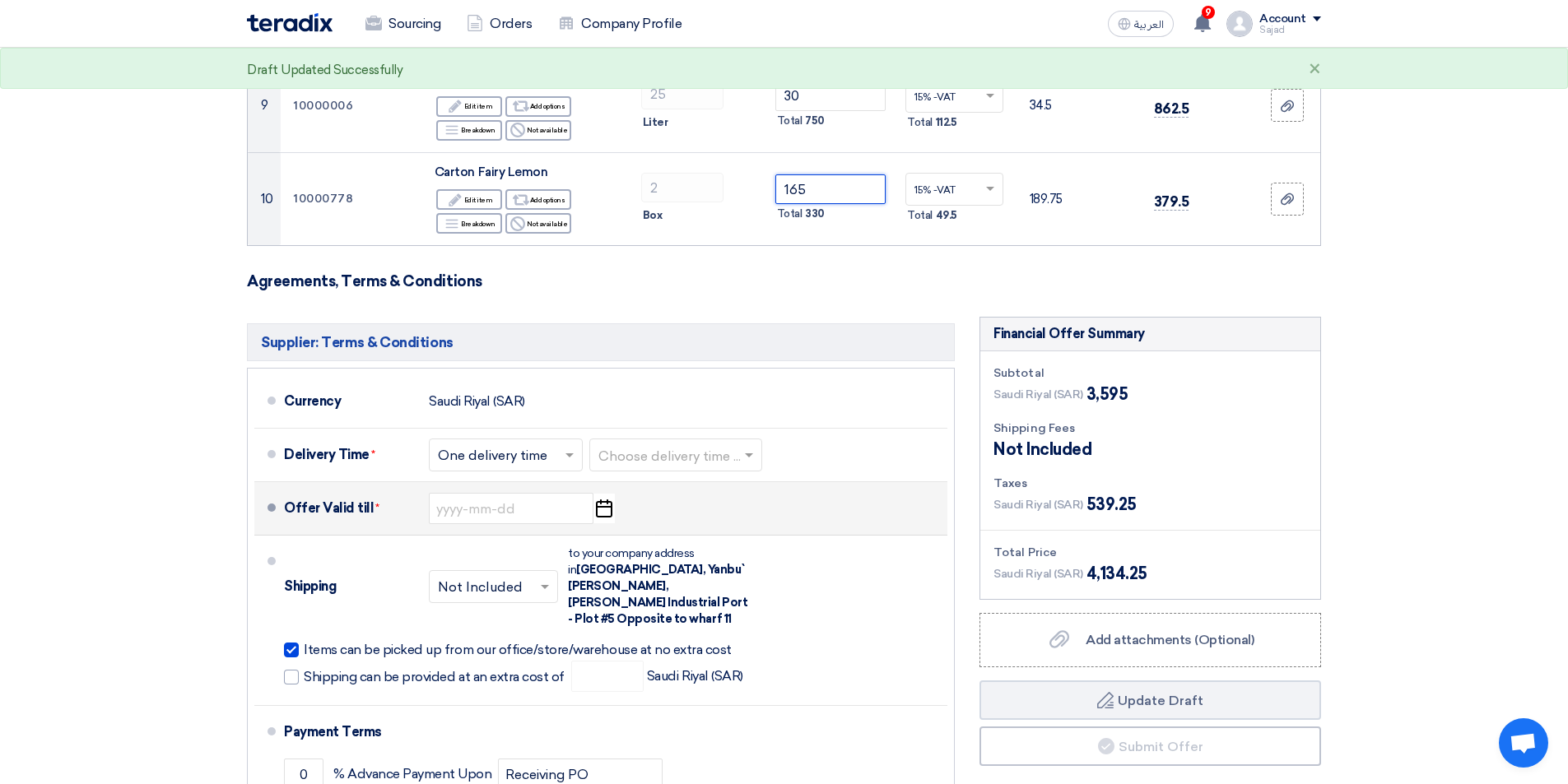
scroll to position [1069, 0]
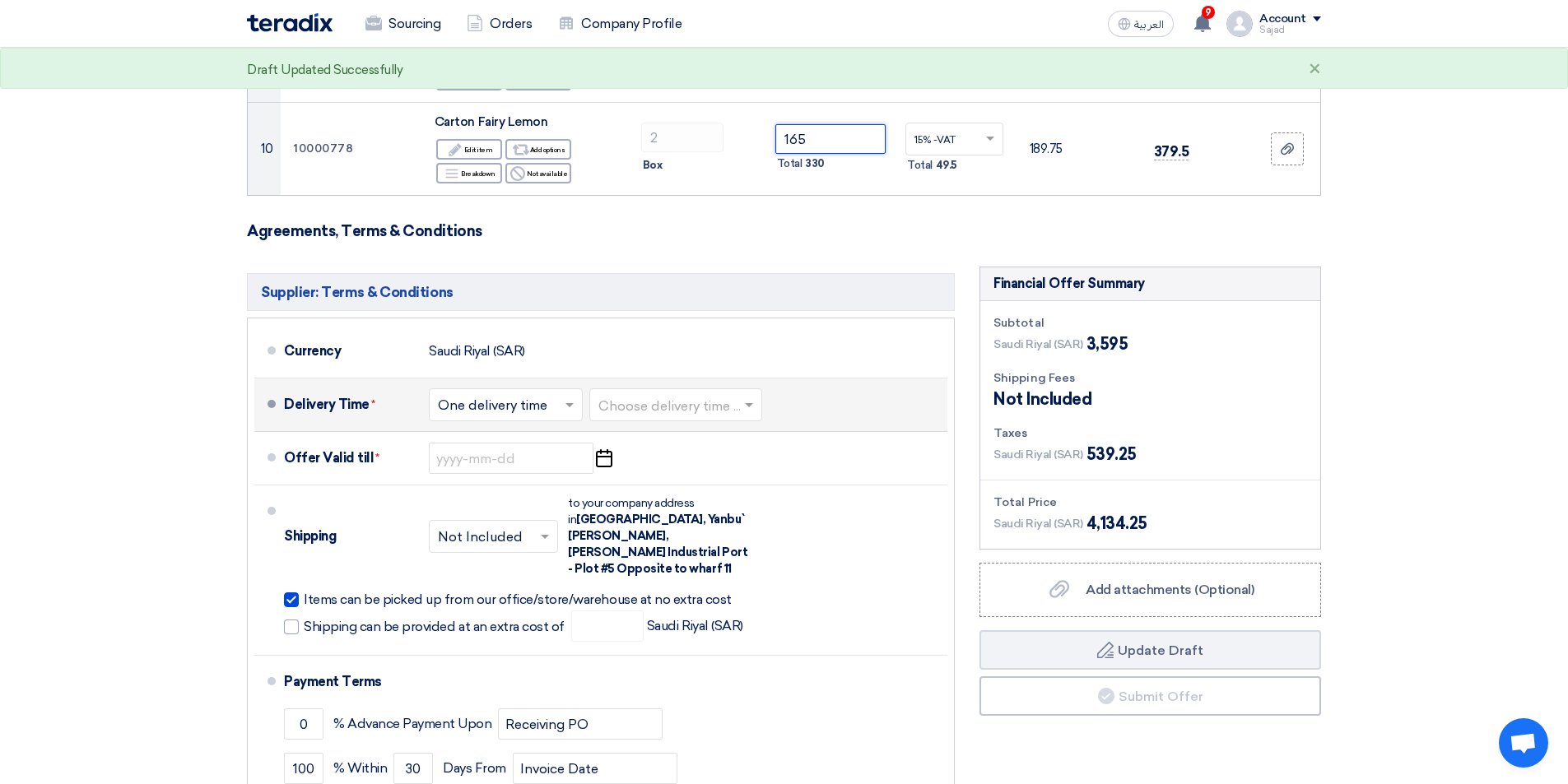
type input "165"
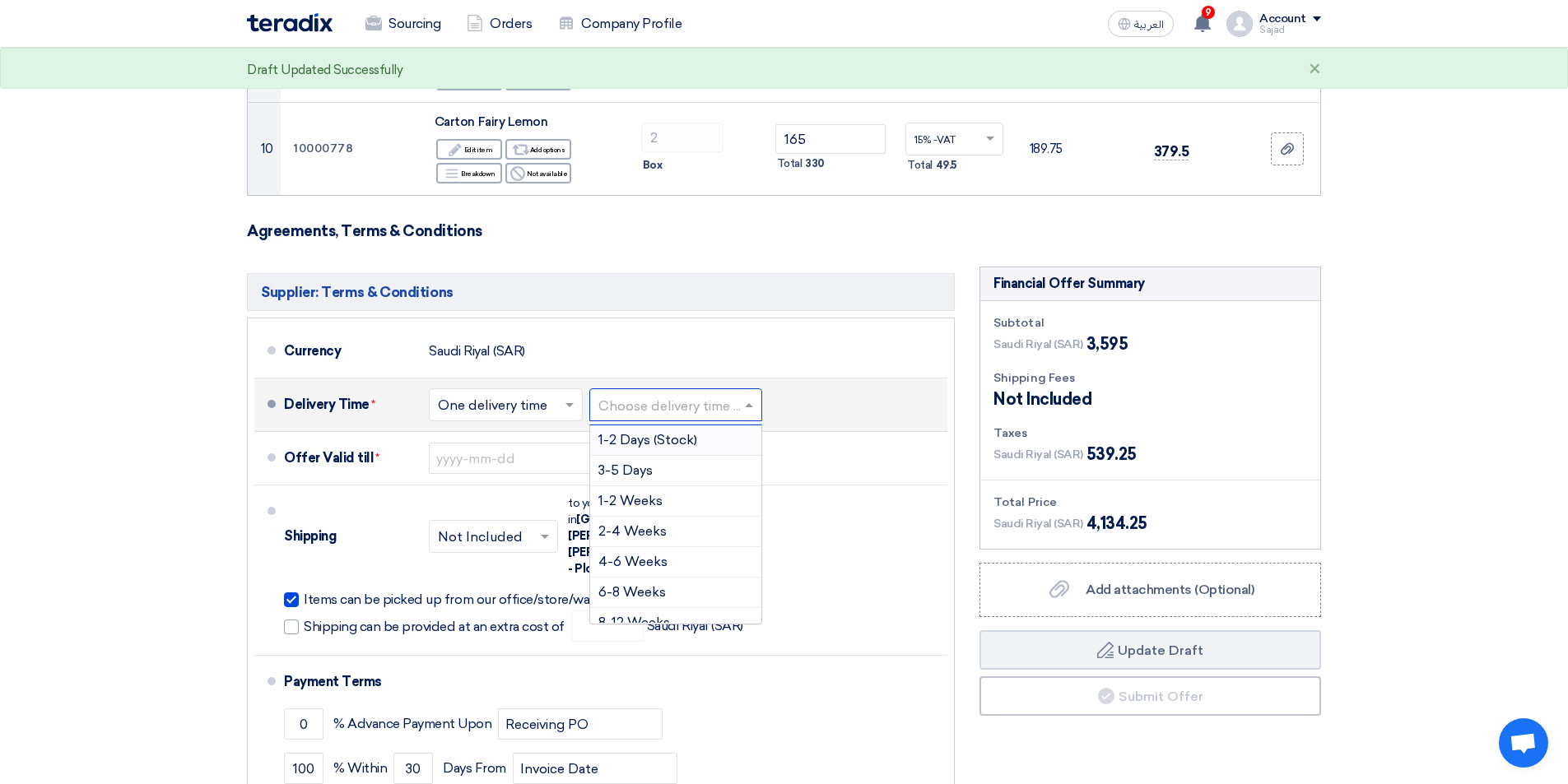
click at [668, 407] on input "text" at bounding box center [677, 406] width 157 height 24
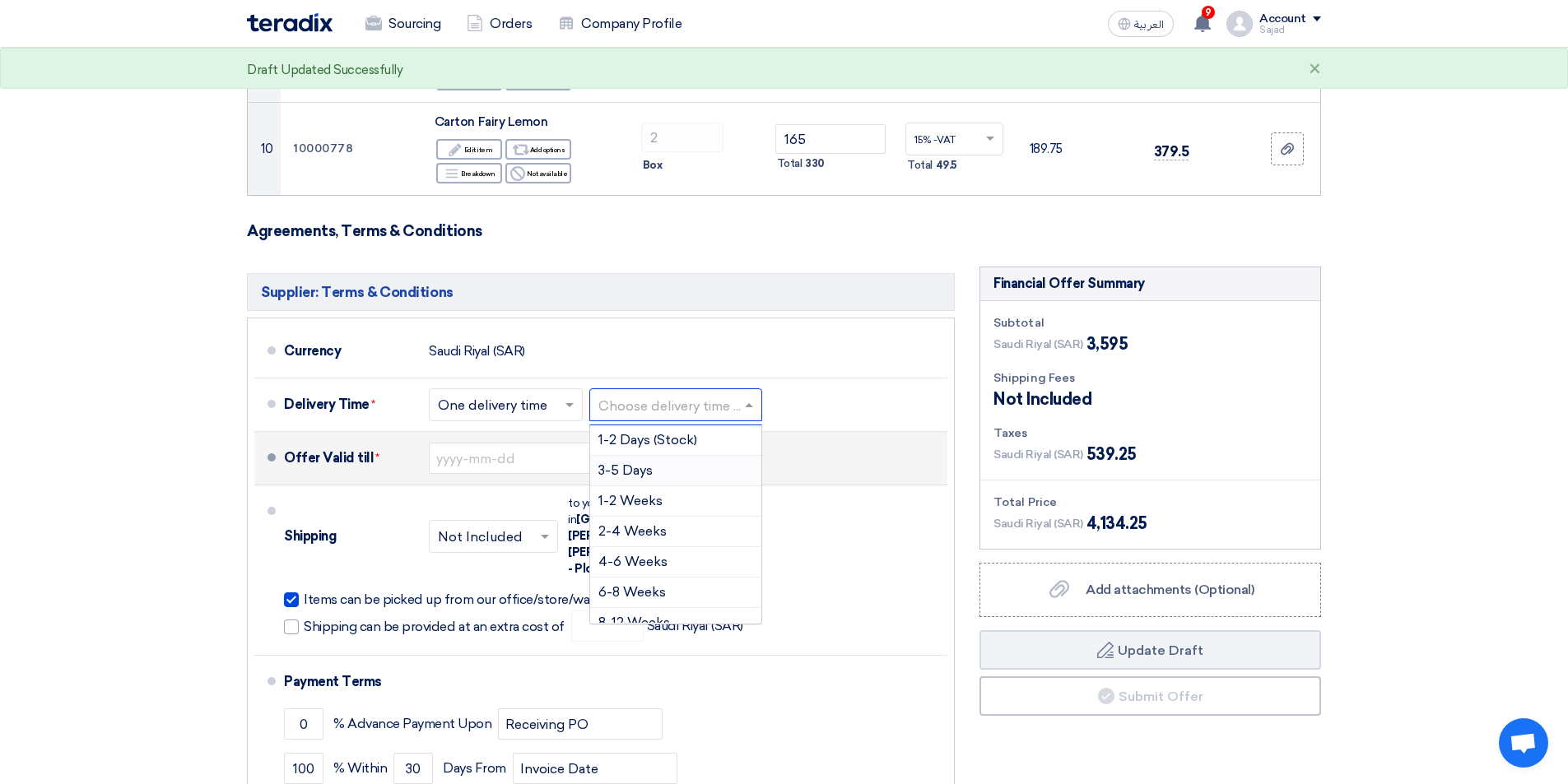
click at [652, 473] on span "3-5 Days" at bounding box center [626, 470] width 54 height 15
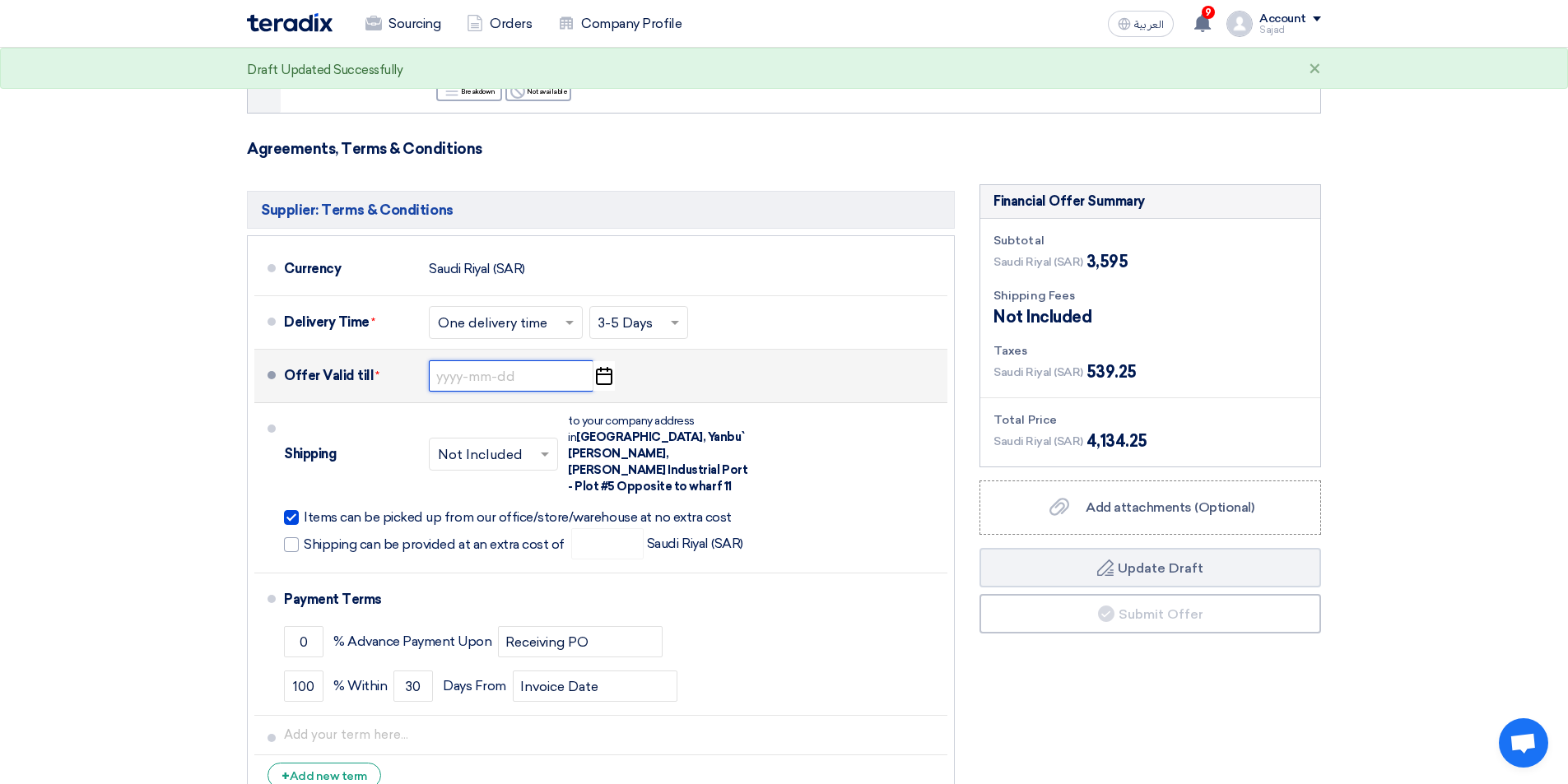
click at [482, 379] on input at bounding box center [511, 376] width 164 height 31
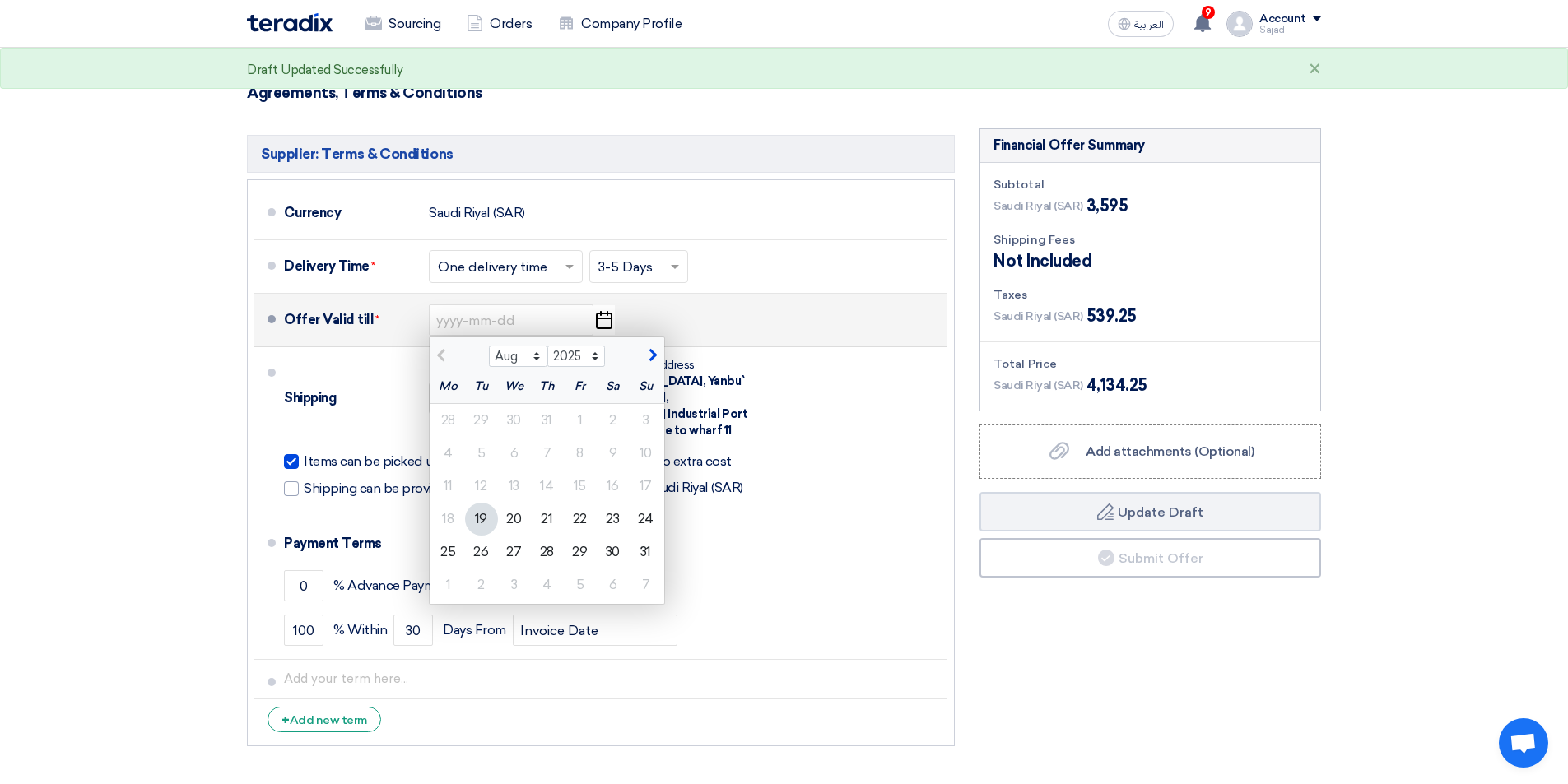
scroll to position [1234, 0]
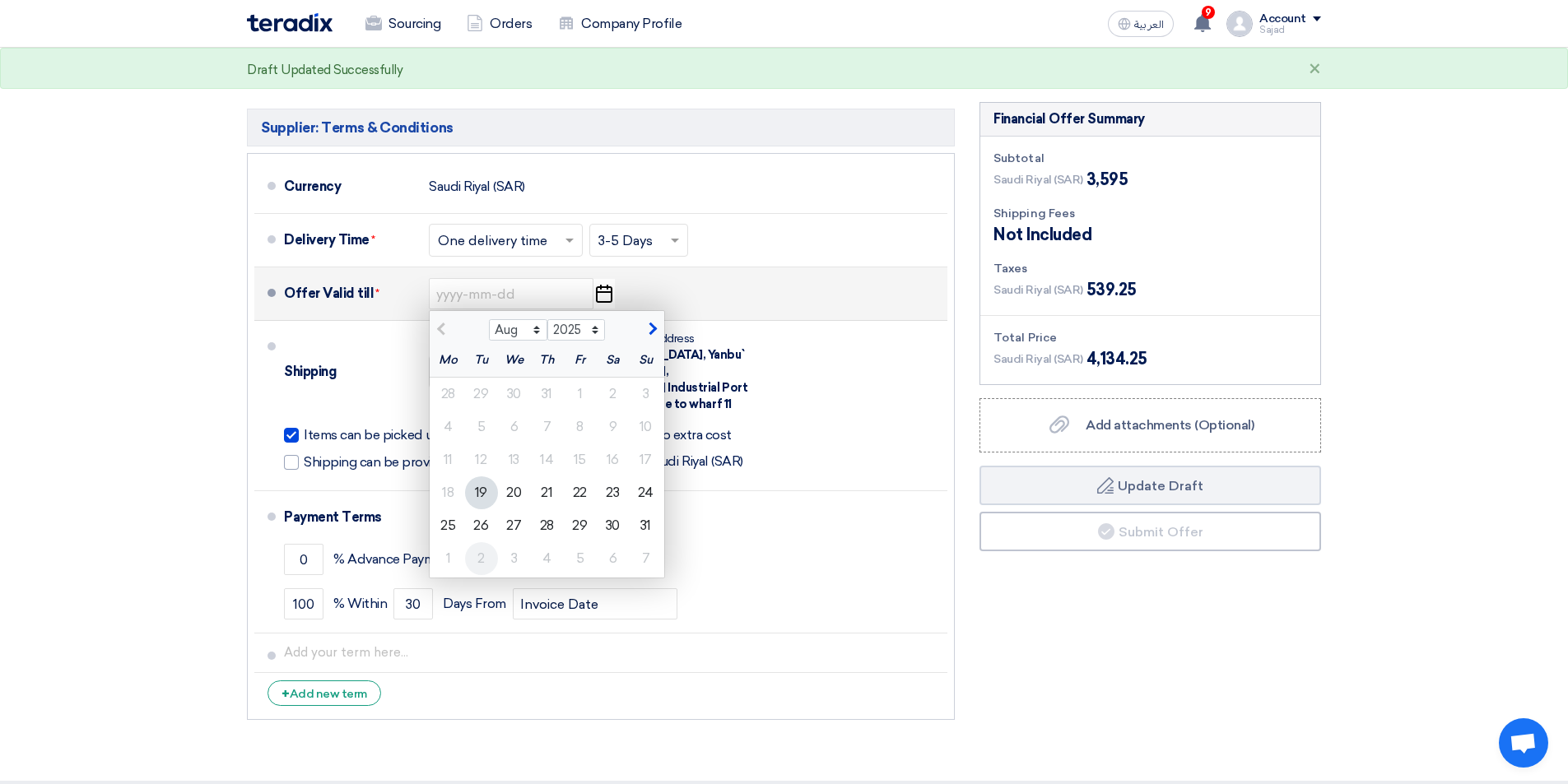
click at [479, 558] on div "2" at bounding box center [481, 558] width 33 height 33
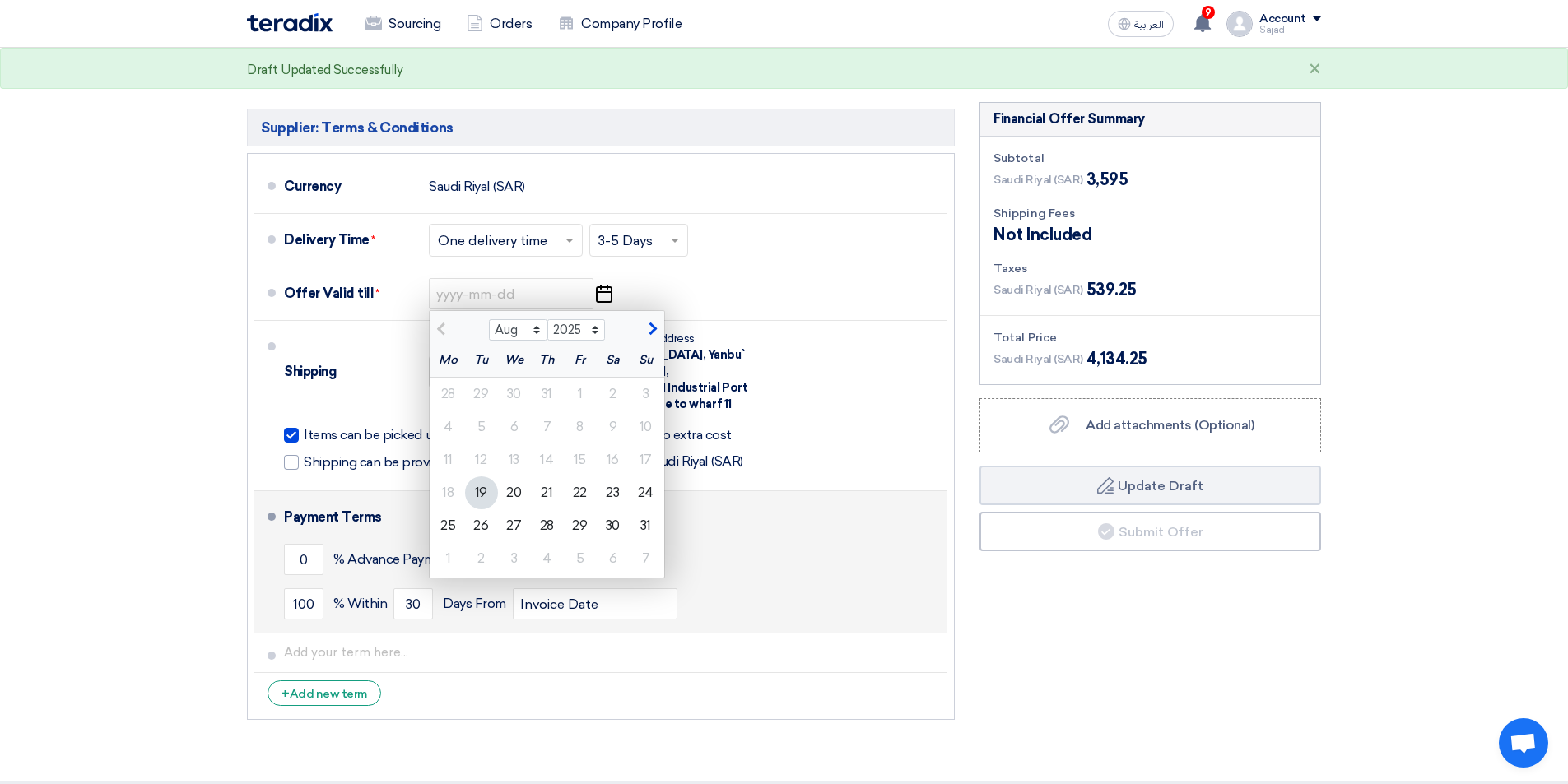
type input "[DATE]"
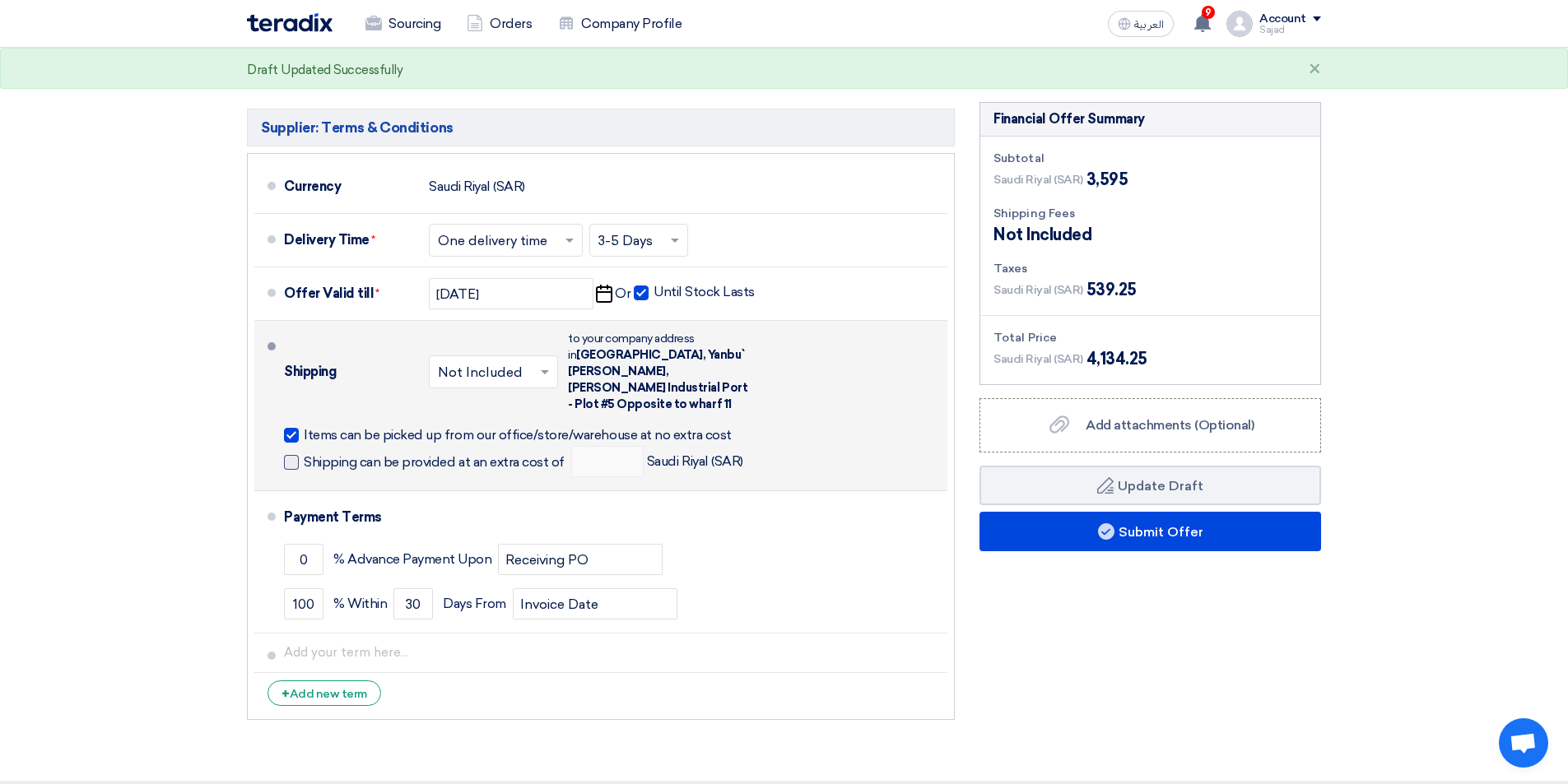
click at [303, 453] on label "Shipping can be provided at an extra cost of" at bounding box center [424, 461] width 280 height 16
click at [304, 453] on input "Shipping can be provided at an extra cost of" at bounding box center [436, 468] width 264 height 31
checkbox input "true"
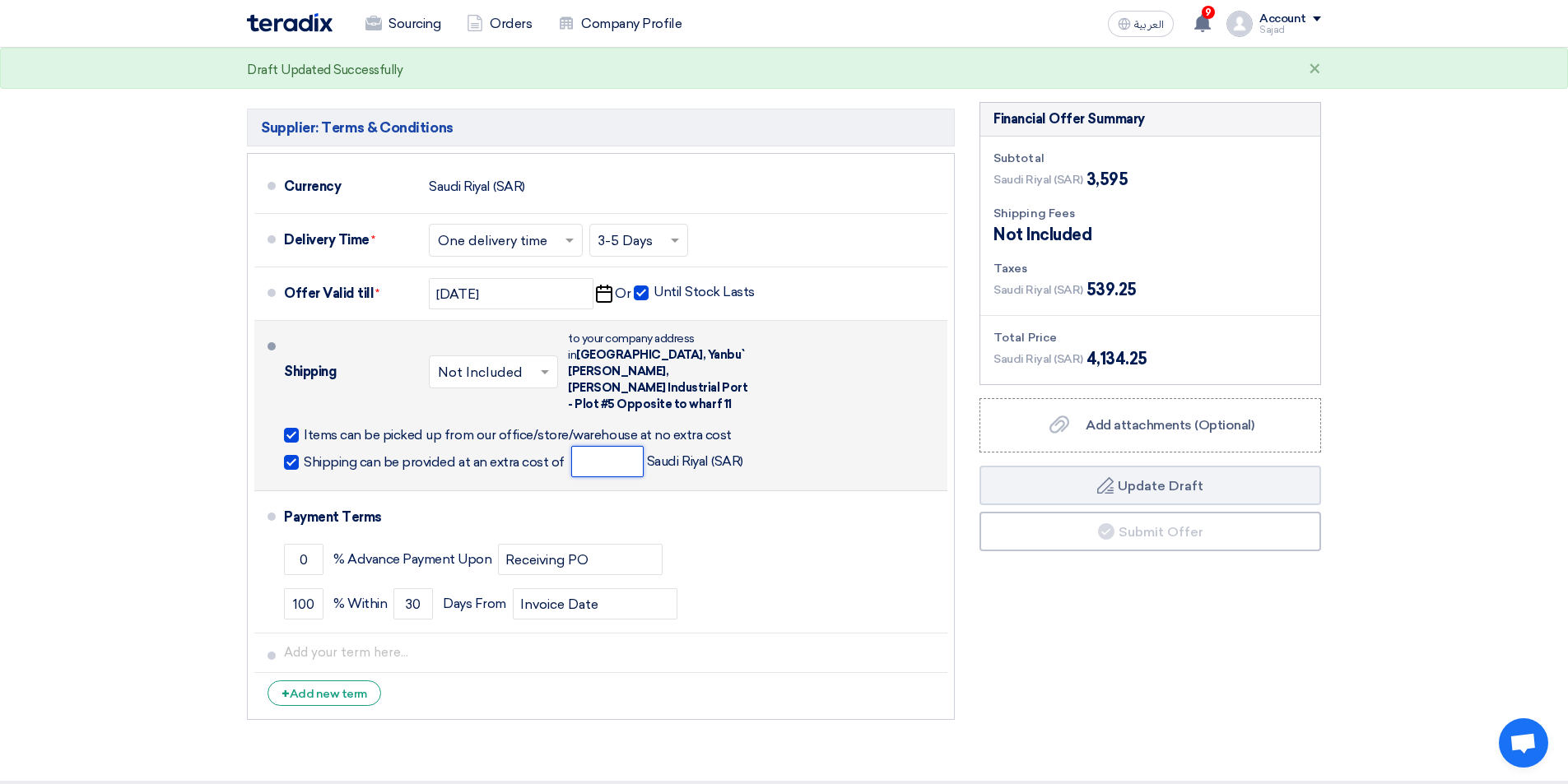
click at [598, 451] on input "number" at bounding box center [607, 461] width 73 height 31
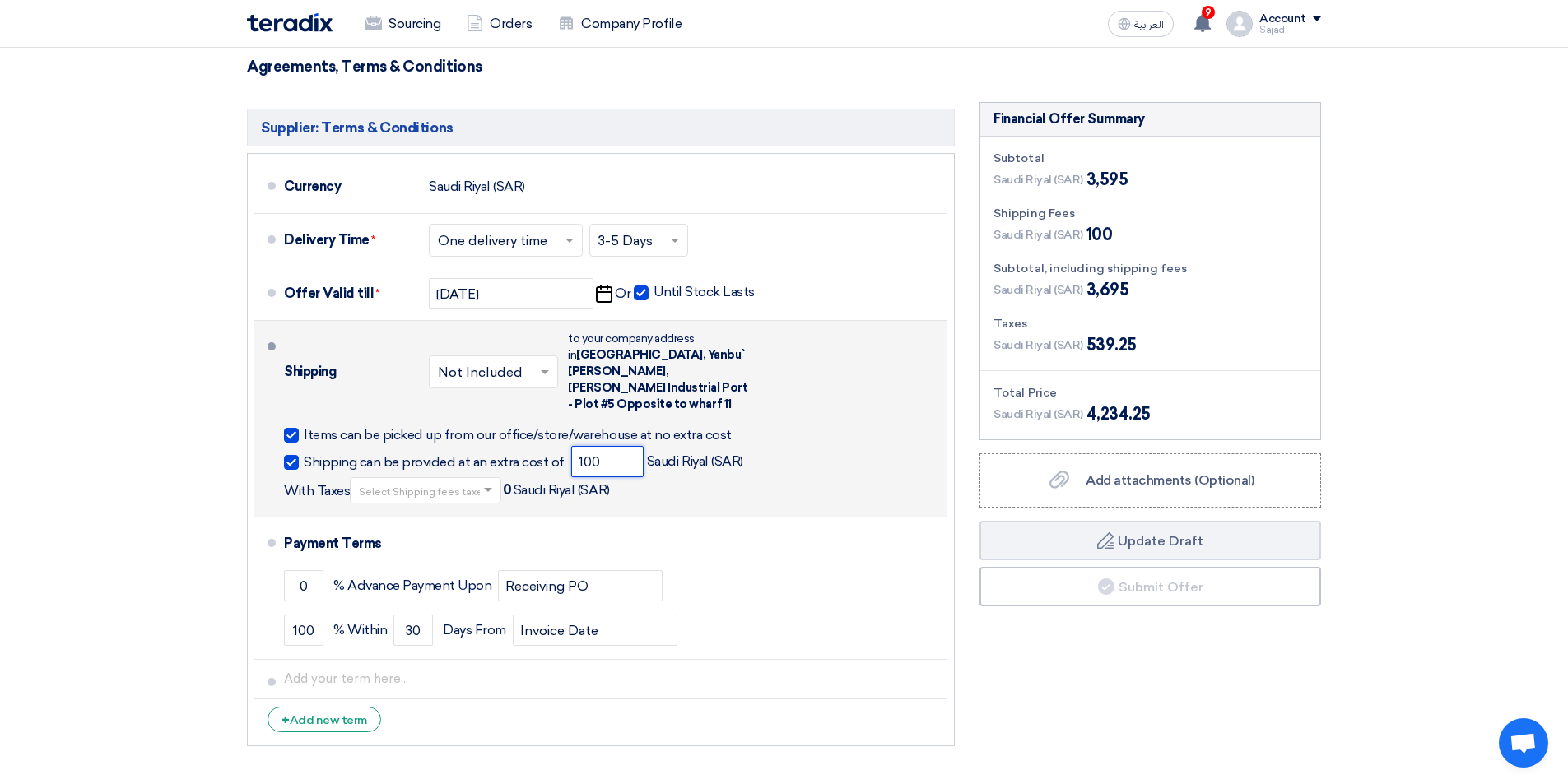
type input "100"
click at [398, 481] on input "text" at bounding box center [426, 493] width 135 height 24
click at [648, 469] on div "Shipping can be provided at an extra cost of 100 Saudi Riyal (SAR) With Taxes S…" at bounding box center [612, 475] width 657 height 58
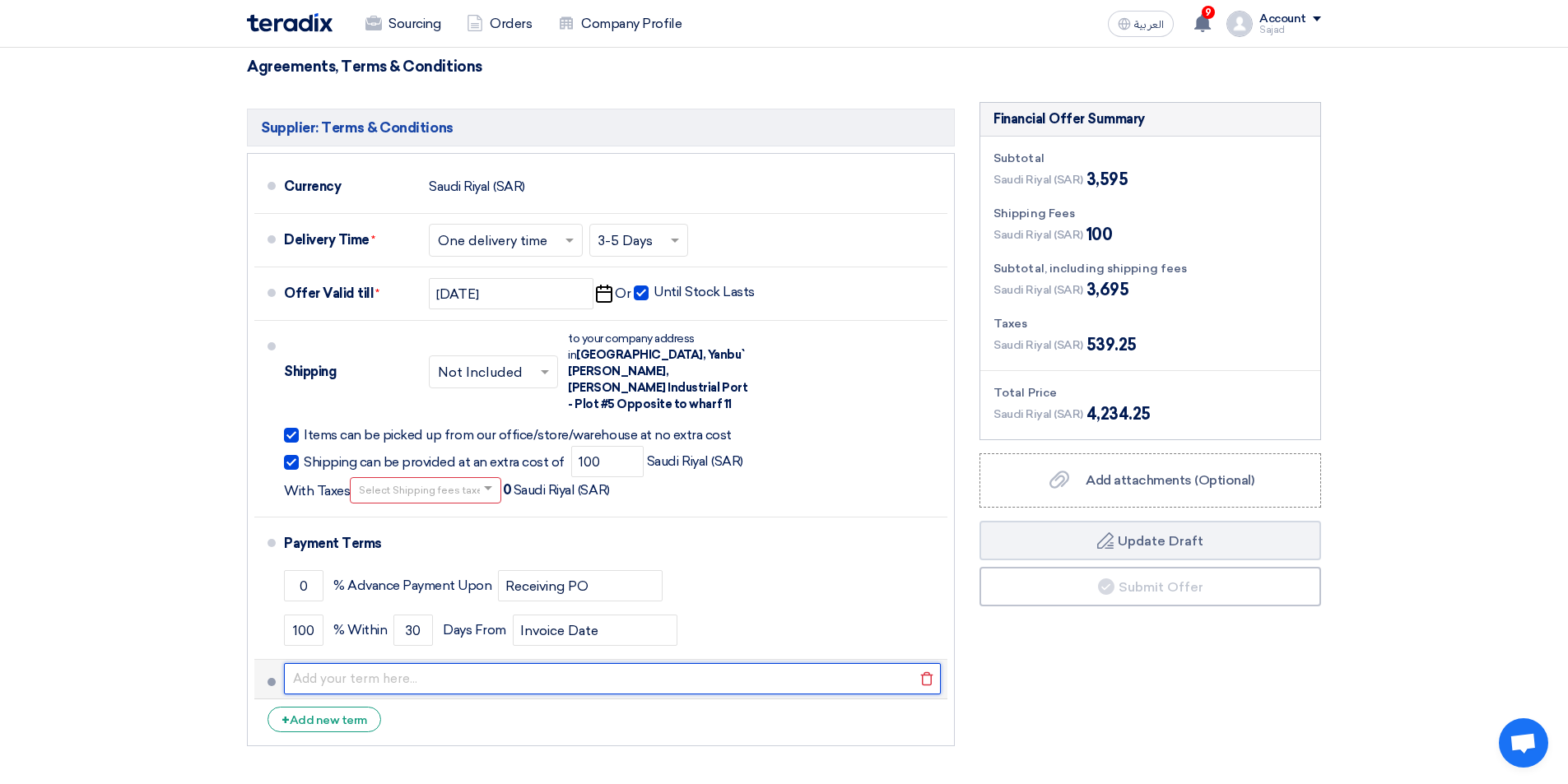
click at [337, 663] on input "text" at bounding box center [612, 678] width 657 height 31
type input "Free Delivery for More than 2000 SAR"
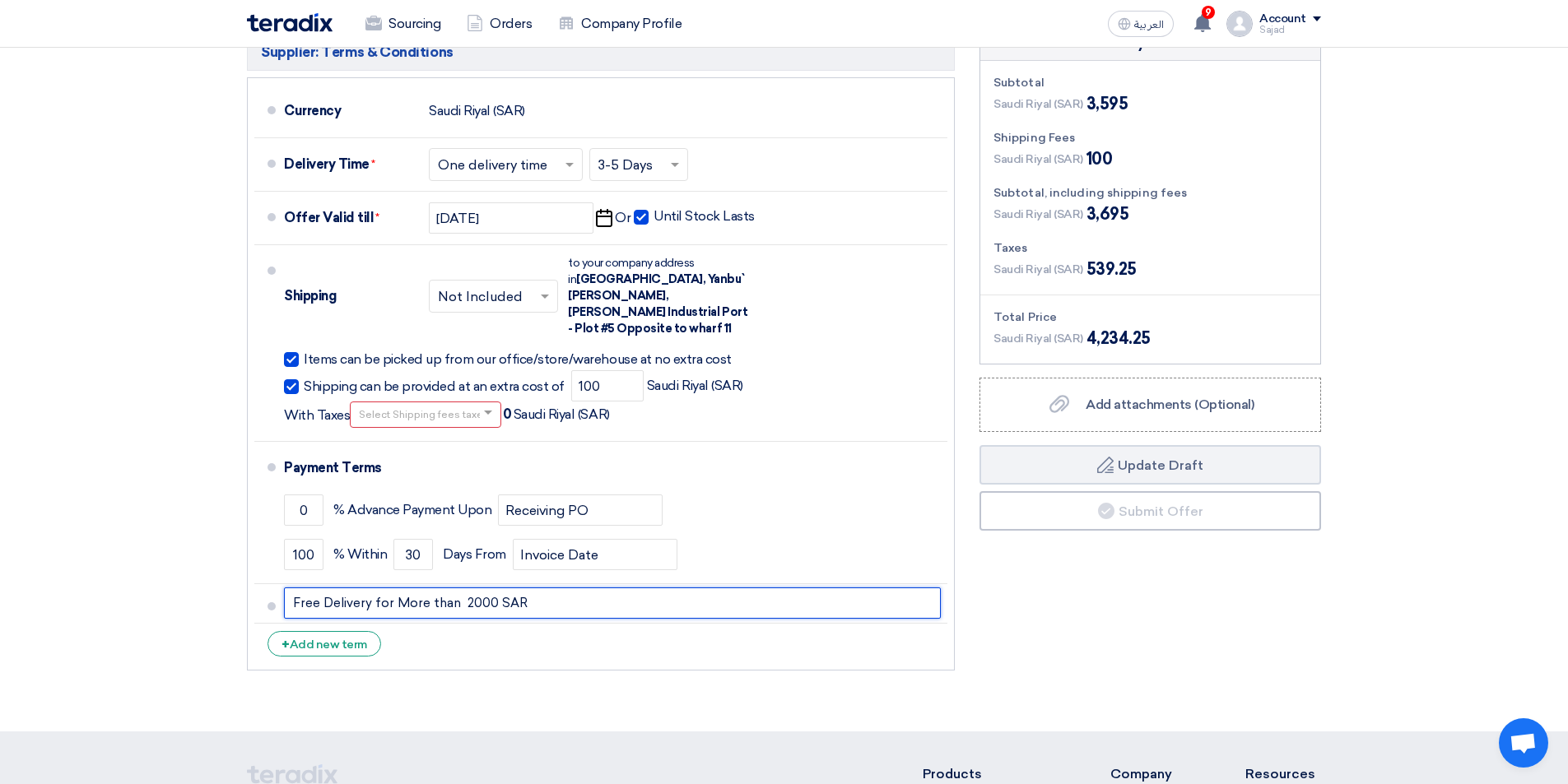
scroll to position [1202, 0]
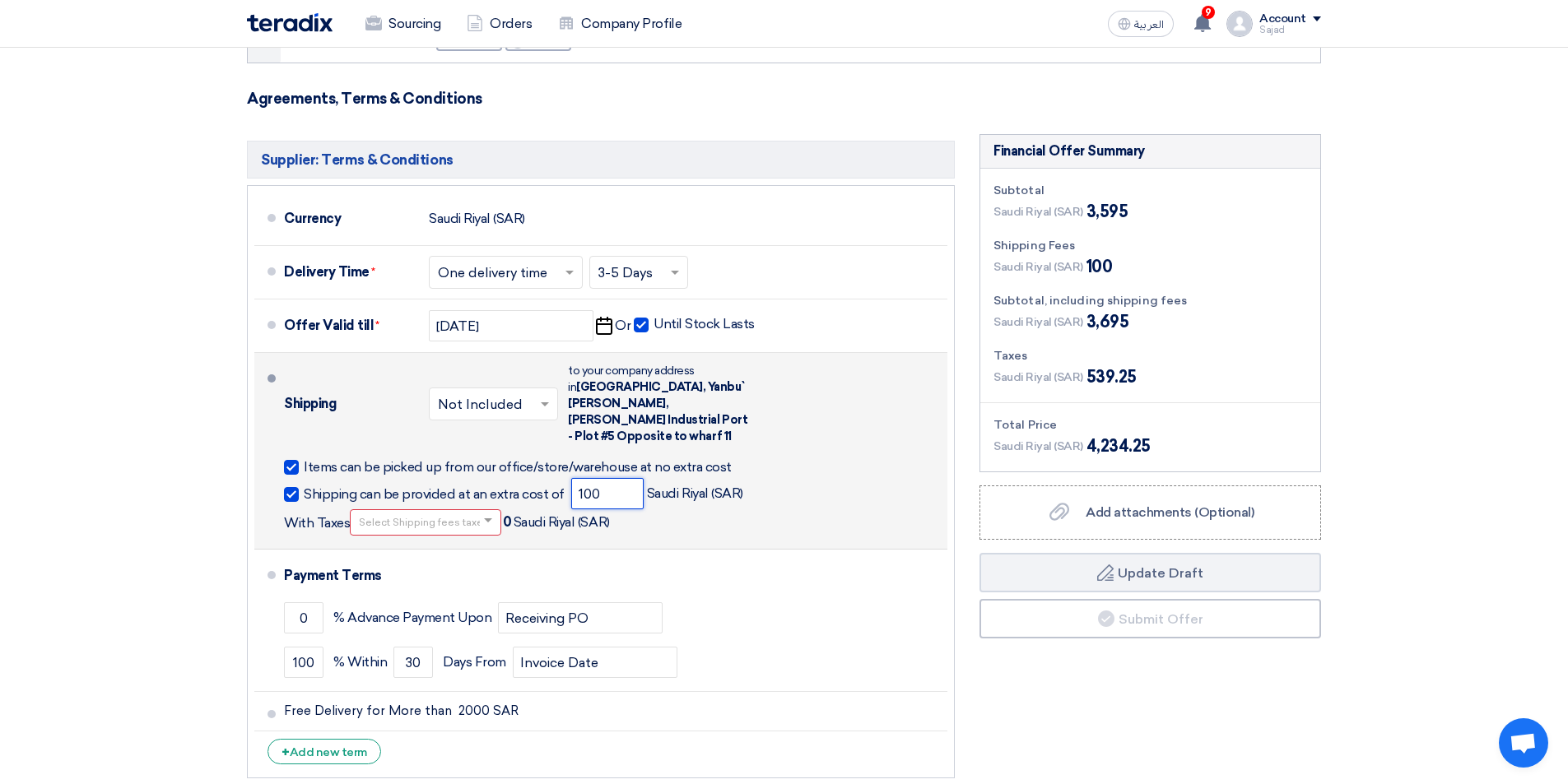
drag, startPoint x: 604, startPoint y: 476, endPoint x: 558, endPoint y: 484, distance: 46.7
click at [557, 484] on div "Shipping can be provided at an extra cost of 100 Saudi Riyal (SAR) With Taxes S…" at bounding box center [612, 507] width 657 height 58
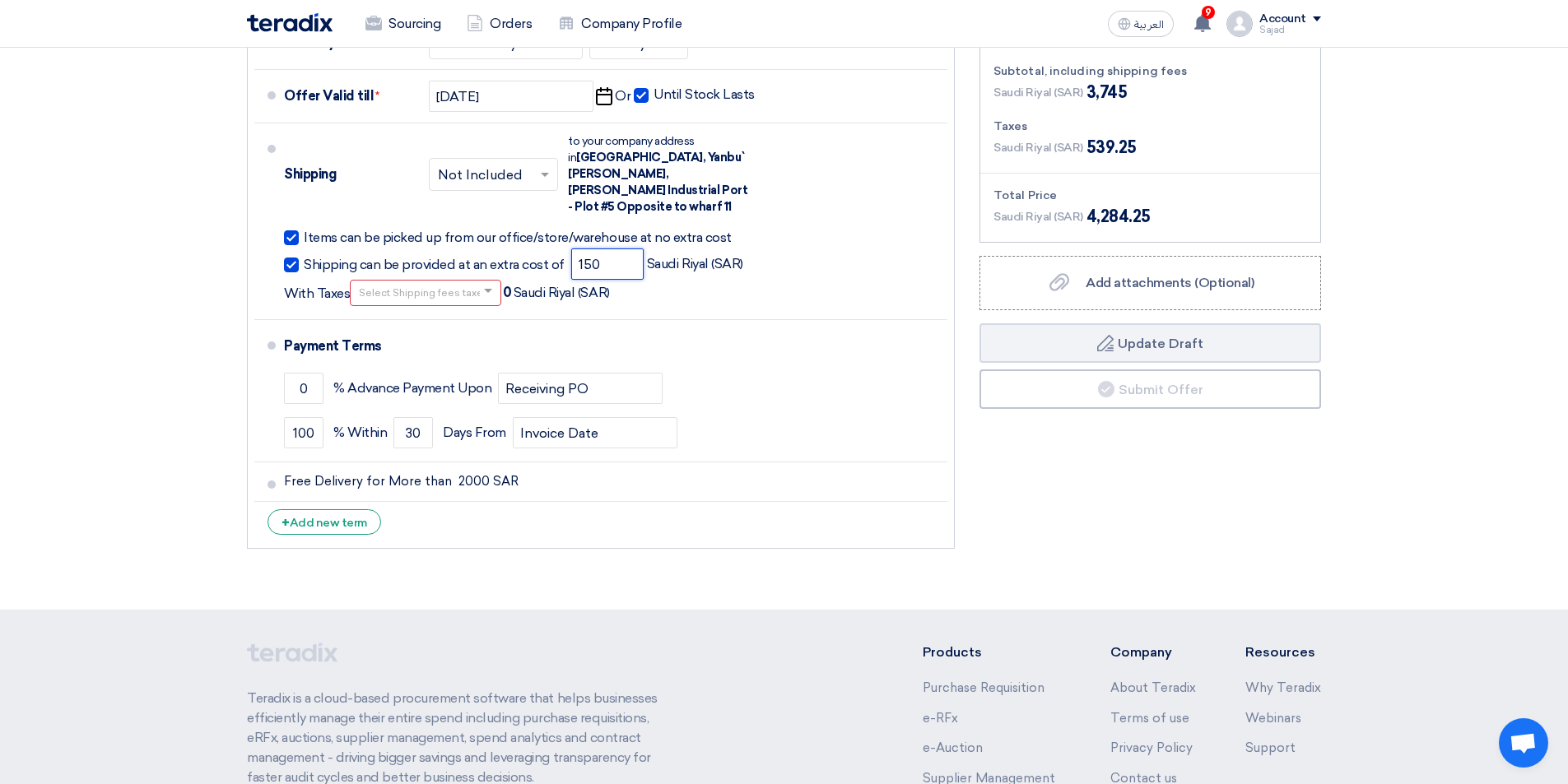
scroll to position [1449, 0]
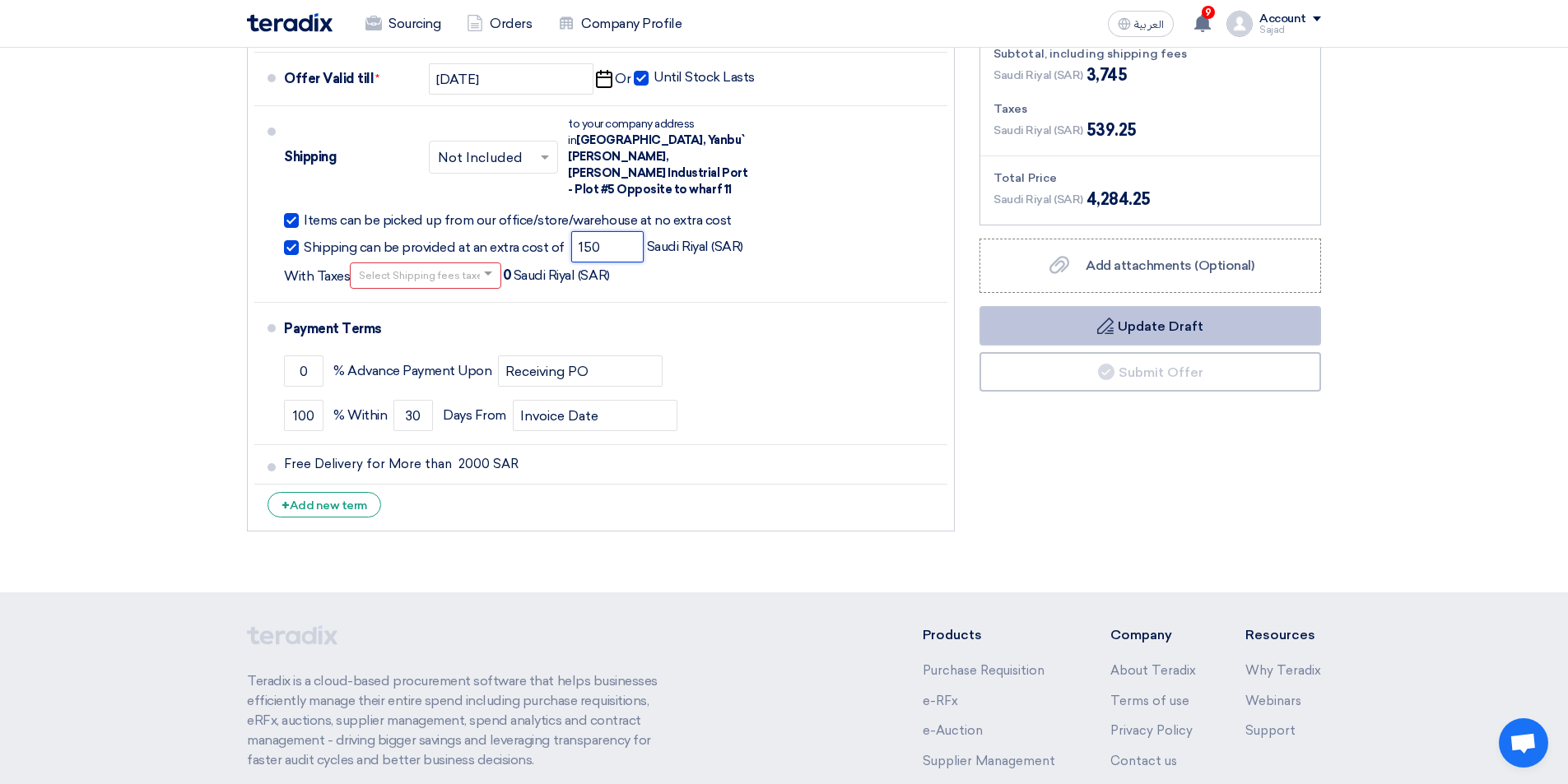
type input "150"
click at [1131, 328] on button "Draft Update Draft" at bounding box center [1150, 326] width 341 height 40
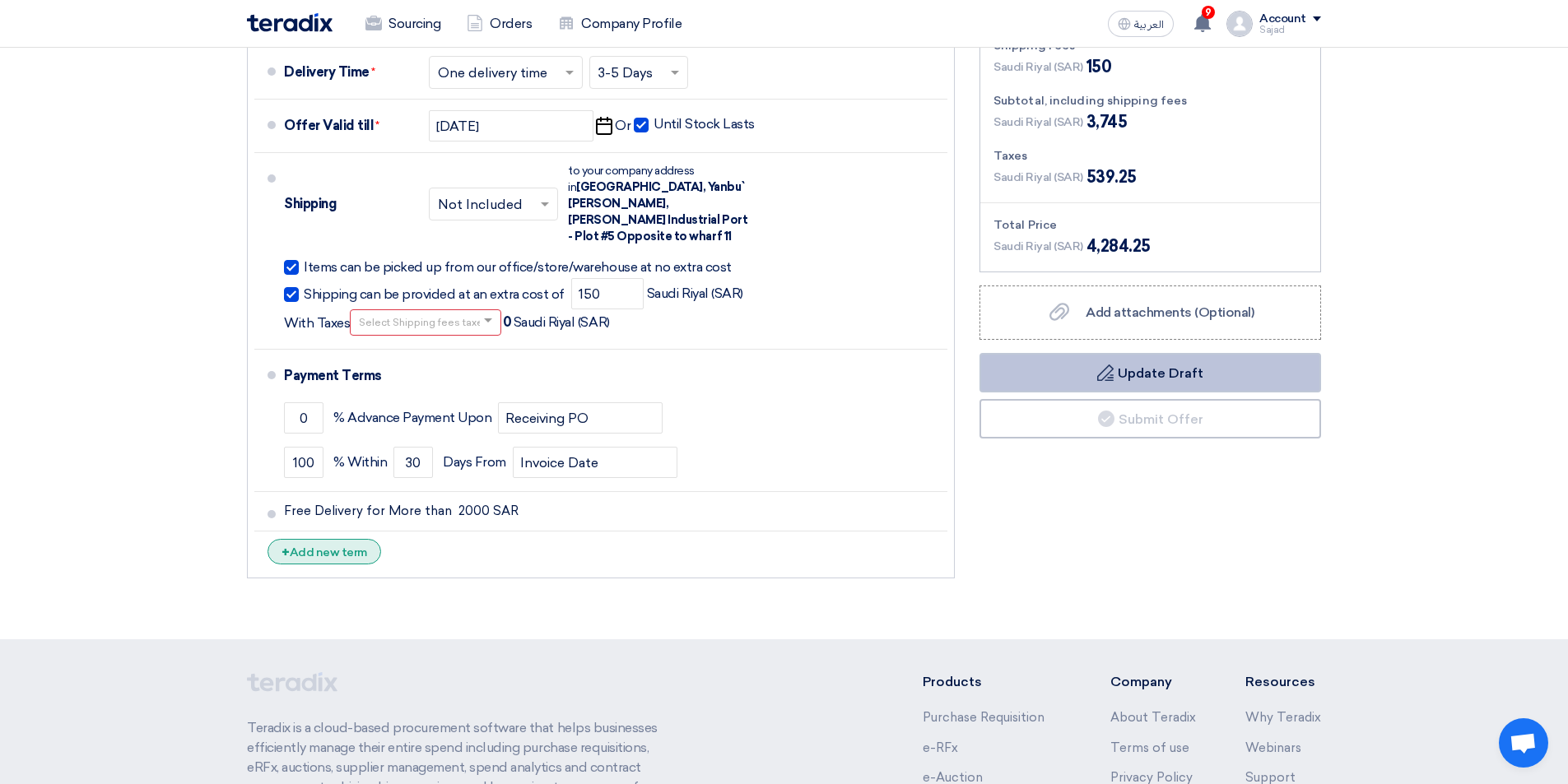
scroll to position [1563, 0]
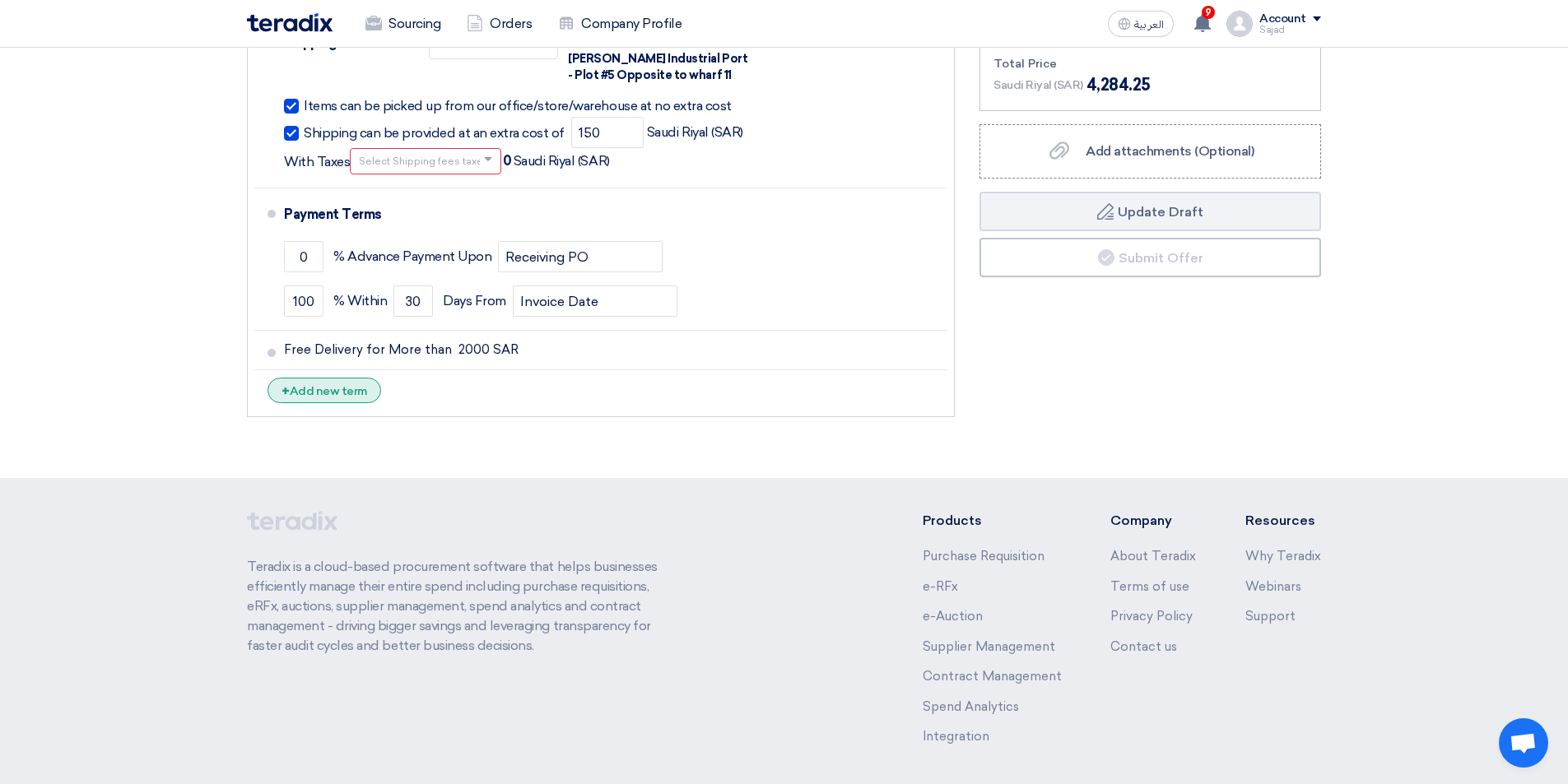
click at [341, 381] on div "+ Add new term" at bounding box center [324, 390] width 114 height 25
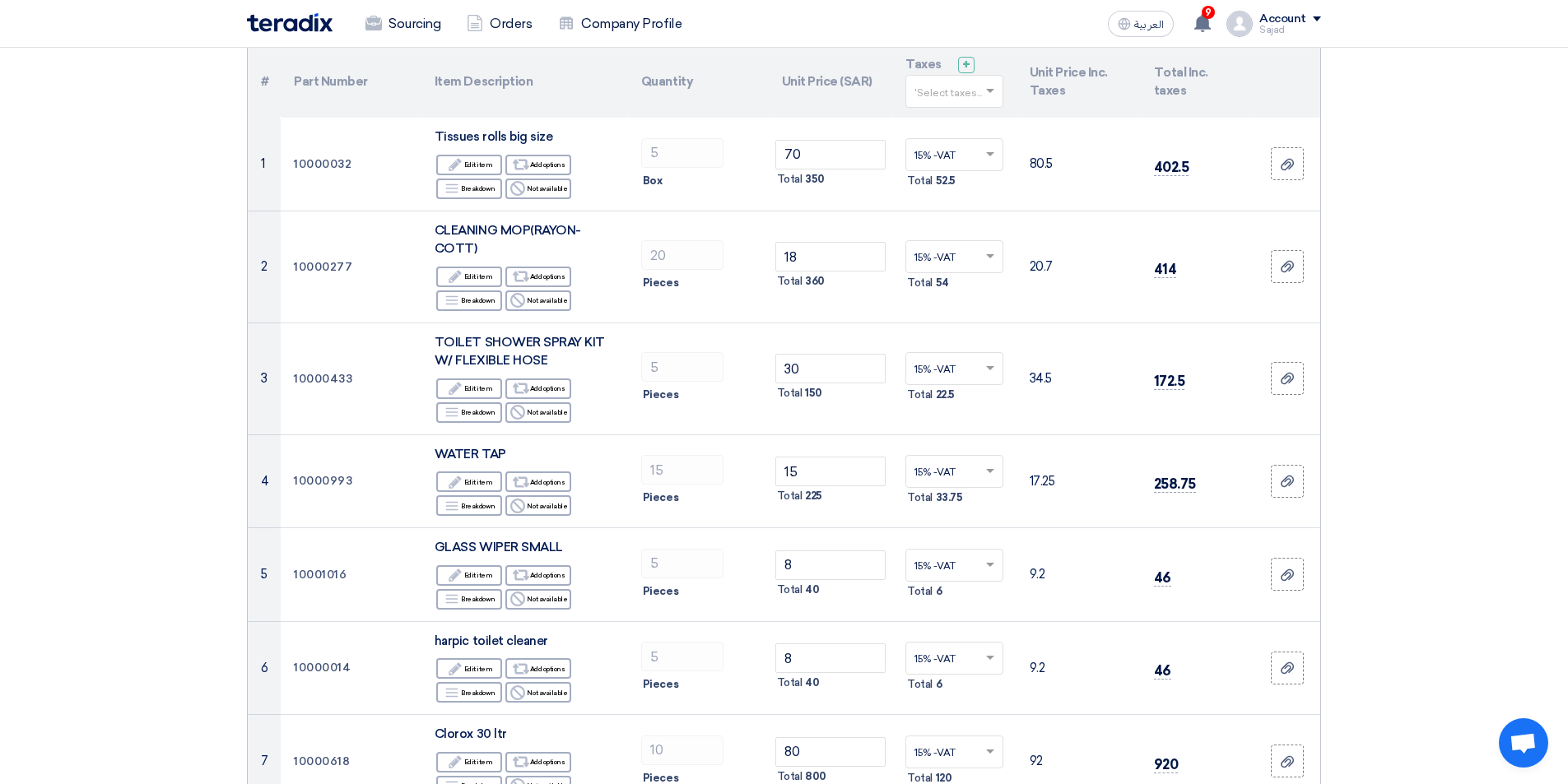
scroll to position [0, 0]
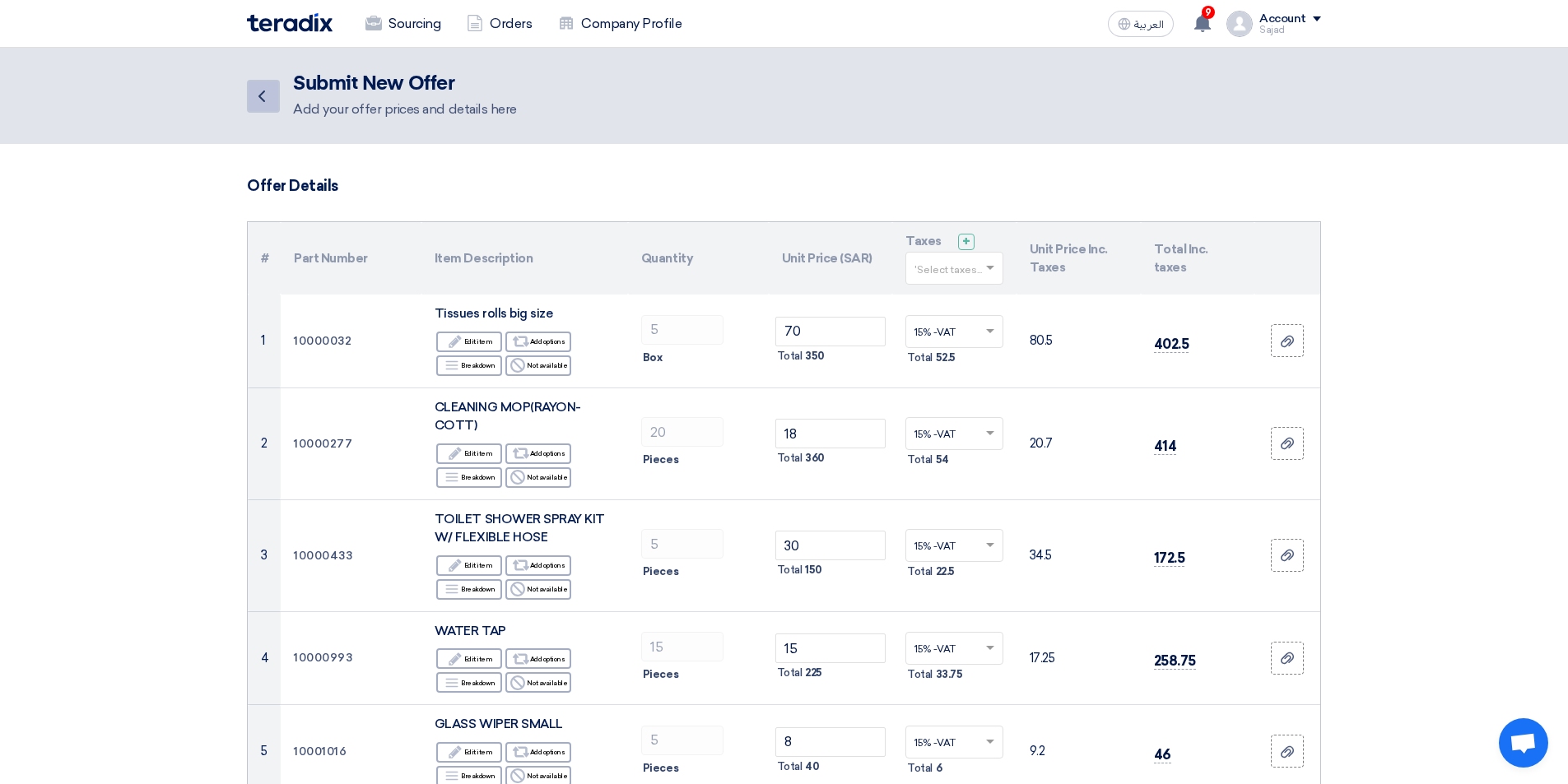
click at [272, 99] on link "Back" at bounding box center [263, 96] width 33 height 33
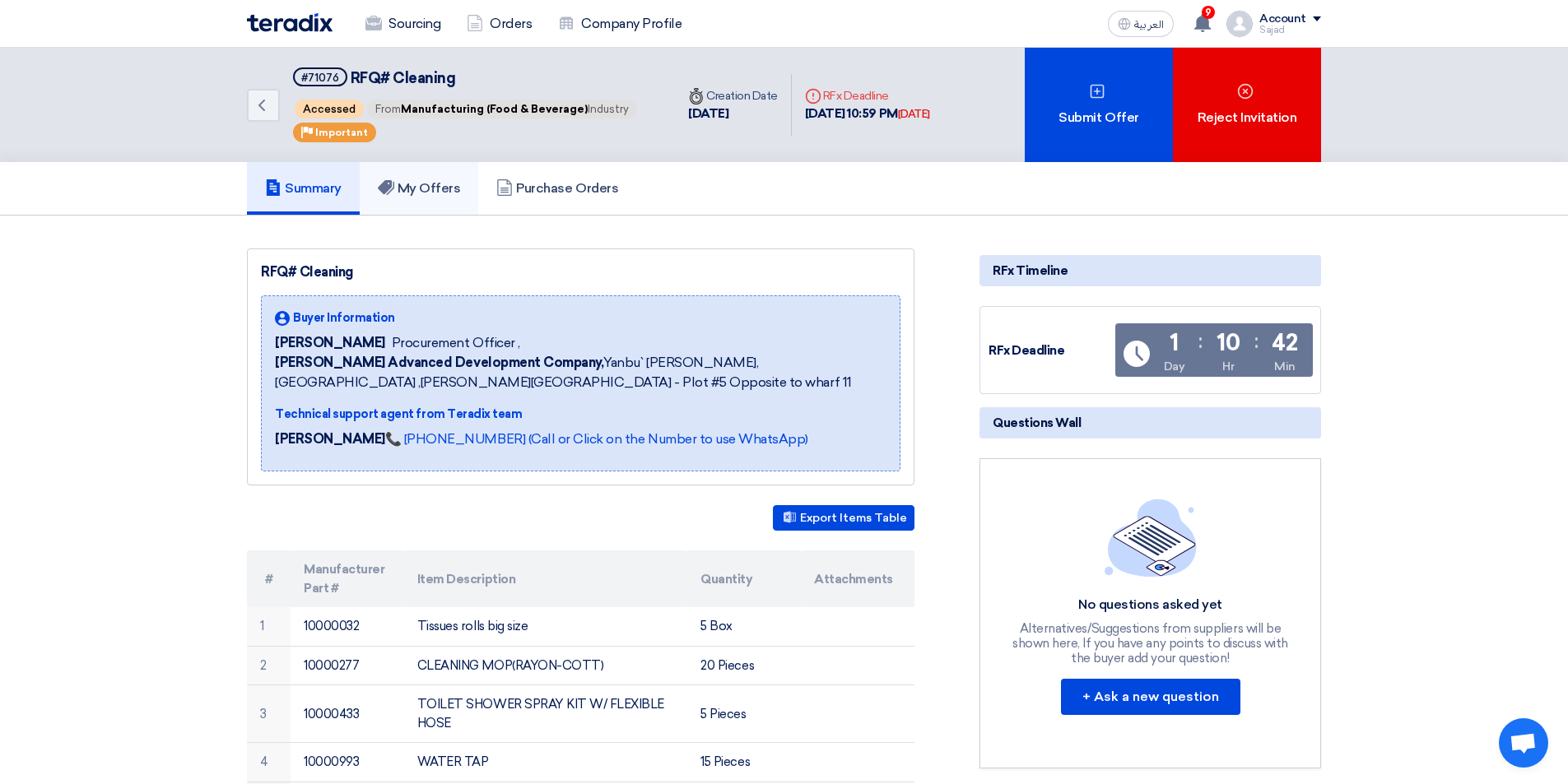
click at [406, 184] on h5 "My Offers" at bounding box center [419, 188] width 83 height 16
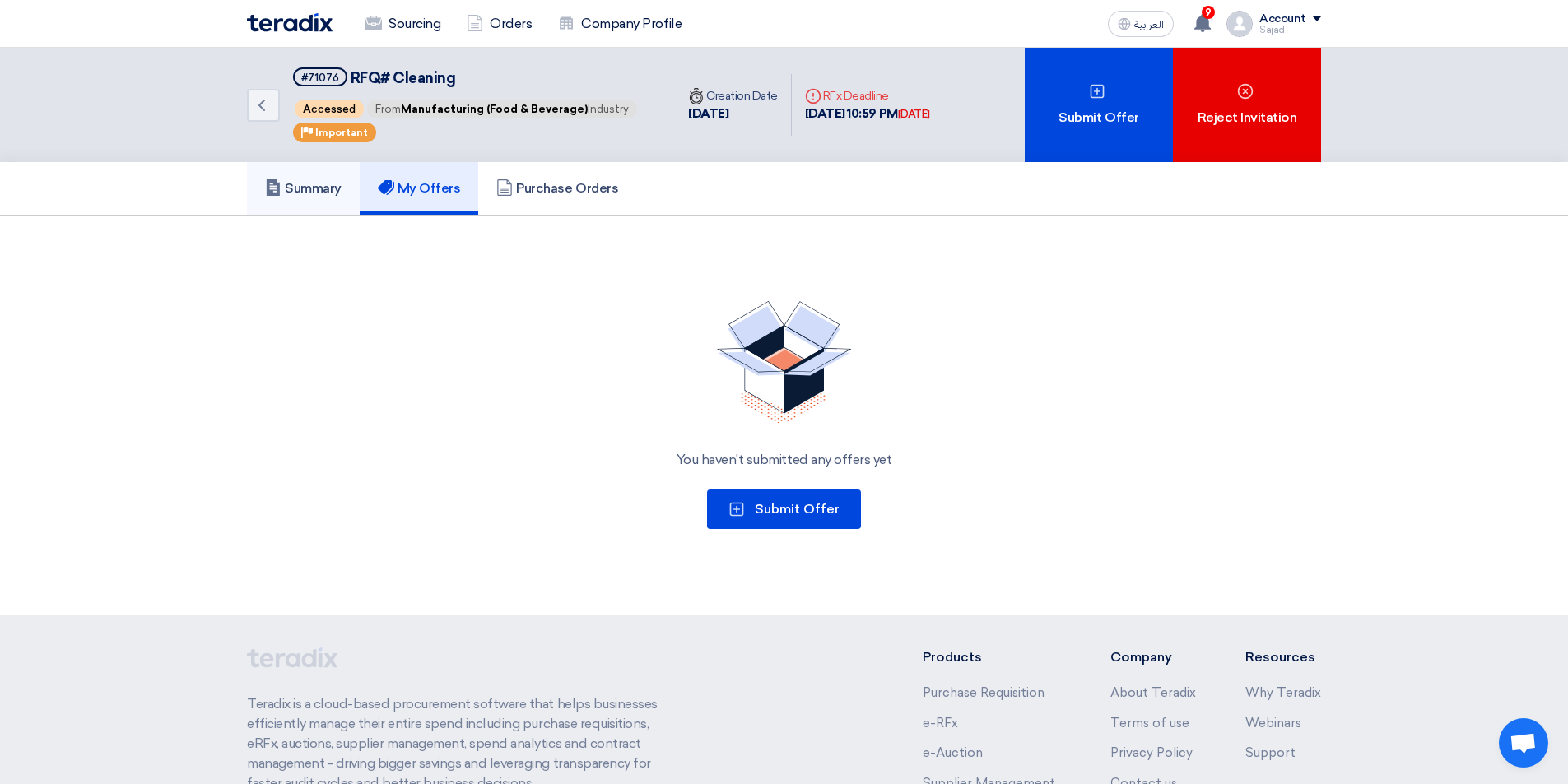
click at [317, 189] on h5 "Summary" at bounding box center [303, 188] width 76 height 16
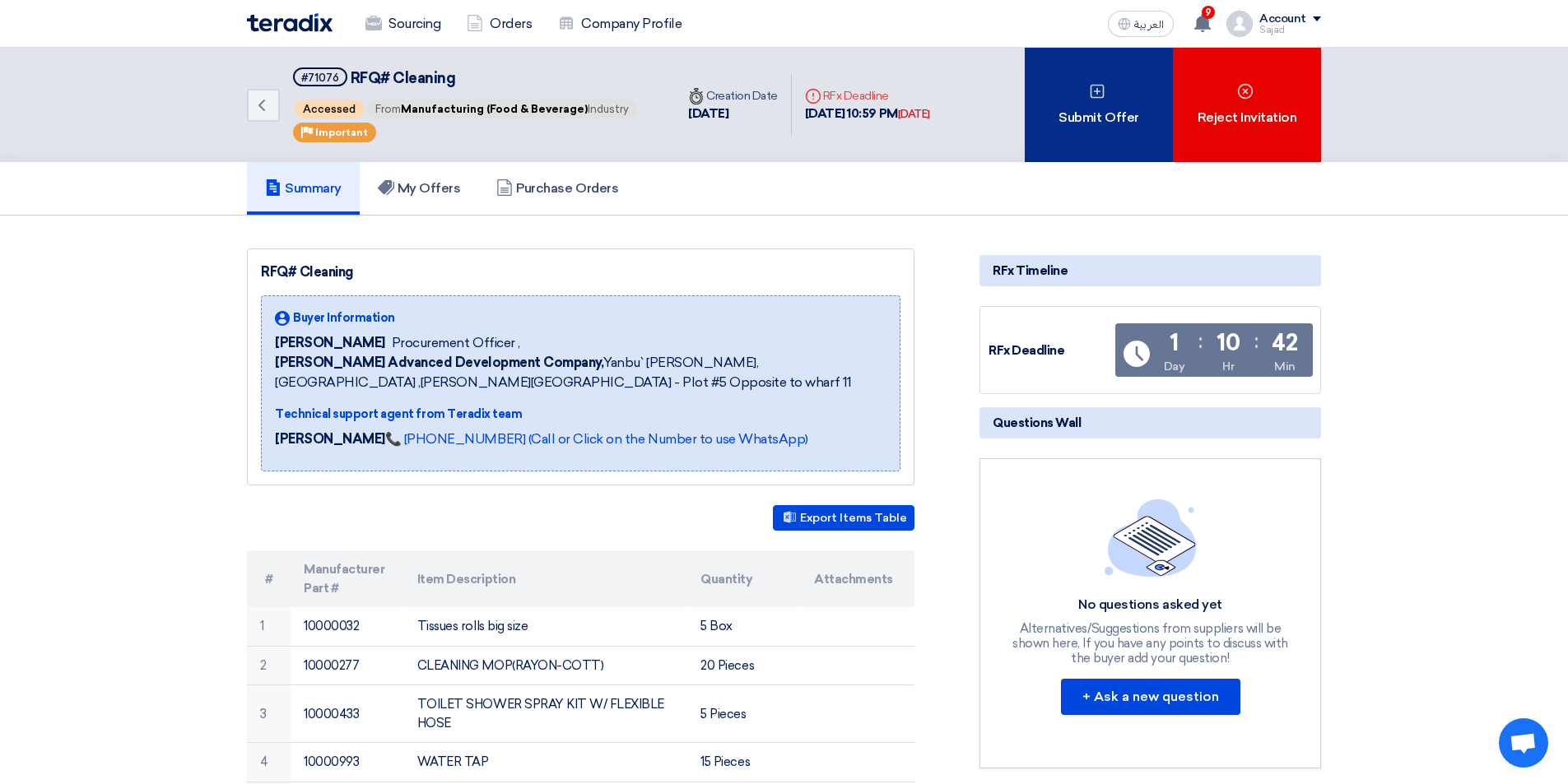
click at [1102, 112] on div "Submit Offer" at bounding box center [1099, 104] width 148 height 114
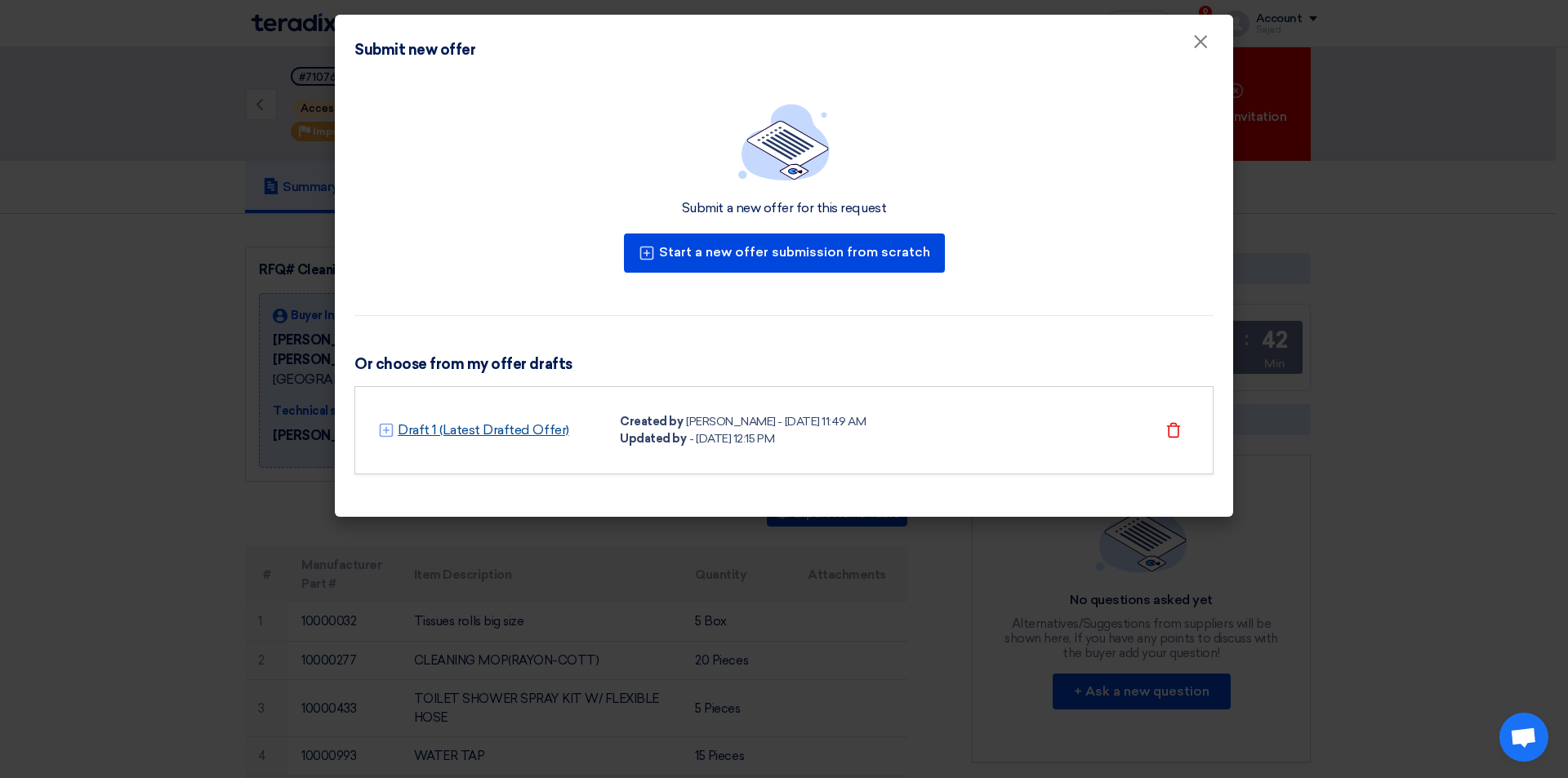
click at [465, 434] on link "Draft 1 (Latest Drafted Offer)" at bounding box center [483, 429] width 171 height 19
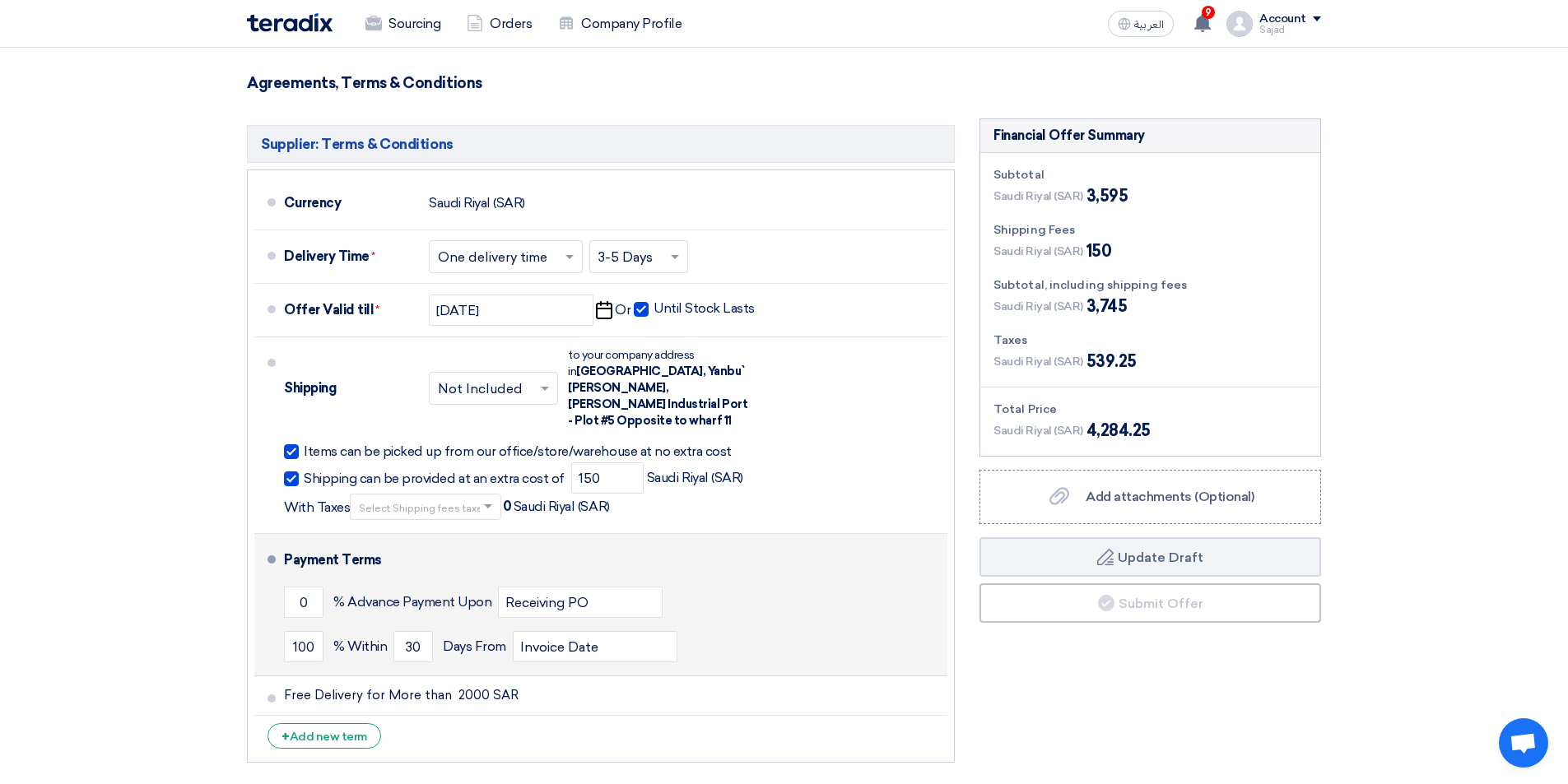
scroll to position [1202, 0]
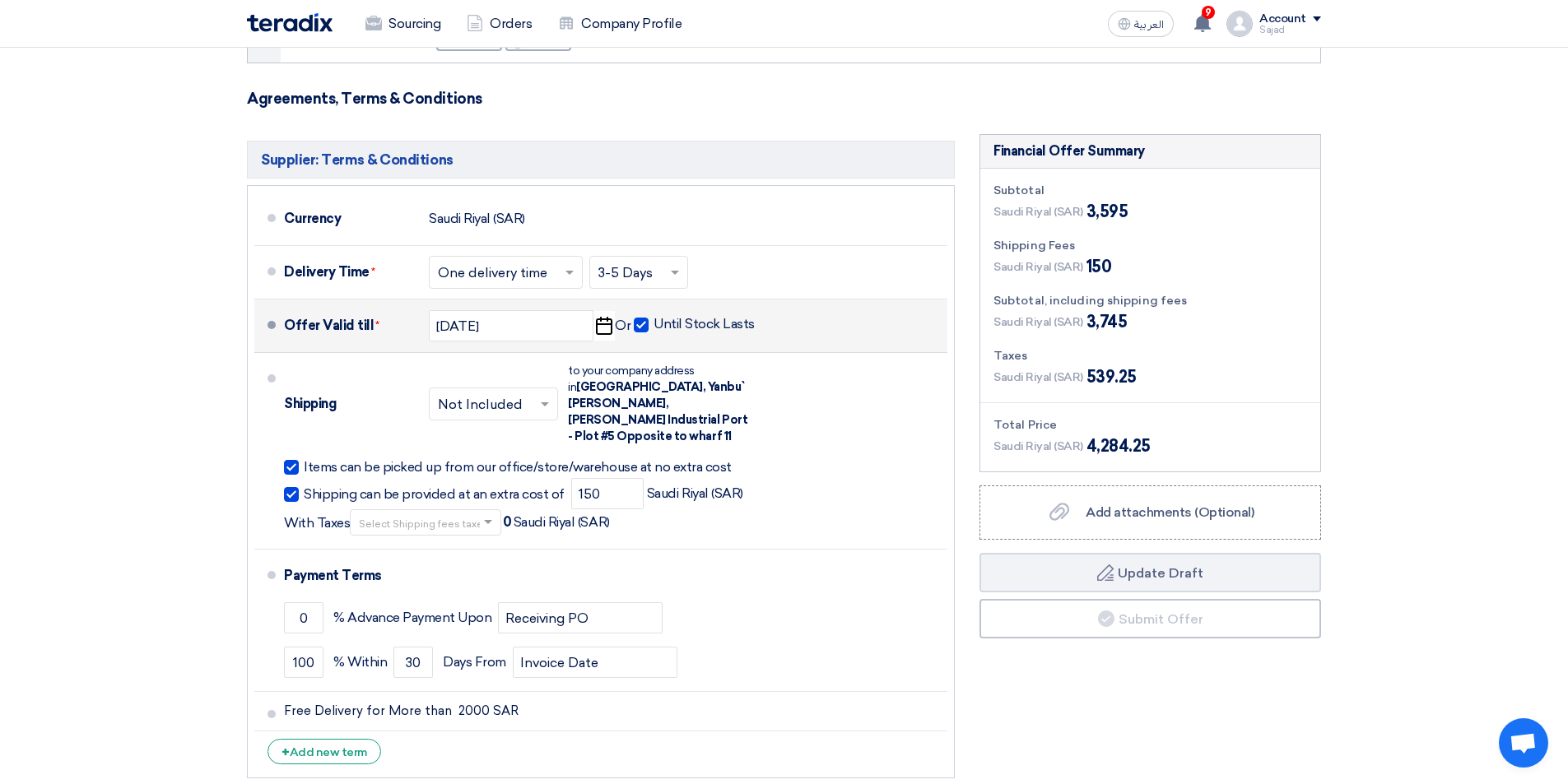
click at [646, 324] on span at bounding box center [640, 324] width 14 height 14
click at [654, 324] on input "Until Stock Lasts" at bounding box center [706, 331] width 104 height 31
click at [646, 324] on span at bounding box center [640, 324] width 14 height 14
click at [654, 324] on input "Until Stock Lasts" at bounding box center [706, 331] width 104 height 31
checkbox input "true"
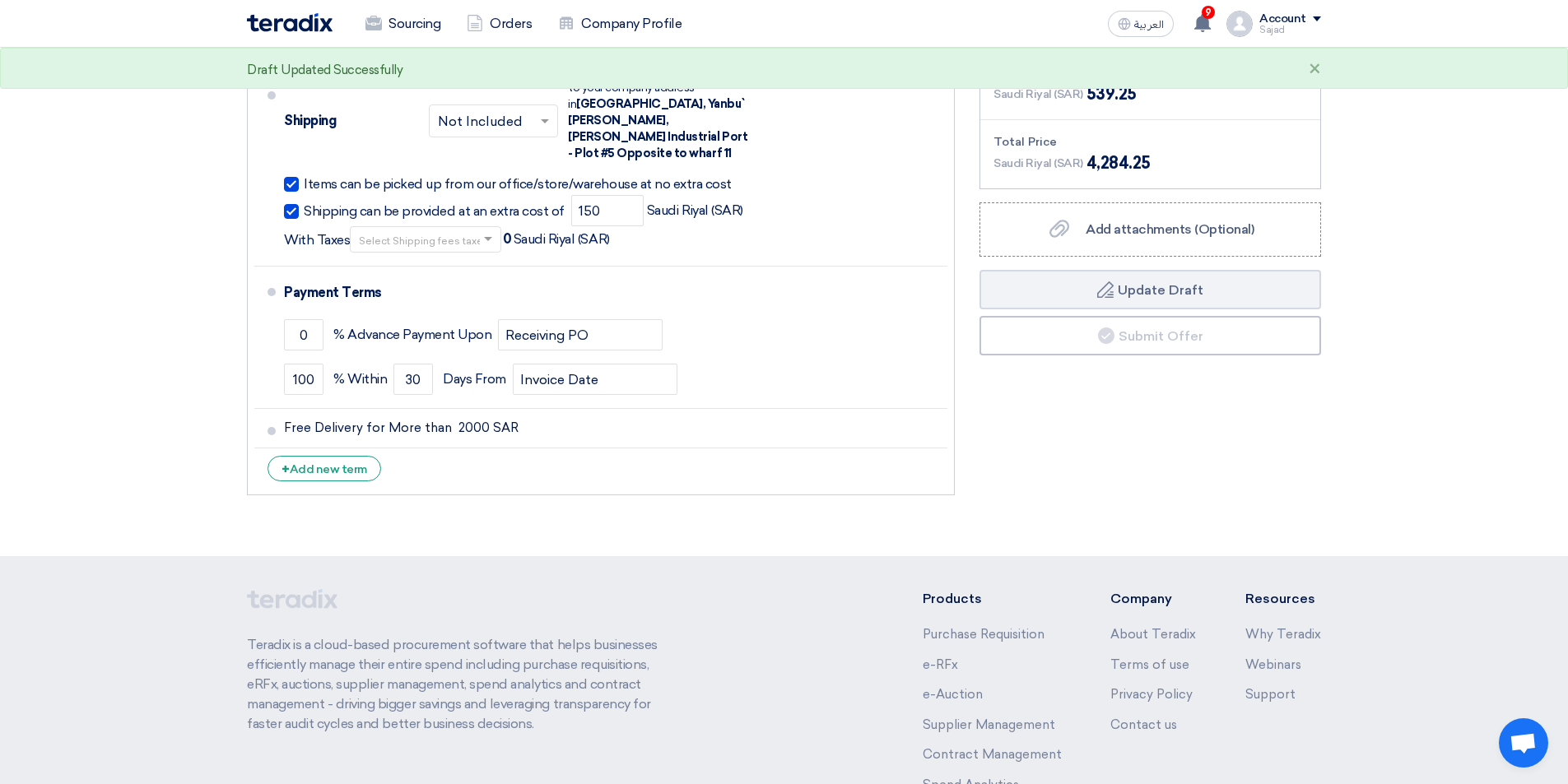
scroll to position [1284, 0]
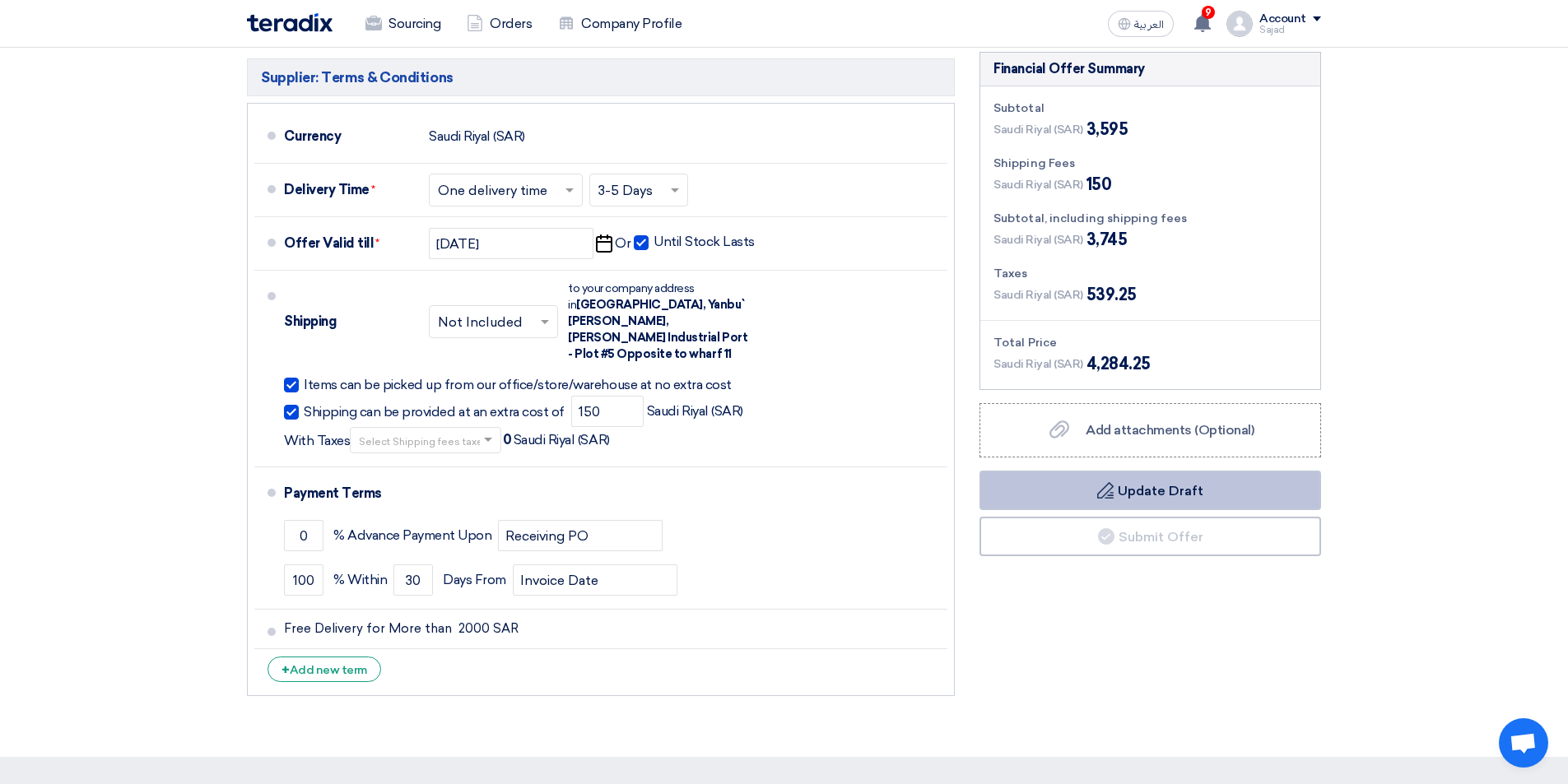
click at [1138, 494] on button "Draft Update Draft" at bounding box center [1150, 490] width 341 height 40
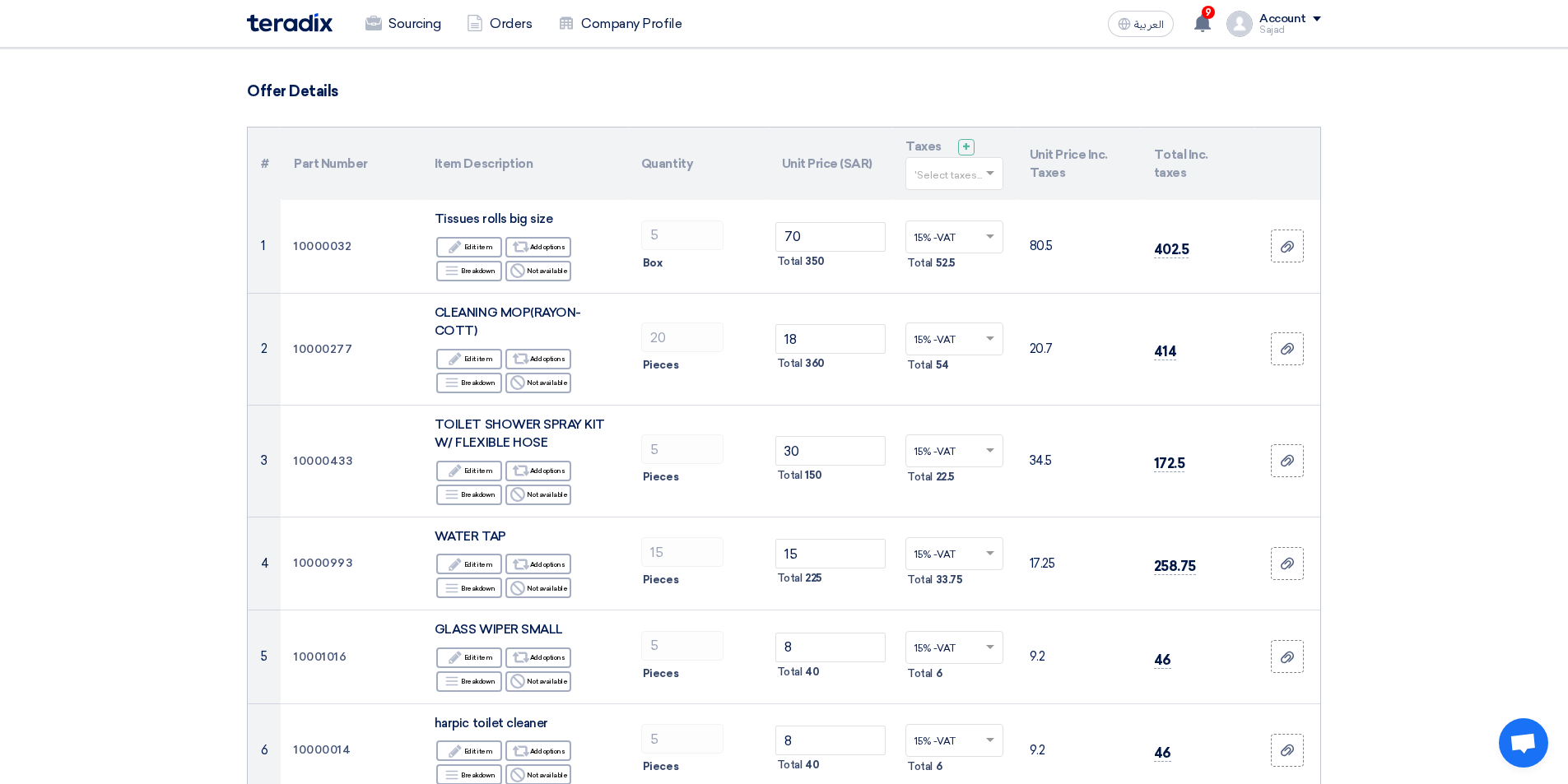
scroll to position [0, 0]
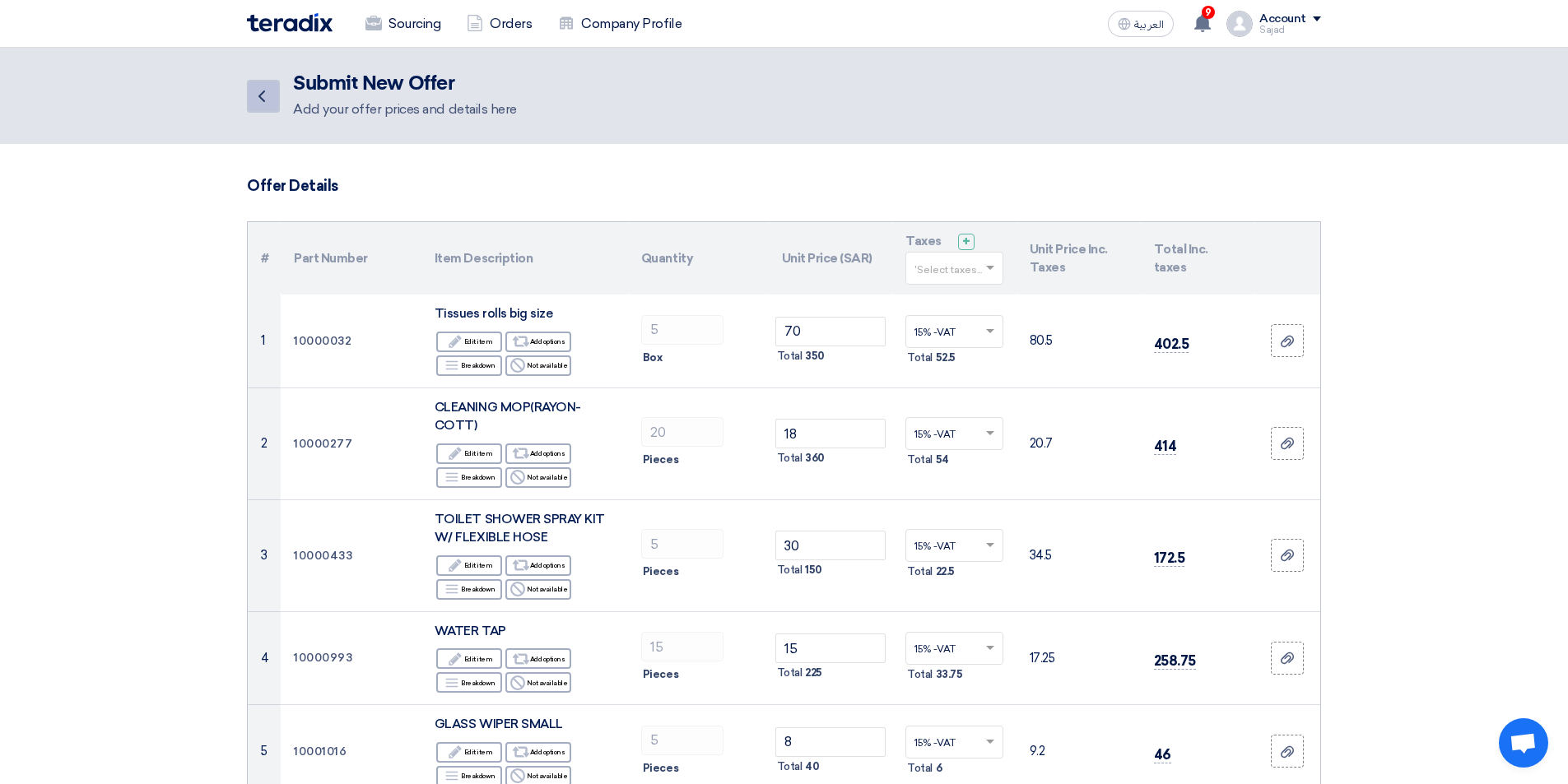
click at [262, 91] on icon "Back" at bounding box center [261, 96] width 19 height 19
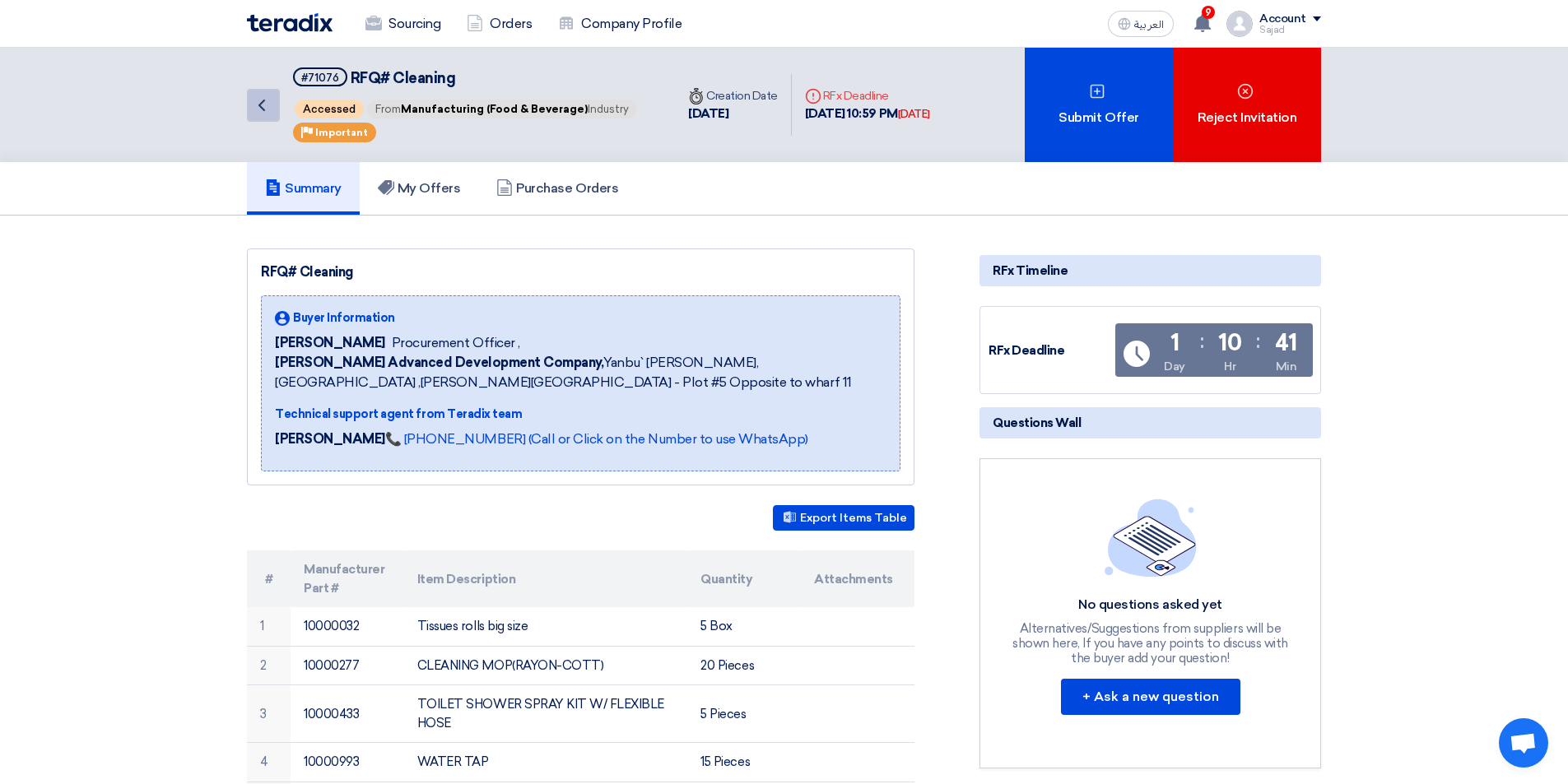
click at [260, 99] on icon "Back" at bounding box center [261, 105] width 19 height 19
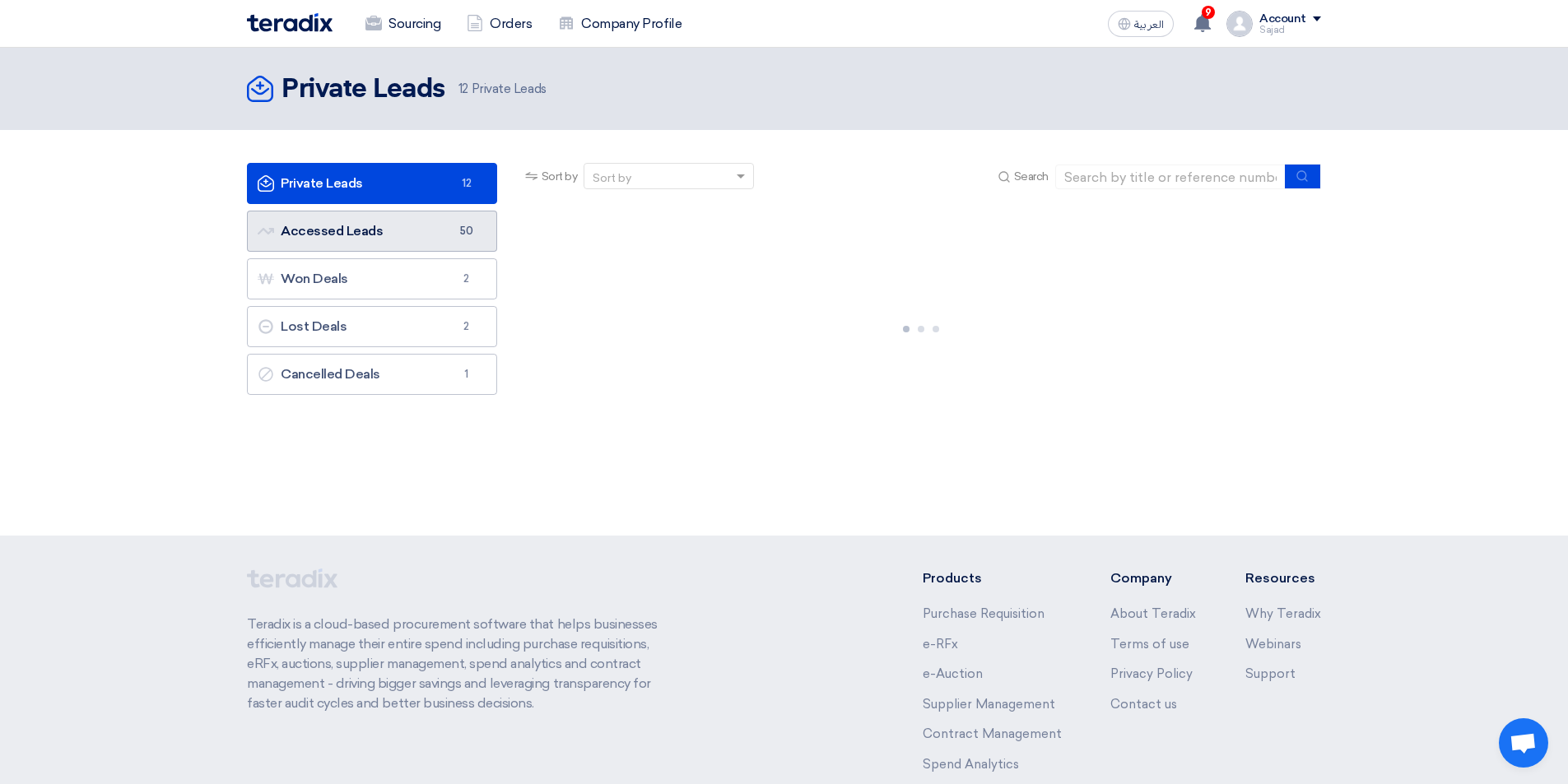
click at [333, 236] on link "Accessed Leads Accessed Leads 50" at bounding box center [372, 231] width 250 height 41
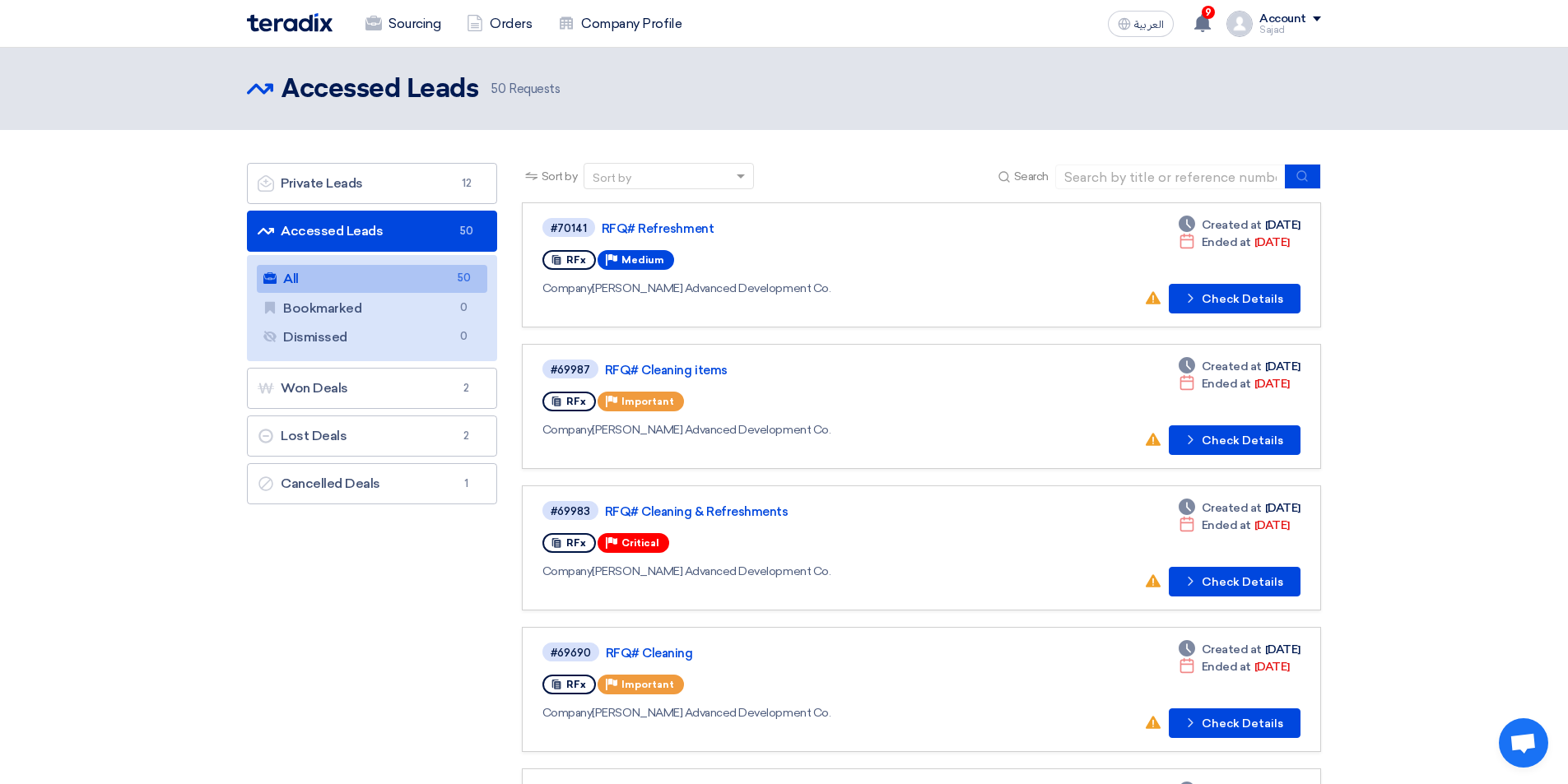
click at [350, 282] on link "All All 50" at bounding box center [372, 279] width 230 height 28
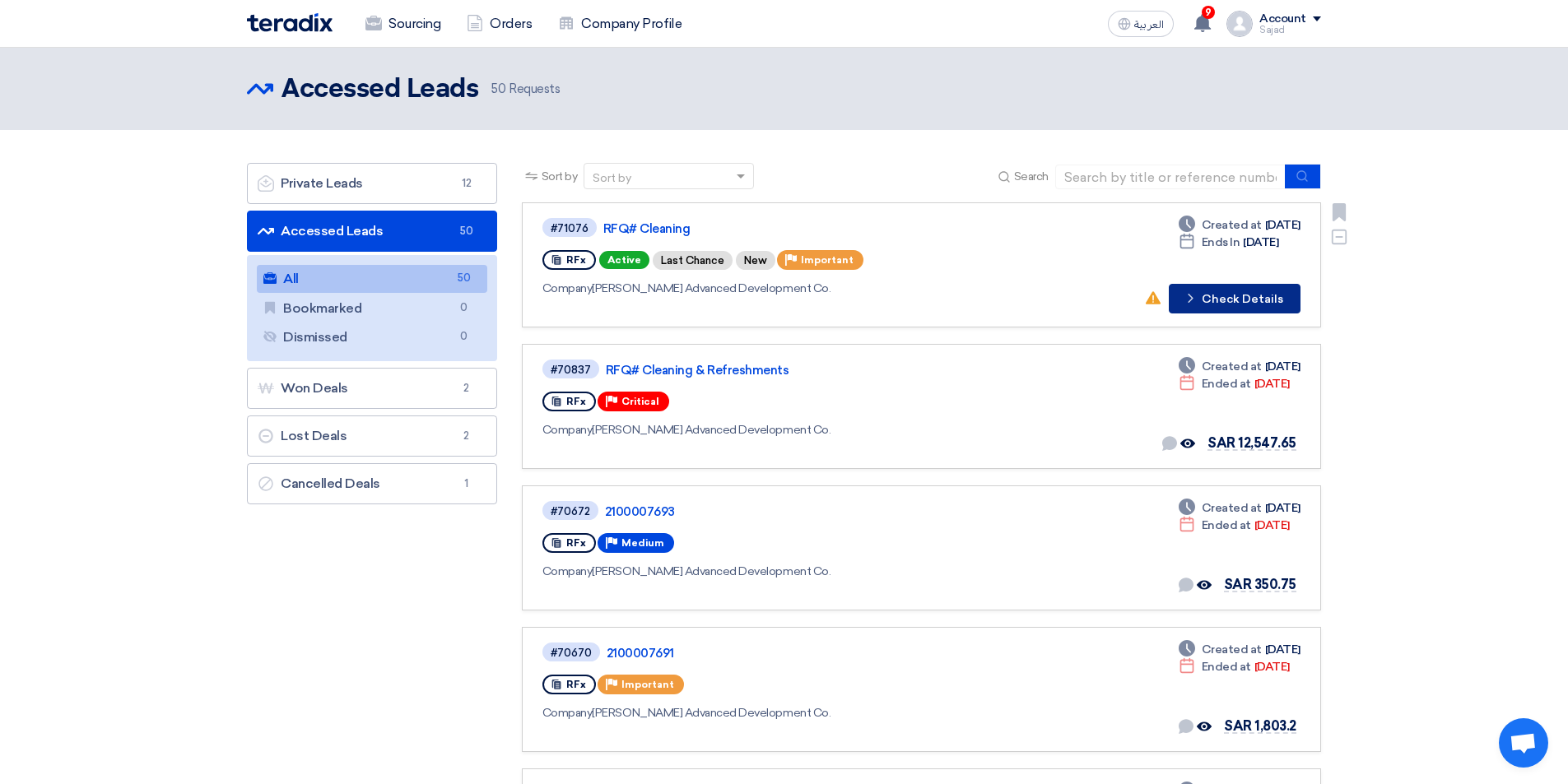
click at [1249, 301] on button "Check details Check Details" at bounding box center [1234, 298] width 131 height 30
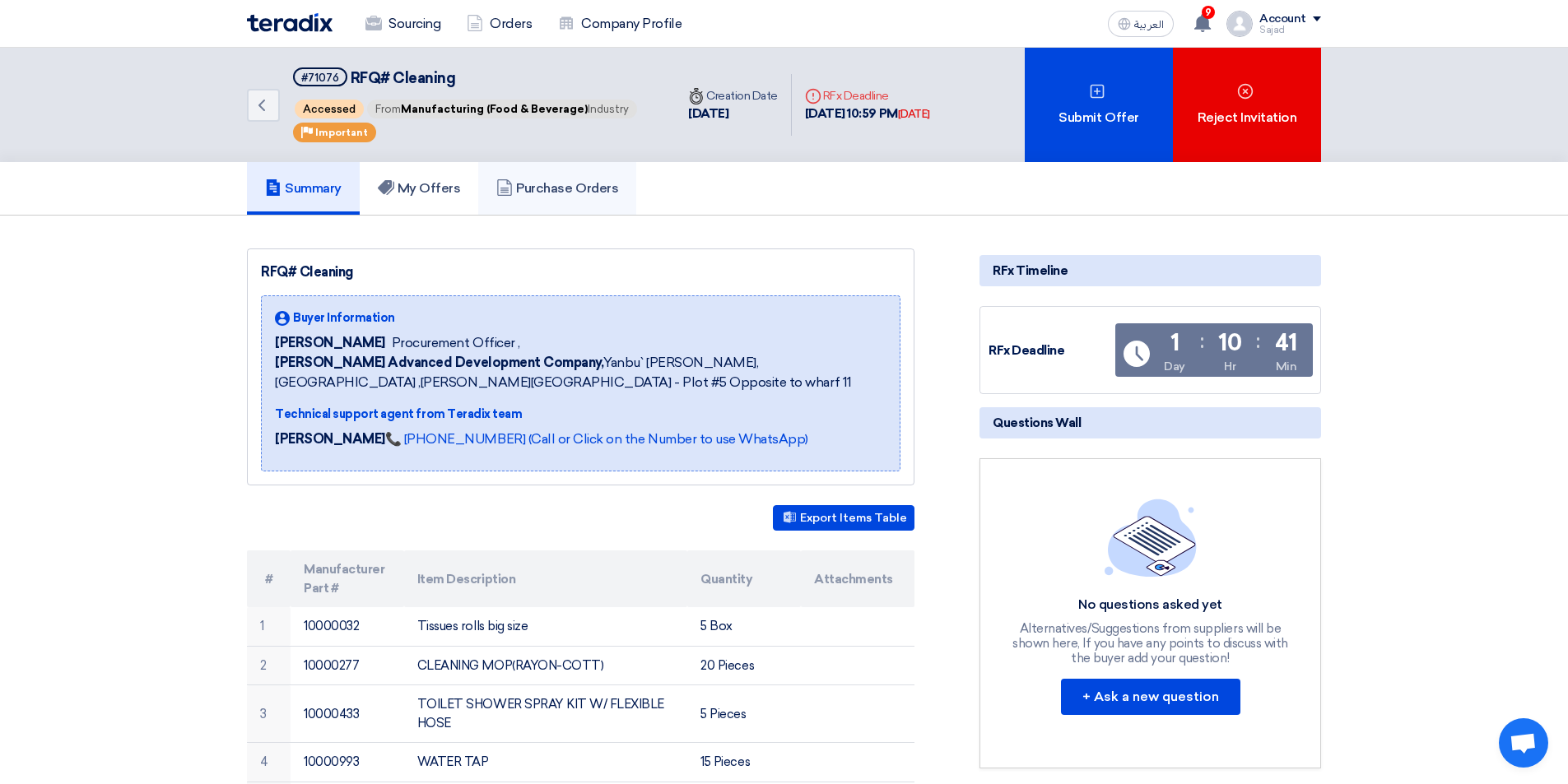
click at [513, 180] on icon at bounding box center [504, 187] width 16 height 16
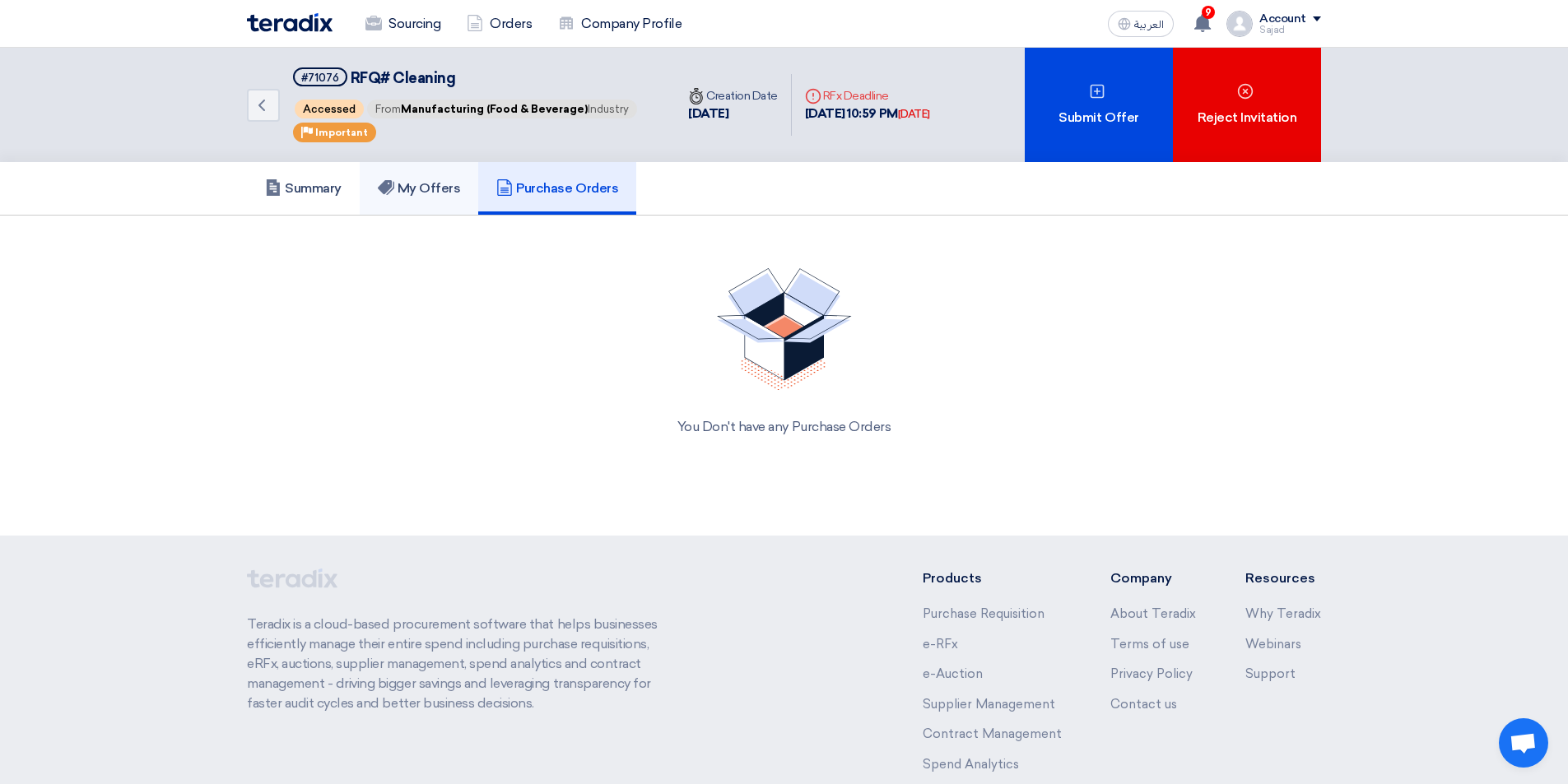
click at [431, 185] on h5 "My Offers" at bounding box center [419, 188] width 83 height 16
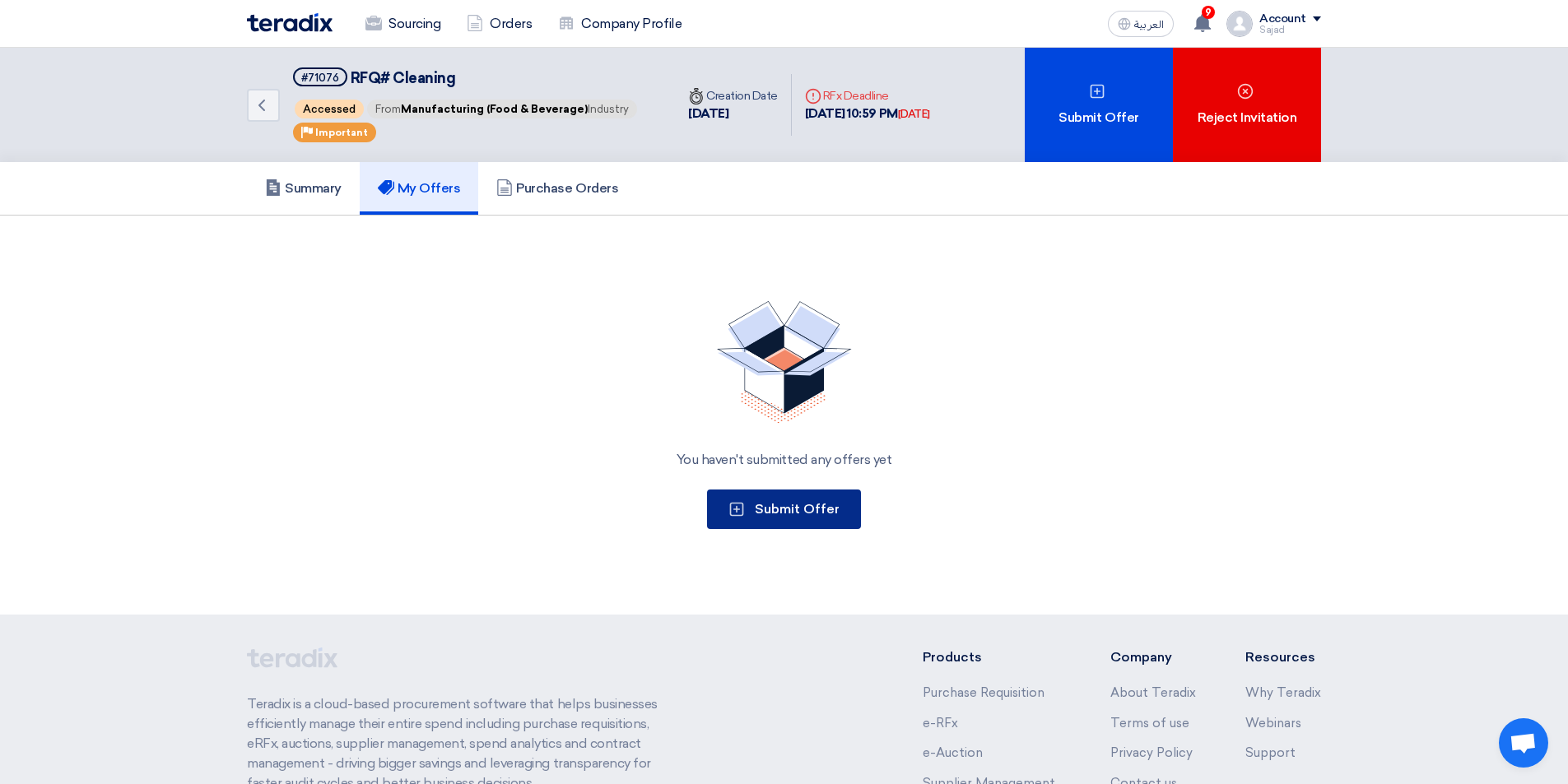
click at [804, 514] on button "Submit Offer" at bounding box center [784, 509] width 154 height 40
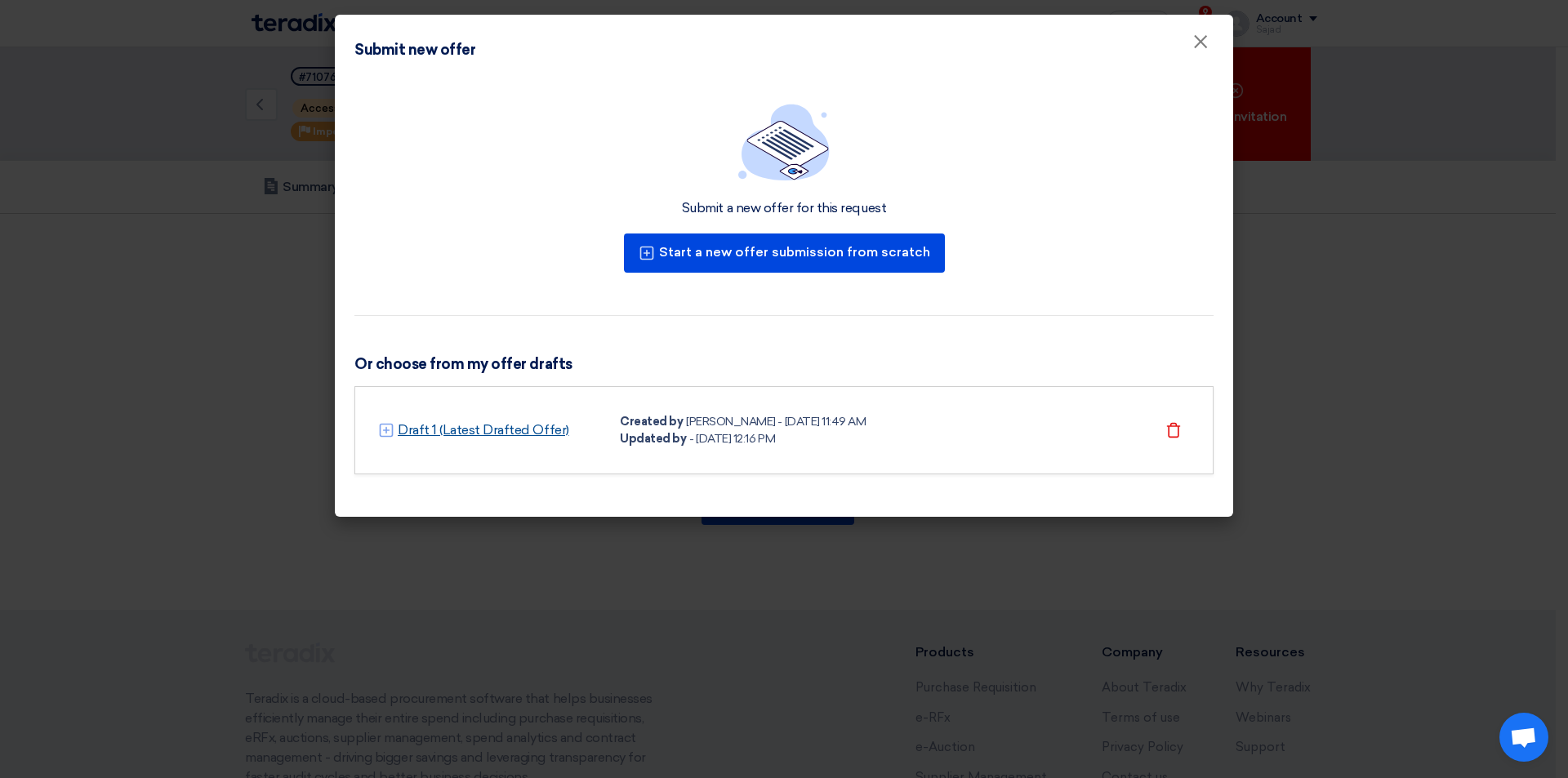
click at [539, 422] on link "Draft 1 (Latest Drafted Offer)" at bounding box center [483, 429] width 171 height 19
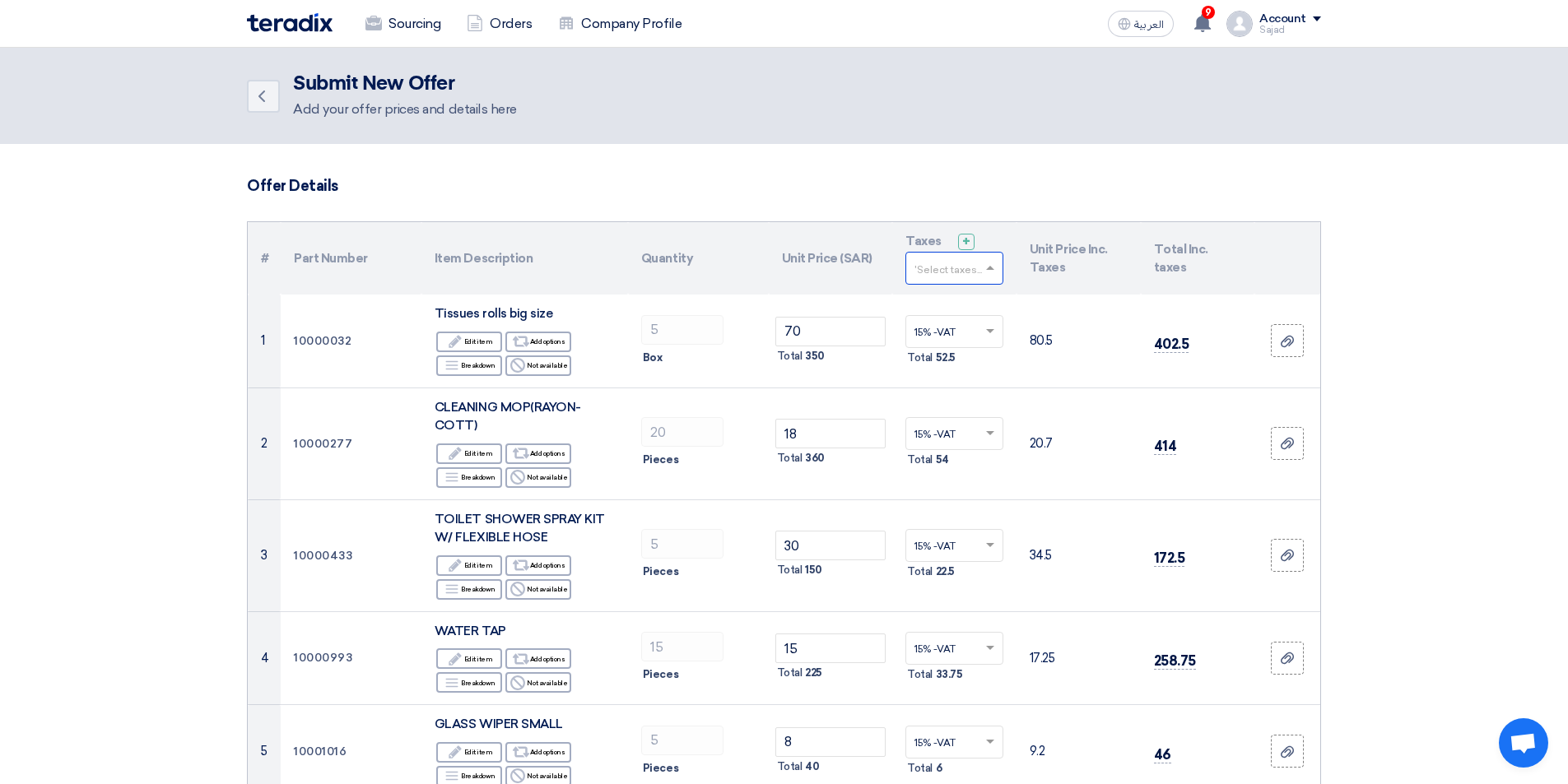
click at [927, 266] on input "text" at bounding box center [946, 270] width 64 height 27
click at [937, 296] on span "15% -VAT" at bounding box center [938, 299] width 46 height 12
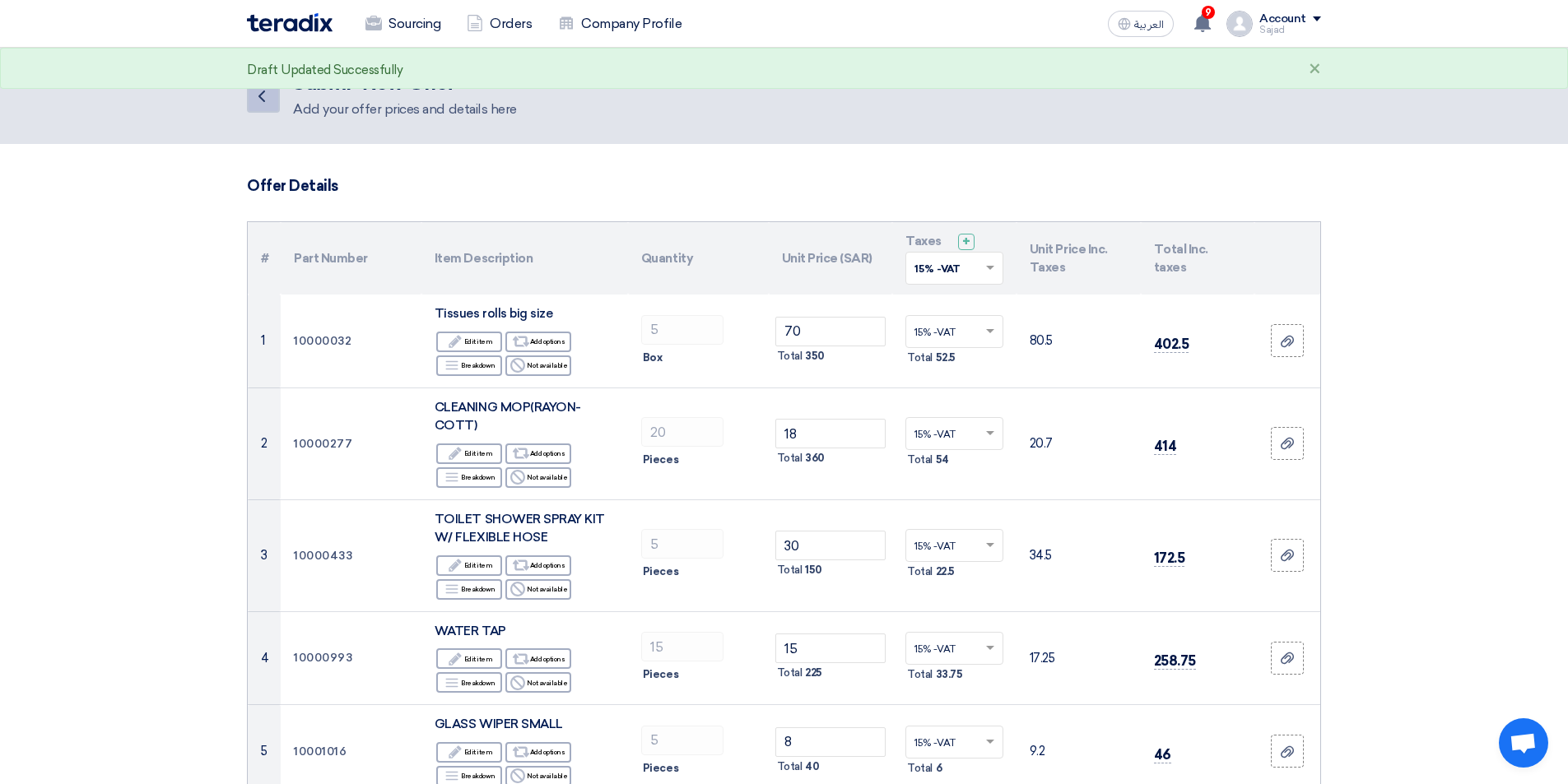
click at [259, 105] on icon "Back" at bounding box center [261, 96] width 19 height 19
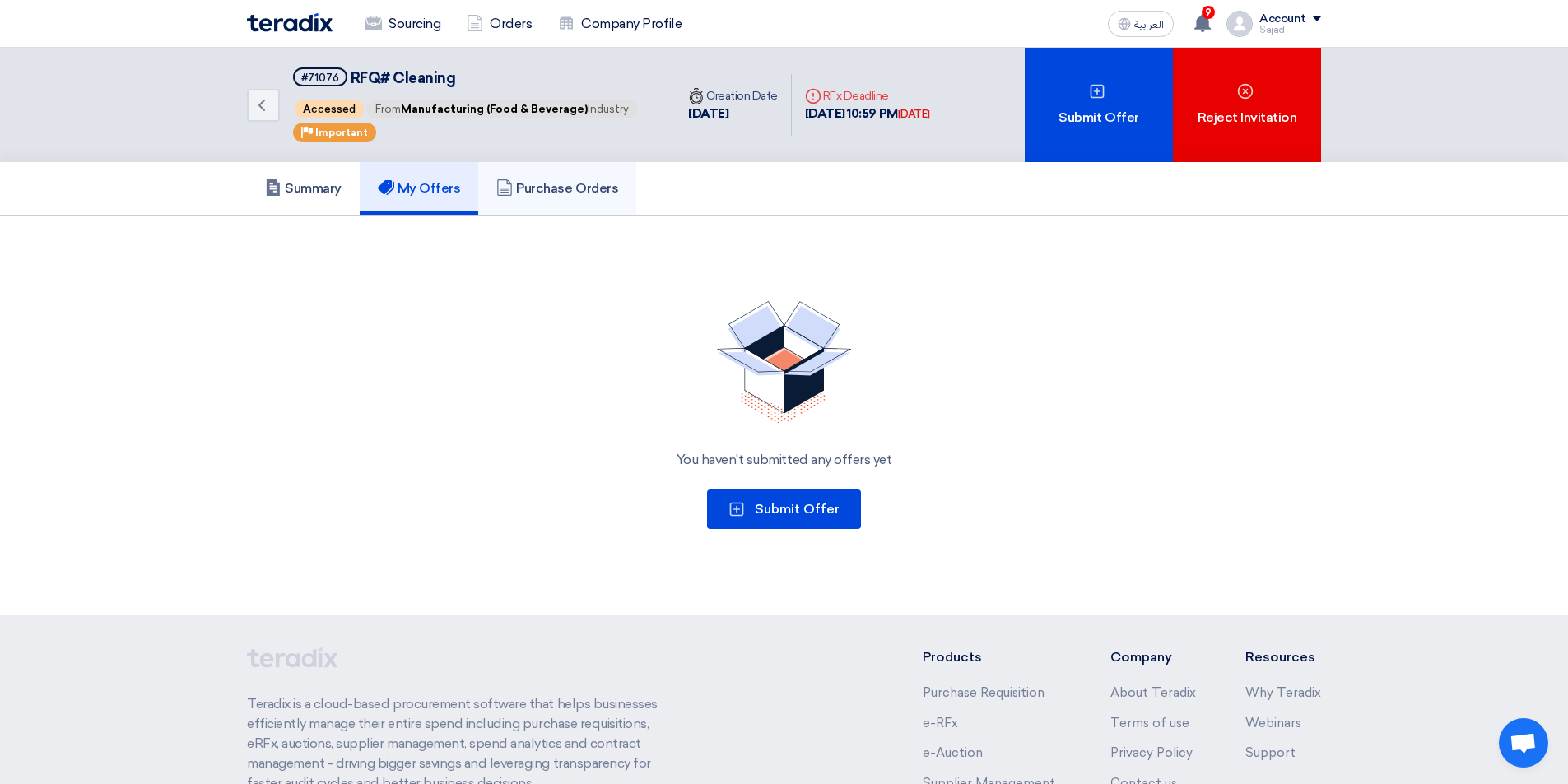
click at [521, 178] on link "Purchase Orders" at bounding box center [557, 188] width 158 height 52
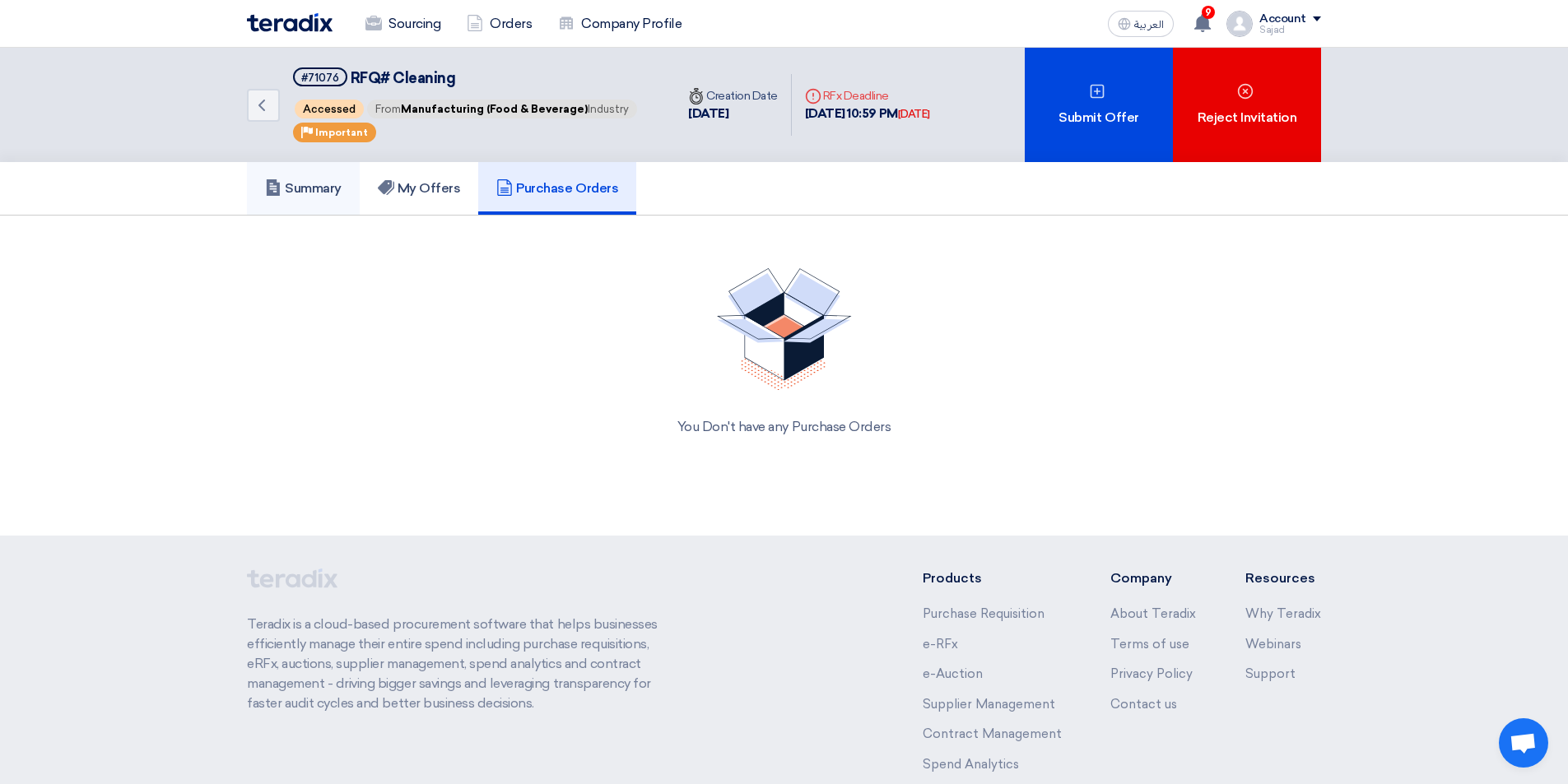
click at [304, 187] on h5 "Summary" at bounding box center [303, 188] width 76 height 16
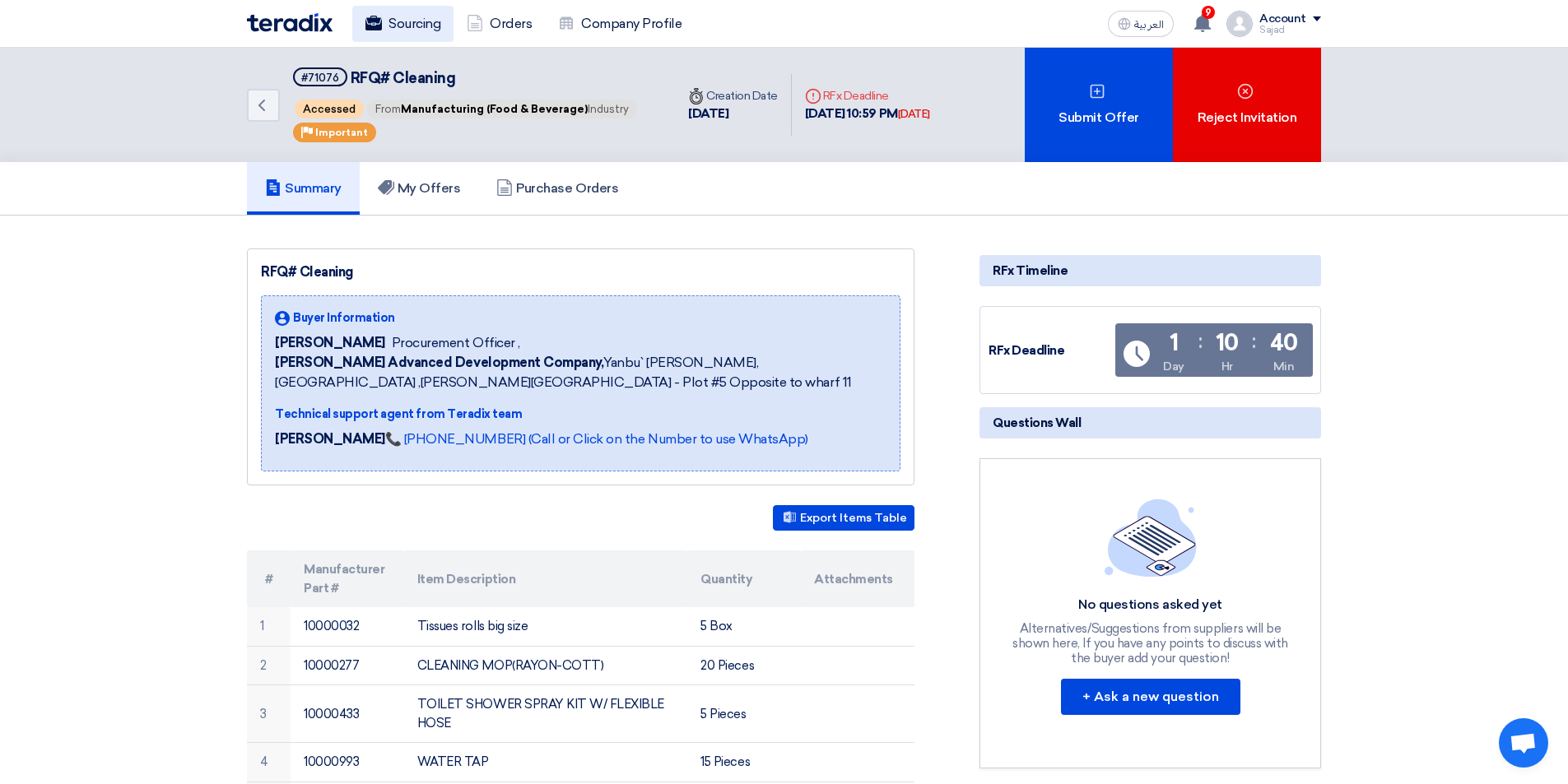
click at [380, 29] on use at bounding box center [373, 22] width 16 height 14
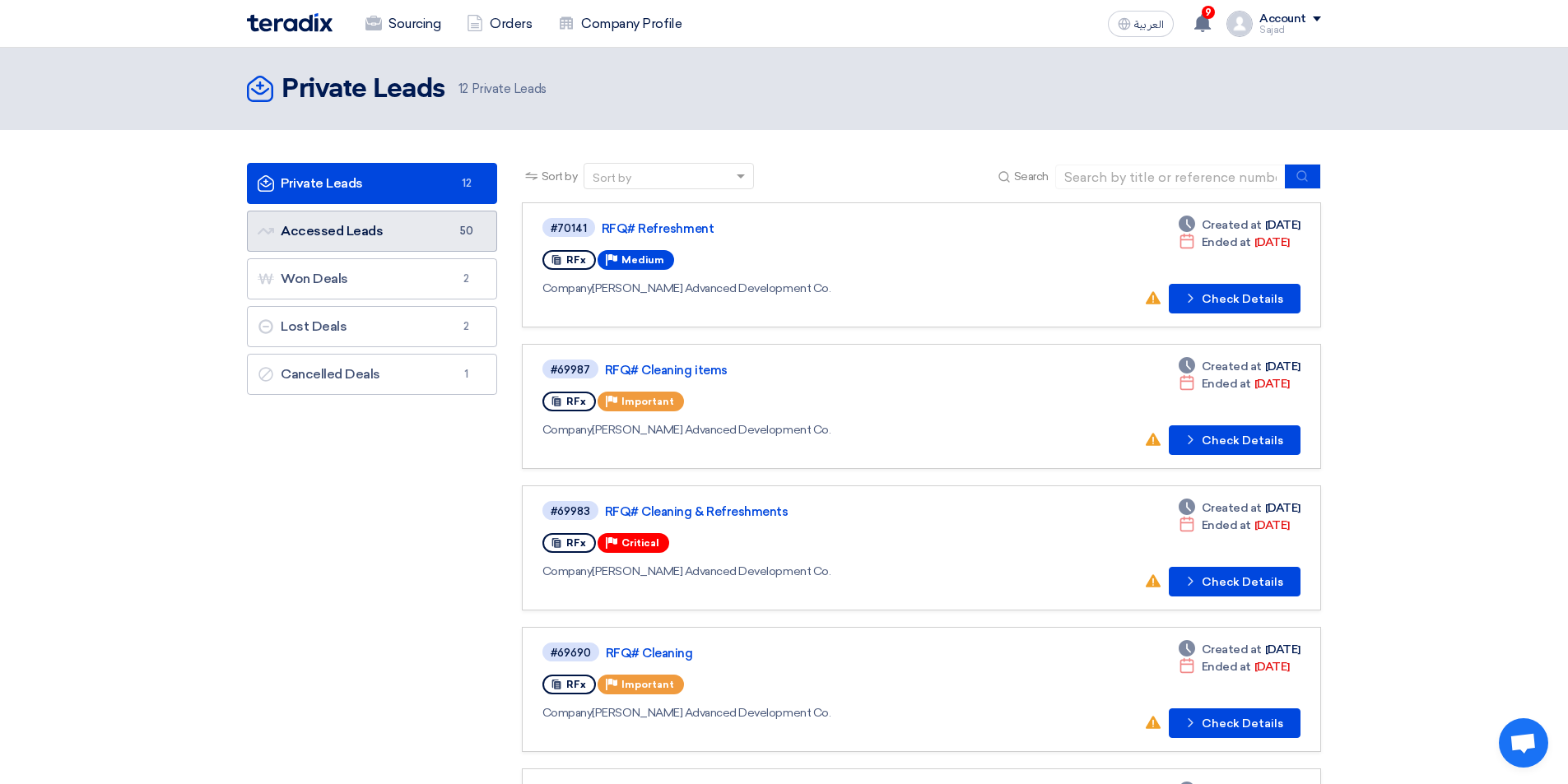
click at [357, 234] on link "Accessed Leads Accessed Leads 50" at bounding box center [372, 231] width 250 height 41
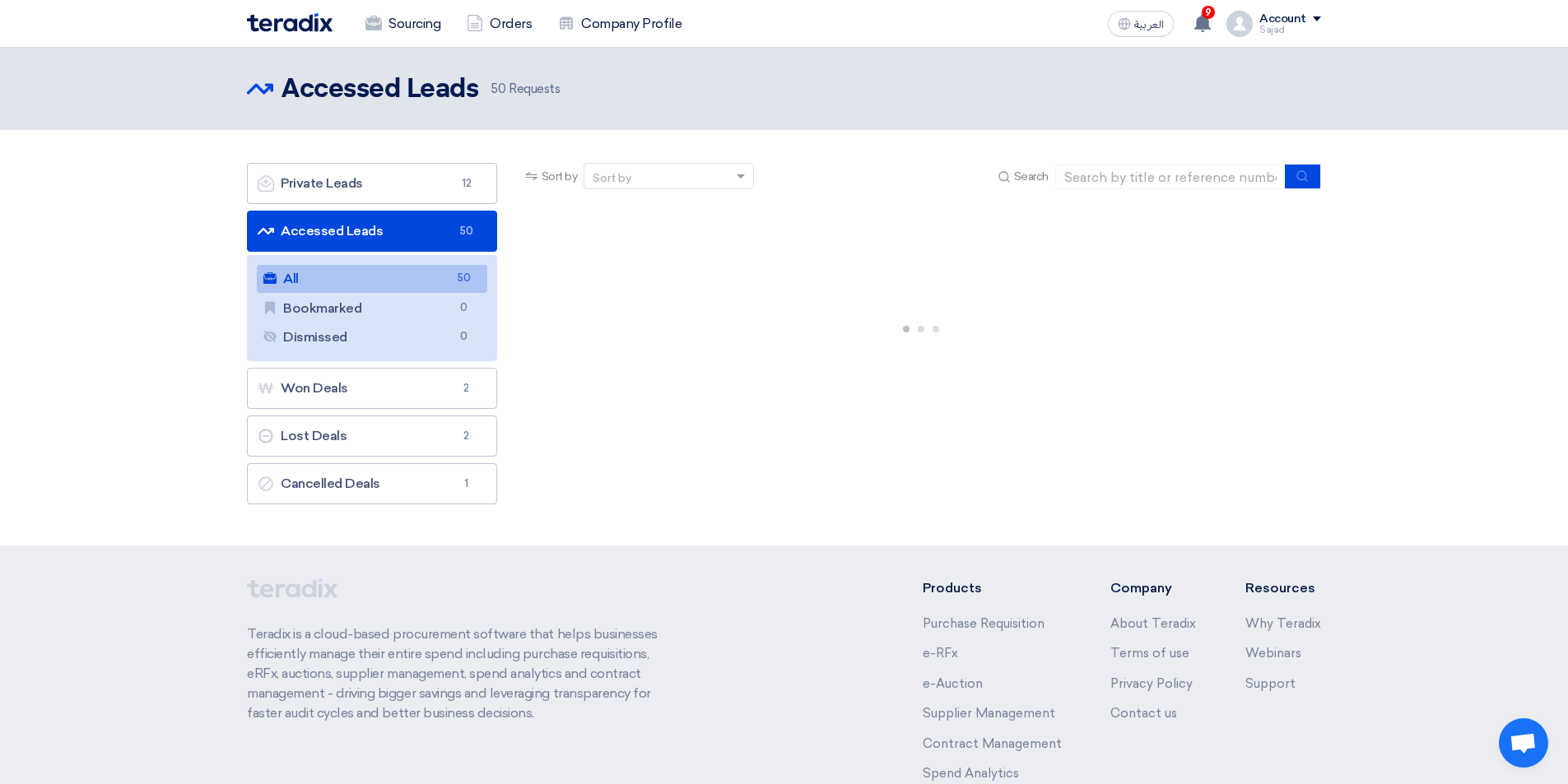
click at [347, 282] on link "All All 50" at bounding box center [372, 279] width 230 height 28
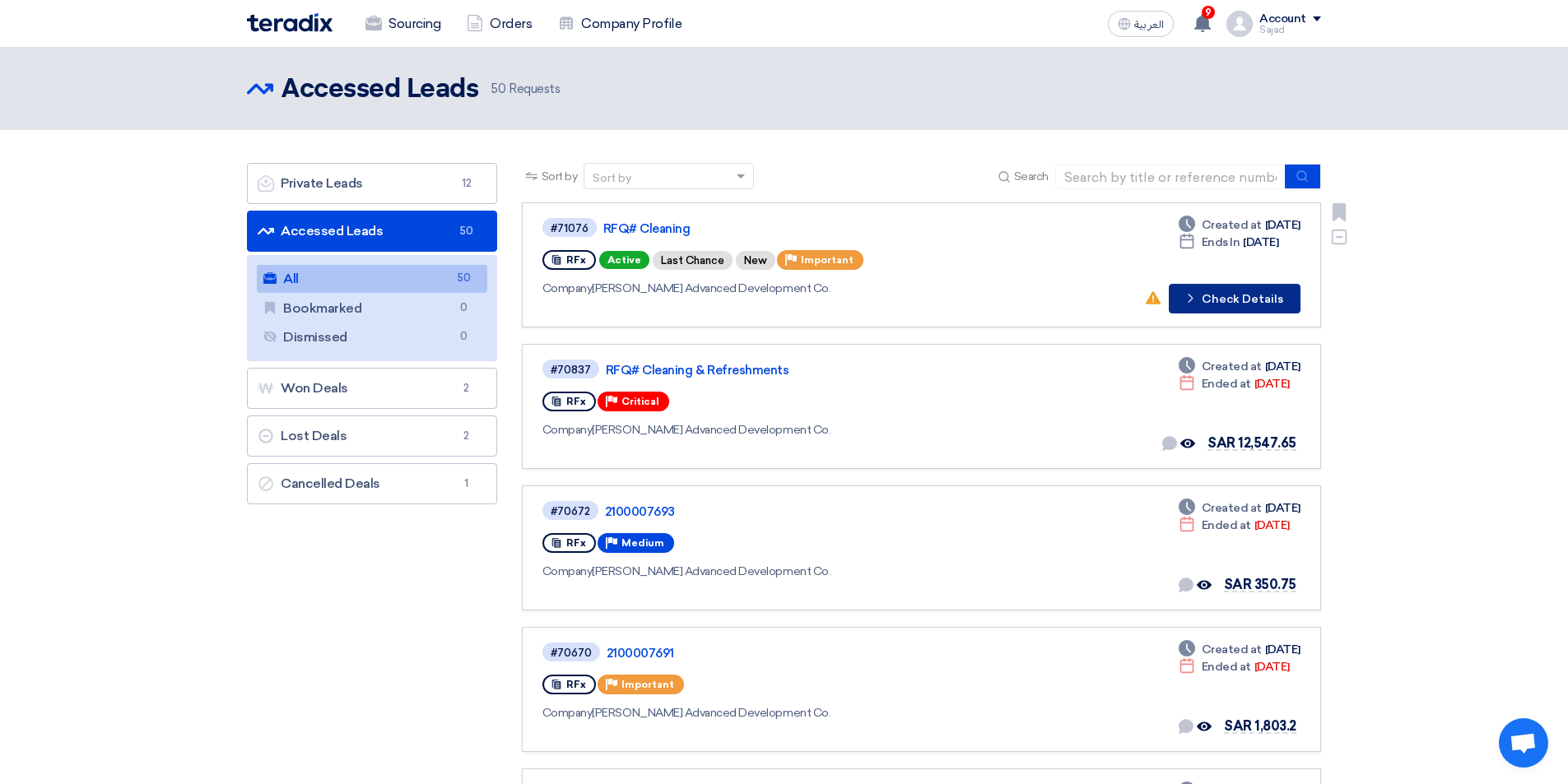
click at [1241, 295] on button "Check details Check Details" at bounding box center [1234, 298] width 131 height 30
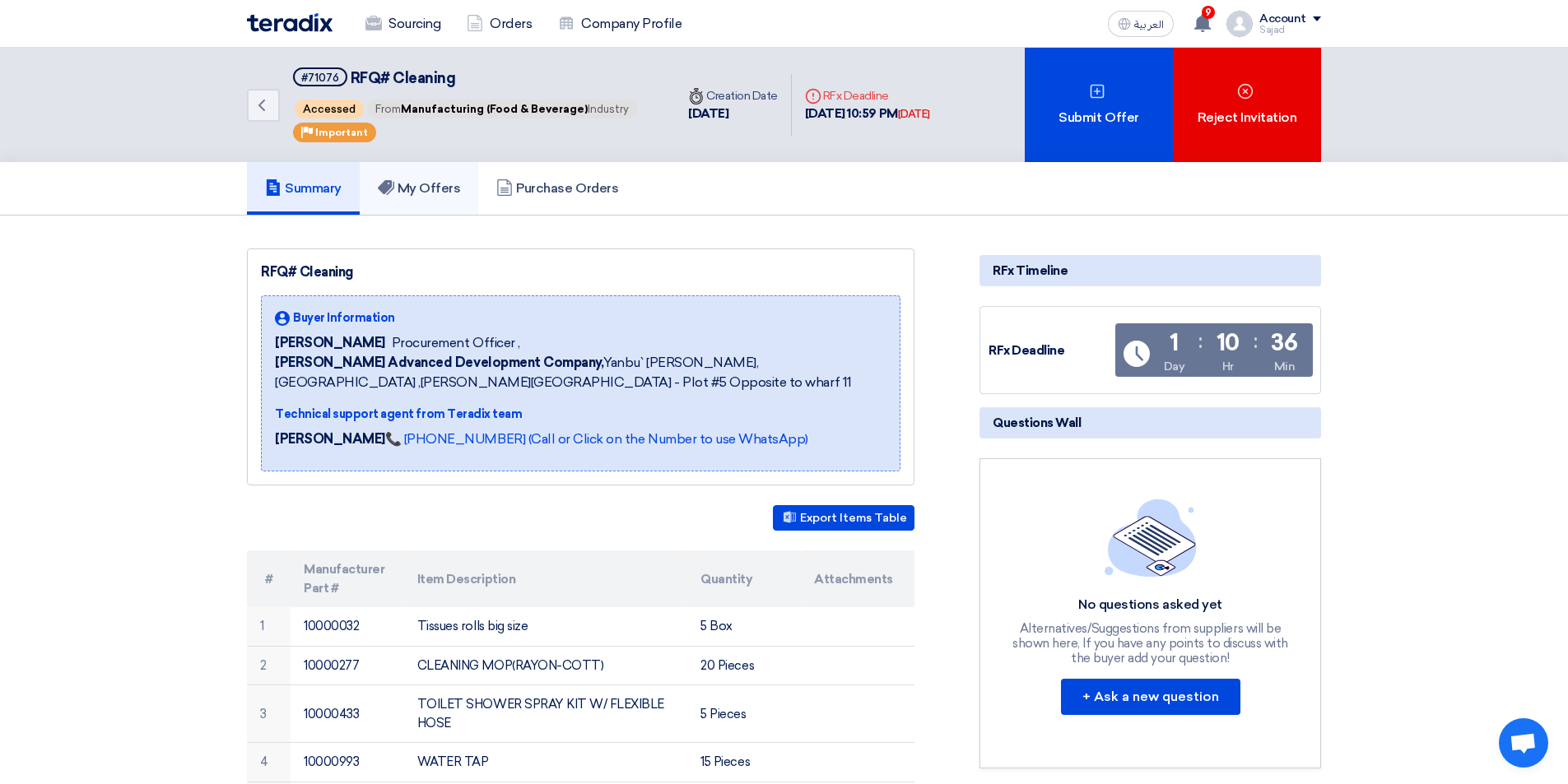
click at [434, 187] on h5 "My Offers" at bounding box center [419, 188] width 83 height 16
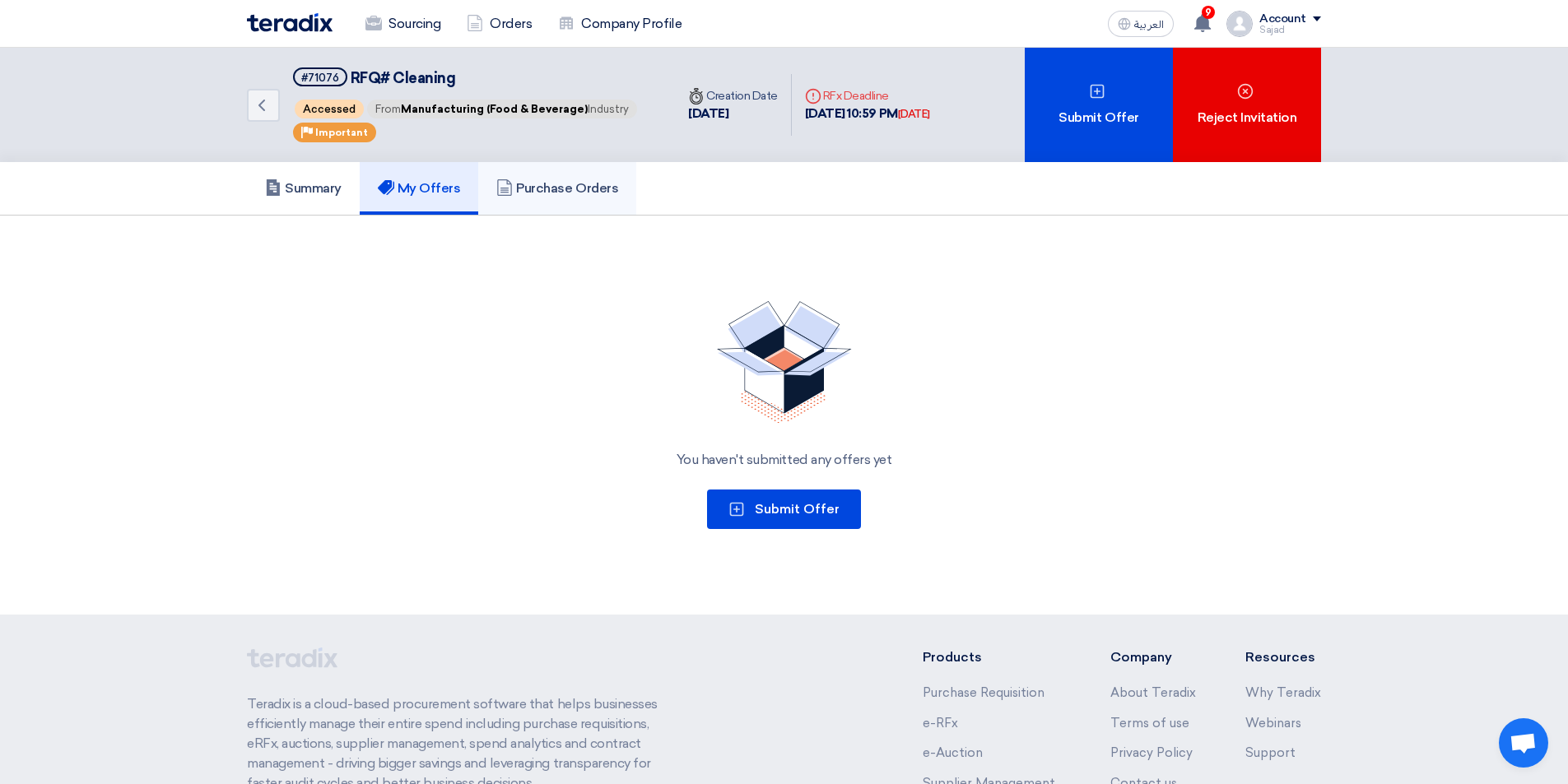
click at [580, 196] on h5 "Purchase Orders" at bounding box center [557, 188] width 122 height 16
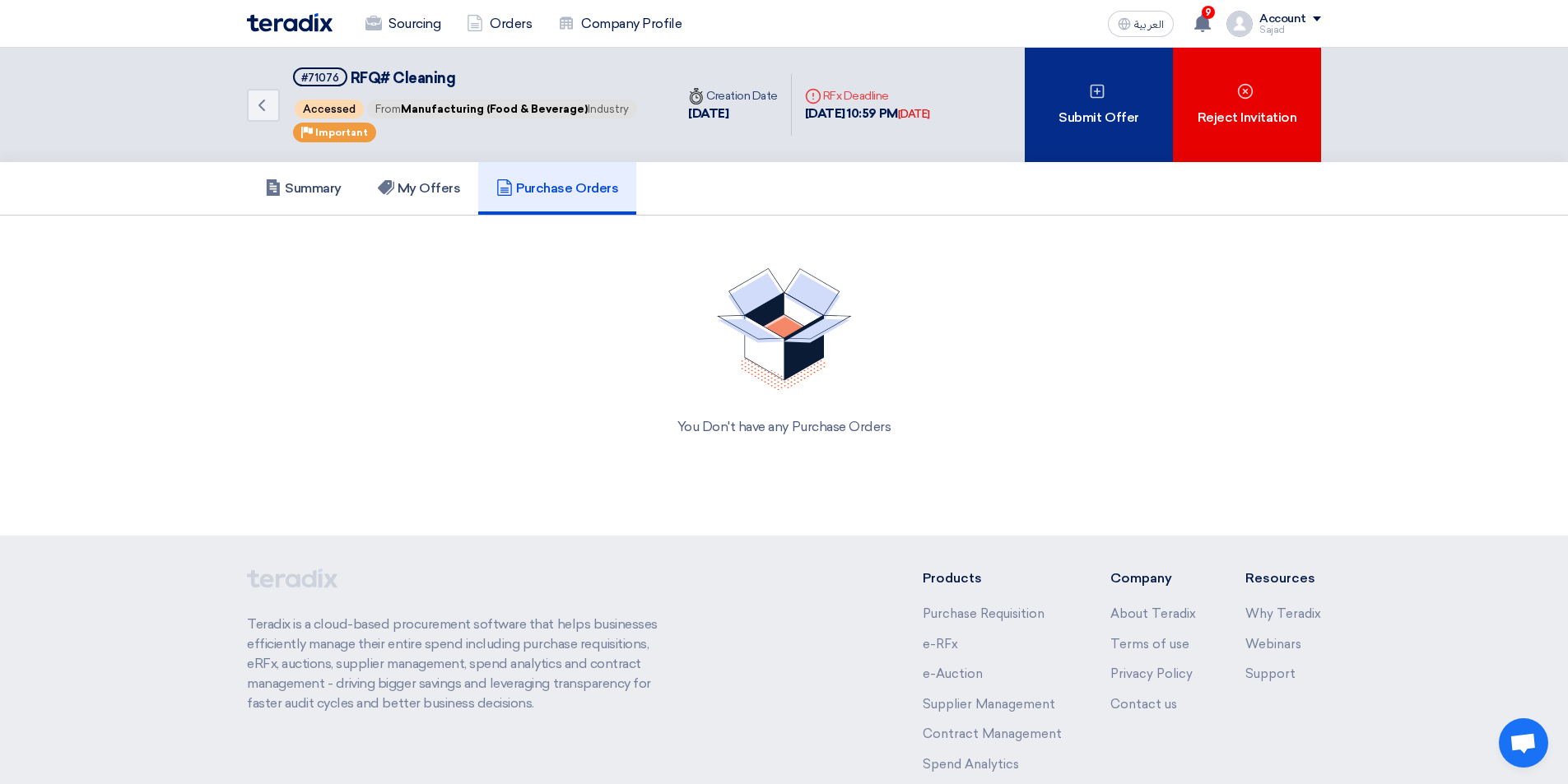
click at [1067, 90] on div "Submit Offer" at bounding box center [1099, 104] width 148 height 114
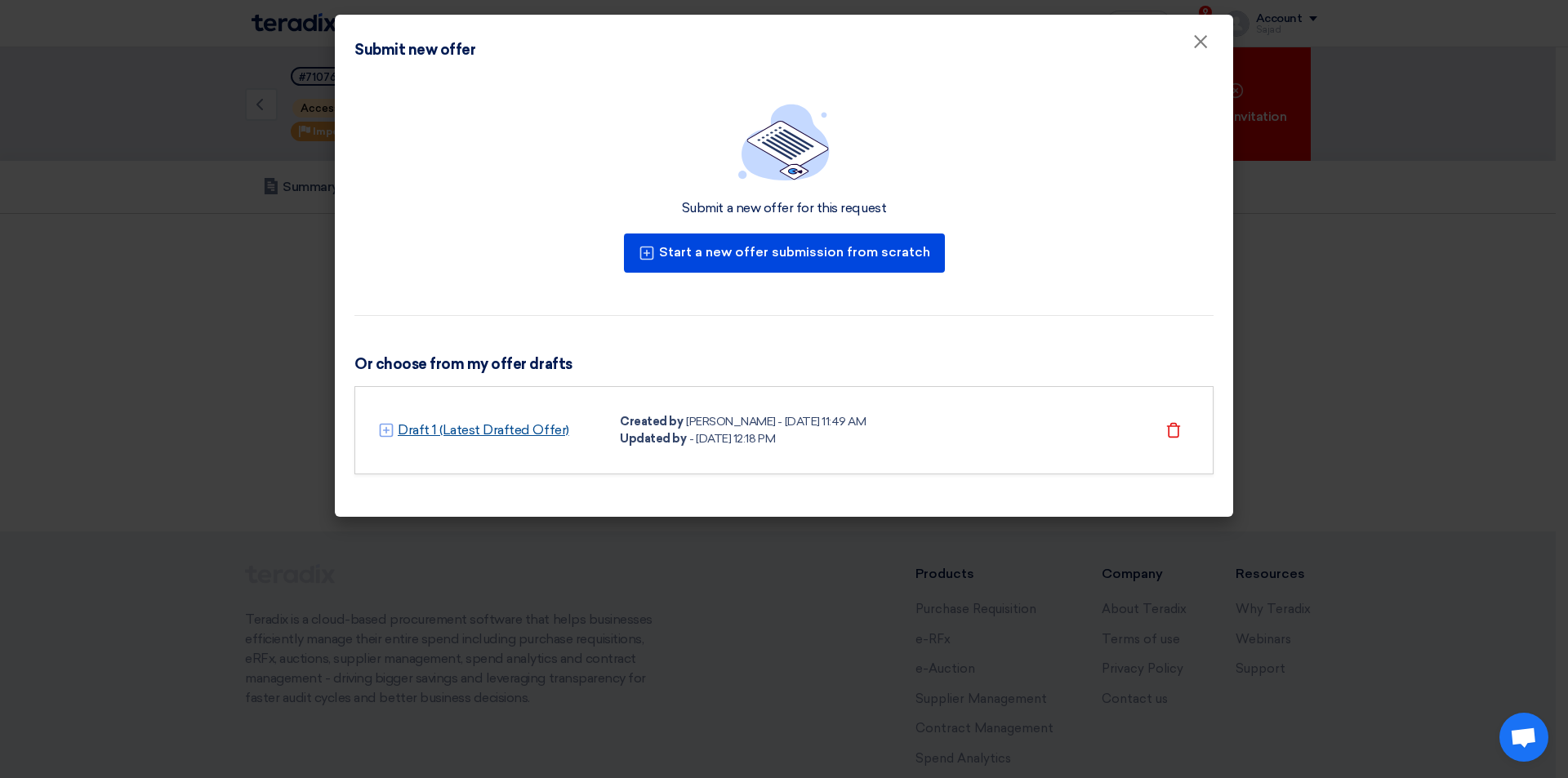
click at [508, 425] on link "Draft 1 (Latest Drafted Offer)" at bounding box center [483, 429] width 171 height 19
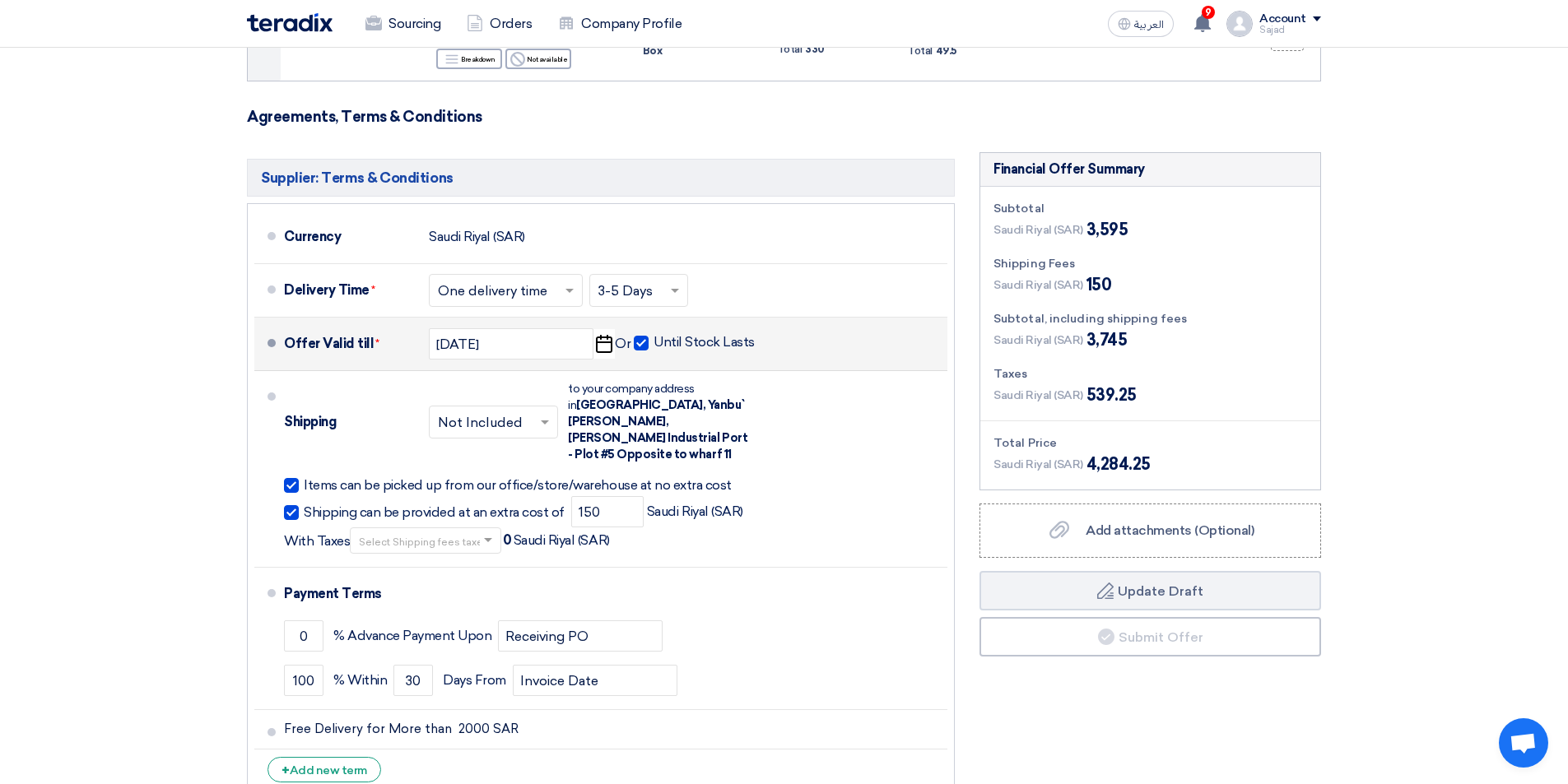
scroll to position [1317, 0]
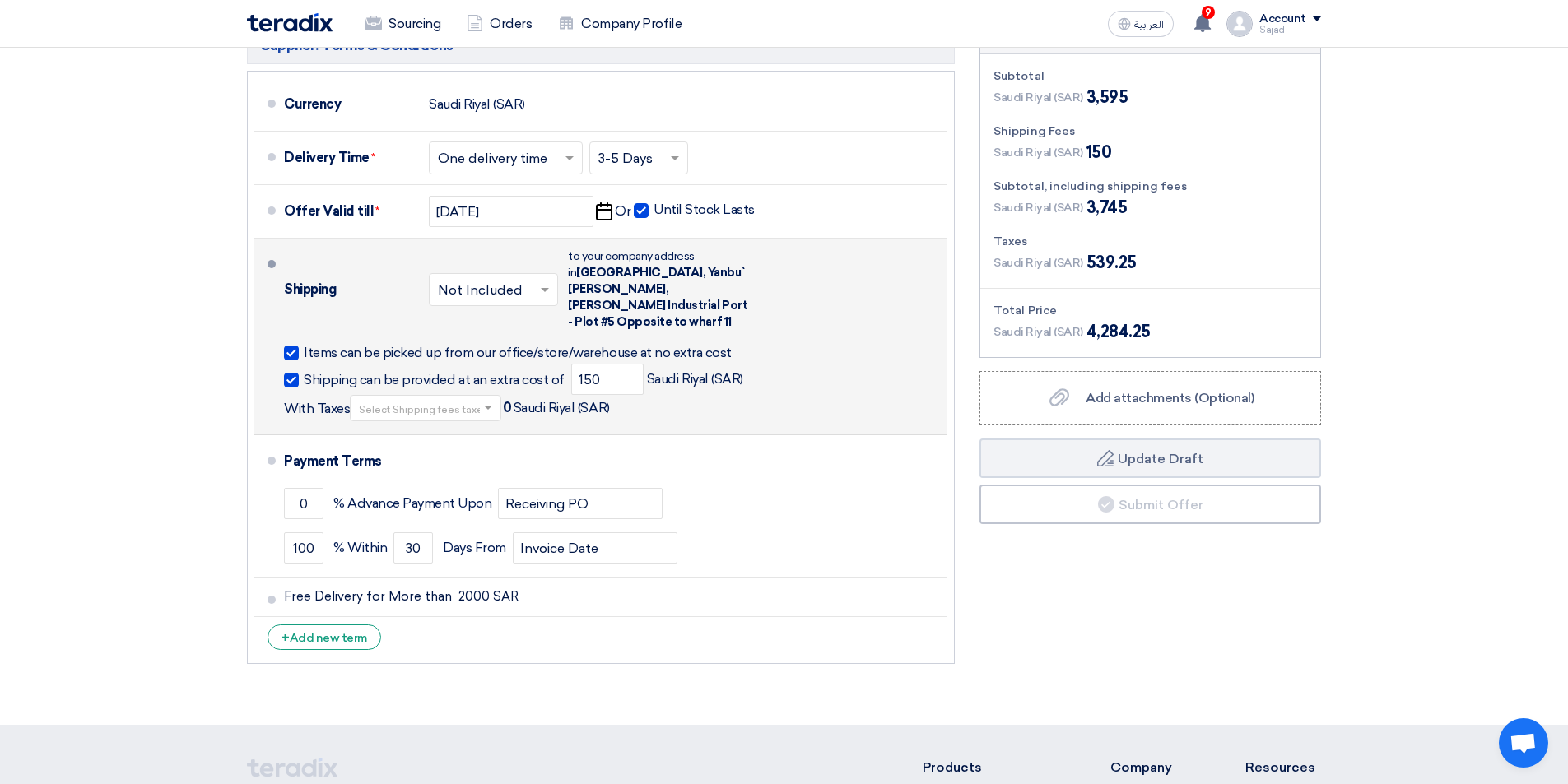
click at [410, 398] on input "text" at bounding box center [426, 410] width 135 height 24
click at [394, 428] on span "15% -VAT" at bounding box center [384, 435] width 50 height 14
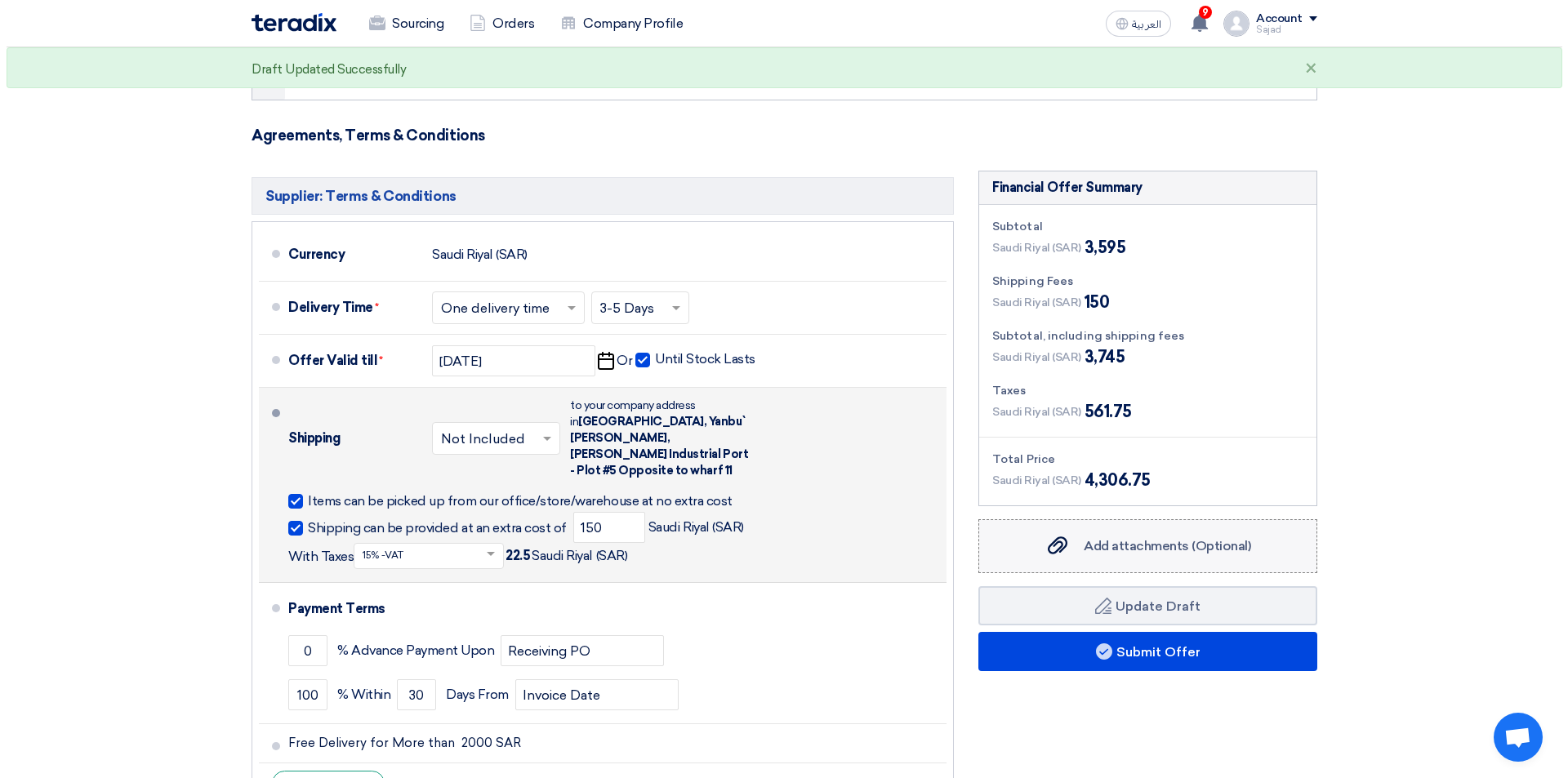
scroll to position [1143, 0]
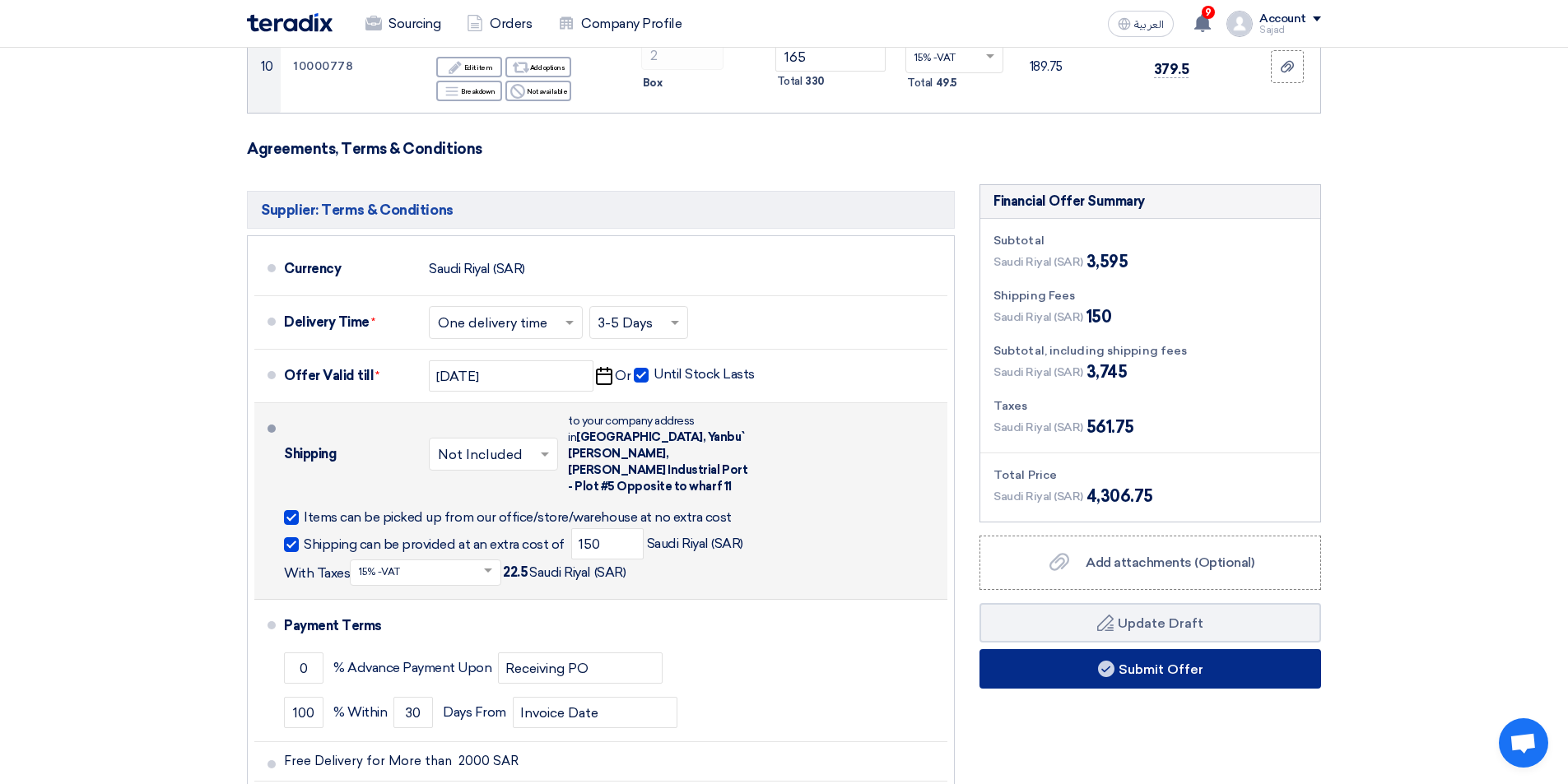
click at [1139, 663] on button "Submit Offer" at bounding box center [1150, 669] width 341 height 40
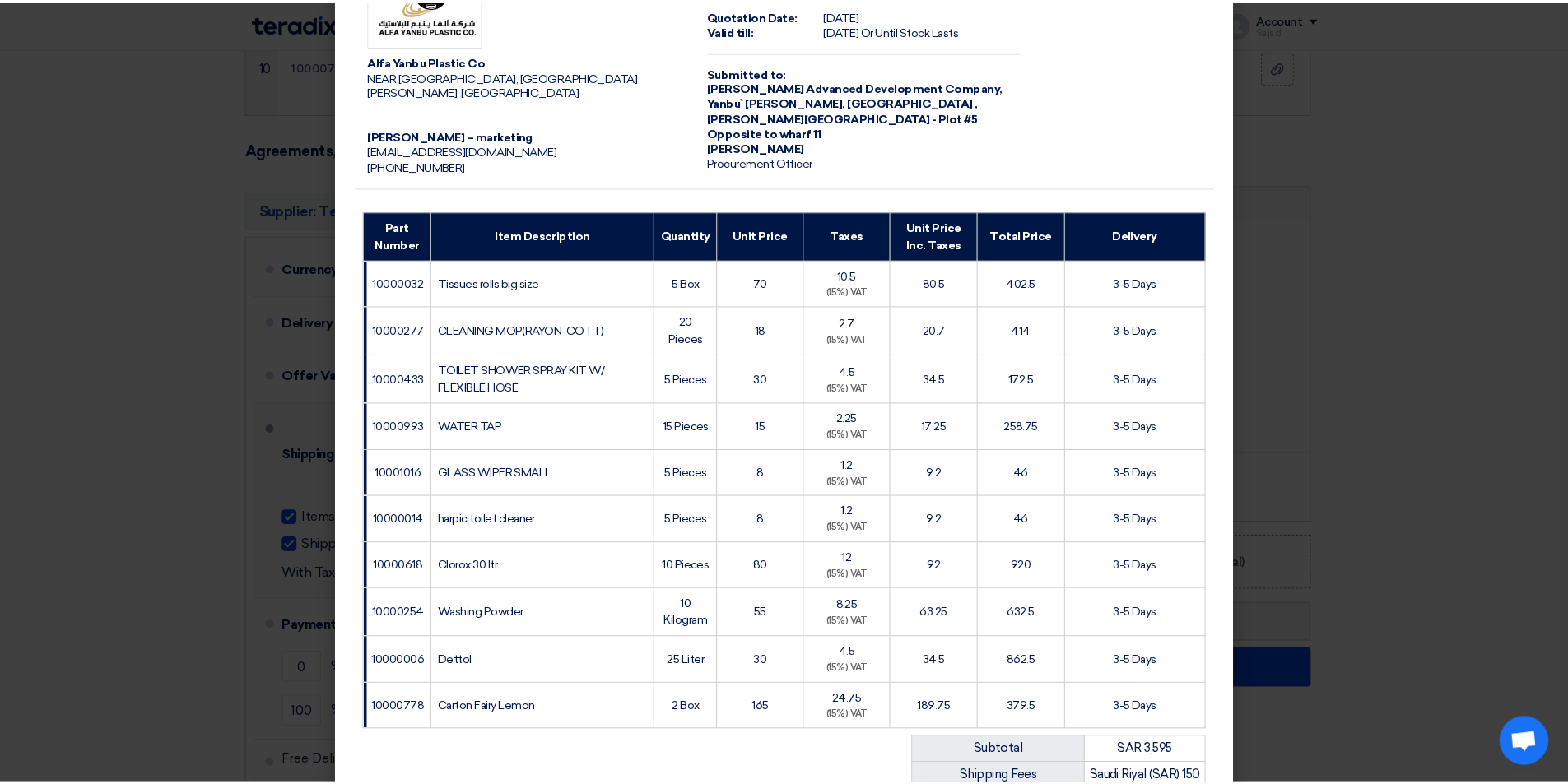
scroll to position [468, 0]
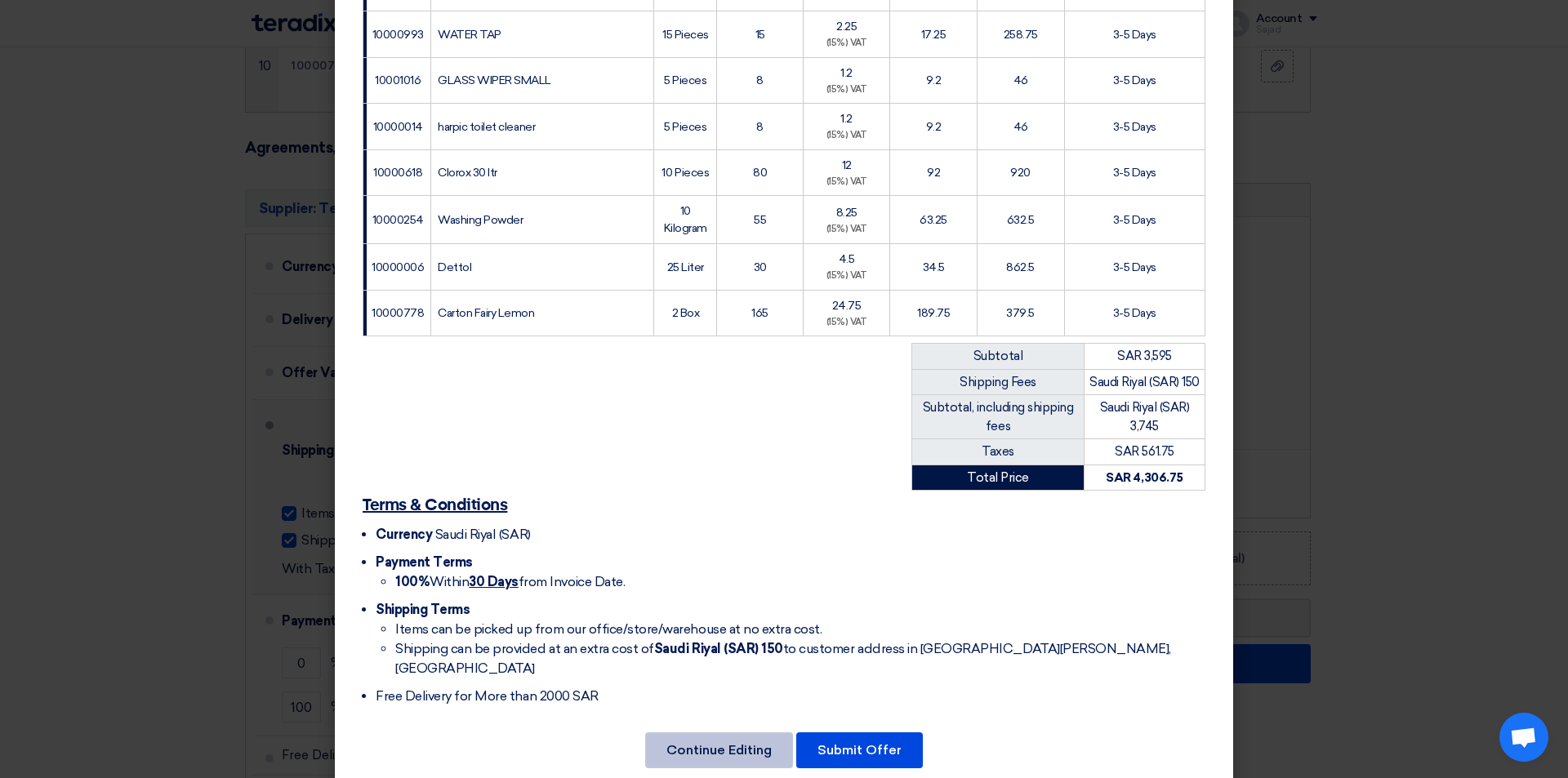
click at [718, 733] on button "Continue Editing" at bounding box center [719, 750] width 148 height 36
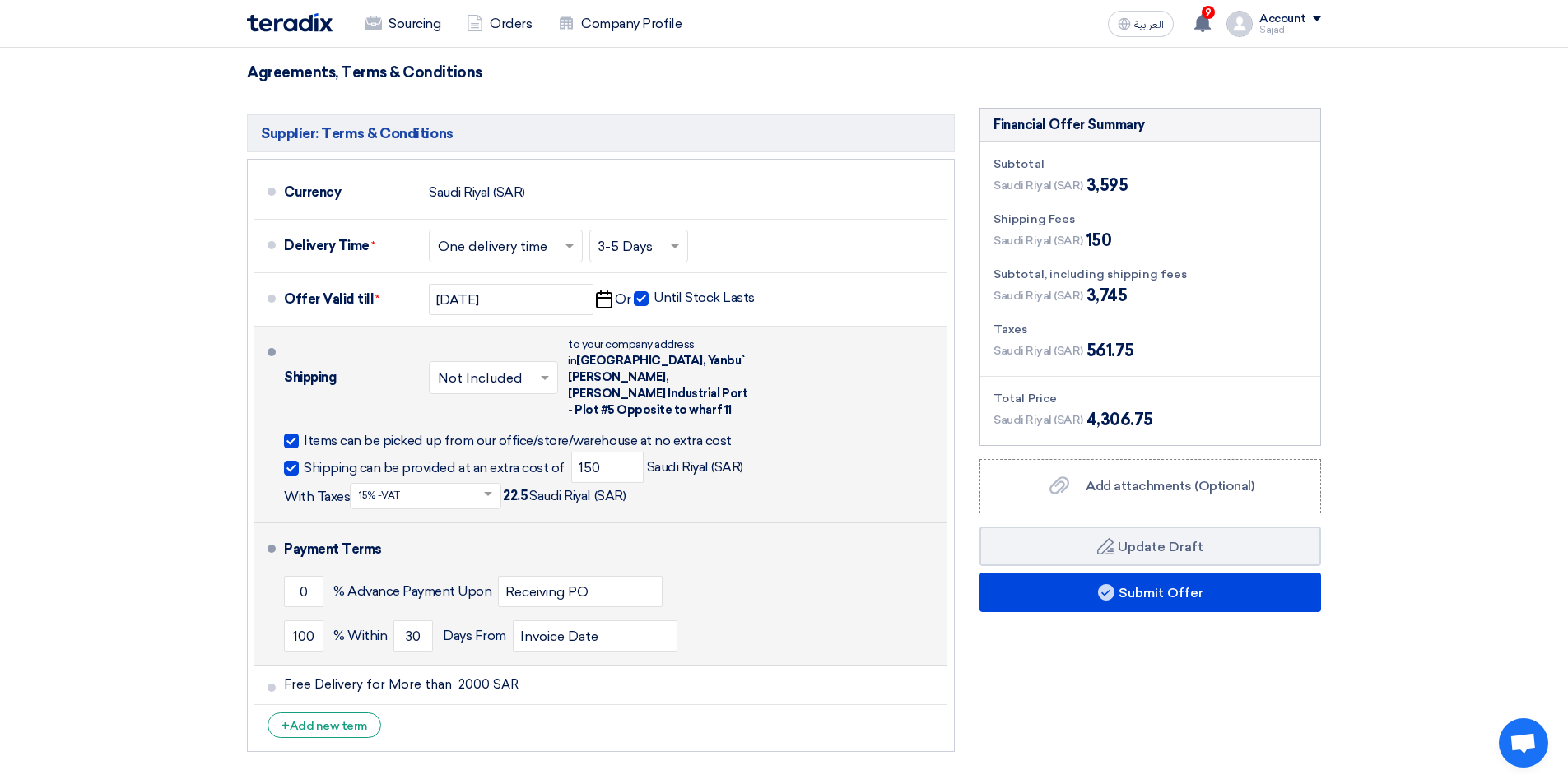
scroll to position [1317, 0]
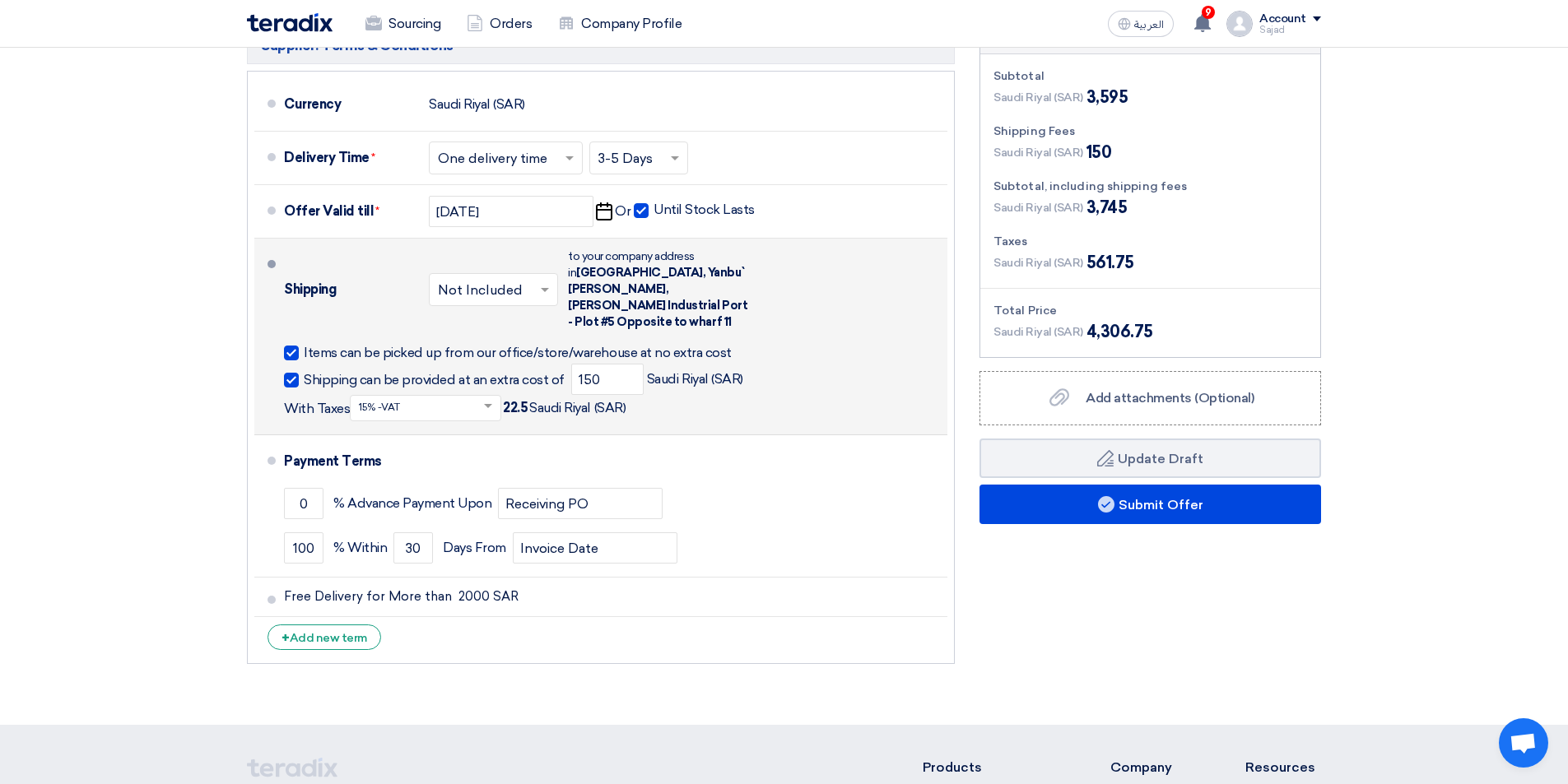
click at [288, 373] on span at bounding box center [291, 379] width 14 height 14
click at [304, 371] on input "Shipping can be provided at an extra cost of" at bounding box center [436, 386] width 264 height 31
checkbox input "false"
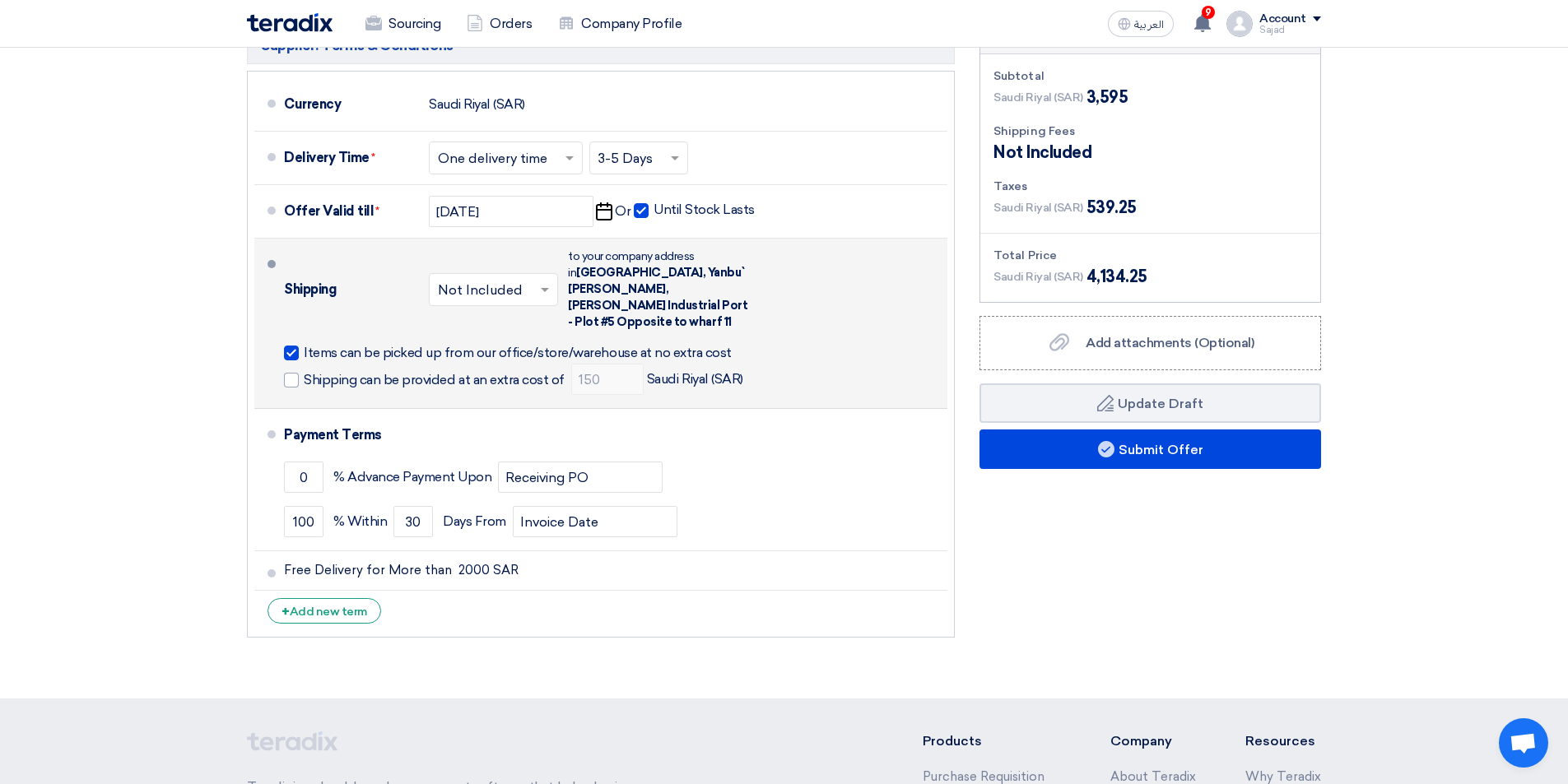
click at [293, 345] on div at bounding box center [291, 352] width 14 height 14
click at [304, 344] on input "Items can be picked up from our office/store/warehouse at no extra cost" at bounding box center [522, 359] width 436 height 31
checkbox input "false"
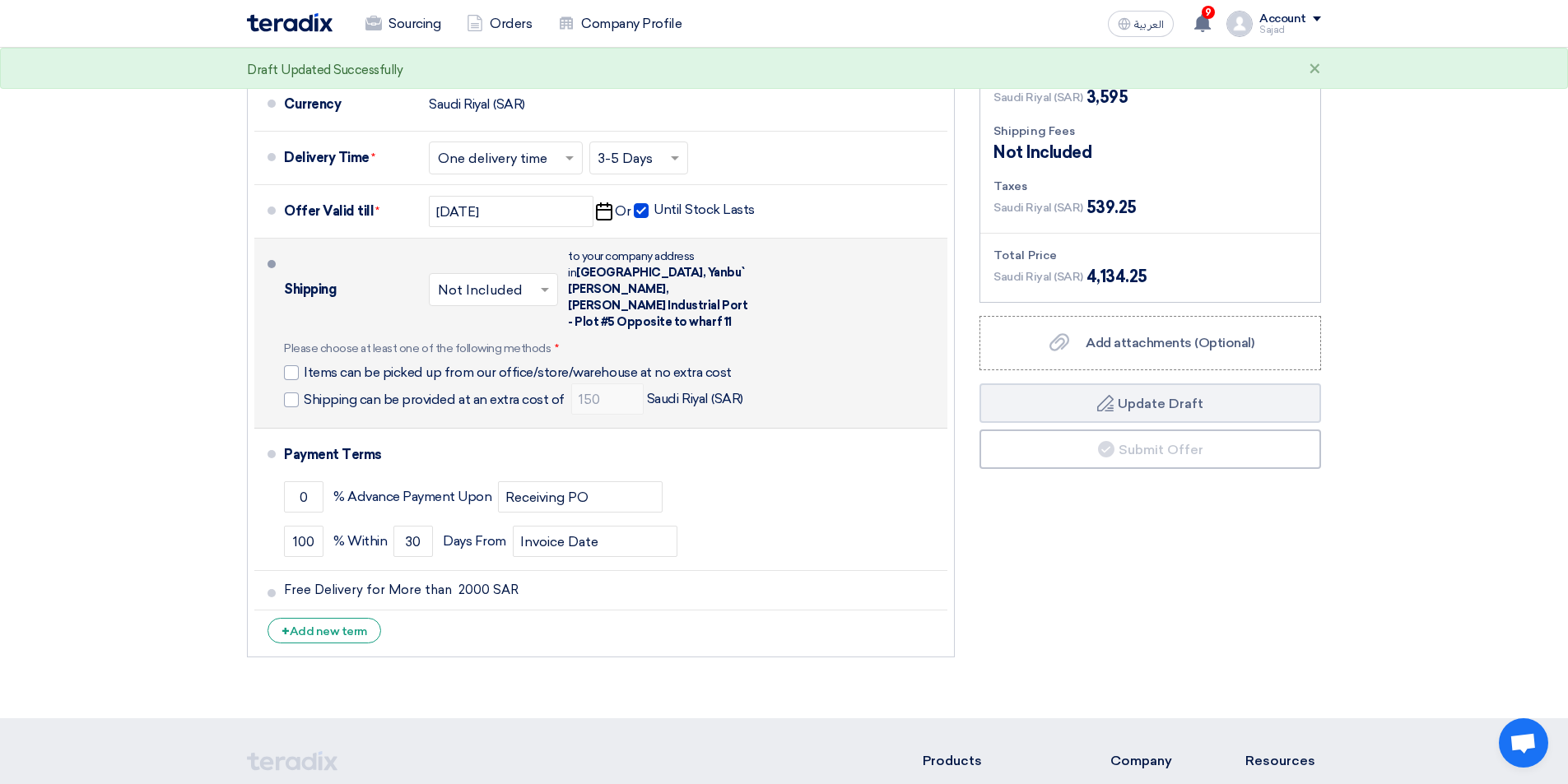
click at [486, 279] on input "text" at bounding box center [494, 291] width 113 height 24
click at [479, 317] on span "Included" at bounding box center [466, 324] width 57 height 15
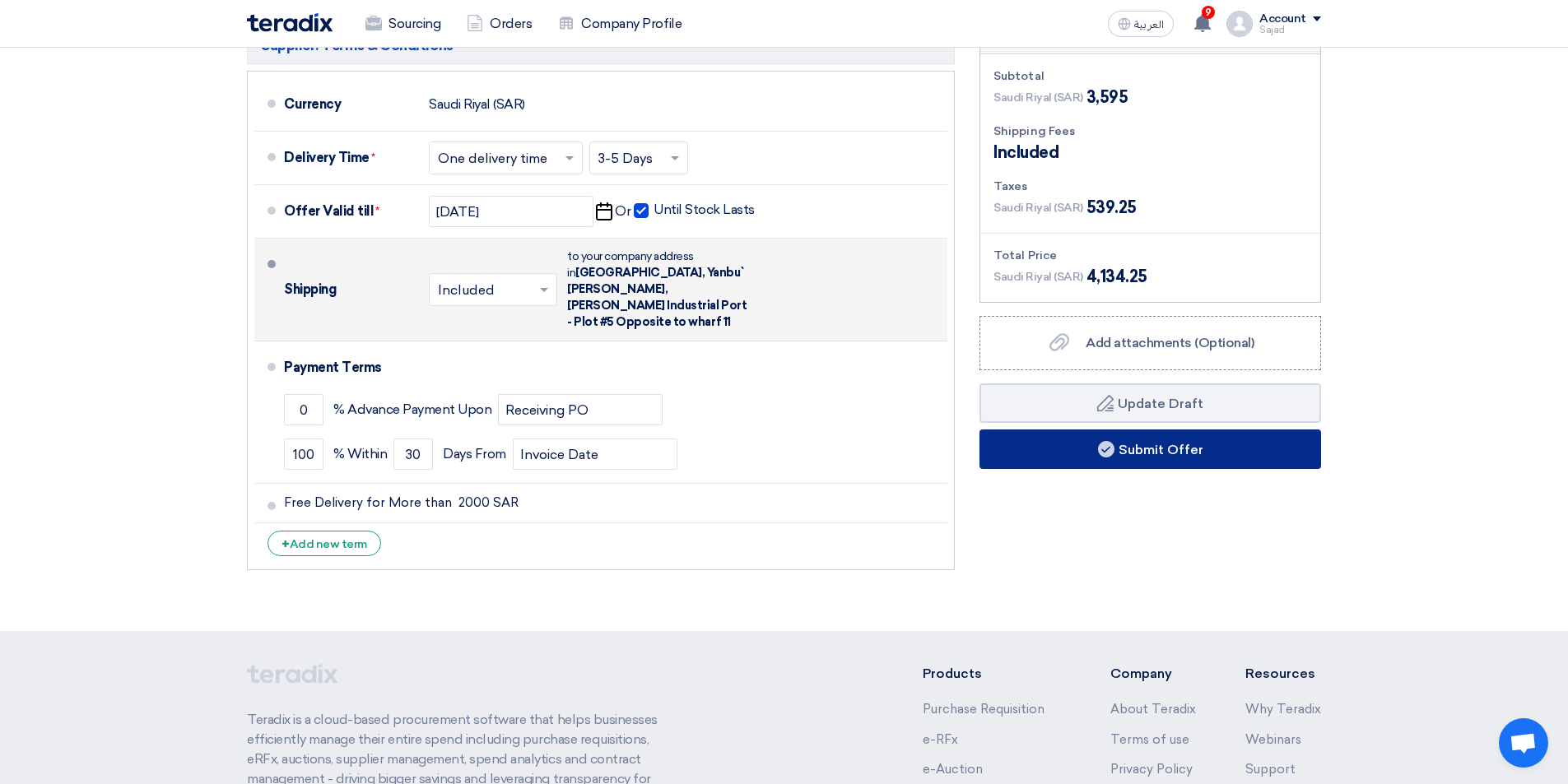
click at [1116, 446] on button "Submit Offer" at bounding box center [1150, 449] width 341 height 40
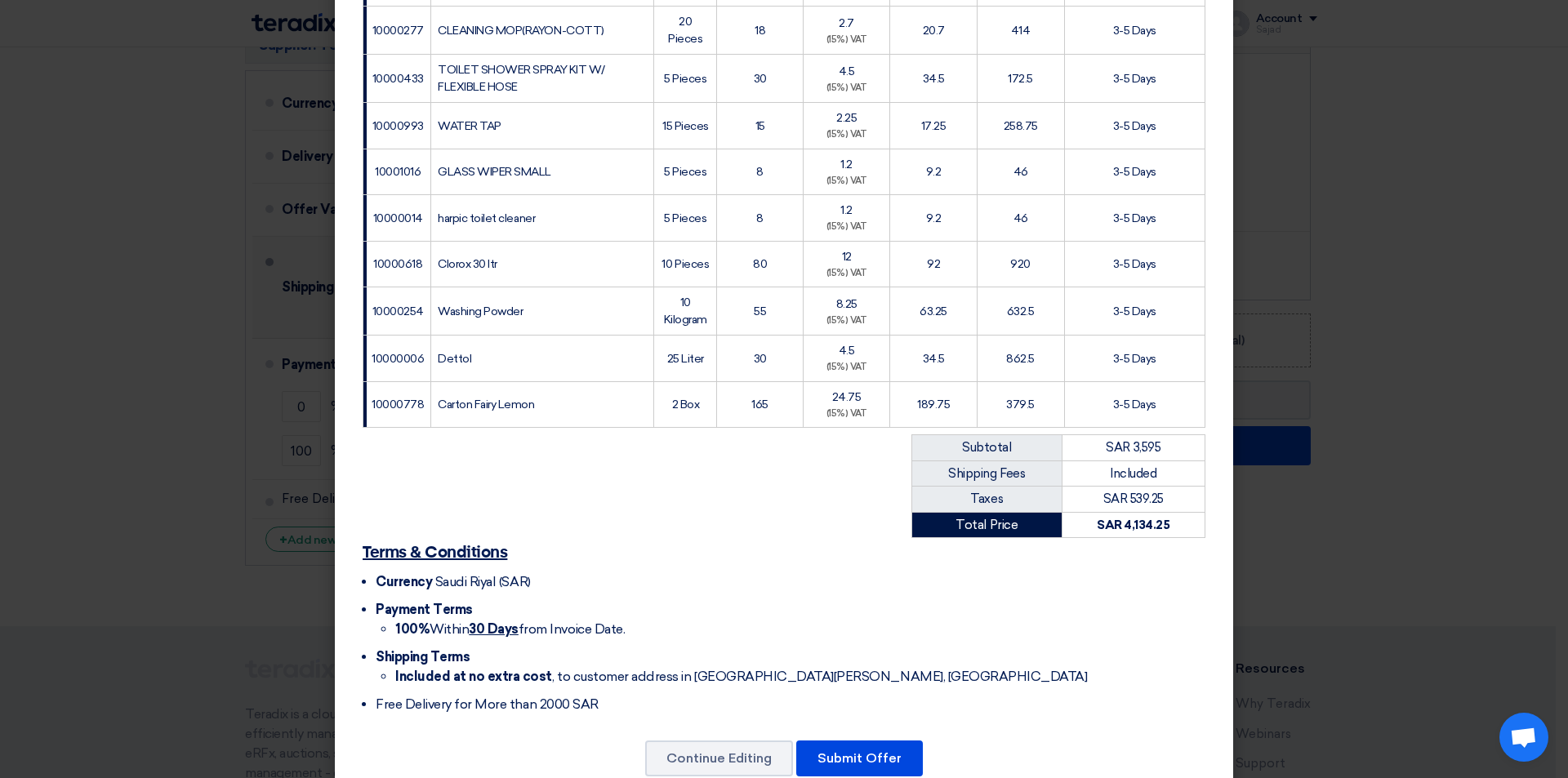
scroll to position [401, 0]
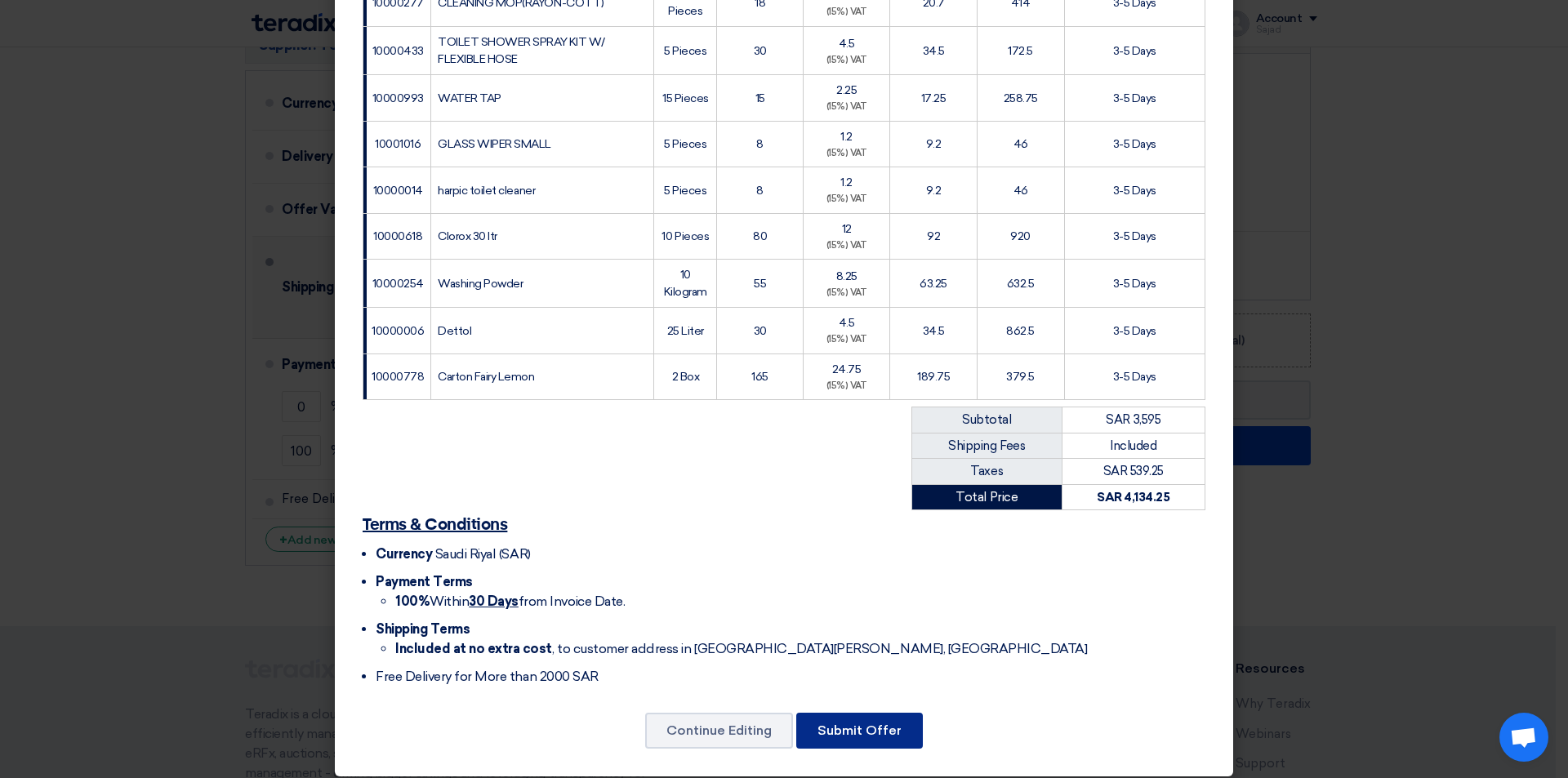
click at [859, 716] on button "Submit Offer" at bounding box center [860, 730] width 127 height 36
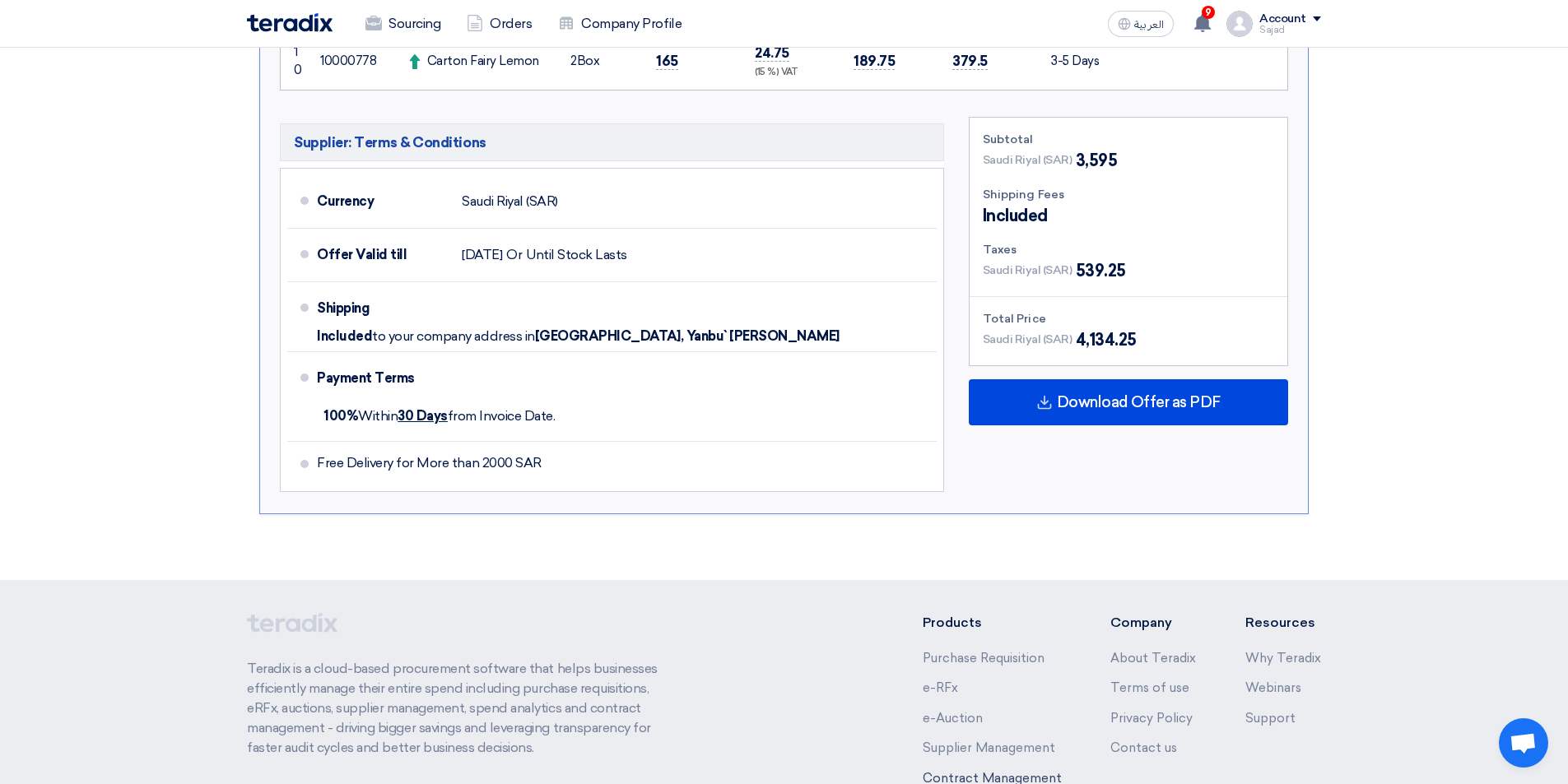
scroll to position [1152, 0]
